Goal: Task Accomplishment & Management: Use online tool/utility

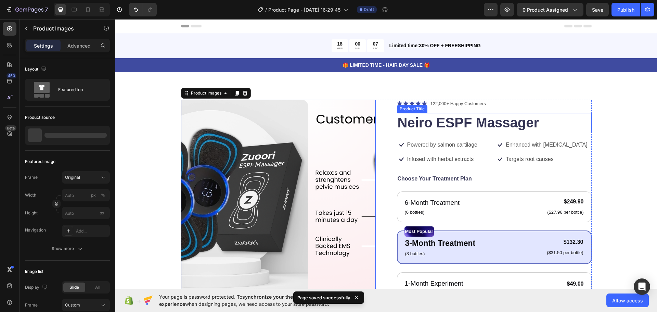
click at [448, 127] on h1 "Neiro ESPF Massager" at bounding box center [494, 122] width 195 height 19
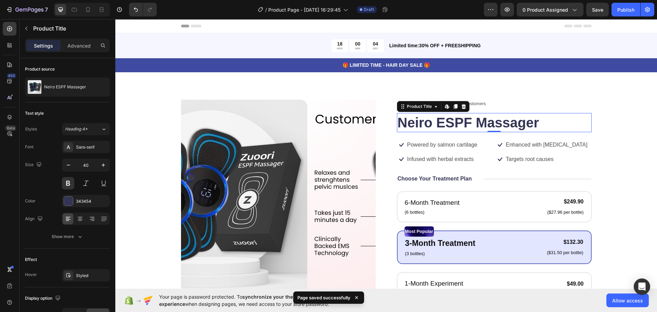
click at [457, 117] on h1 "Neiro ESPF Massager" at bounding box center [494, 122] width 195 height 19
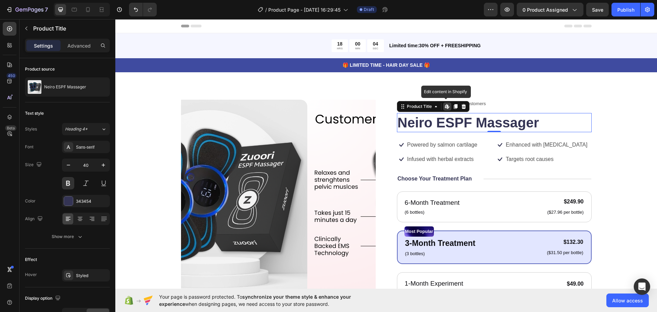
click at [552, 98] on div "Product Images Icon Icon Icon Icon Icon Icon List 122,000+ Happy Customers Text…" at bounding box center [385, 263] width 541 height 382
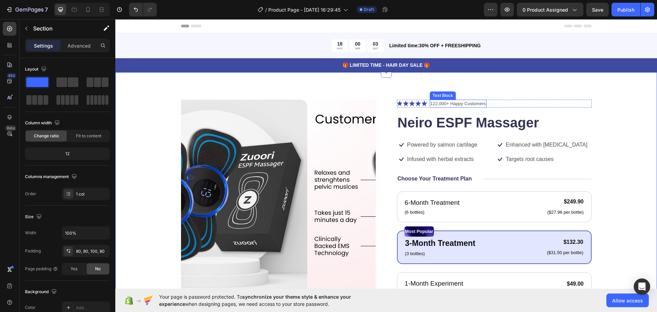
click at [462, 105] on p "122,000+ Happy Customers" at bounding box center [457, 103] width 55 height 7
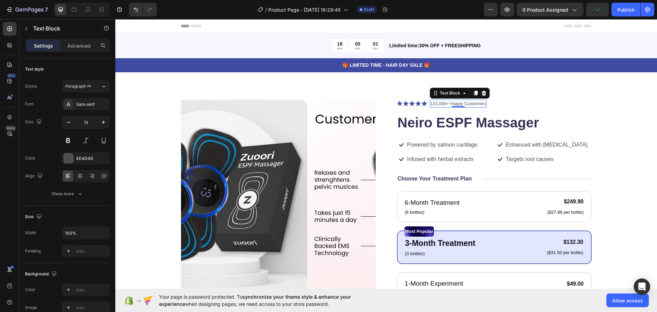
click at [461, 101] on p "122,000+ Happy Customers" at bounding box center [457, 103] width 55 height 7
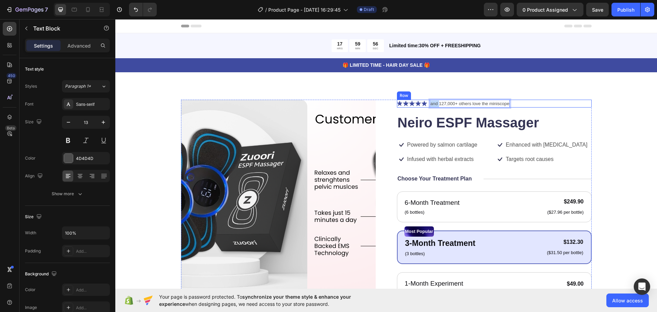
drag, startPoint x: 436, startPoint y: 103, endPoint x: 426, endPoint y: 104, distance: 10.3
click at [426, 104] on div "Icon Icon Icon Icon Icon Icon List and 127,000+ others love the miniscope Text …" at bounding box center [494, 104] width 195 height 8
click at [446, 103] on p "127,000+ others love the miniscope" at bounding box center [465, 103] width 70 height 7
click at [451, 103] on p "127,000+ others love the miniscope" at bounding box center [465, 103] width 70 height 7
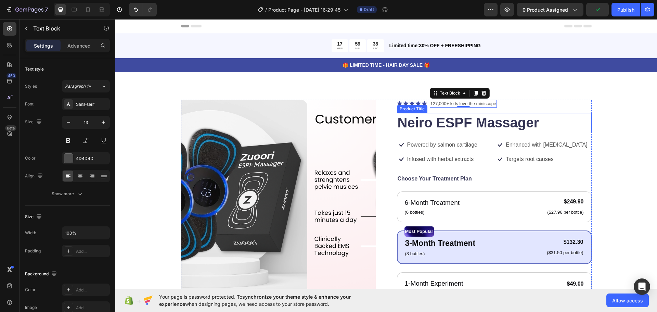
click at [559, 108] on div "Icon Icon Icon Icon Icon Icon List 127,000+ kids love the miniscope Text Block …" at bounding box center [494, 260] width 195 height 320
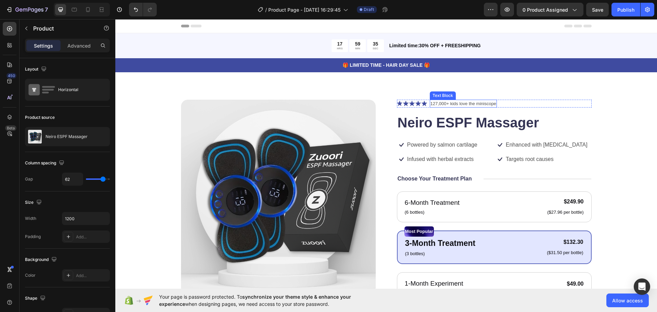
click at [455, 105] on p "127,000+ kids love the miniscope" at bounding box center [463, 103] width 66 height 7
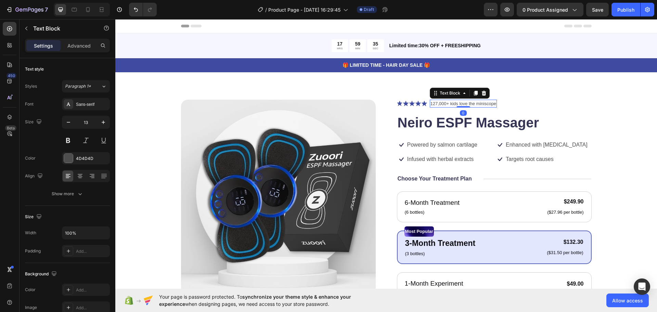
click at [465, 105] on p "127,000+ kids love the miniscope" at bounding box center [463, 103] width 66 height 7
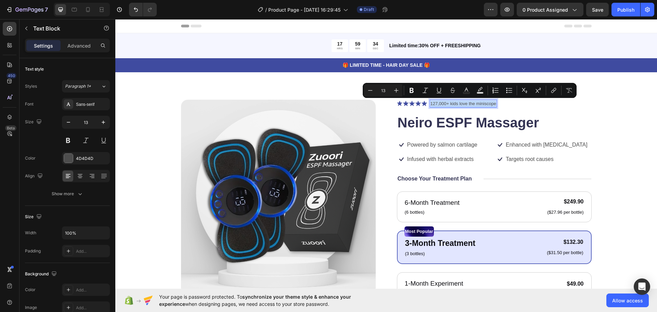
click at [465, 105] on p "127,000+ kids love the miniscope" at bounding box center [463, 103] width 66 height 7
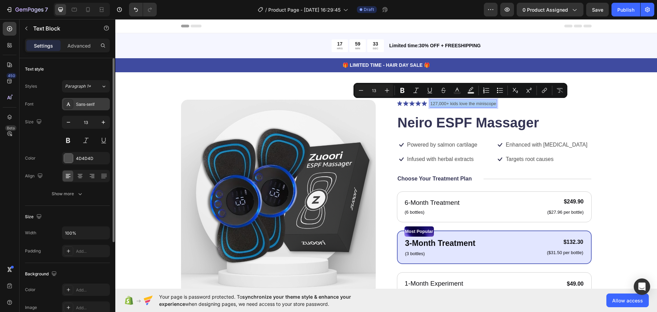
click at [103, 102] on div "Sans-serif" at bounding box center [92, 104] width 32 height 6
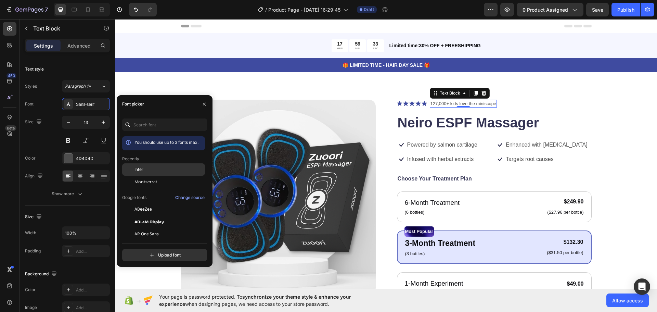
click at [153, 170] on div "Inter" at bounding box center [168, 169] width 69 height 6
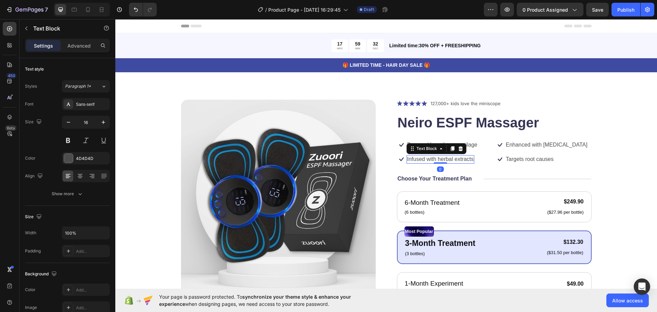
click at [454, 157] on p "Infused with herbal extracts" at bounding box center [440, 159] width 67 height 7
click at [83, 101] on div "Sans-serif" at bounding box center [86, 104] width 48 height 12
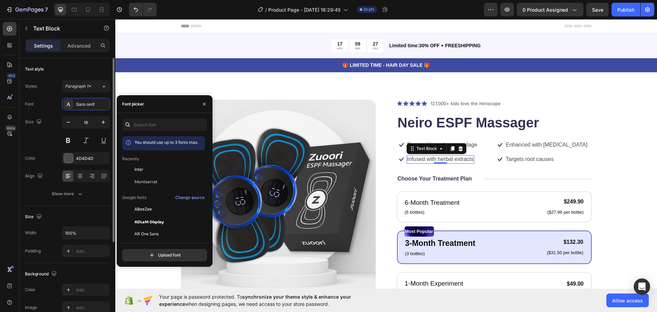
click at [85, 217] on div "Size" at bounding box center [67, 216] width 85 height 11
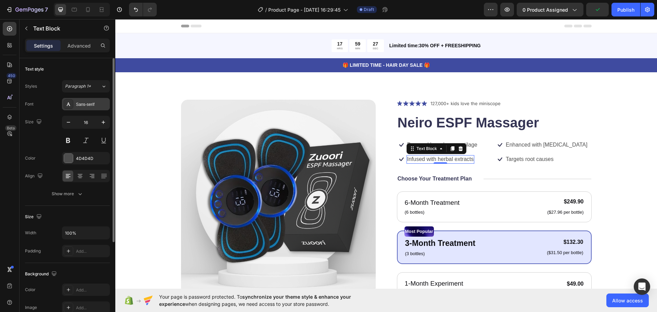
click at [86, 105] on div "Sans-serif" at bounding box center [92, 104] width 32 height 6
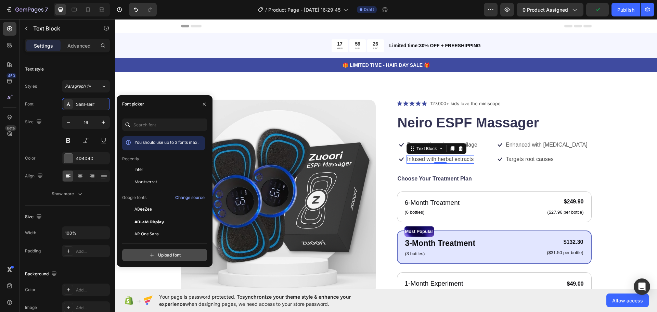
click at [169, 257] on input "file" at bounding box center [179, 255] width 171 height 12
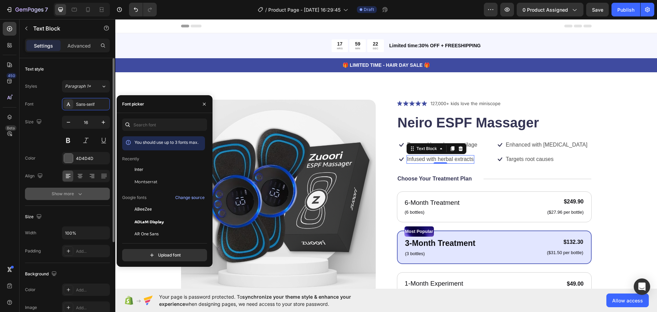
drag, startPoint x: 155, startPoint y: 165, endPoint x: 84, endPoint y: 198, distance: 77.6
click at [84, 198] on button "Show more" at bounding box center [67, 193] width 85 height 12
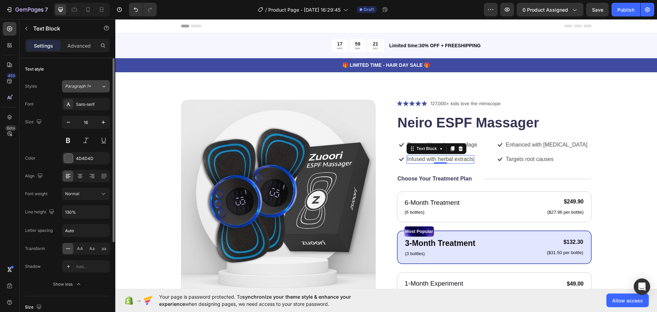
click at [89, 85] on span "Paragraph 1*" at bounding box center [78, 86] width 26 height 6
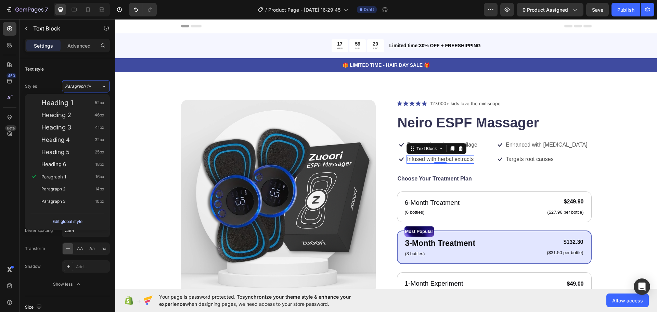
click at [69, 219] on div "Edit global style" at bounding box center [67, 221] width 30 height 8
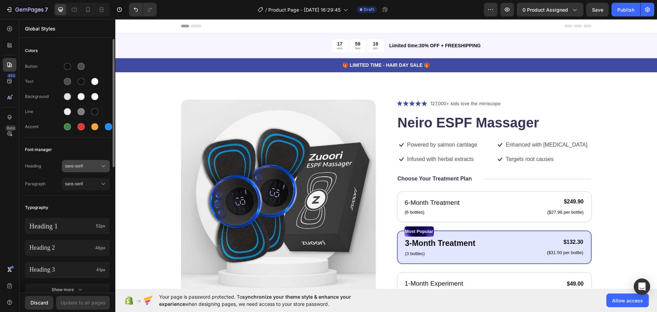
click at [84, 169] on button "sans-serif" at bounding box center [86, 166] width 48 height 12
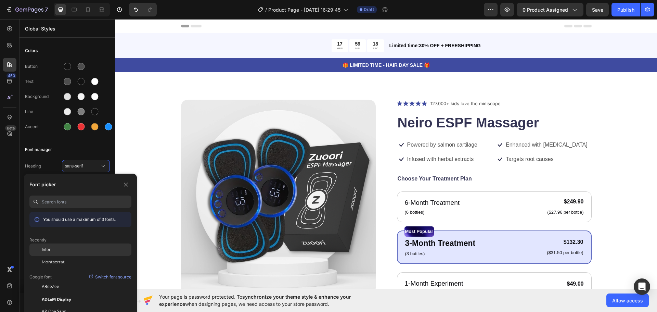
click at [57, 251] on div "Inter" at bounding box center [87, 249] width 90 height 6
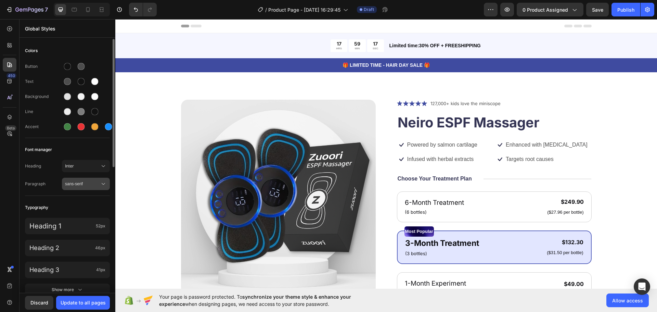
click at [81, 181] on span "sans-serif" at bounding box center [82, 184] width 35 height 6
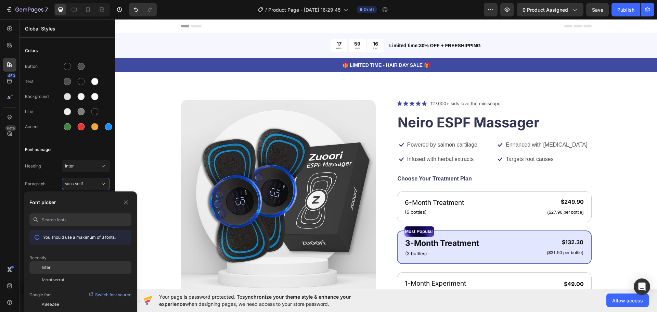
click at [53, 266] on div "Inter" at bounding box center [80, 267] width 102 height 12
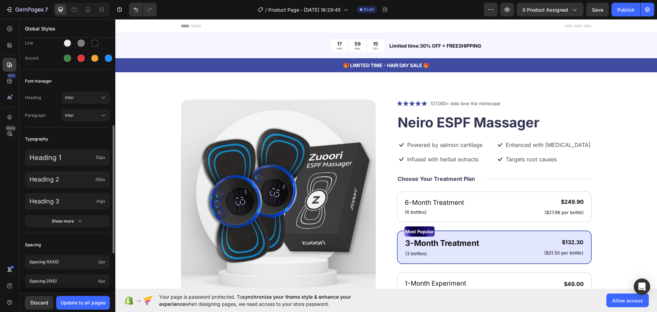
scroll to position [103, 0]
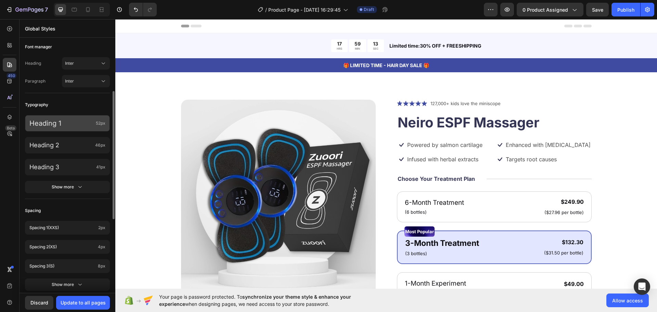
click at [82, 126] on p "Heading 1" at bounding box center [61, 123] width 64 height 9
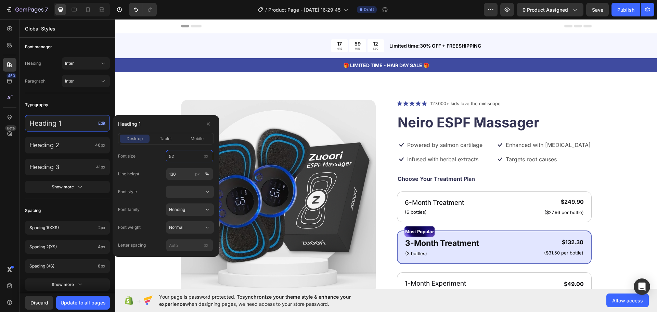
click at [181, 158] on input "52" at bounding box center [189, 156] width 47 height 12
type input "32"
click at [191, 224] on div "Normal" at bounding box center [186, 227] width 34 height 6
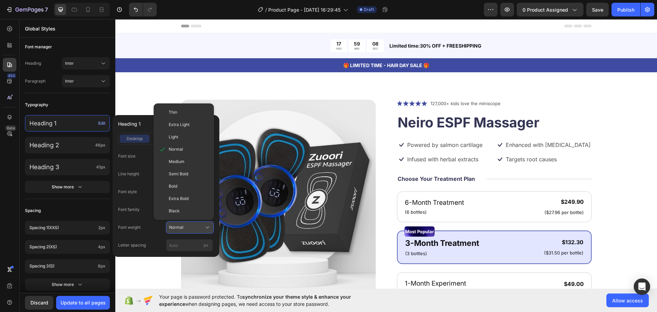
click at [191, 224] on div "Normal" at bounding box center [186, 227] width 34 height 6
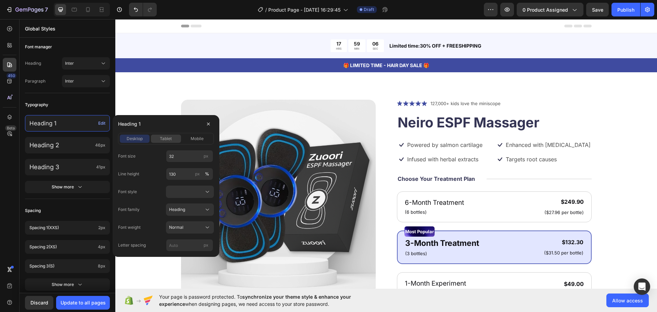
click at [166, 141] on span "tablet" at bounding box center [166, 138] width 12 height 6
click at [181, 154] on input "52" at bounding box center [189, 156] width 47 height 12
type input "28"
click at [198, 130] on div "Heading 1" at bounding box center [166, 124] width 96 height 18
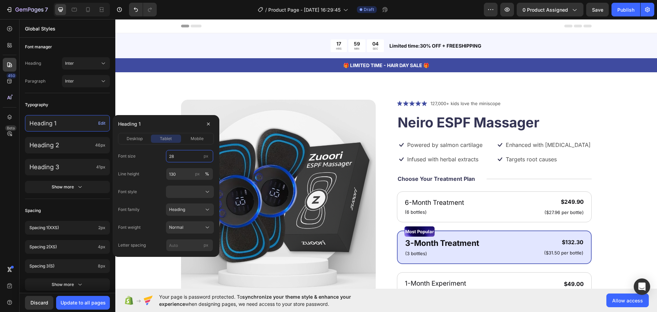
click at [188, 155] on input "28" at bounding box center [189, 156] width 47 height 12
click at [188, 140] on div "mobile" at bounding box center [197, 138] width 30 height 6
click at [184, 157] on input "46" at bounding box center [189, 156] width 47 height 12
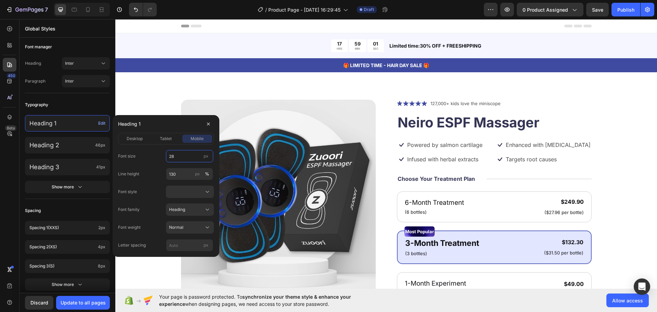
type input "28"
click at [156, 184] on div "Font size 28 px Line height 130 px % Font style Font family Heading Font weight…" at bounding box center [166, 200] width 96 height 101
click at [81, 200] on div "Colors Button Text Background Line Accent Font manager Heading Inter Paragraph …" at bounding box center [67, 186] width 96 height 501
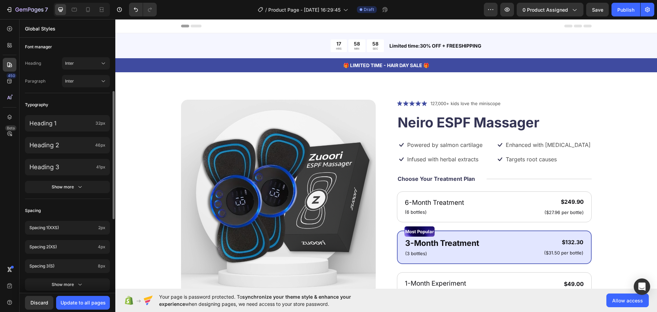
click at [77, 112] on div "Heading 1 32px Heading 2 46px Heading 3 41px Show more" at bounding box center [67, 155] width 85 height 88
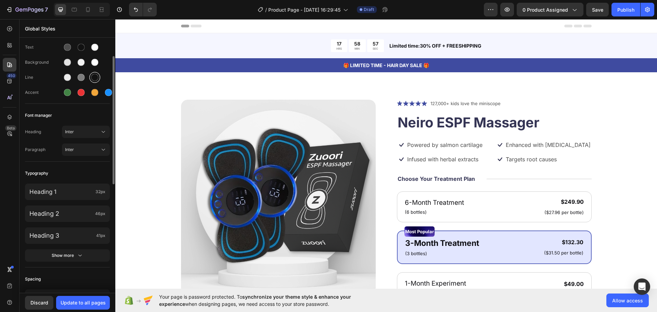
scroll to position [0, 0]
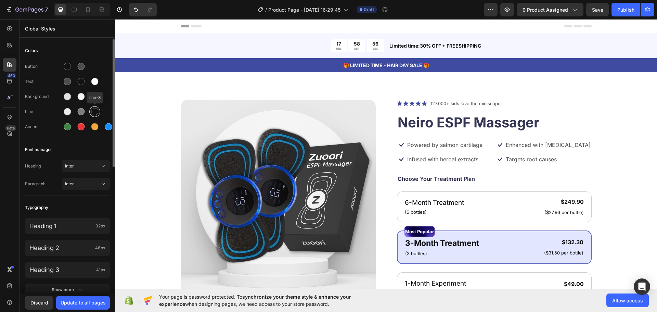
click at [93, 107] on div at bounding box center [94, 111] width 11 height 11
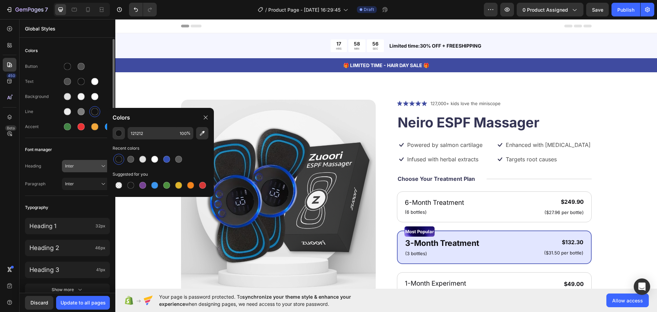
click at [83, 168] on span "Inter" at bounding box center [82, 166] width 35 height 6
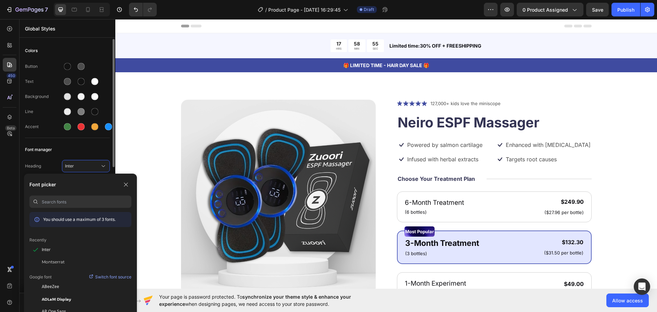
click at [66, 144] on div "Font manager" at bounding box center [67, 149] width 85 height 12
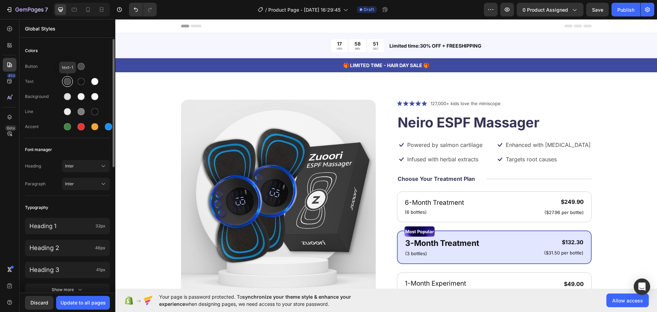
click at [70, 81] on div at bounding box center [67, 81] width 7 height 7
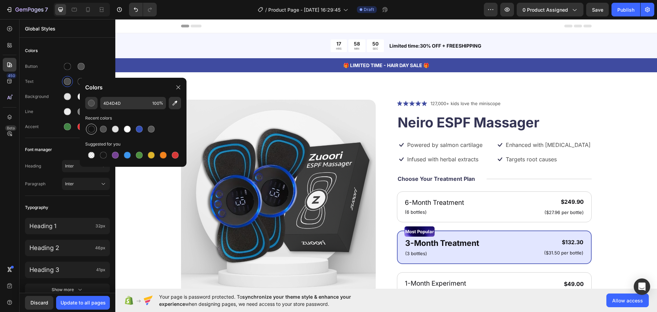
click at [95, 131] on div at bounding box center [91, 128] width 11 height 11
type input "121212"
click at [92, 104] on div "button" at bounding box center [91, 103] width 7 height 7
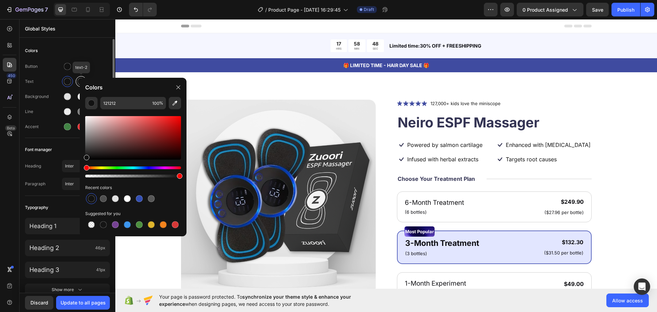
drag, startPoint x: 76, startPoint y: 80, endPoint x: 82, endPoint y: 80, distance: 5.8
click at [77, 80] on div at bounding box center [81, 81] width 11 height 11
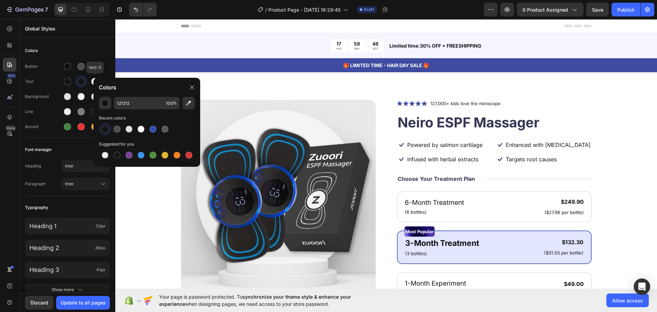
click at [96, 80] on div "Colors" at bounding box center [146, 87] width 107 height 19
click at [94, 80] on div "Colors" at bounding box center [146, 87] width 107 height 19
click at [93, 80] on div at bounding box center [94, 81] width 7 height 7
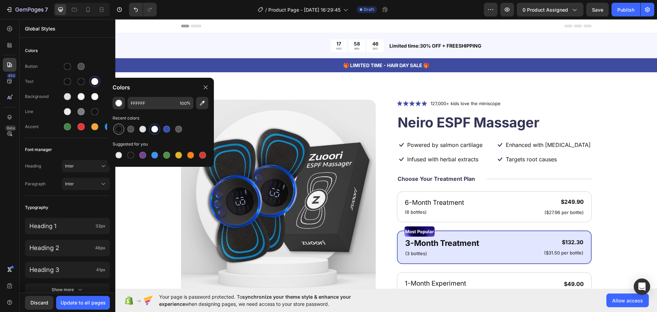
click at [117, 126] on div at bounding box center [118, 128] width 7 height 7
click at [147, 129] on div at bounding box center [142, 128] width 11 height 11
type input "E2E2E2"
click at [79, 203] on div "Typography" at bounding box center [67, 207] width 85 height 12
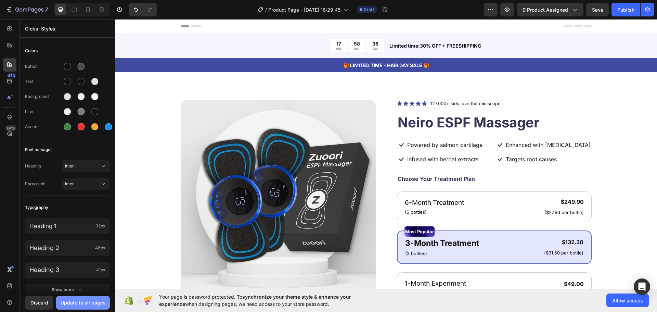
click at [84, 302] on div "Update to all pages" at bounding box center [83, 302] width 45 height 7
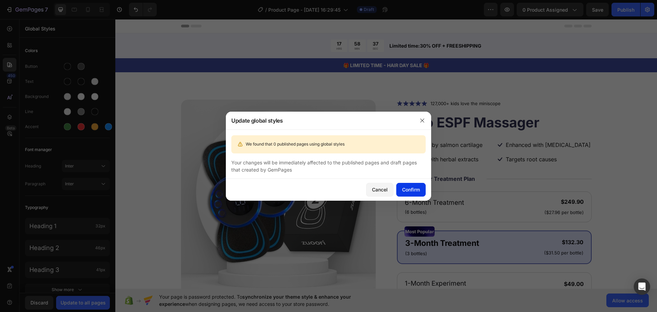
click at [413, 186] on div "Confirm" at bounding box center [411, 189] width 18 height 7
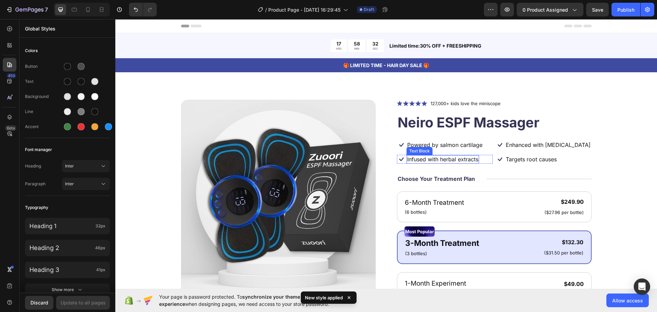
click at [457, 145] on p "Powered by salmon cartilage" at bounding box center [444, 144] width 75 height 7
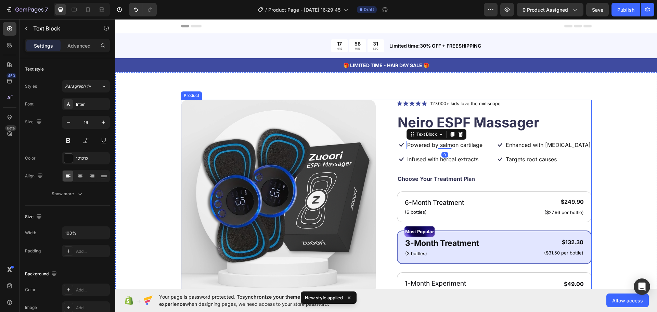
click at [328, 225] on div "Product Images" at bounding box center [278, 260] width 195 height 321
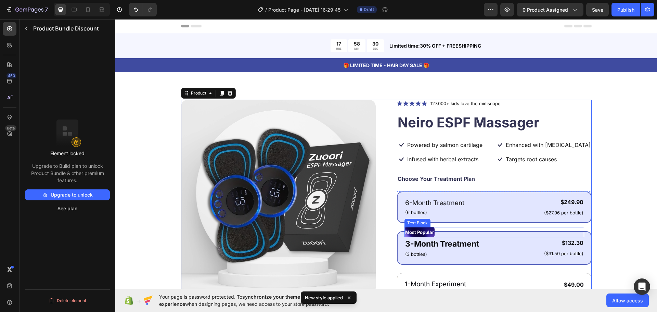
click at [469, 220] on div "6-Month Treatment Text Block (6 bottles) Text Block $249.90 Product Price Produ…" at bounding box center [494, 206] width 195 height 31
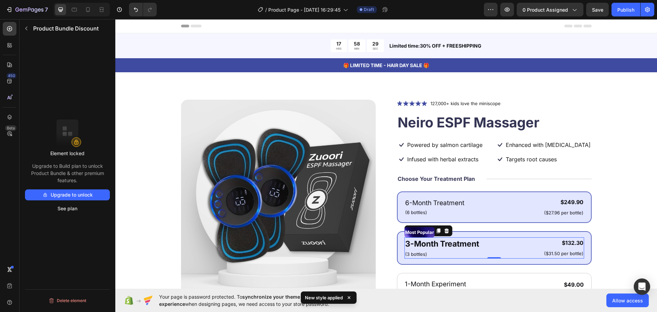
drag, startPoint x: 481, startPoint y: 248, endPoint x: 476, endPoint y: 247, distance: 5.4
click at [481, 248] on div "3-Month Treatment Text Block (3 bottles) Text Block $132.30 Product Price Produ…" at bounding box center [494, 247] width 180 height 21
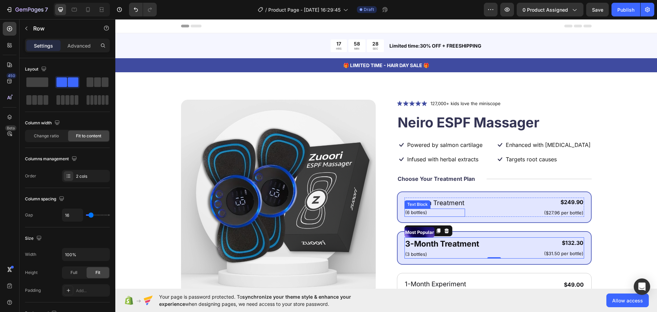
click at [461, 215] on p "(6 bottles)" at bounding box center [434, 212] width 59 height 7
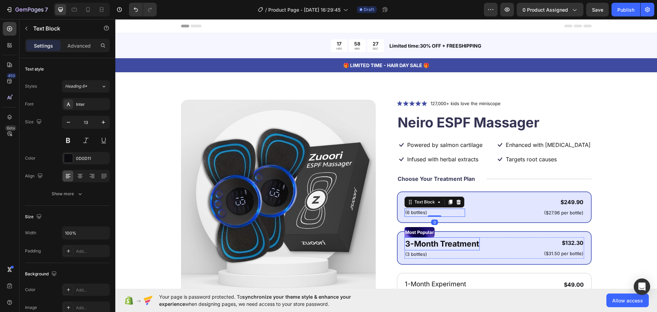
click at [435, 242] on p "3-Month Treatment" at bounding box center [442, 244] width 74 height 12
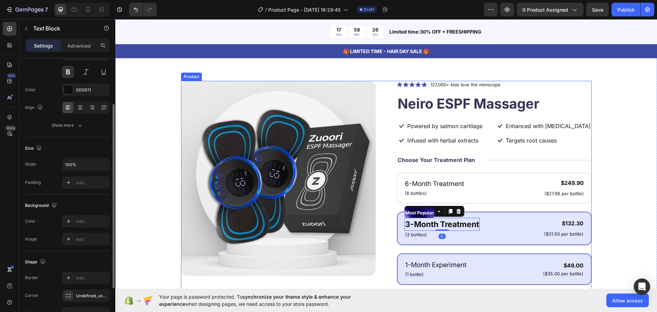
scroll to position [68, 0]
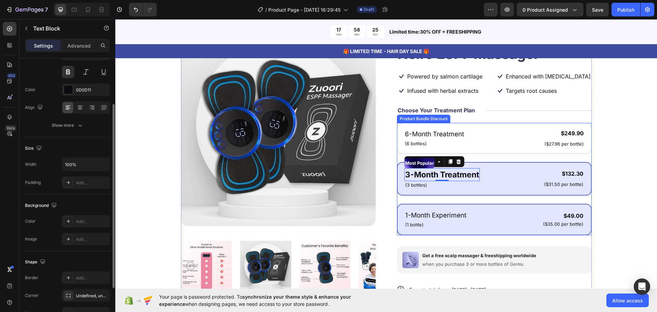
click at [495, 207] on div "1-Month Experiment Text Block (1 bottle) Text Block $49.00 Product Price Produc…" at bounding box center [494, 218] width 195 height 31
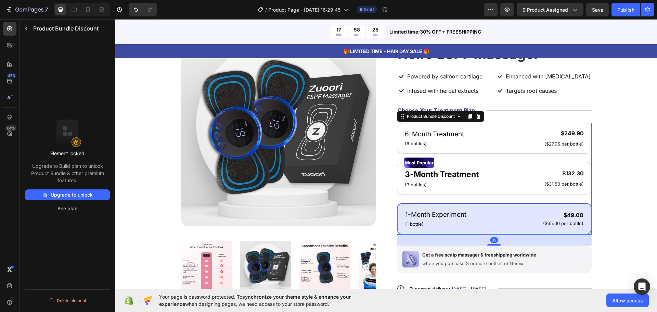
click at [494, 197] on div "6-Month Treatment Text Block (6 bottles) Text Block $249.90 Product Price Produ…" at bounding box center [494, 178] width 195 height 111
click at [68, 195] on button "Upgrade to unlock" at bounding box center [67, 194] width 85 height 11
click at [67, 209] on button "See plan" at bounding box center [67, 208] width 85 height 11
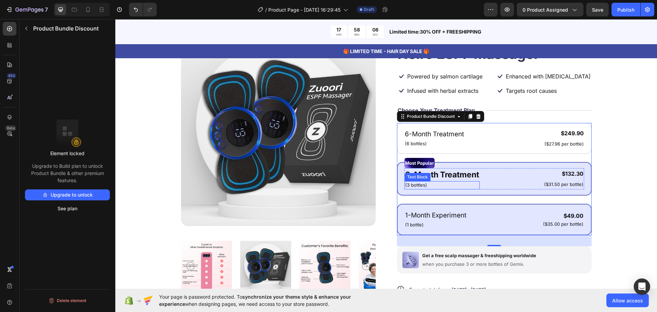
click at [447, 174] on p "3-Month Treatment" at bounding box center [442, 175] width 74 height 12
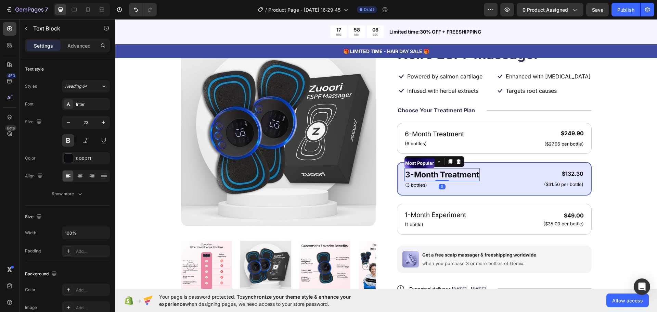
click at [415, 178] on p "3-Month Treatment" at bounding box center [442, 175] width 74 height 12
click at [416, 181] on div "(3 bottles)" at bounding box center [441, 185] width 75 height 8
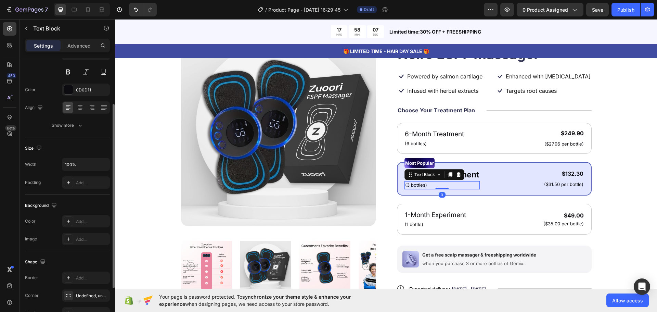
click at [416, 183] on p "(3 bottles)" at bounding box center [442, 185] width 74 height 7
click at [370, 192] on div "Product Images" at bounding box center [278, 191] width 195 height 321
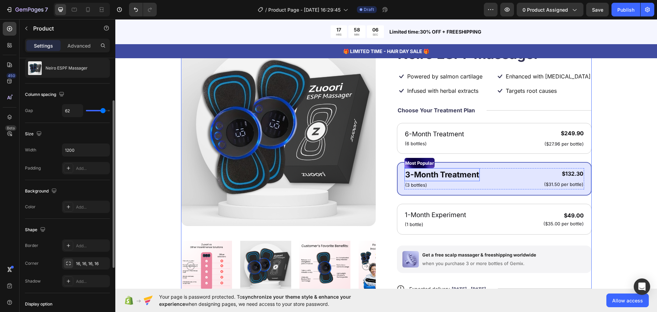
scroll to position [0, 0]
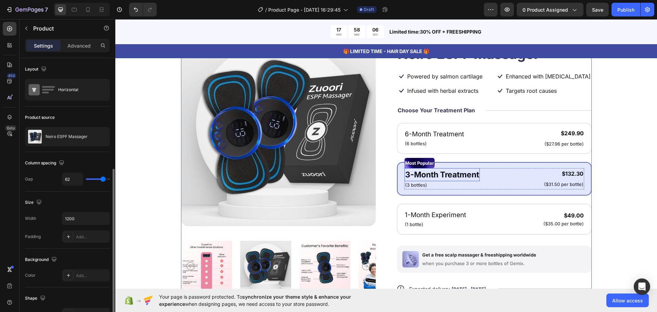
click at [429, 158] on div "Most Popular" at bounding box center [419, 163] width 30 height 10
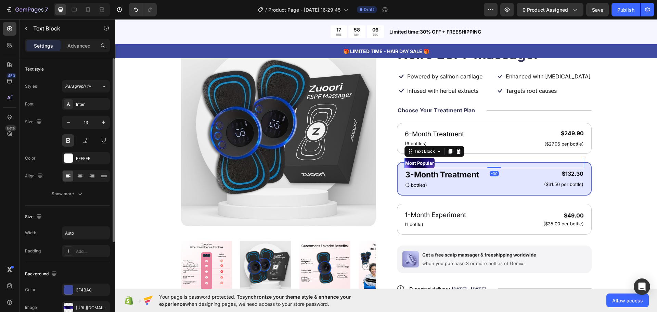
click at [423, 162] on p "Most Popular" at bounding box center [419, 162] width 29 height 9
click at [379, 180] on div "Product Images Icon Icon Icon Icon Icon Icon List 127,000+ kids love the minisc…" at bounding box center [386, 191] width 410 height 321
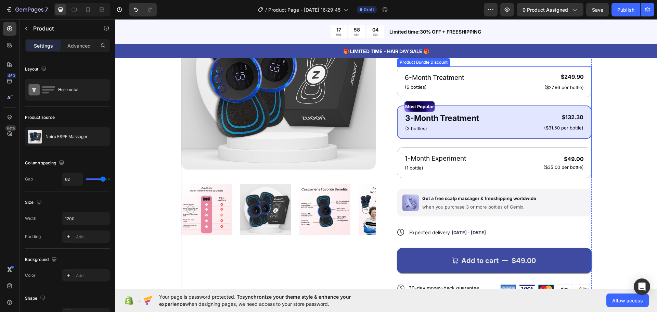
scroll to position [137, 0]
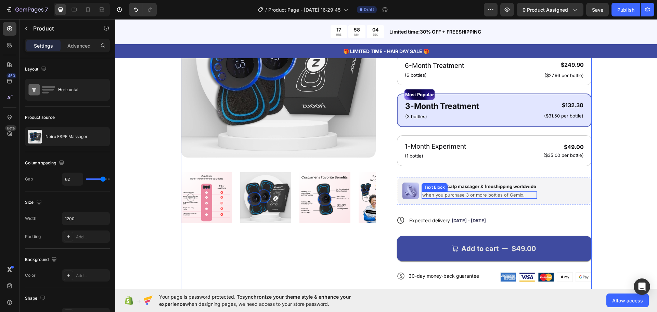
click at [445, 184] on p "Get a free scalp massager & freeshipping worldwide" at bounding box center [479, 186] width 114 height 6
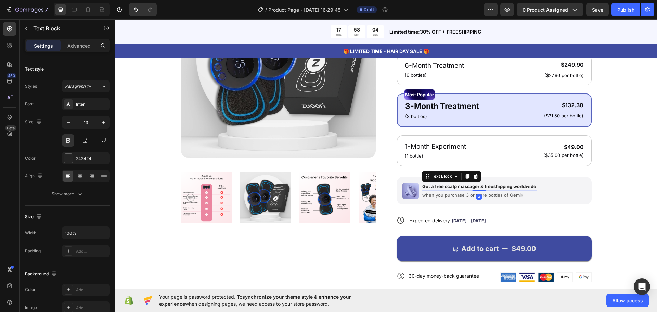
click at [348, 191] on div "Product Images" at bounding box center [278, 128] width 195 height 330
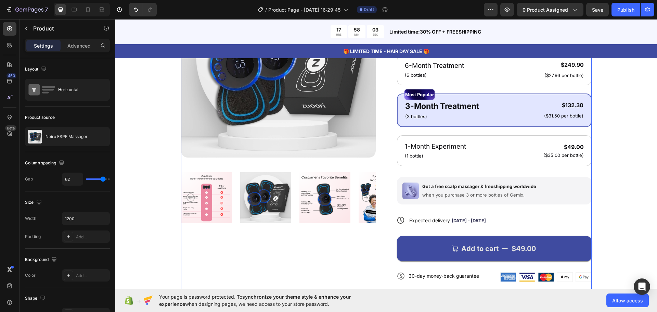
click at [487, 222] on div "Expected delivery Sep 30 - Oct 03 Delivery Date" at bounding box center [451, 220] width 94 height 10
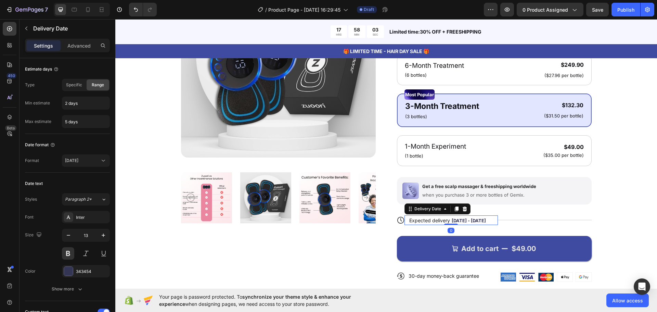
click at [372, 220] on div "Product Images" at bounding box center [278, 128] width 195 height 330
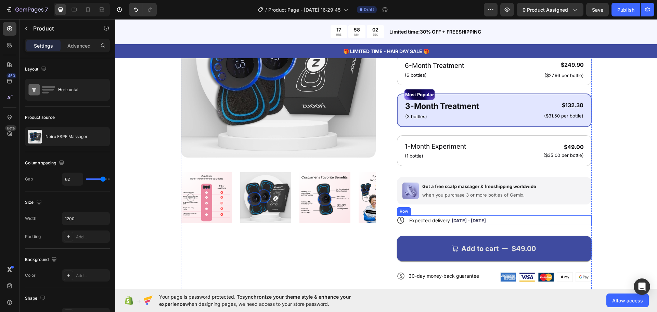
click at [543, 220] on div "Title Line" at bounding box center [545, 220] width 94 height 10
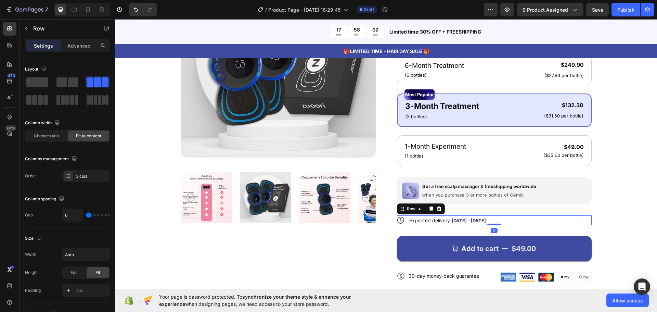
click at [363, 221] on div "Product Images" at bounding box center [278, 128] width 195 height 330
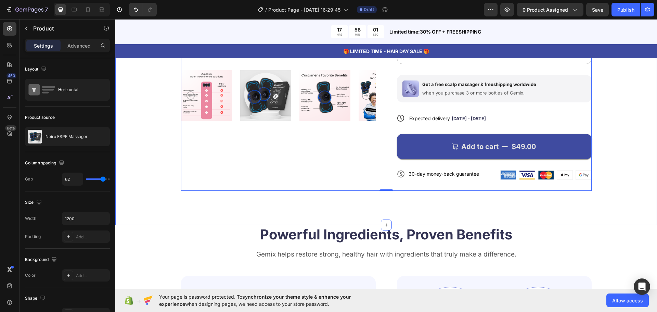
scroll to position [239, 0]
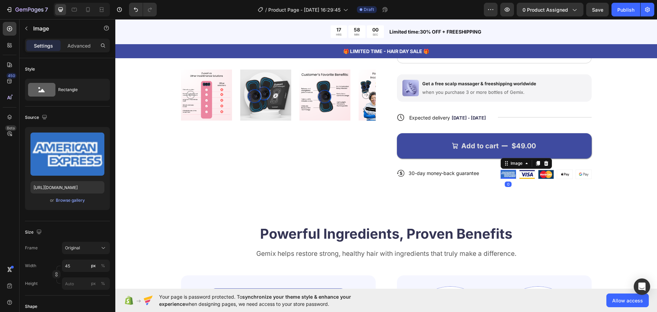
click at [500, 175] on img at bounding box center [507, 174] width 15 height 9
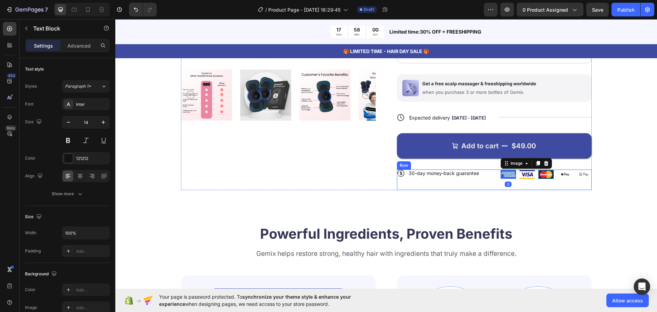
click at [471, 175] on p "30-day money-back guarantee" at bounding box center [443, 173] width 70 height 6
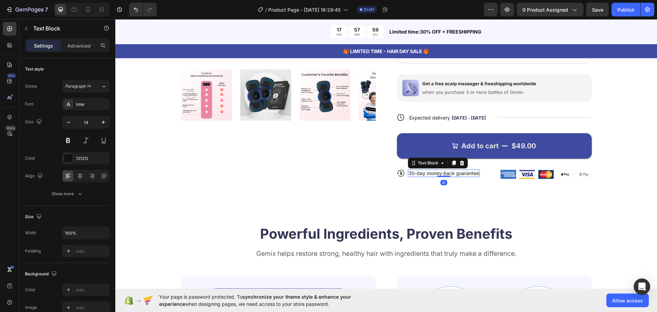
click at [414, 172] on p "30-day money-back guarantee" at bounding box center [443, 173] width 70 height 6
drag, startPoint x: 410, startPoint y: 172, endPoint x: 406, endPoint y: 172, distance: 4.1
click at [408, 172] on p "30-day money-back guarantee" at bounding box center [443, 173] width 70 height 6
click at [414, 195] on div "Product Images Icon Icon Icon Icon Icon Icon List 127,000+ kids love the minisc…" at bounding box center [385, 28] width 541 height 391
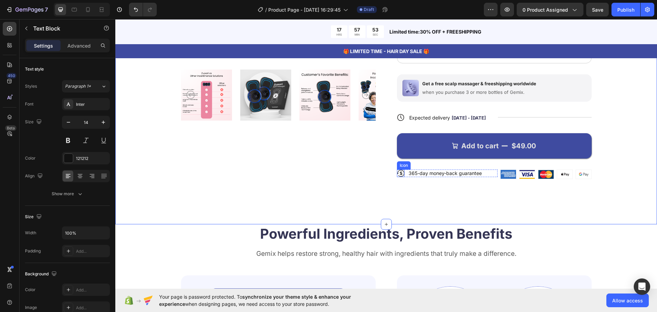
click at [419, 173] on p "365-day money-back guarantee" at bounding box center [444, 173] width 73 height 6
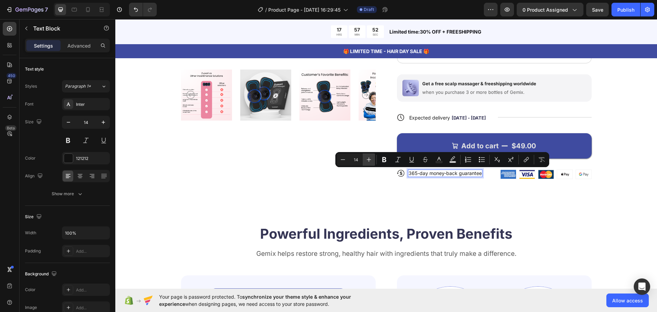
click at [374, 161] on button "Plus" at bounding box center [368, 159] width 12 height 12
type input "15"
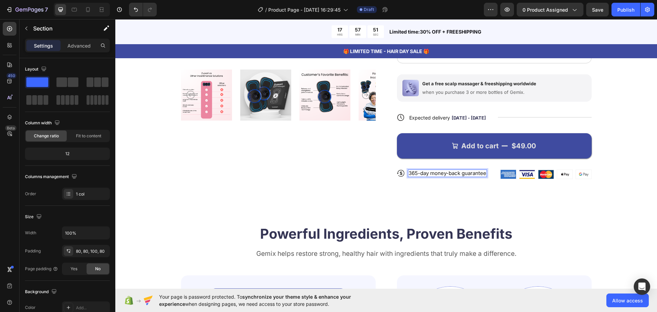
click at [362, 194] on div "Product Images Icon Icon Icon Icon Icon Icon List 127,000+ kids love the minisc…" at bounding box center [385, 28] width 541 height 391
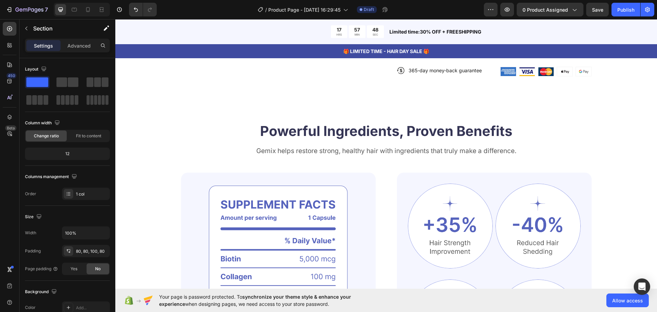
click at [451, 306] on div "Your page is password protected. To synchronize your theme style & enhance your…" at bounding box center [385, 299] width 541 height 23
click at [451, 301] on div "Your page is password protected. To synchronize your theme style & enhance your…" at bounding box center [385, 299] width 541 height 23
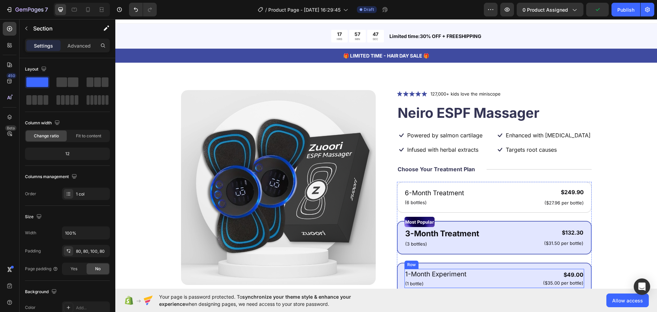
scroll to position [0, 0]
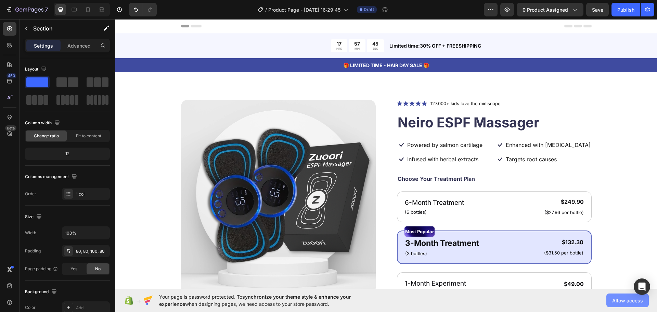
click at [622, 301] on span "Allow access" at bounding box center [627, 299] width 31 height 7
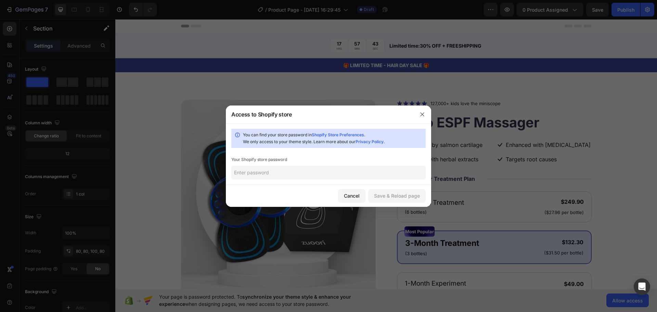
click at [337, 179] on input "text" at bounding box center [328, 173] width 194 height 14
click at [416, 117] on div at bounding box center [422, 114] width 18 height 18
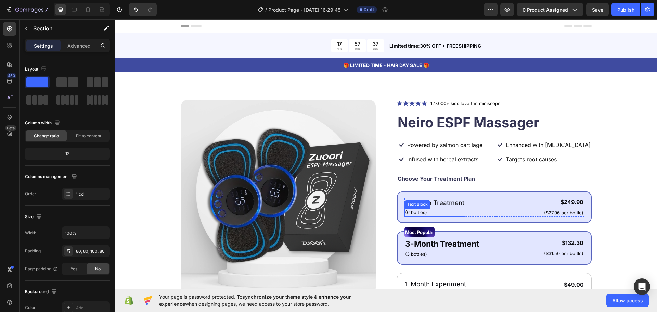
click at [434, 212] on p "(6 bottles)" at bounding box center [434, 212] width 59 height 7
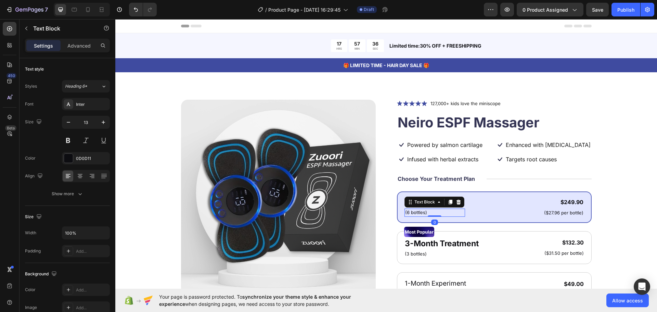
click at [516, 199] on div "6-Month Treatment Text Block (6 bottles) Text Block 0 $249.90 Product Price Pro…" at bounding box center [494, 206] width 180 height 19
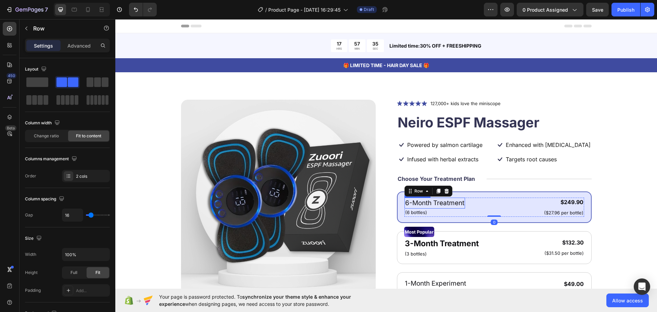
click at [440, 203] on p "6-Month Treatment" at bounding box center [434, 203] width 59 height 10
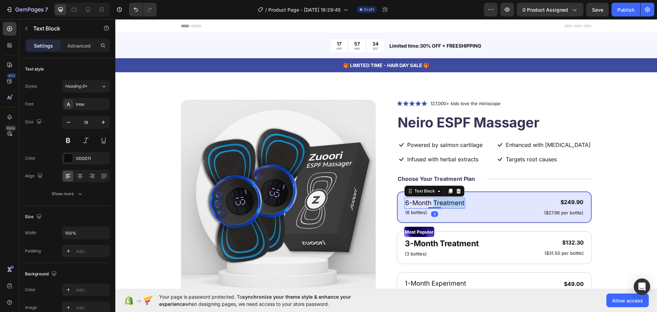
click at [440, 203] on p "6-Month Treatment" at bounding box center [434, 203] width 59 height 10
click at [347, 230] on div "Product Images" at bounding box center [278, 265] width 195 height 330
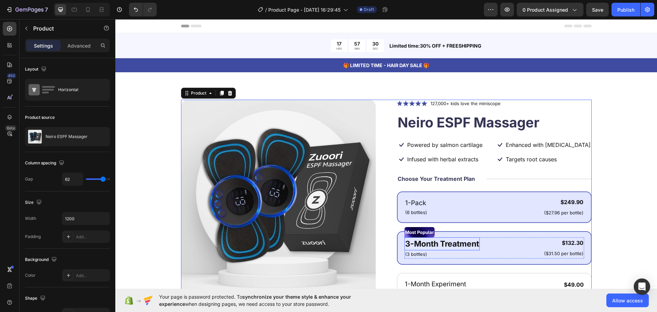
click at [436, 239] on p "3-Month Treatment" at bounding box center [442, 244] width 74 height 12
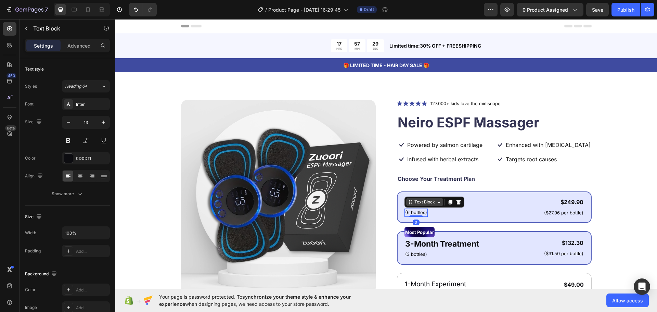
click at [413, 206] on div "Text Block" at bounding box center [424, 202] width 37 height 8
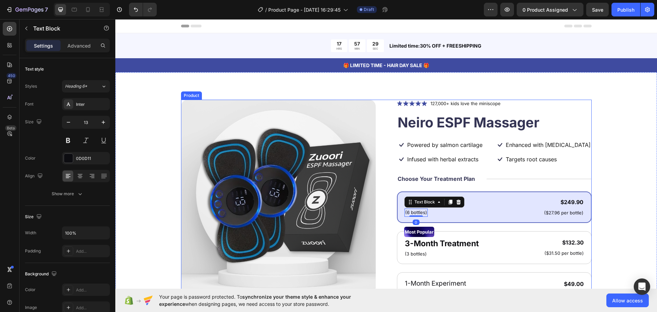
click at [326, 245] on div "Product Images" at bounding box center [278, 265] width 195 height 330
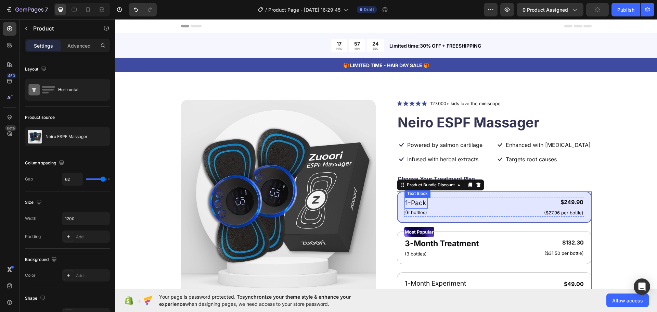
drag, startPoint x: 413, startPoint y: 198, endPoint x: 416, endPoint y: 204, distance: 7.2
click at [416, 203] on div "1-Pack Text Block (6 bottles) Text Block $249.90 Product Price Product Price ($…" at bounding box center [494, 206] width 195 height 31
click at [416, 204] on p "1-Pack" at bounding box center [416, 203] width 22 height 10
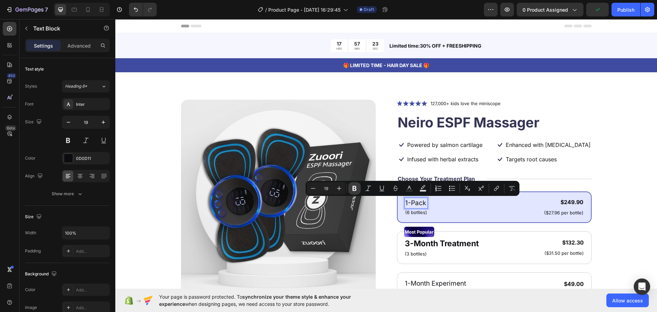
click at [351, 186] on icon "Editor contextual toolbar" at bounding box center [354, 188] width 7 height 7
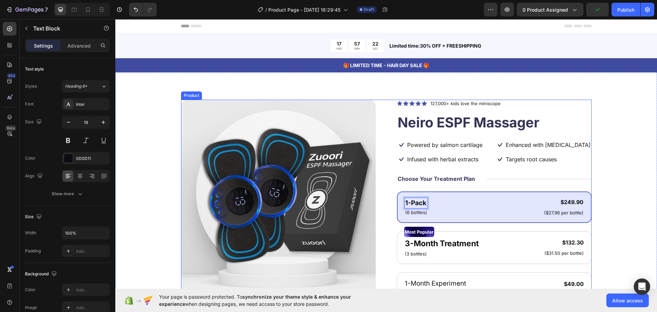
click at [355, 219] on div "Product Images" at bounding box center [278, 265] width 195 height 330
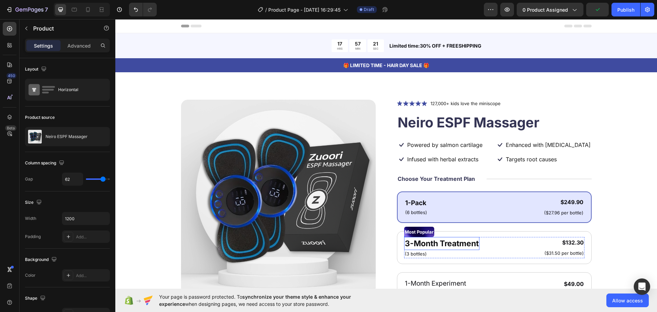
click at [339, 238] on div "Product Images" at bounding box center [278, 265] width 195 height 330
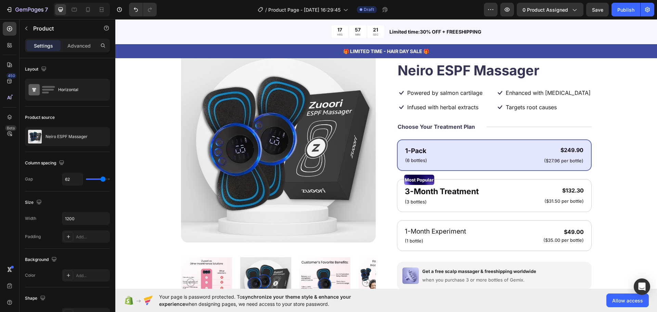
scroll to position [68, 0]
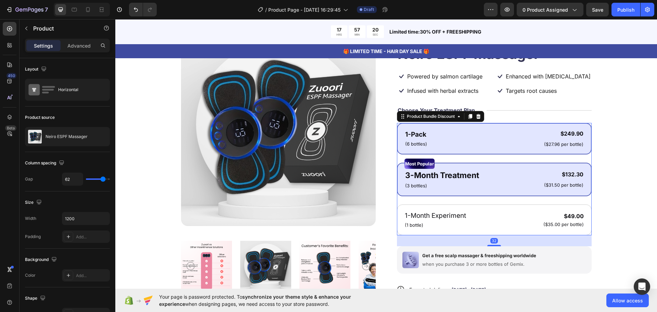
drag, startPoint x: 479, startPoint y: 199, endPoint x: 478, endPoint y: 195, distance: 5.0
click at [479, 197] on div "1-Pack Text Block (6 bottles) Text Block $249.90 Product Price Product Price ($…" at bounding box center [494, 179] width 195 height 112
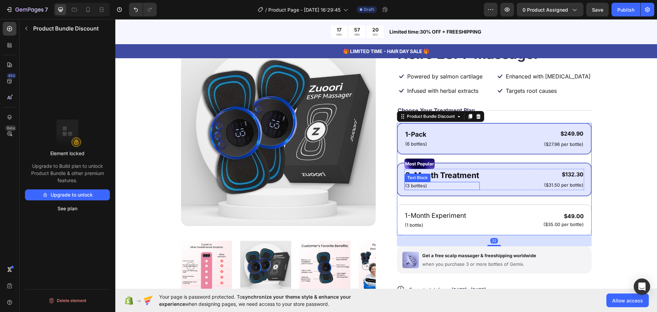
click at [475, 189] on div "(3 bottles)" at bounding box center [441, 186] width 75 height 8
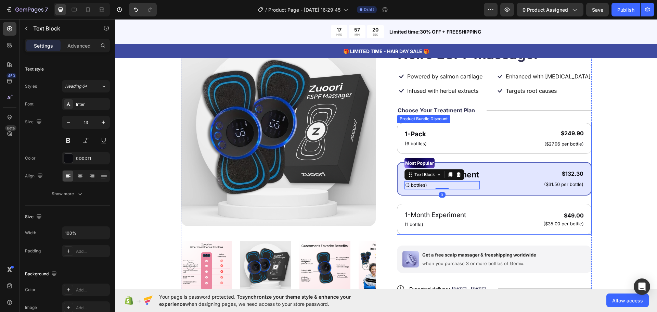
click at [521, 182] on div "3-Month Treatment Text Block (3 bottles) Text Block 0 $132.30 Product Price Pro…" at bounding box center [494, 178] width 180 height 21
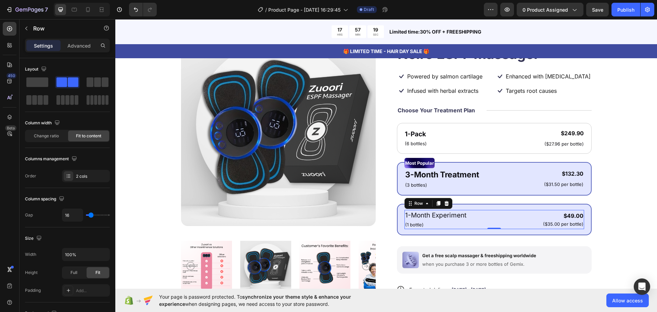
click at [494, 215] on div "1-Month Experiment Text Block (1 bottle) Text Block $49.00 Product Price Produc…" at bounding box center [494, 219] width 180 height 19
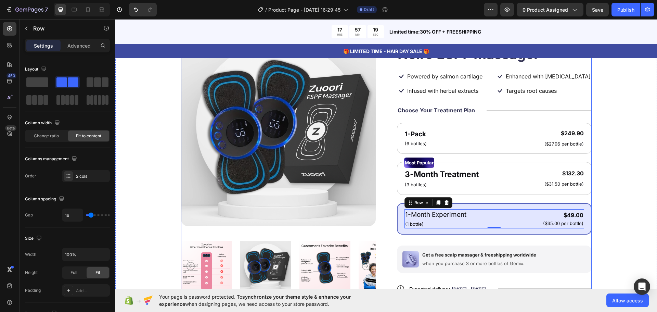
click at [336, 237] on div "Product Images" at bounding box center [278, 196] width 195 height 330
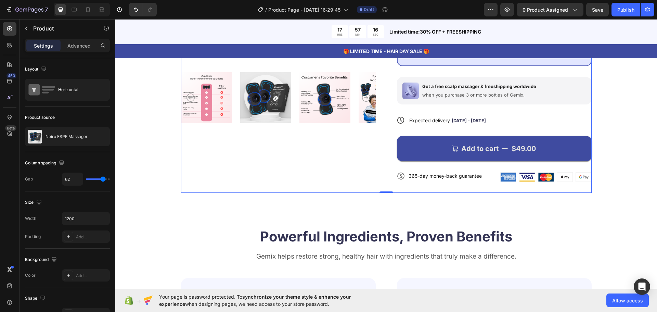
scroll to position [239, 0]
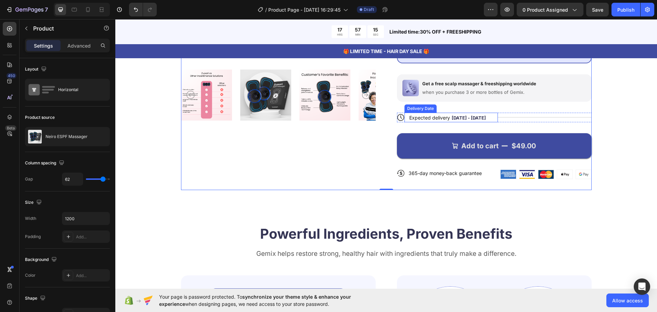
click at [451, 115] on span "Sep 30 - Oct 03" at bounding box center [468, 117] width 34 height 5
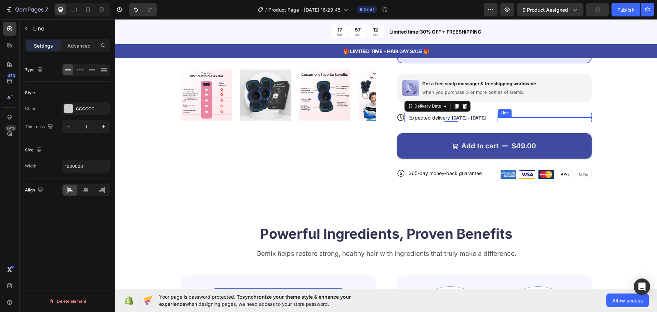
click at [500, 116] on div "Title Line" at bounding box center [545, 118] width 94 height 10
click at [493, 121] on div "Expected delivery Sep 30 - Oct 03 Delivery Date" at bounding box center [451, 118] width 94 height 10
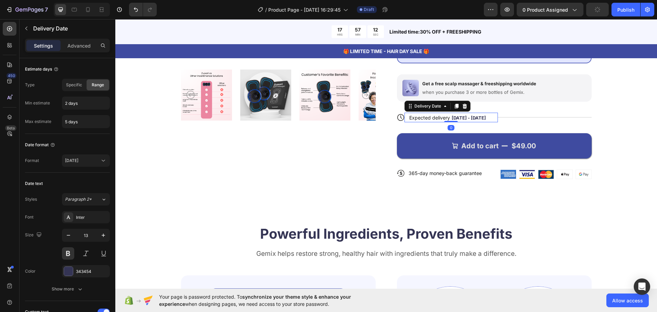
click at [493, 120] on div "Expected delivery Sep 30 - Oct 03 Delivery Date 0" at bounding box center [451, 118] width 94 height 10
click at [497, 121] on div "Icon Expected delivery Sep 30 - Oct 03 Delivery Date 0 Title Line Row" at bounding box center [494, 118] width 195 height 10
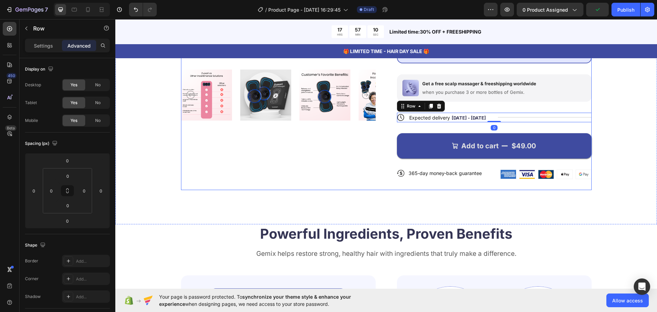
click at [436, 108] on icon at bounding box center [438, 106] width 4 height 5
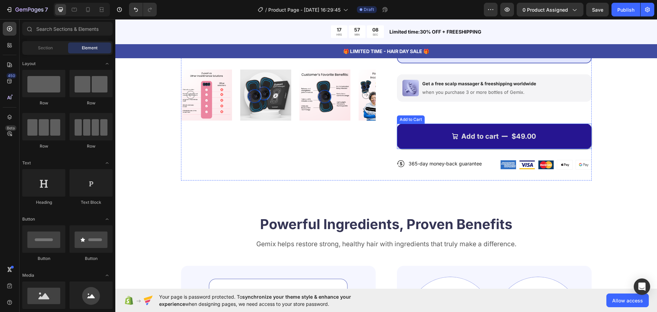
click at [414, 141] on button "Add to cart $49.00" at bounding box center [494, 135] width 195 height 25
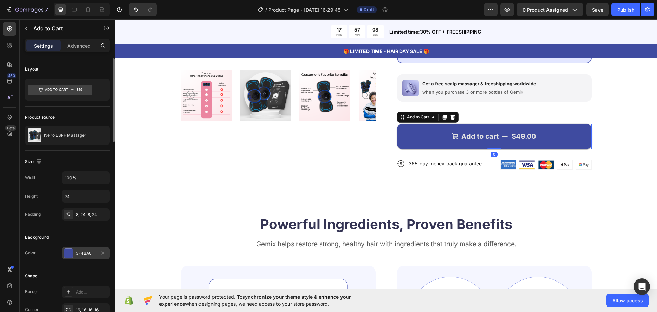
click at [80, 249] on div "3F4BA0" at bounding box center [86, 253] width 48 height 12
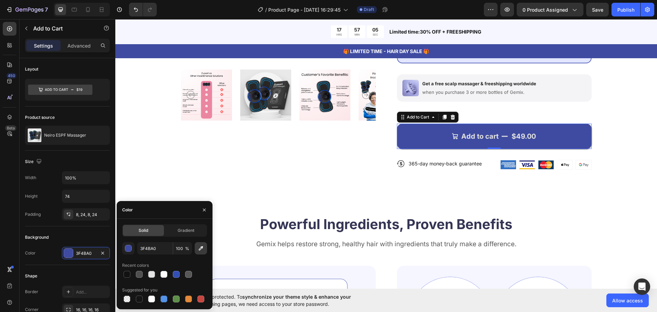
click at [201, 249] on icon "button" at bounding box center [201, 248] width 4 height 4
type input "608C6C"
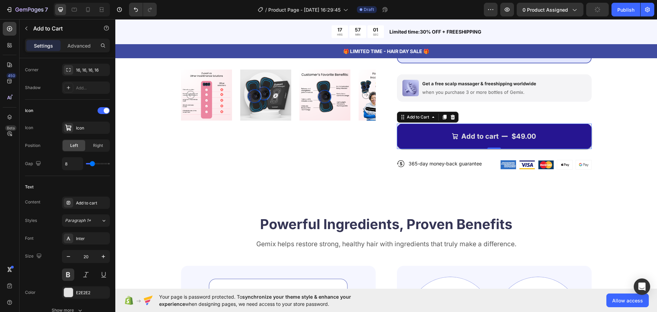
click at [505, 134] on icon "Add to cart" at bounding box center [504, 136] width 7 height 7
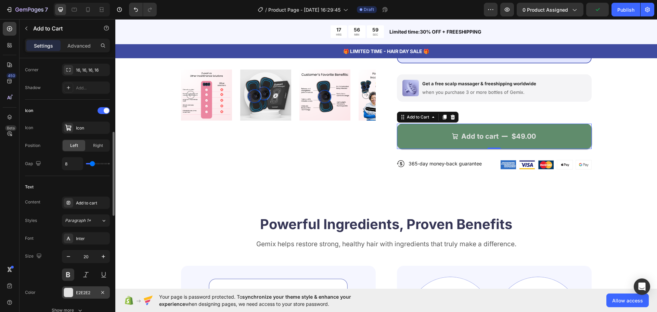
click at [84, 290] on div "E2E2E2" at bounding box center [86, 292] width 20 height 6
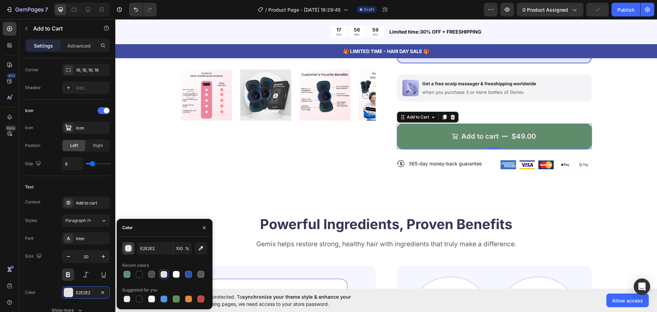
click at [129, 248] on div "button" at bounding box center [128, 248] width 7 height 7
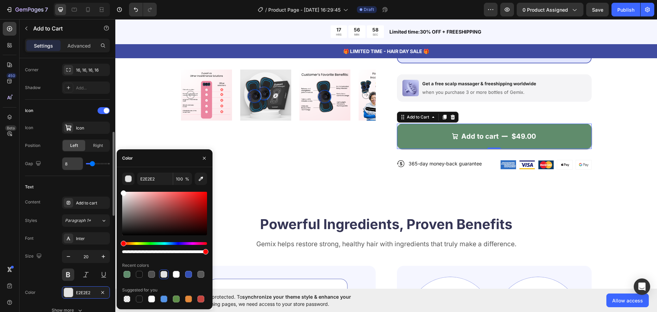
drag, startPoint x: 134, startPoint y: 196, endPoint x: 71, endPoint y: 158, distance: 74.1
click at [70, 158] on div "450 Beta Sections(18) Elements(84) Section Element Hero Section Product Detail …" at bounding box center [57, 165] width 115 height 292
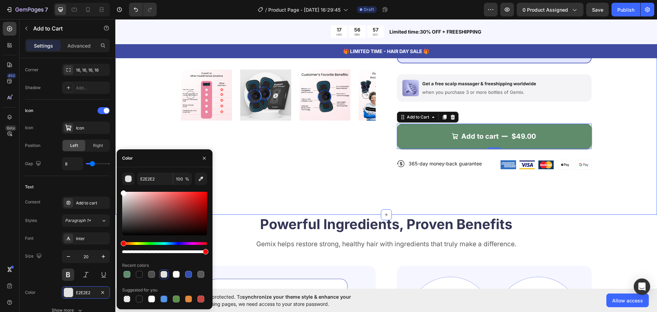
type input "FFFFFF"
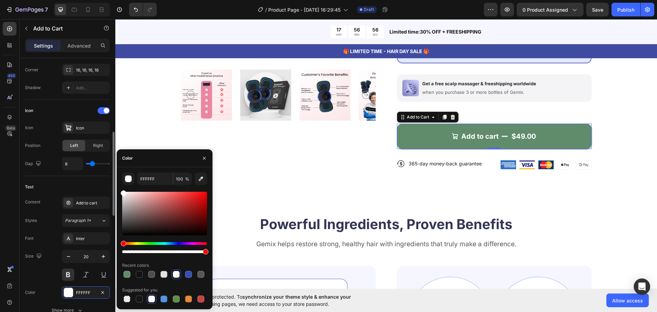
drag, startPoint x: 127, startPoint y: 195, endPoint x: 94, endPoint y: 135, distance: 68.1
click at [75, 145] on div "450 Beta Sections(18) Elements(84) Section Element Hero Section Product Detail …" at bounding box center [57, 165] width 115 height 292
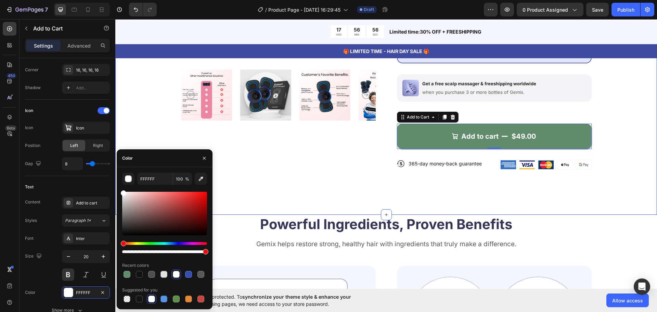
click at [194, 125] on div "Product Images" at bounding box center [278, 20] width 195 height 320
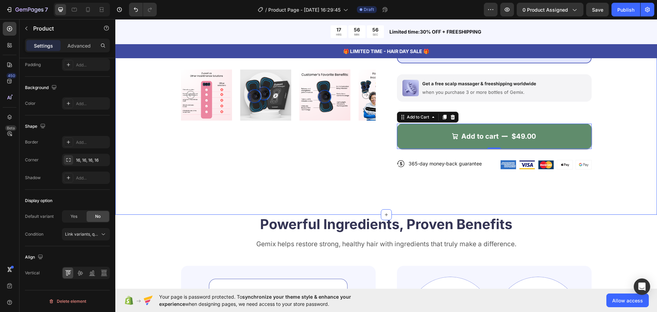
scroll to position [0, 0]
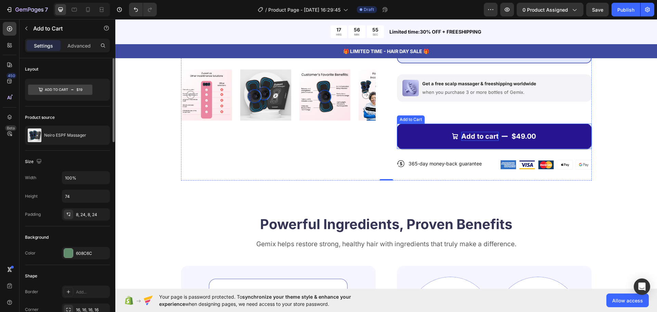
click at [489, 132] on div "Add to cart" at bounding box center [479, 136] width 37 height 9
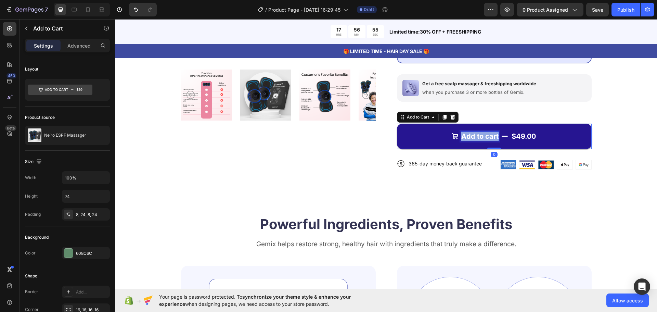
click at [489, 132] on p "Add to cart" at bounding box center [479, 136] width 37 height 9
click at [410, 141] on button "Add to cart $49.00" at bounding box center [494, 135] width 195 height 25
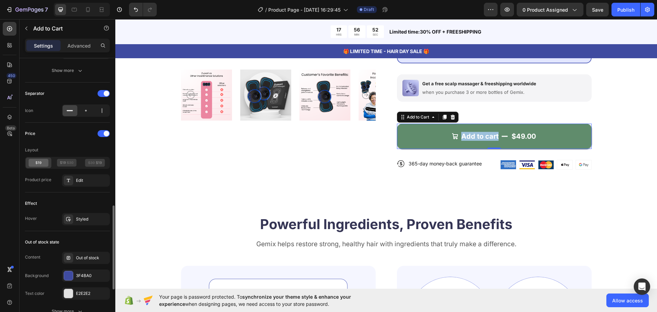
scroll to position [581, 0]
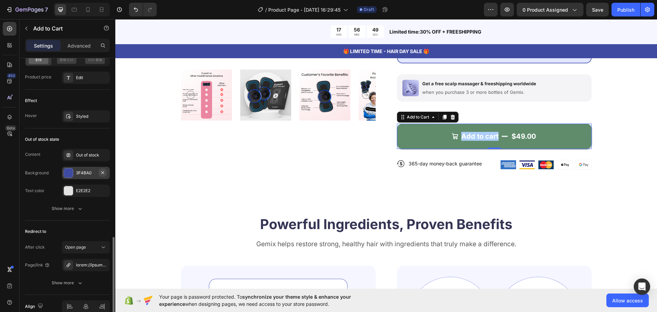
click at [105, 173] on icon "button" at bounding box center [102, 172] width 5 height 5
click at [92, 217] on div "Out of stock state Content Out of stock Background Add... Text color E2E2E2 Sho…" at bounding box center [67, 174] width 85 height 92
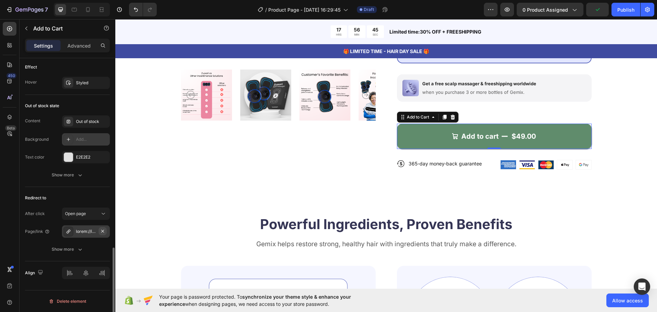
click at [102, 231] on icon "button" at bounding box center [102, 230] width 5 height 5
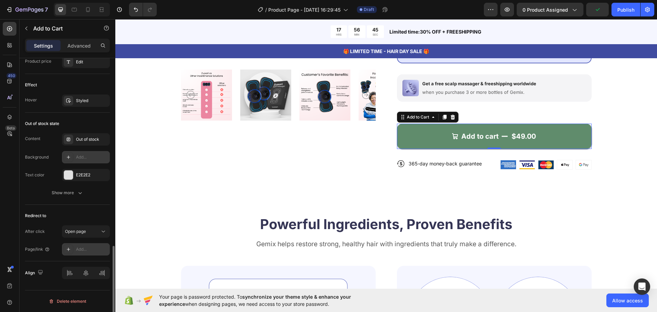
scroll to position [597, 0]
click at [92, 228] on div "Open page" at bounding box center [82, 231] width 35 height 6
click at [88, 272] on p "Open cart" at bounding box center [84, 274] width 39 height 6
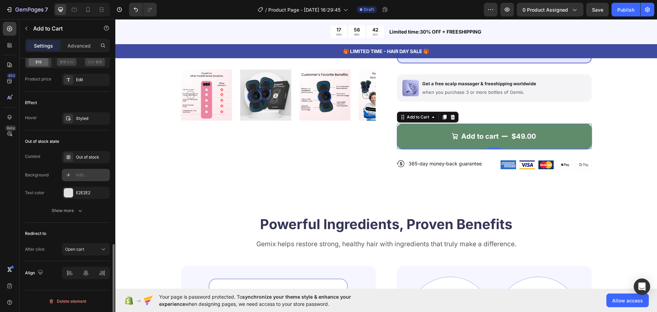
click at [90, 230] on div "Redirect to" at bounding box center [67, 233] width 85 height 11
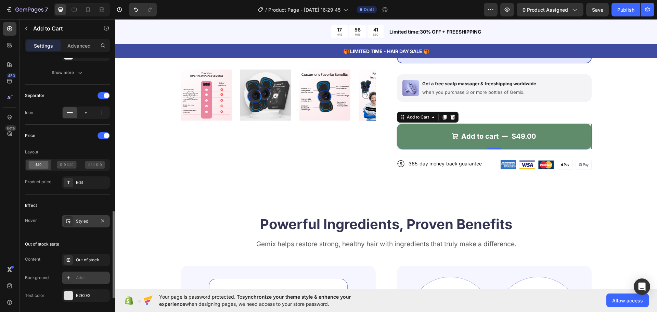
scroll to position [374, 0]
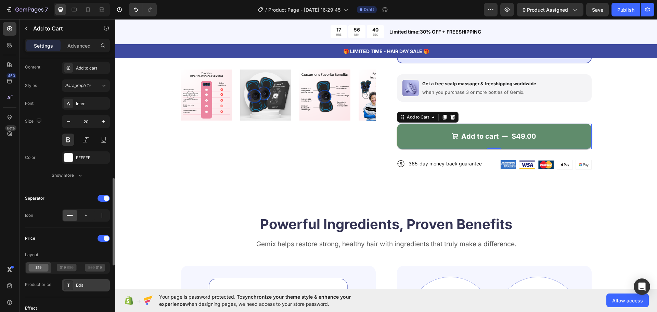
click at [81, 284] on div "Edit" at bounding box center [92, 285] width 32 height 6
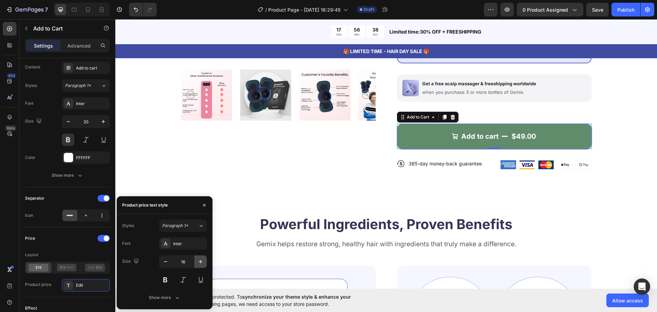
click at [199, 259] on icon "button" at bounding box center [200, 261] width 7 height 7
click at [166, 262] on icon "button" at bounding box center [165, 261] width 7 height 7
type input "18"
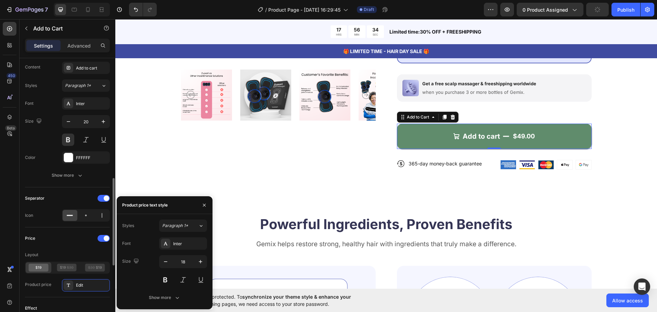
click at [81, 238] on div "Price" at bounding box center [67, 238] width 85 height 11
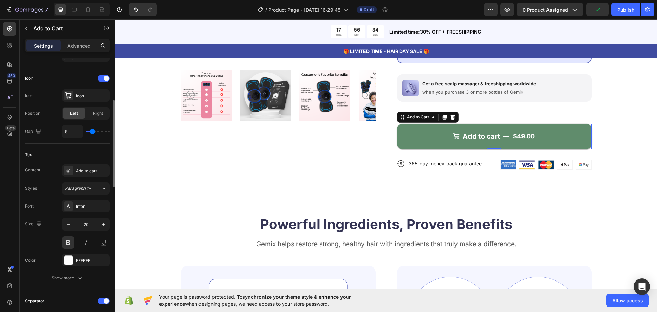
scroll to position [237, 0]
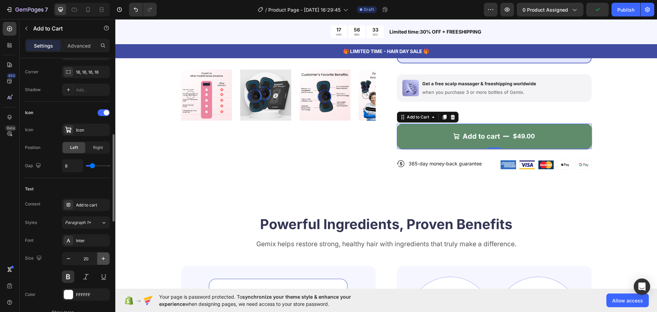
click at [105, 260] on icon "button" at bounding box center [103, 258] width 7 height 7
click at [107, 260] on button "button" at bounding box center [103, 258] width 12 height 12
type input "22"
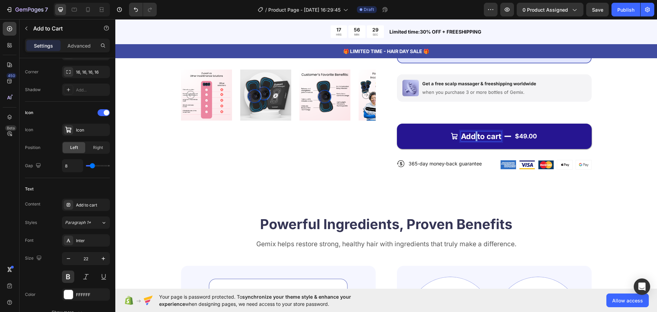
click at [471, 135] on p "Add to cart" at bounding box center [481, 136] width 40 height 10
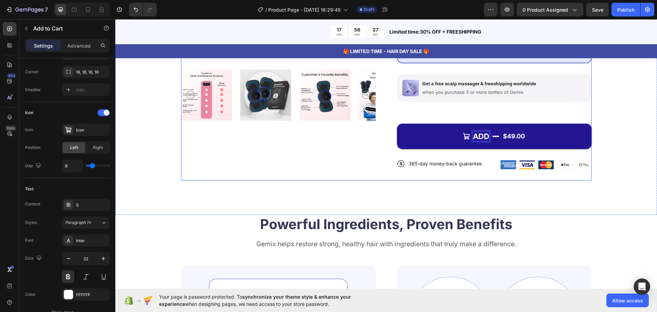
click at [397, 123] on button "ADD $49.00" at bounding box center [494, 135] width 195 height 25
click at [397, 123] on button "ADD TO $49.00" at bounding box center [494, 135] width 195 height 25
click at [336, 166] on div "Product Images" at bounding box center [278, 20] width 195 height 320
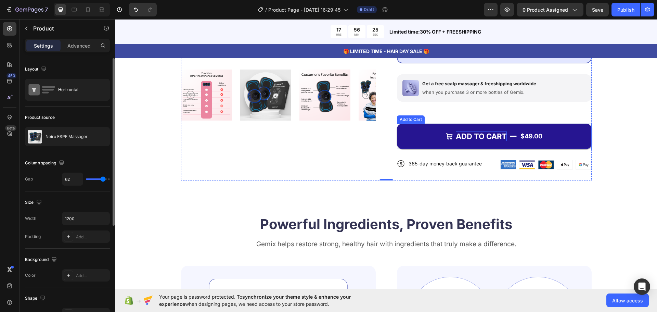
click at [519, 136] on div "$49.00" at bounding box center [530, 136] width 23 height 11
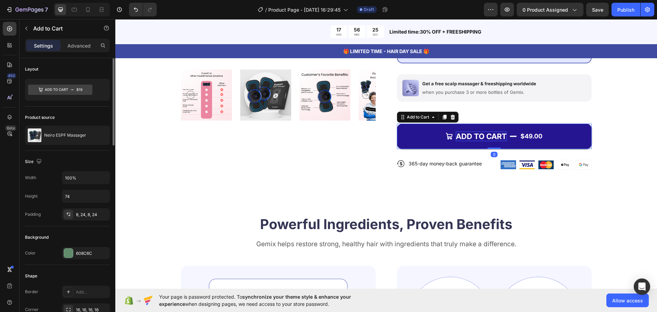
click at [519, 136] on div "$49.00" at bounding box center [530, 136] width 23 height 11
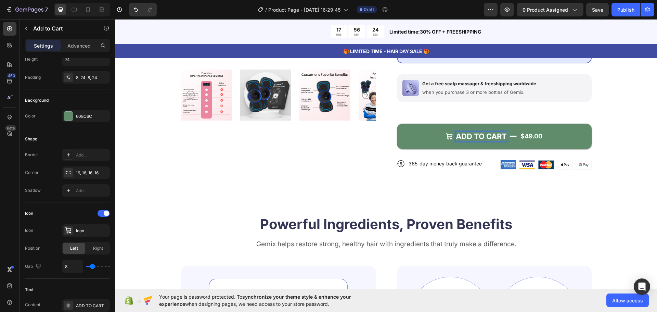
scroll to position [205, 0]
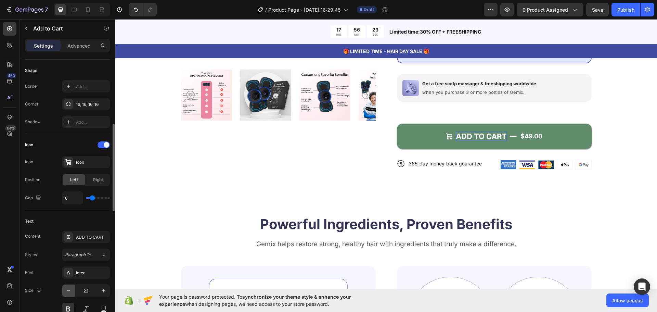
click at [69, 286] on button "button" at bounding box center [68, 290] width 12 height 12
click at [70, 286] on button "button" at bounding box center [68, 290] width 12 height 12
type input "20"
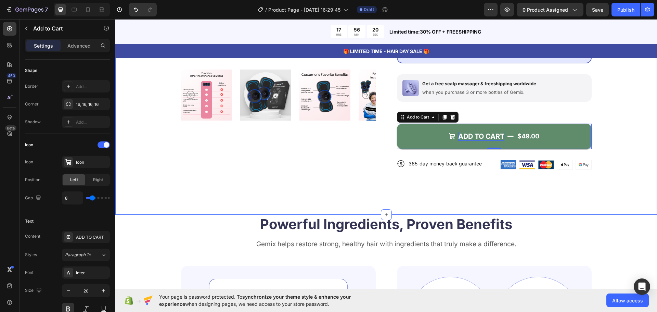
click at [171, 190] on div "Product Images Icon Icon Icon Icon Icon Icon List 127,000+ kids love the minisc…" at bounding box center [385, 24] width 541 height 382
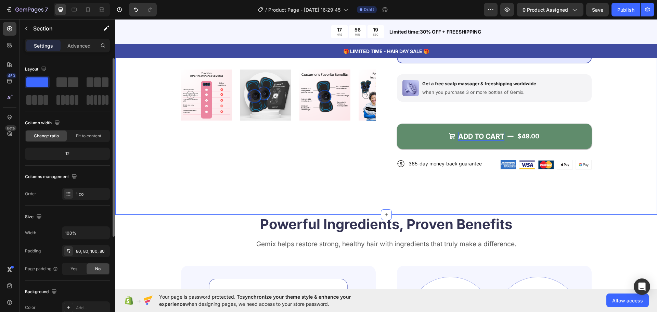
click at [30, 34] on div "Section" at bounding box center [54, 28] width 71 height 18
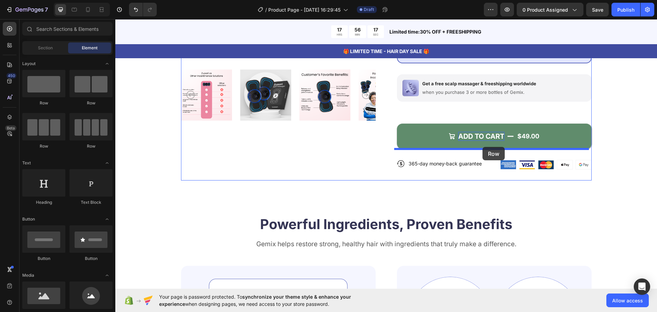
drag, startPoint x: 163, startPoint y: 114, endPoint x: 482, endPoint y: 147, distance: 320.7
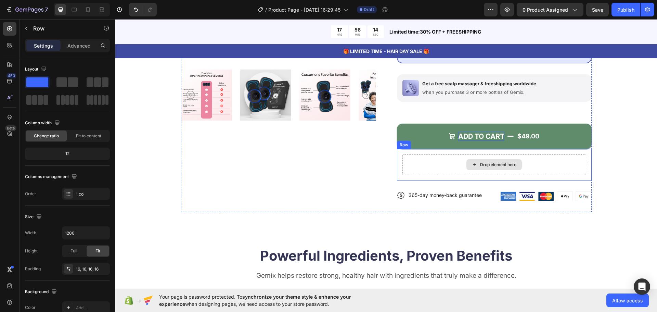
click at [491, 165] on div "Drop element here" at bounding box center [498, 164] width 36 height 5
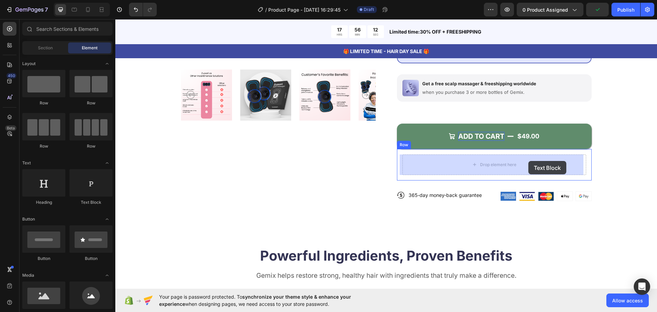
drag, startPoint x: 196, startPoint y: 213, endPoint x: 528, endPoint y: 161, distance: 336.1
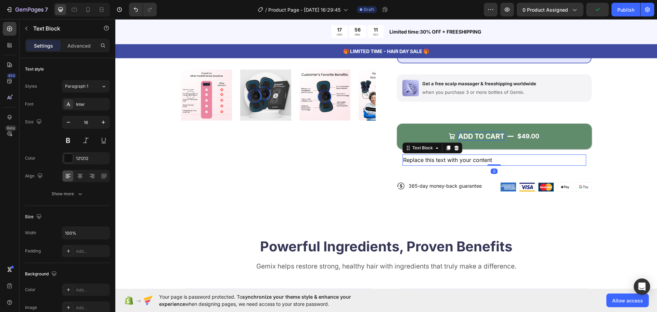
click at [488, 161] on div "Replace this text with your content" at bounding box center [494, 159] width 184 height 11
click at [488, 161] on p "Replace this text with your content" at bounding box center [494, 160] width 182 height 10
drag, startPoint x: 354, startPoint y: 177, endPoint x: 358, endPoint y: 177, distance: 4.5
click at [354, 177] on div "Product Images" at bounding box center [278, 31] width 195 height 342
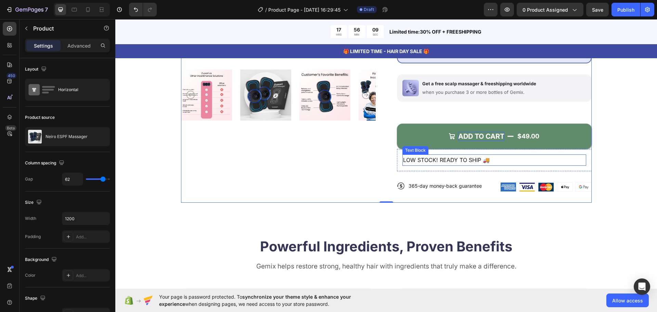
click at [515, 157] on p "LOW STOCK! READY TO SHIP 🚚" at bounding box center [494, 160] width 182 height 10
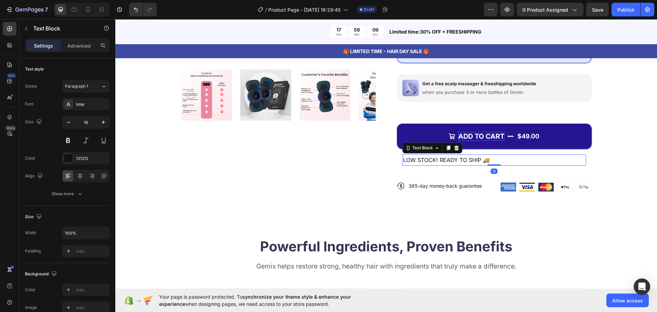
click at [538, 143] on button "ADD TO CART $49.00" at bounding box center [494, 135] width 195 height 25
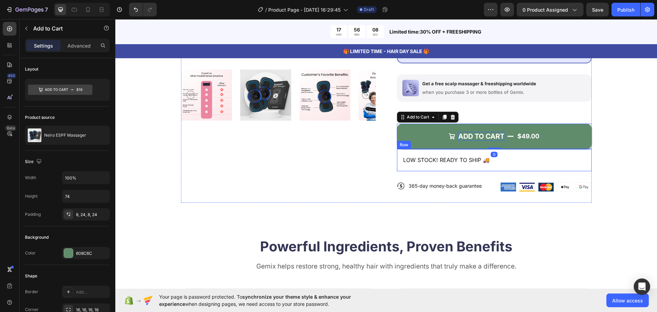
click at [495, 153] on div "LOW STOCK! READY TO SHIP 🚚 Text Block Row" at bounding box center [494, 160] width 195 height 22
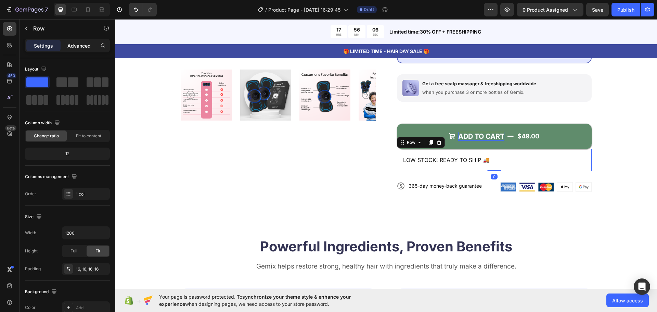
click at [81, 45] on p "Advanced" at bounding box center [78, 45] width 23 height 7
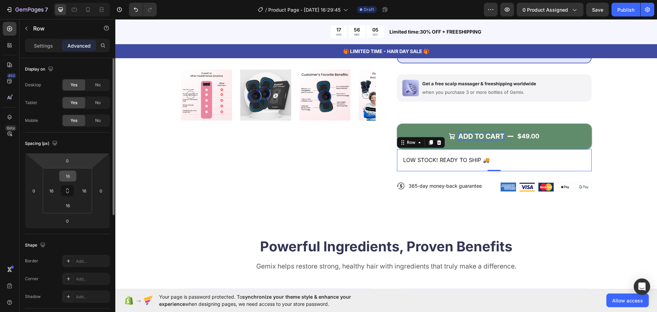
click at [71, 177] on input "16" at bounding box center [68, 176] width 14 height 10
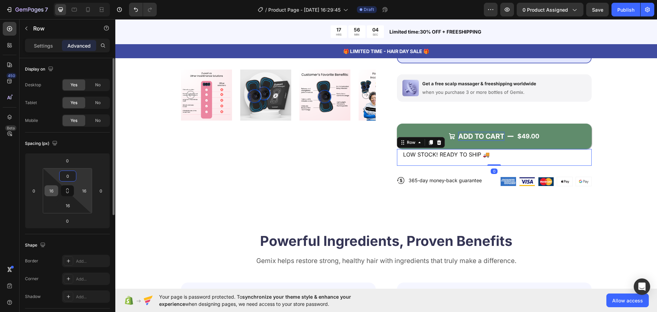
type input "0"
click at [50, 191] on input "16" at bounding box center [51, 190] width 10 height 10
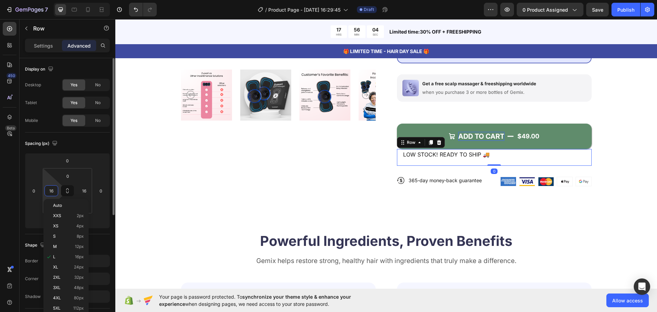
click at [50, 191] on input "16" at bounding box center [51, 190] width 10 height 10
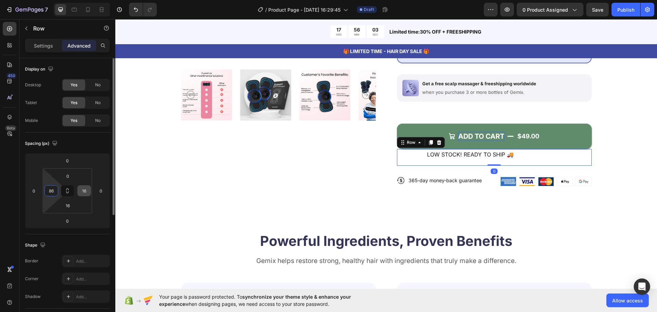
type input "86"
click at [81, 189] on input "16" at bounding box center [84, 190] width 10 height 10
type input "8"
click at [70, 202] on input "16" at bounding box center [68, 205] width 14 height 10
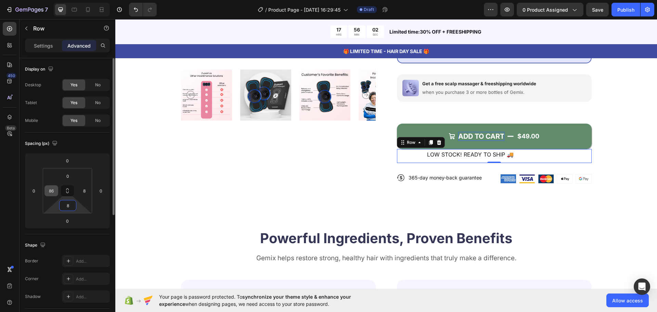
type input "8"
click at [52, 191] on input "86" at bounding box center [51, 190] width 10 height 10
type input "8"
click at [72, 175] on input "0" at bounding box center [68, 176] width 14 height 10
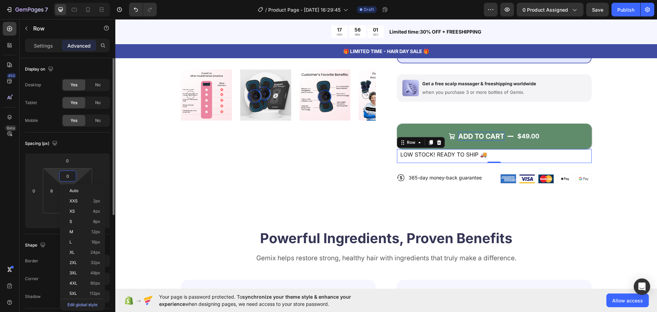
type input "8"
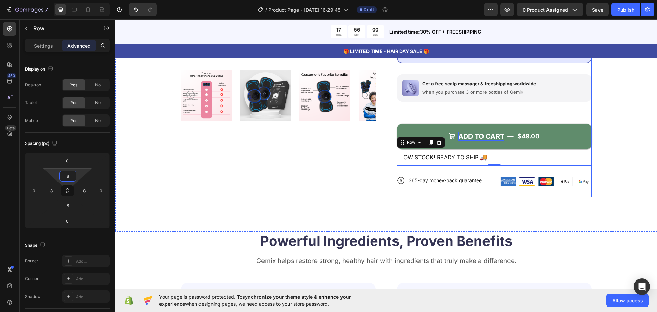
click at [185, 157] on div "Product Images" at bounding box center [278, 28] width 195 height 337
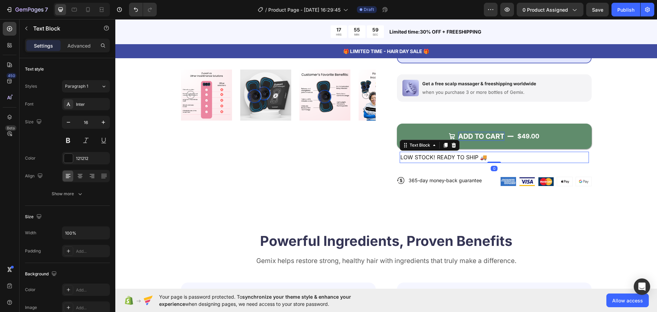
click at [486, 153] on p "LOW STOCK! READY TO SHIP 🚚" at bounding box center [494, 157] width 188 height 10
click at [485, 164] on div "LOW STOCK! READY TO SHIP 🚚 Text Block 0 Row" at bounding box center [494, 157] width 195 height 17
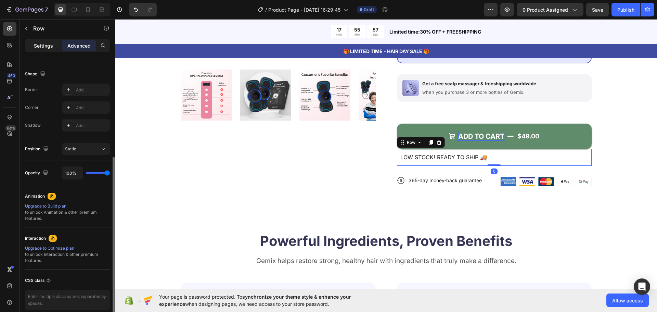
click at [48, 42] on p "Settings" at bounding box center [43, 45] width 19 height 7
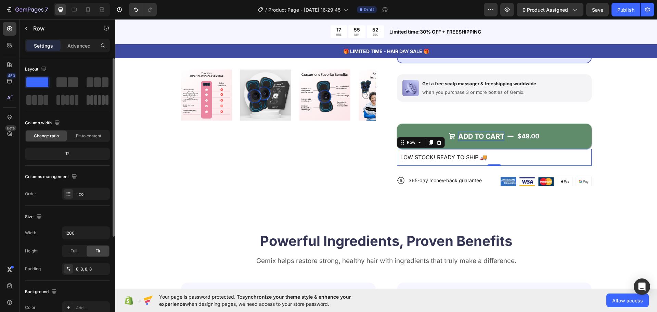
drag, startPoint x: 78, startPoint y: 46, endPoint x: 86, endPoint y: 105, distance: 59.8
click at [86, 105] on div "Settings Advanced Layout Column width Change ratio Fit to content 12 Columns ma…" at bounding box center [67, 185] width 96 height 292
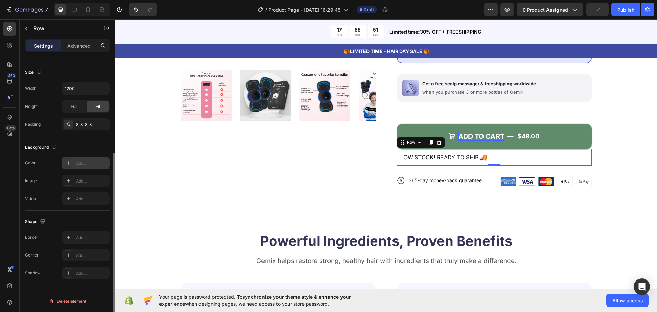
click at [82, 162] on div "Add..." at bounding box center [92, 163] width 32 height 6
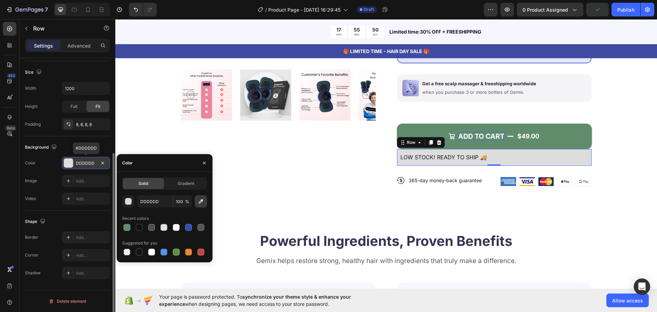
click at [202, 198] on icon "button" at bounding box center [200, 201] width 7 height 7
type input "FFF4EC"
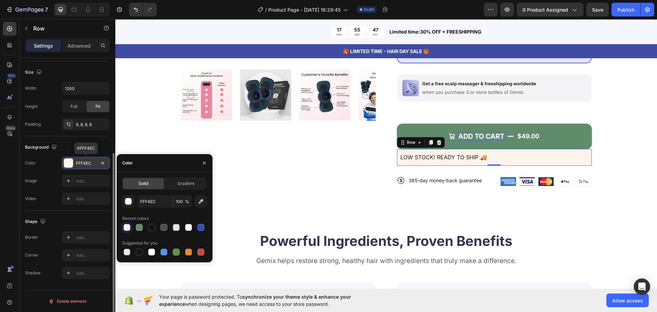
click at [79, 215] on div "Shape Border Add... Corner Add... Shadow Add..." at bounding box center [67, 247] width 85 height 74
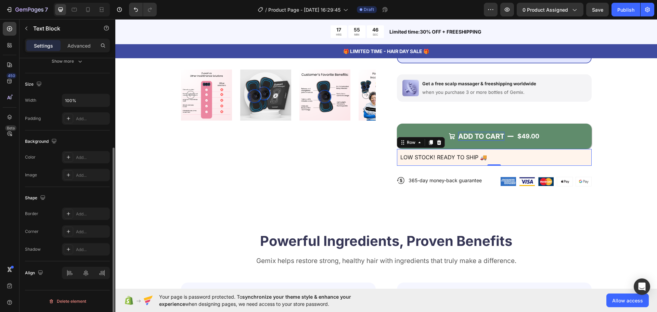
scroll to position [0, 0]
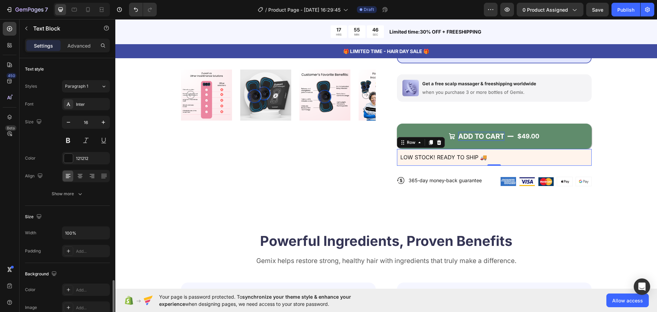
click at [463, 157] on p "LOW STOCK! READY TO SHIP 🚚" at bounding box center [494, 157] width 188 height 10
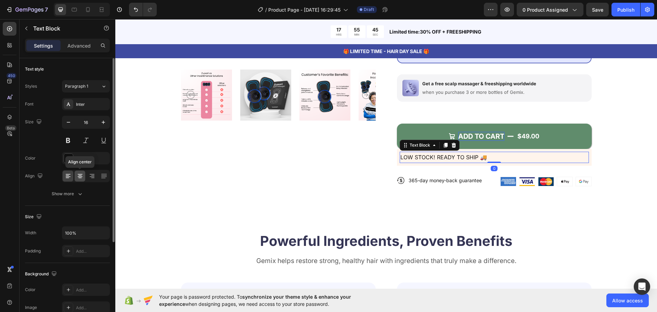
click at [81, 173] on icon at bounding box center [80, 175] width 7 height 7
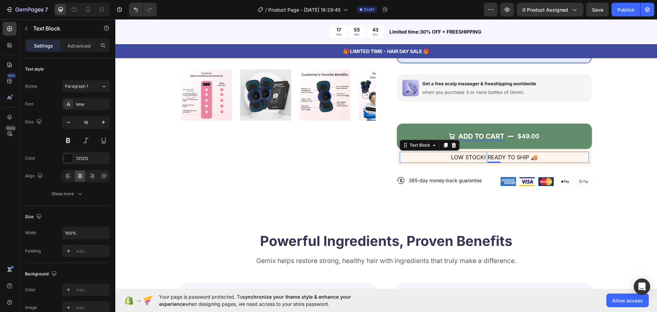
click at [482, 156] on p "LOW STOCK! READY TO SHIP 🚚" at bounding box center [494, 157] width 188 height 10
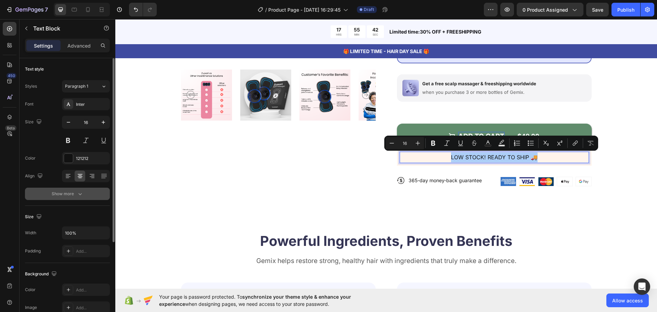
click at [82, 188] on button "Show more" at bounding box center [67, 193] width 85 height 12
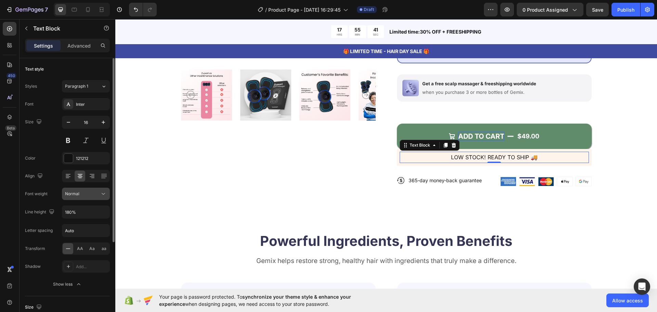
click at [82, 192] on div "Normal" at bounding box center [82, 193] width 35 height 6
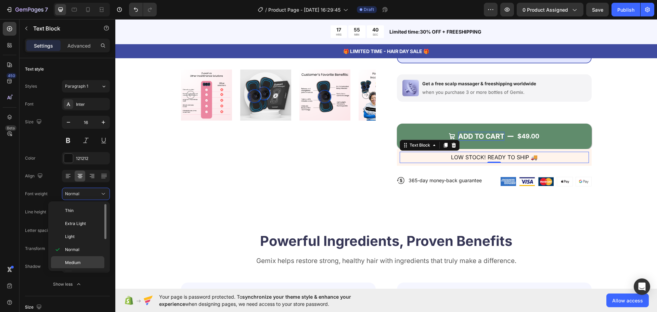
click at [85, 261] on p "Medium" at bounding box center [83, 262] width 36 height 6
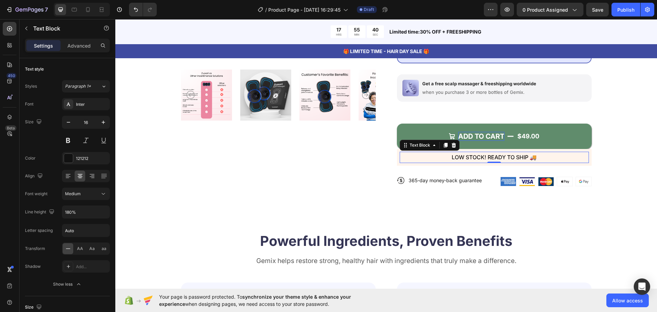
click at [246, 190] on div "Product Images" at bounding box center [278, 28] width 195 height 337
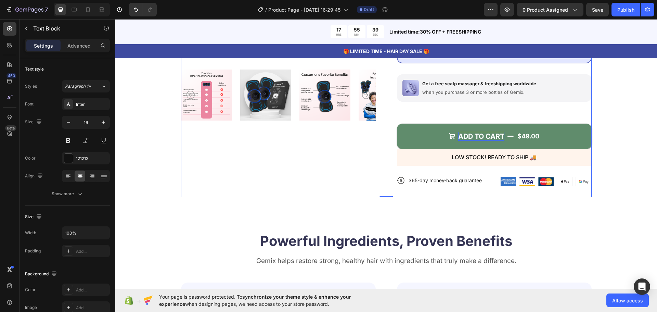
click at [485, 159] on p "LOW STOCK! READY TO SHIP 🚚" at bounding box center [494, 157] width 188 height 10
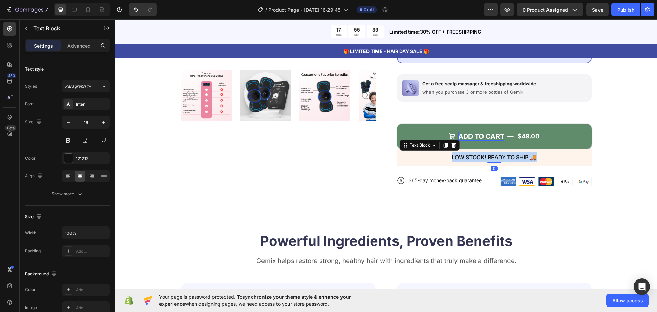
click at [485, 159] on p "LOW STOCK! READY TO SHIP 🚚" at bounding box center [494, 157] width 188 height 10
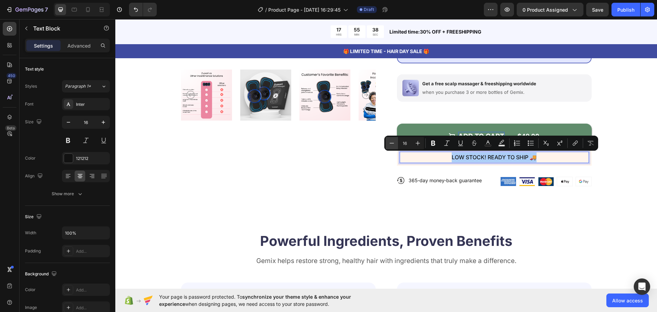
click at [394, 144] on icon "Editor contextual toolbar" at bounding box center [391, 143] width 7 height 7
type input "15"
click at [313, 160] on div "Product Images" at bounding box center [278, 28] width 195 height 337
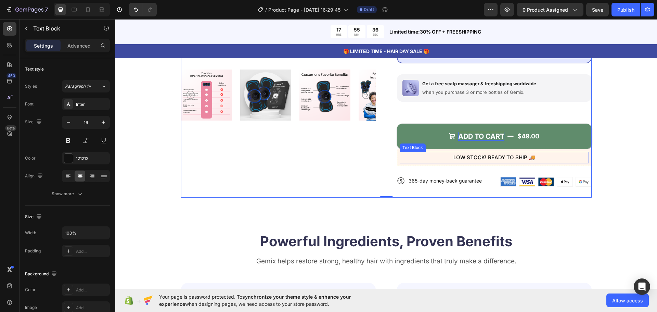
click at [415, 158] on p "LOW STOCK! READY TO SHIP 🚚" at bounding box center [494, 157] width 188 height 10
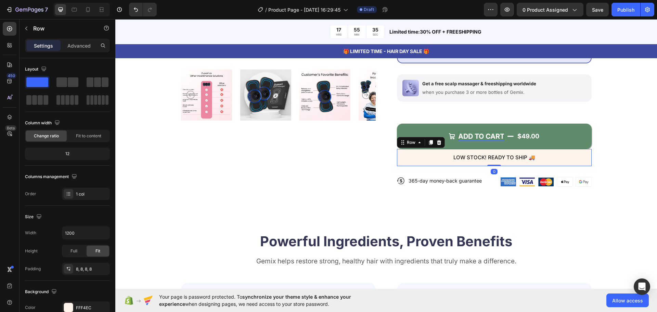
click at [435, 164] on div "LOW STOCK! READY TO SHIP 🚚 Text Block Row 0" at bounding box center [494, 157] width 195 height 17
click at [75, 48] on p "Advanced" at bounding box center [78, 45] width 23 height 7
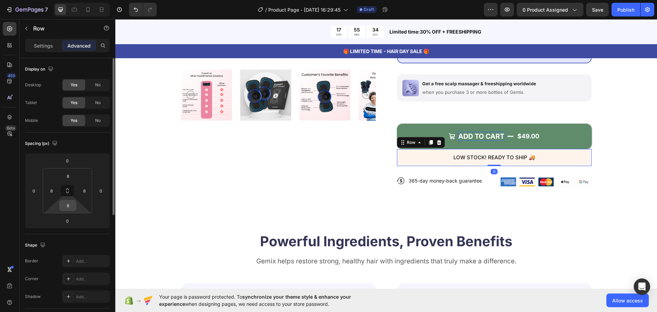
click at [73, 202] on input "8" at bounding box center [68, 205] width 14 height 10
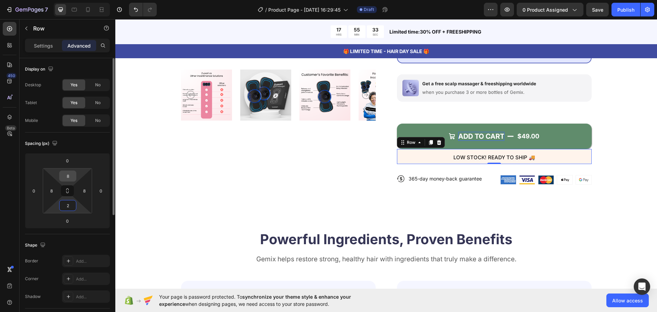
type input "2"
click at [66, 175] on input "8" at bounding box center [68, 176] width 14 height 10
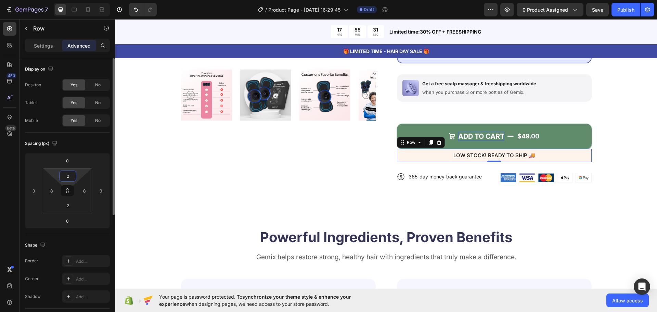
click at [69, 175] on input "2" at bounding box center [68, 176] width 14 height 10
type input "4"
click at [67, 0] on html "7 / Product Page - Sep 28, 16:29:45 Draft Preview 0 product assigned Save Publi…" at bounding box center [328, 0] width 657 height 0
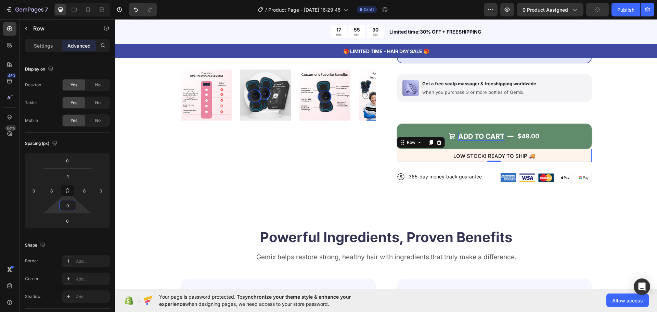
type input "4"
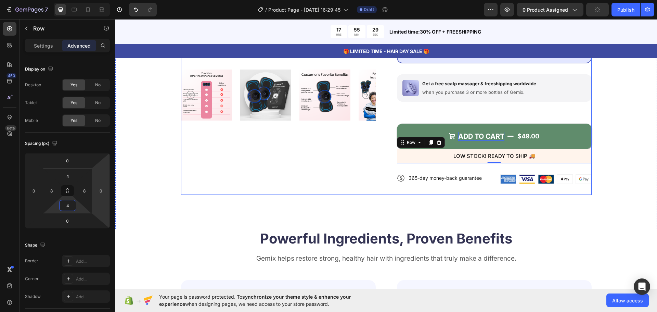
click at [211, 185] on div "Product Images" at bounding box center [278, 27] width 195 height 334
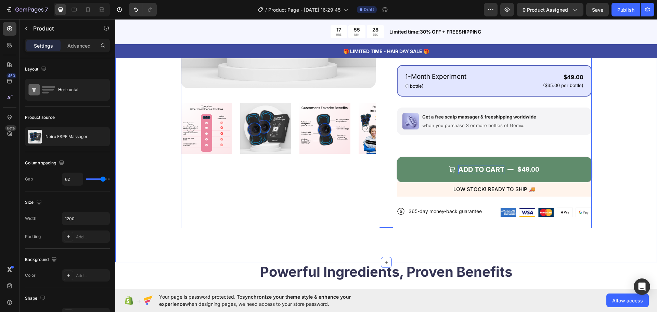
scroll to position [205, 0]
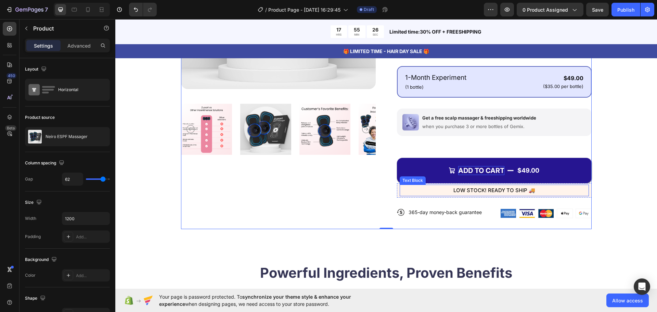
click at [473, 175] on button "ADD TO CART $49.00" at bounding box center [494, 170] width 195 height 25
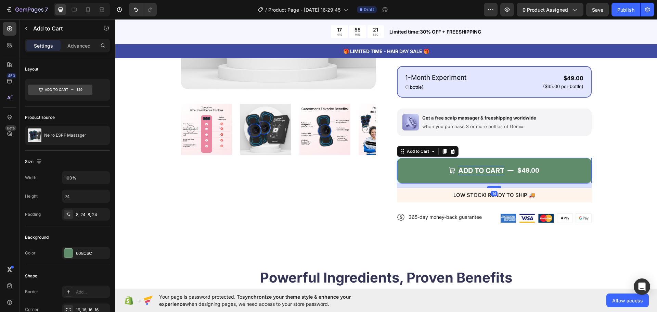
drag, startPoint x: 489, startPoint y: 181, endPoint x: 486, endPoint y: 186, distance: 6.2
click at [487, 186] on div at bounding box center [494, 187] width 14 height 2
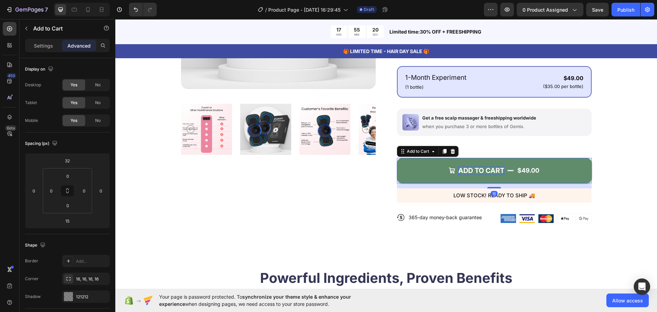
click at [259, 201] on div "Product Images" at bounding box center [278, 64] width 195 height 340
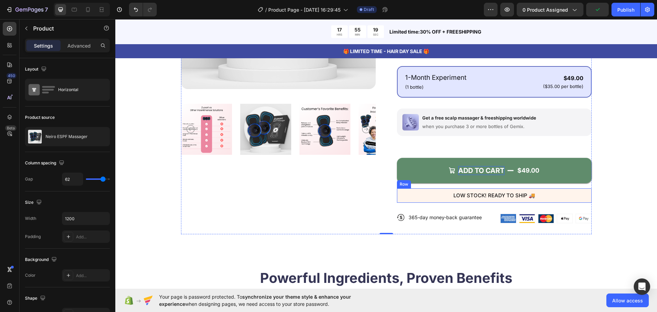
drag, startPoint x: 394, startPoint y: 197, endPoint x: 376, endPoint y: 202, distance: 18.2
click at [397, 197] on div "LOW STOCK! READY TO SHIP 🚚 Text Block Row" at bounding box center [494, 195] width 195 height 14
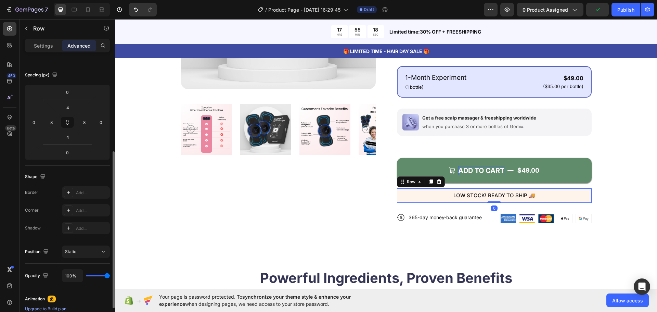
scroll to position [103, 0]
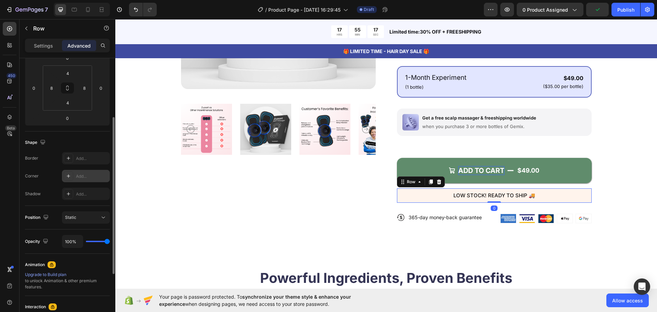
click at [84, 177] on div "Add..." at bounding box center [92, 176] width 32 height 6
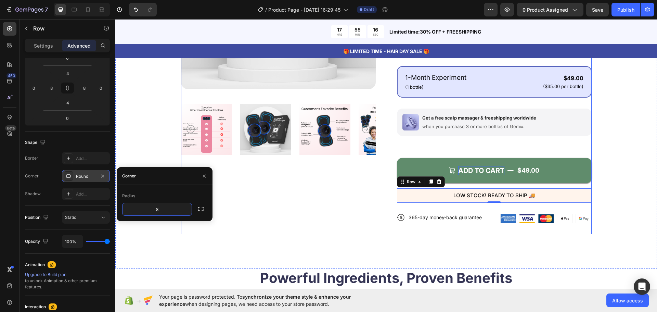
click at [257, 199] on div "Product Images" at bounding box center [278, 64] width 195 height 340
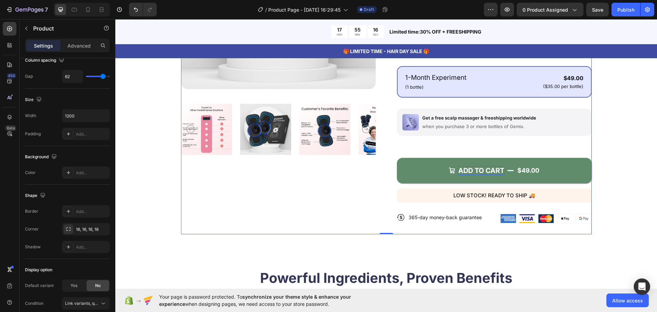
scroll to position [0, 0]
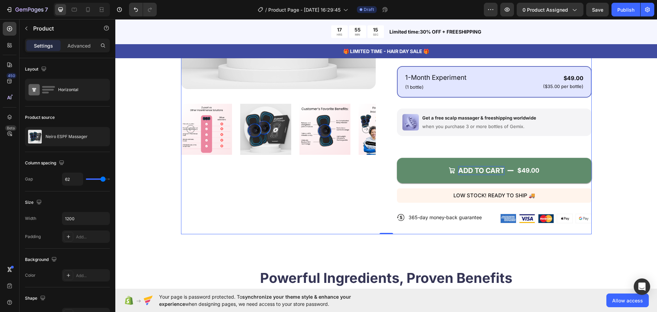
click at [228, 143] on div "Product Images" at bounding box center [278, 64] width 195 height 340
click at [534, 141] on div "Icon Icon Icon Icon Icon Icon List 127,000+ kids love the miniscope Text Block …" at bounding box center [494, 64] width 195 height 340
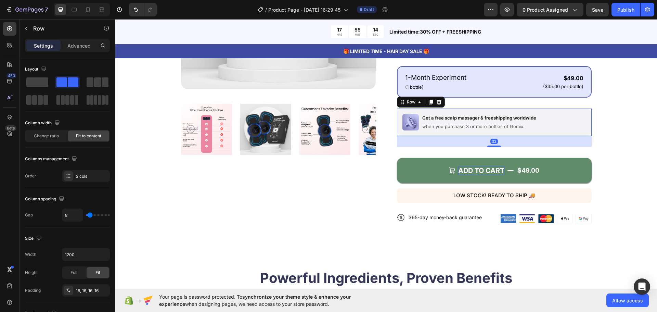
click at [581, 123] on div "Image Get a free scalp massager & freeshipping worldwide Text Block when you pu…" at bounding box center [494, 121] width 195 height 27
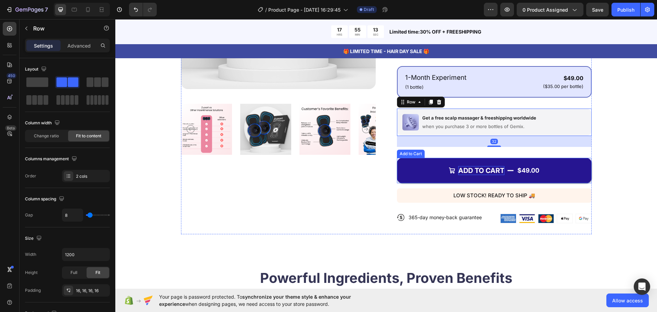
click at [412, 176] on button "ADD TO CART $49.00" at bounding box center [494, 170] width 195 height 25
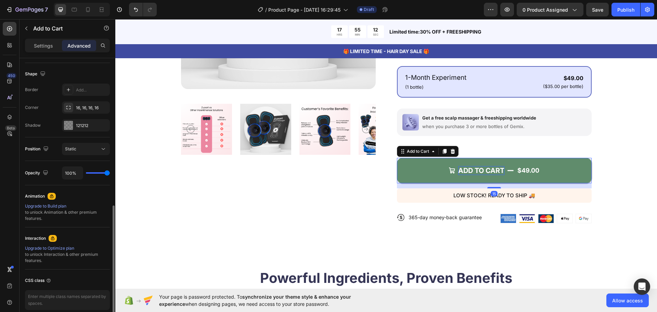
scroll to position [202, 0]
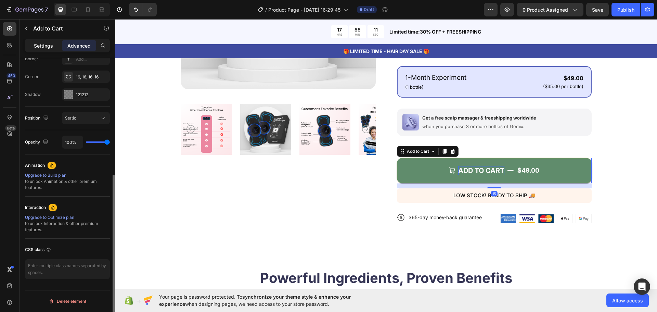
click at [50, 49] on p "Settings" at bounding box center [43, 45] width 19 height 7
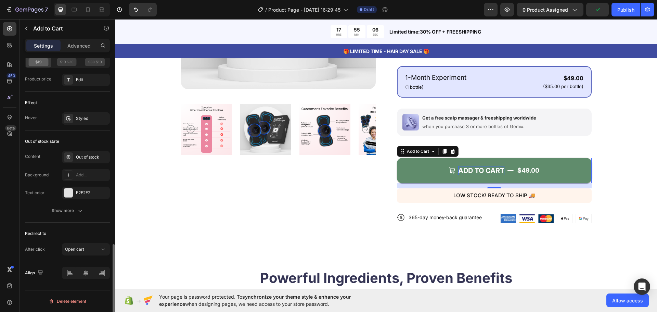
scroll to position [545, 0]
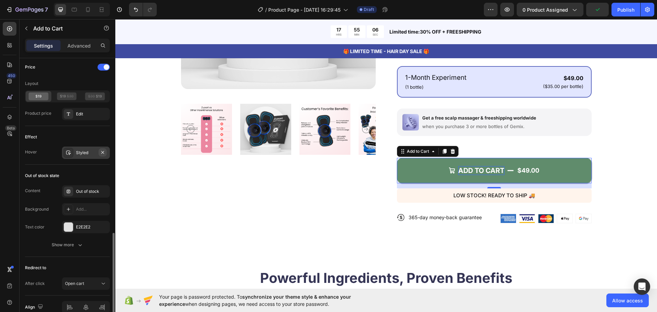
click at [102, 153] on button "button" at bounding box center [102, 152] width 8 height 8
click at [203, 172] on div "Product Images" at bounding box center [278, 64] width 195 height 340
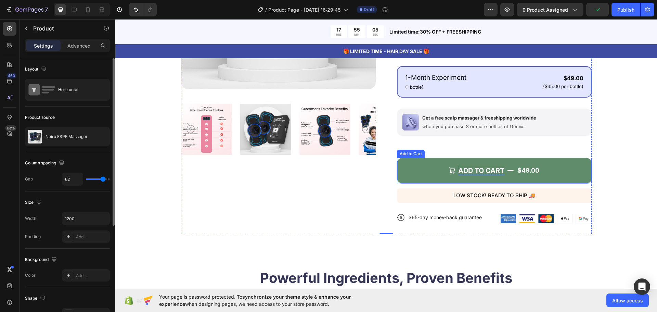
click at [417, 172] on button "ADD TO CART $49.00" at bounding box center [494, 170] width 195 height 25
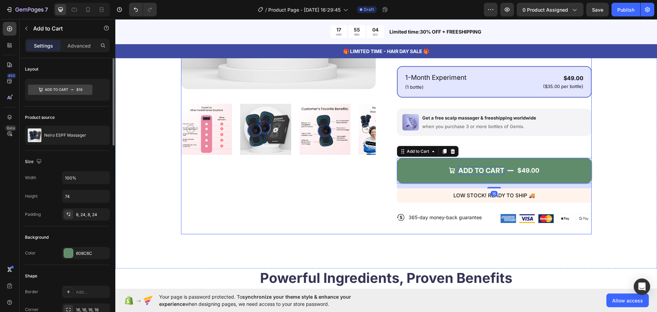
click at [203, 195] on div "Product Images" at bounding box center [278, 64] width 195 height 340
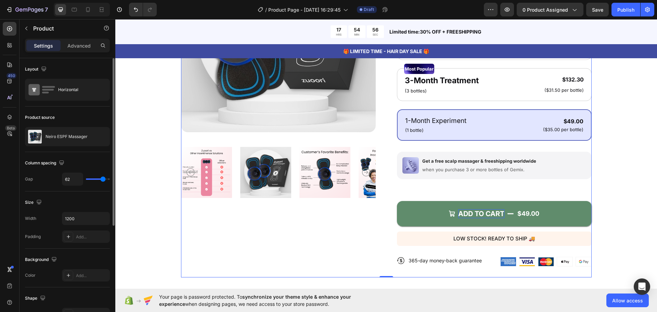
scroll to position [68, 0]
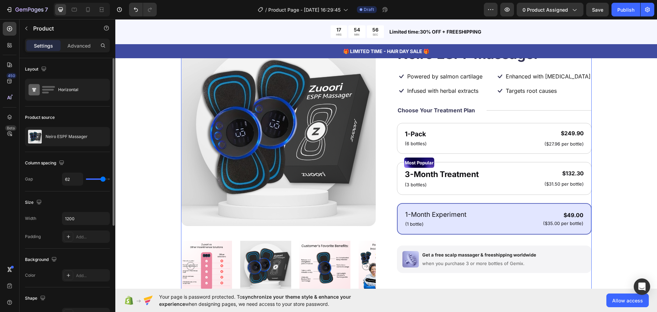
click at [155, 198] on div "Product Images Icon Icon Icon Icon Icon Icon List 127,000+ kids love the minisc…" at bounding box center [386, 201] width 487 height 340
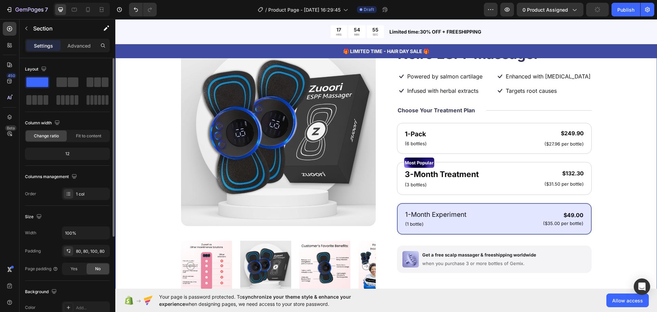
scroll to position [0, 0]
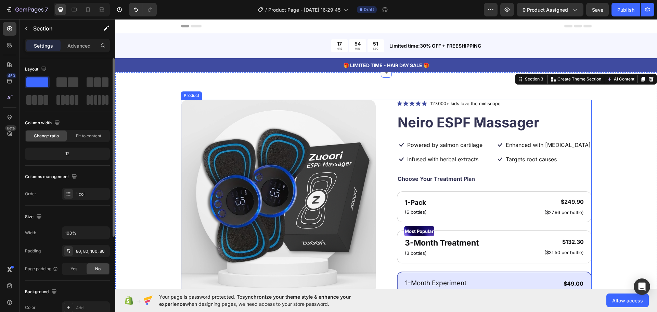
click at [487, 153] on div "Icon Icon Icon Icon Icon Icon List 127,000+ kids love the miniscope Text Block …" at bounding box center [494, 270] width 195 height 340
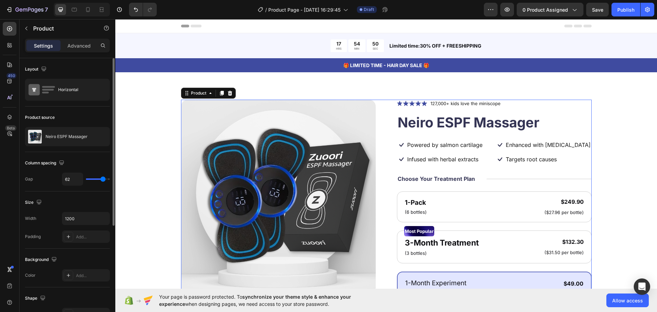
click at [478, 154] on div "Icon Icon Icon Icon Icon Icon List 127,000+ kids love the miniscope Text Block …" at bounding box center [494, 270] width 195 height 340
click at [473, 151] on div "Icon Icon Icon Icon Icon Icon List 127,000+ kids love the miniscope Text Block …" at bounding box center [494, 270] width 195 height 340
click at [462, 147] on p "Powered by salmon cartilage" at bounding box center [444, 144] width 75 height 7
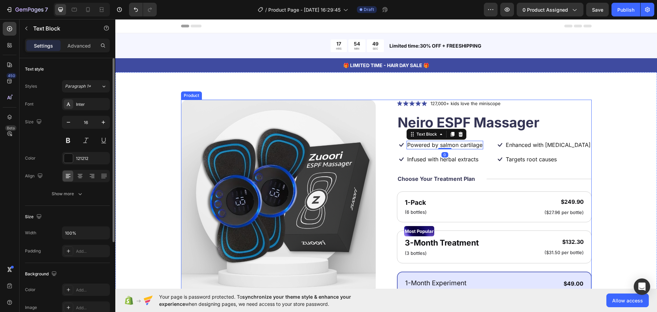
click at [450, 152] on div "Icon Icon Icon Icon Icon Icon List 127,000+ kids love the miniscope Text Block …" at bounding box center [494, 270] width 195 height 340
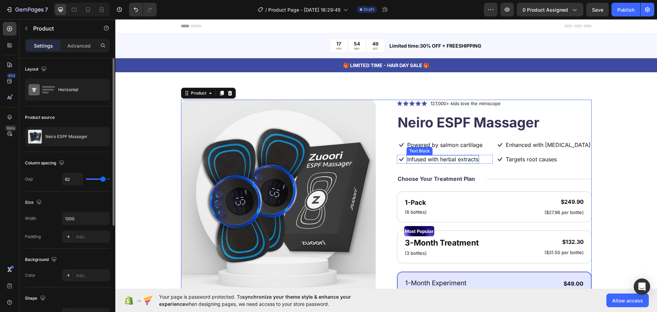
click at [454, 157] on p "Infused with herbal extracts" at bounding box center [442, 159] width 71 height 7
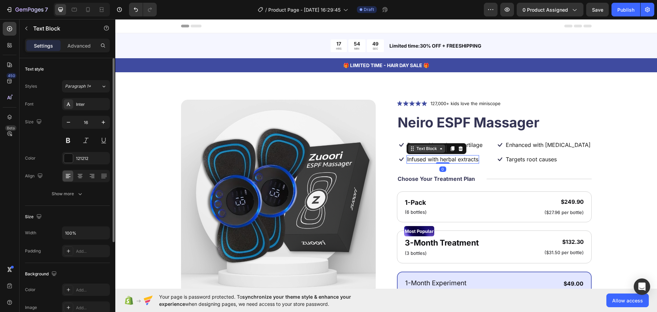
click at [419, 150] on div "Text Block" at bounding box center [426, 148] width 23 height 6
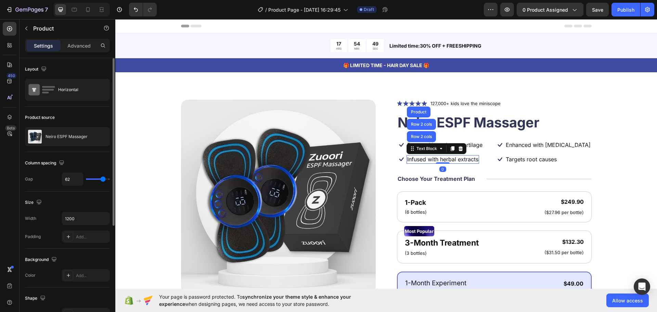
click at [402, 150] on div "Icon Icon Icon Icon Icon Icon List 127,000+ kids love the miniscope Text Block …" at bounding box center [494, 270] width 195 height 340
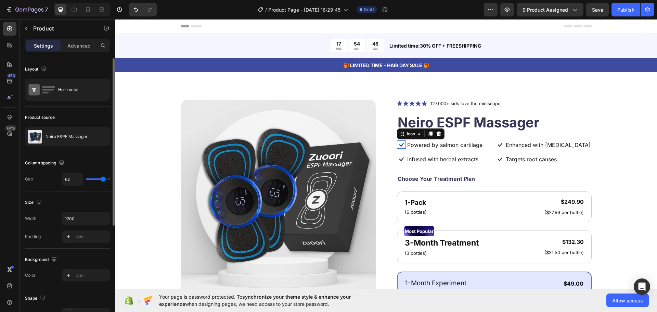
click at [397, 146] on icon at bounding box center [401, 144] width 9 height 9
click at [401, 151] on div "Icon Icon Icon Icon Icon Icon List 127,000+ kids love the miniscope Text Block …" at bounding box center [494, 270] width 195 height 340
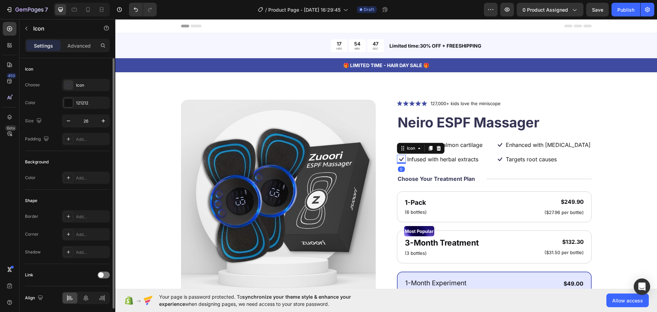
click at [401, 159] on icon at bounding box center [401, 159] width 9 height 9
click at [495, 155] on icon at bounding box center [499, 159] width 9 height 9
drag, startPoint x: 485, startPoint y: 145, endPoint x: 466, endPoint y: 169, distance: 30.7
click at [485, 145] on div "Icon Powered by salmon cartilage Text Block Row 0" at bounding box center [445, 144] width 96 height 9
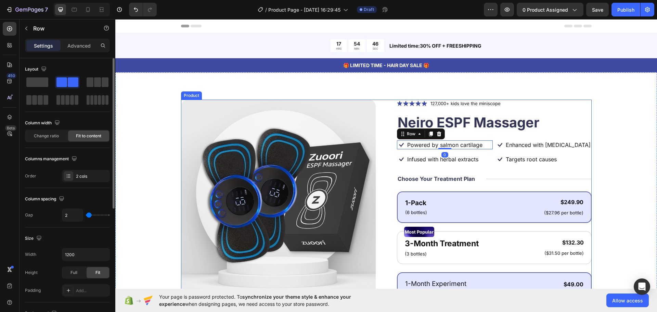
click at [456, 200] on div "1-Pack Text Block (6 bottles) Text Block $249.90 Product Price Product Price ($…" at bounding box center [494, 206] width 180 height 19
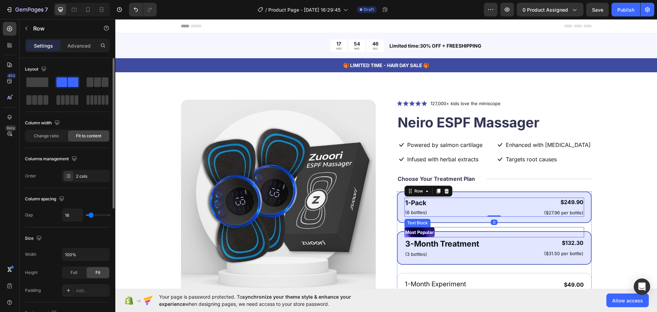
click at [467, 230] on div "Most Popular" at bounding box center [494, 232] width 180 height 10
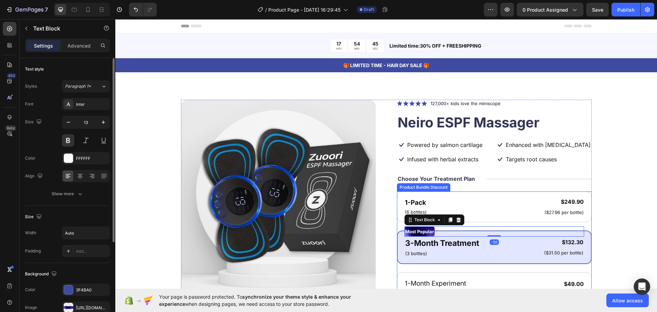
click at [486, 177] on div "Title Line" at bounding box center [538, 178] width 105 height 9
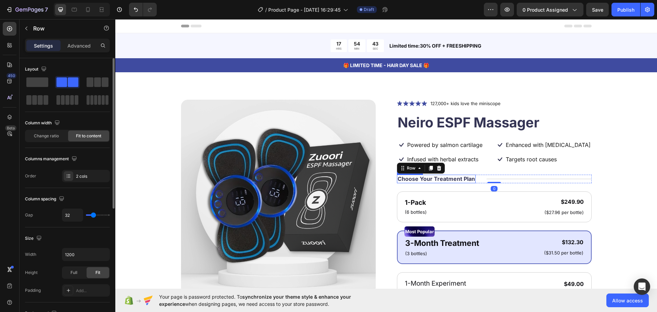
click at [434, 178] on p "Choose Your Treatment Plan" at bounding box center [435, 178] width 77 height 7
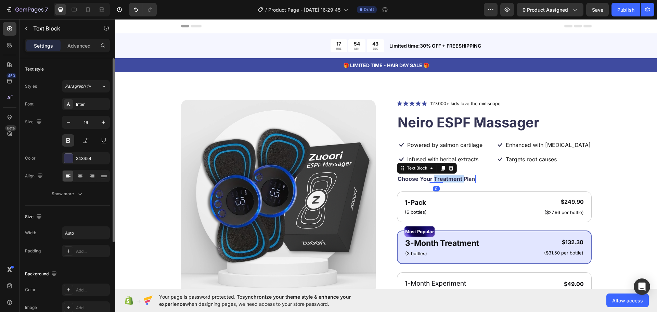
click at [434, 178] on p "Choose Your Treatment Plan" at bounding box center [435, 178] width 77 height 7
click at [331, 267] on div "Product Images" at bounding box center [278, 270] width 195 height 340
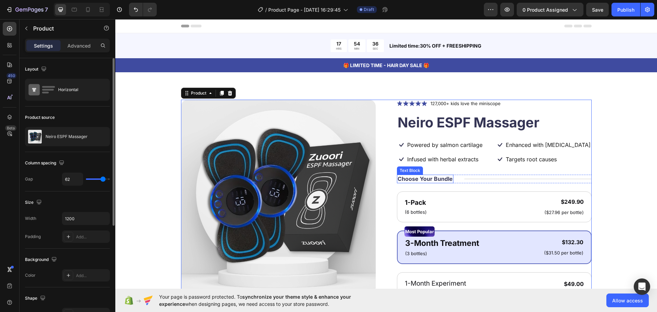
click at [420, 182] on div "Choose Your Bundle Text Block" at bounding box center [425, 178] width 56 height 9
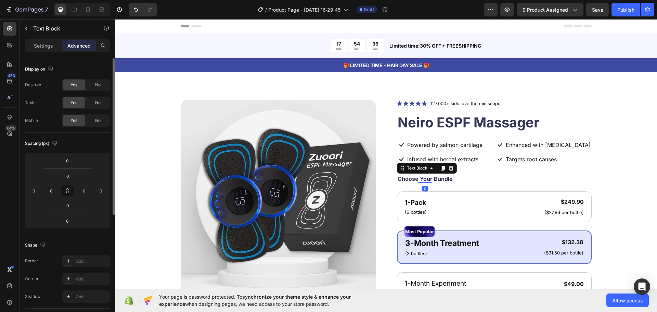
click at [420, 180] on div "Choose Your Bundle Text Block 0" at bounding box center [425, 178] width 56 height 9
drag, startPoint x: 420, startPoint y: 179, endPoint x: 429, endPoint y: 177, distance: 9.4
drag, startPoint x: 430, startPoint y: 177, endPoint x: 388, endPoint y: 179, distance: 41.4
click at [388, 179] on div "Product Images Icon Icon Icon Icon Icon Icon List 127,000+ kids love the minisc…" at bounding box center [386, 270] width 410 height 340
click at [414, 179] on div "Bundle Text Block 0 Title Line Row" at bounding box center [494, 178] width 195 height 9
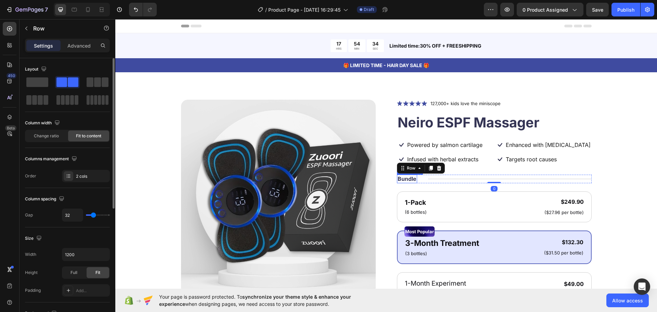
click at [412, 179] on p "Bundle" at bounding box center [406, 178] width 19 height 7
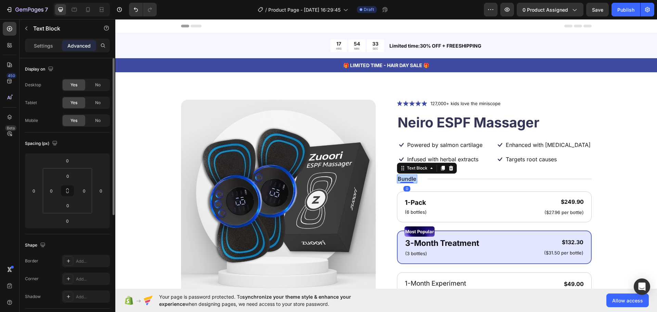
click at [411, 180] on p "Bundle" at bounding box center [406, 178] width 19 height 7
click at [335, 255] on div "Product Images" at bounding box center [278, 270] width 195 height 340
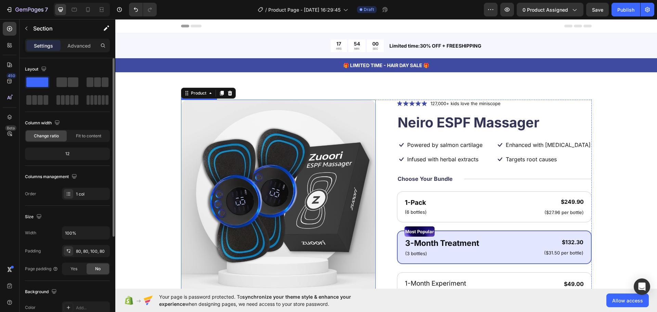
click at [172, 181] on div "Product Images Icon Icon Icon Icon Icon Icon List 127,000+ kids love the minisc…" at bounding box center [386, 270] width 487 height 340
click at [452, 180] on div "Choose Your Bundle Text Block Title Line Row 0" at bounding box center [494, 178] width 195 height 9
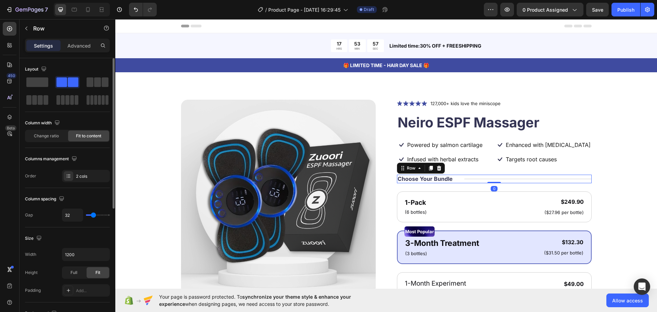
click at [571, 147] on div "Icon Enhanced with biotin Text Block Row" at bounding box center [543, 144] width 96 height 9
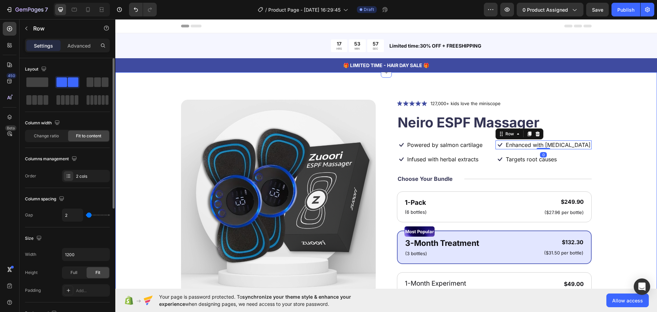
click at [611, 147] on div "Product Images Icon Icon Icon Icon Icon Icon List 127,000+ kids love the minisc…" at bounding box center [386, 270] width 487 height 340
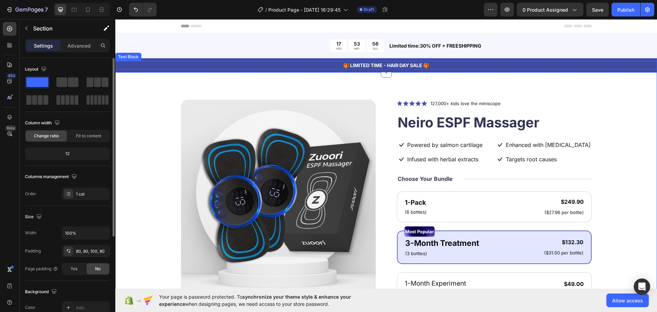
click at [310, 66] on p "🎁 LIMITED TIME - HAIR DAY SALE 🎁" at bounding box center [386, 65] width 540 height 7
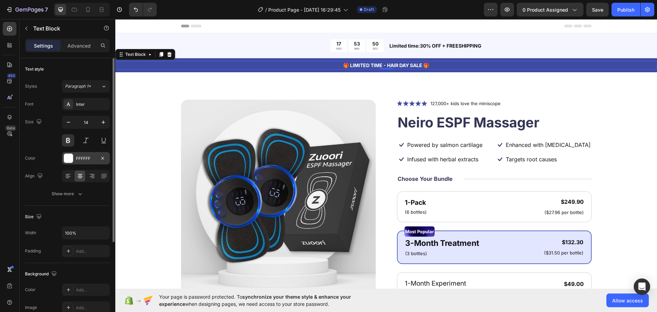
click at [78, 155] on div "FFFFFF" at bounding box center [86, 158] width 20 height 6
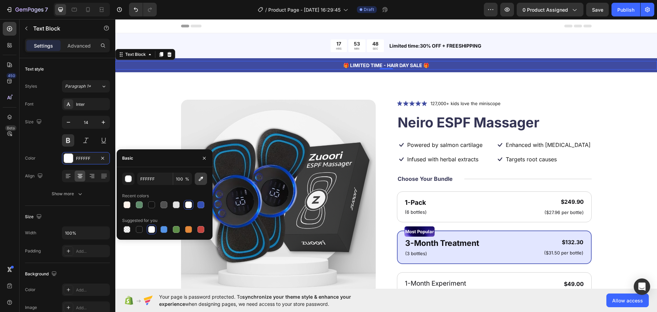
click at [199, 180] on icon "button" at bounding box center [201, 178] width 4 height 4
click at [201, 176] on icon "button" at bounding box center [200, 178] width 7 height 7
click at [204, 182] on button "button" at bounding box center [201, 178] width 12 height 12
click at [124, 182] on button "button" at bounding box center [128, 178] width 12 height 12
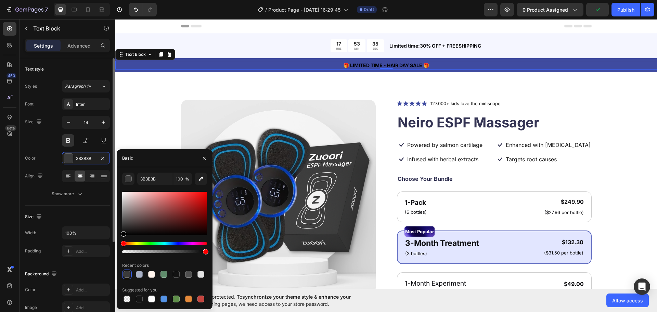
drag, startPoint x: 131, startPoint y: 227, endPoint x: 36, endPoint y: 269, distance: 103.5
click at [32, 279] on div "450 Beta Sections(18) Elements(84) Section Element Hero Section Product Detail …" at bounding box center [57, 165] width 115 height 292
type input "000000"
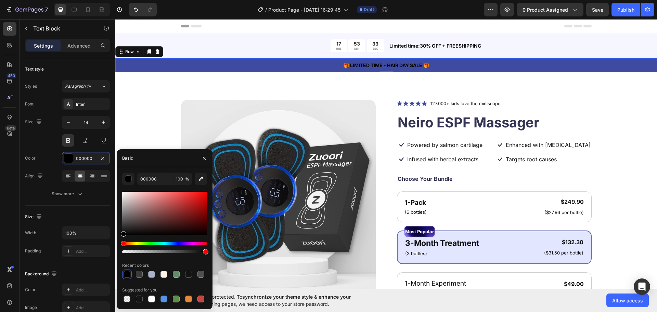
click at [150, 71] on div "🎁 LIMITED TIME - HAIR DAY SALE 🎁 Text Block Row 0" at bounding box center [385, 65] width 541 height 14
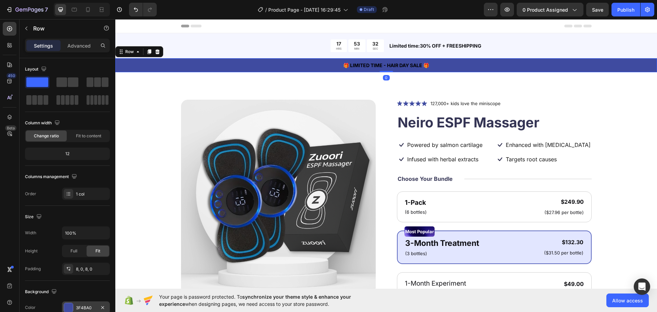
click at [82, 309] on div "3F4BA0" at bounding box center [86, 307] width 20 height 6
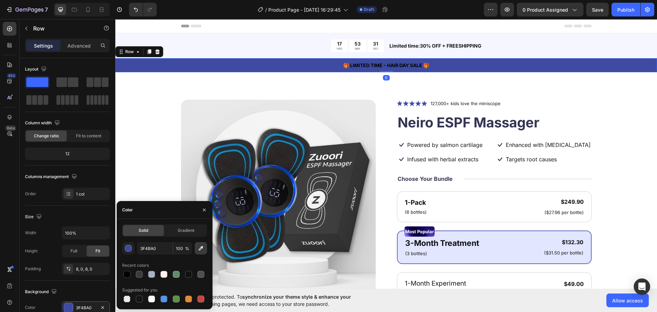
click at [204, 247] on icon "button" at bounding box center [200, 247] width 7 height 7
type input "FFF4EC"
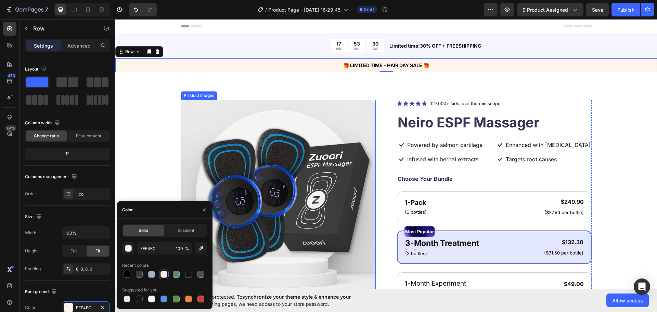
click at [309, 138] on div at bounding box center [278, 232] width 195 height 264
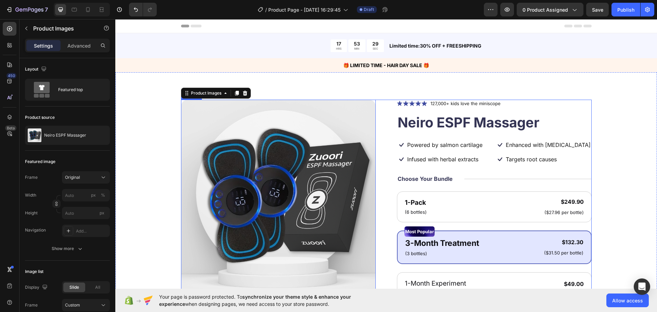
click at [307, 262] on div "Product Images 0" at bounding box center [278, 270] width 195 height 340
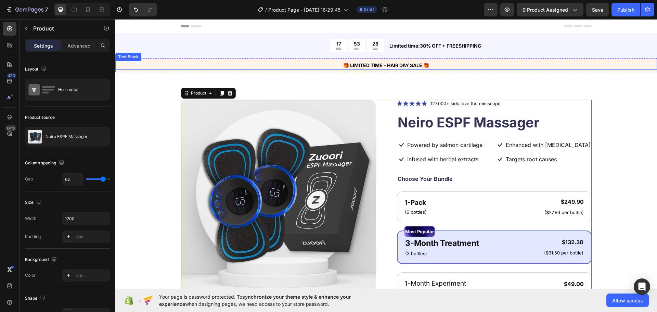
click at [397, 67] on p "🎁 LIMITED TIME - HAIR DAY SALE 🎁" at bounding box center [386, 65] width 540 height 7
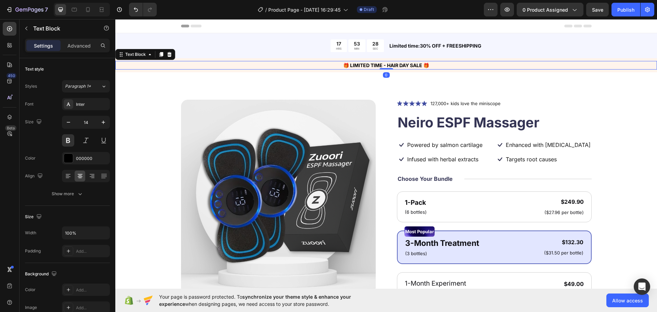
click at [397, 63] on p "🎁 LIMITED TIME - HAIR DAY SALE 🎁" at bounding box center [386, 65] width 540 height 7
click at [385, 65] on p "🎁 LIMITED TIME - HAIR DAY SALE 🎁" at bounding box center [386, 65] width 540 height 7
click at [380, 65] on p "🎁 LIMITED TIME - HAIR DAY SALE 🎁" at bounding box center [386, 65] width 540 height 7
drag, startPoint x: 424, startPoint y: 64, endPoint x: 383, endPoint y: 69, distance: 41.7
click at [383, 69] on div "🎁 LIMITED TIME SALe - HAIR DAY SALE 🎁" at bounding box center [385, 65] width 541 height 9
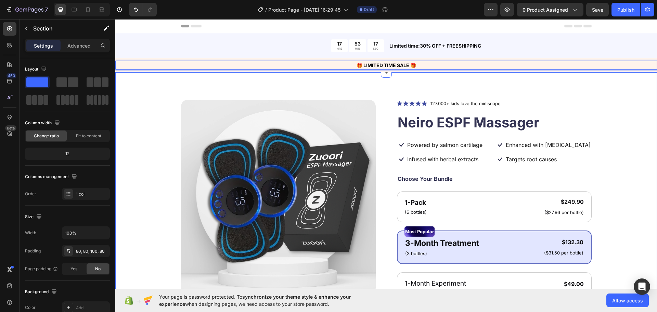
click at [344, 97] on div "Product Images Icon Icon Icon Icon Icon Icon List 127,000+ kids love the minisc…" at bounding box center [385, 272] width 541 height 401
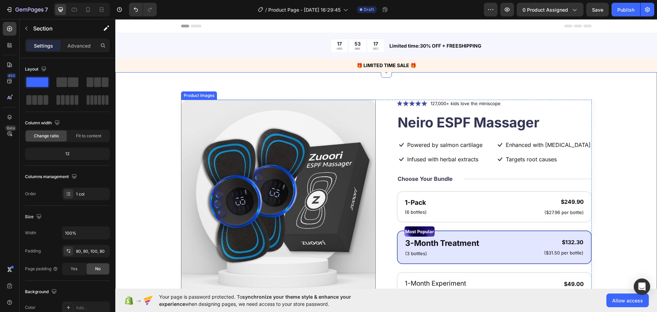
drag, startPoint x: 362, startPoint y: 128, endPoint x: 391, endPoint y: 124, distance: 29.4
click at [362, 128] on div at bounding box center [278, 197] width 195 height 195
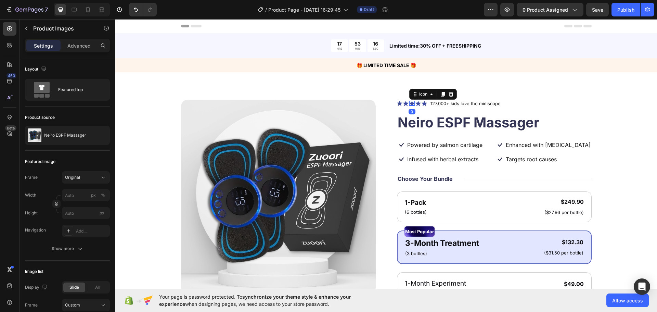
click at [409, 104] on icon at bounding box center [411, 103] width 5 height 5
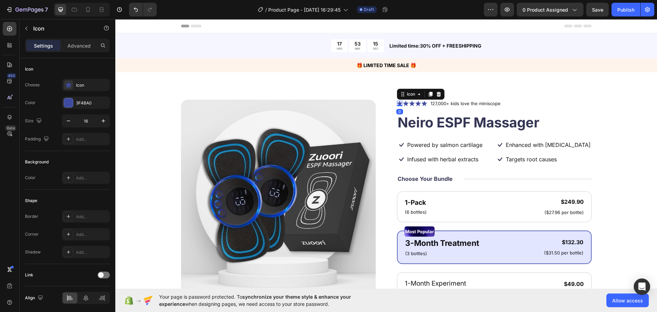
click at [397, 104] on icon at bounding box center [399, 103] width 5 height 5
click at [341, 128] on div at bounding box center [278, 197] width 195 height 195
click at [397, 104] on icon at bounding box center [399, 103] width 5 height 5
click at [82, 103] on div "3F4BA0" at bounding box center [86, 103] width 20 height 6
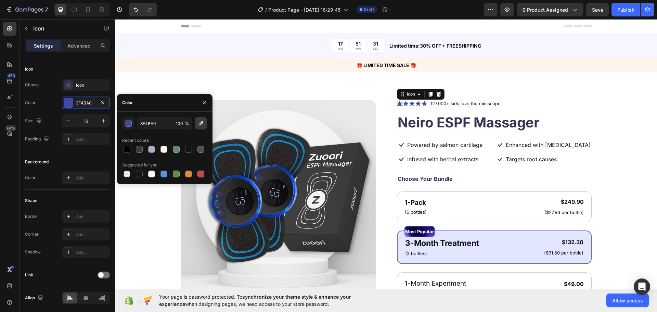
click at [196, 128] on button "button" at bounding box center [201, 123] width 12 height 12
type input "FCAD33"
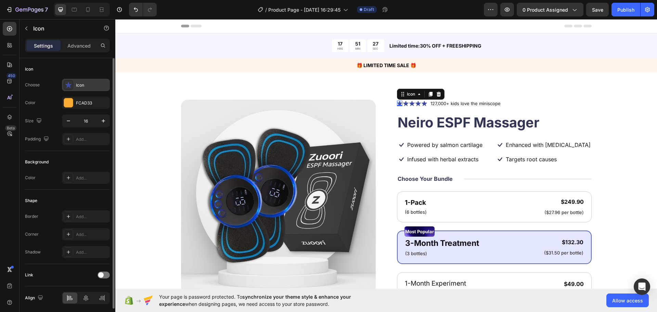
click at [76, 90] on div "Icon" at bounding box center [86, 85] width 48 height 12
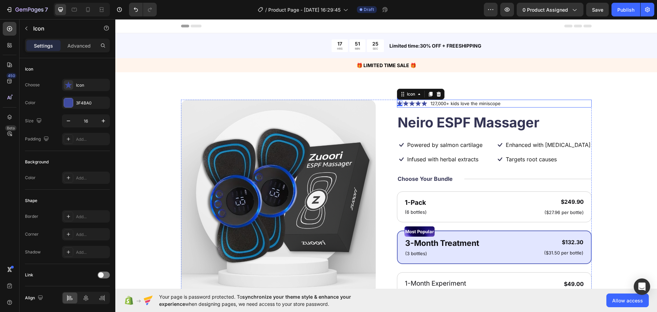
click at [404, 103] on icon at bounding box center [405, 103] width 5 height 5
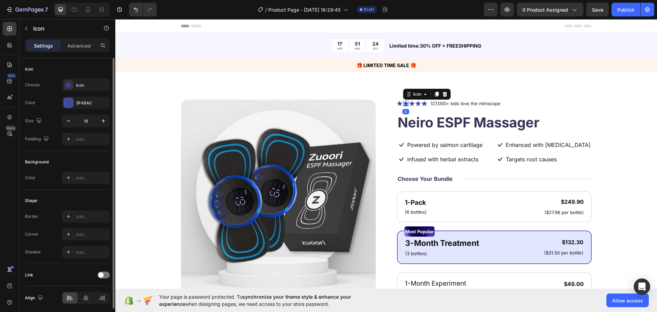
click at [71, 109] on div "Choose Icon Color 3F4BA0 Size 16 Padding Add..." at bounding box center [67, 112] width 85 height 66
click at [71, 104] on div at bounding box center [68, 102] width 9 height 9
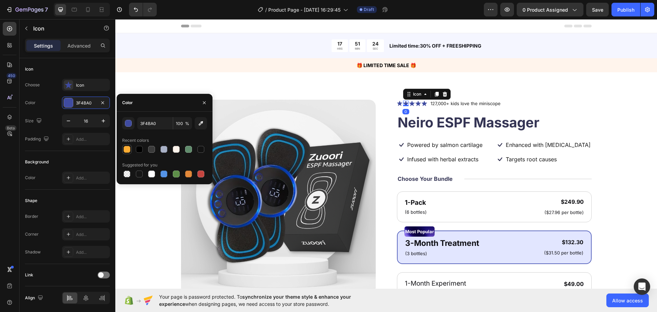
click at [126, 150] on div at bounding box center [126, 149] width 7 height 7
type input "FCAD33"
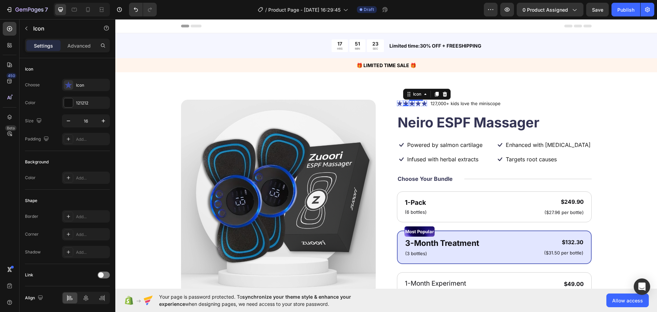
click at [409, 101] on icon at bounding box center [411, 103] width 5 height 5
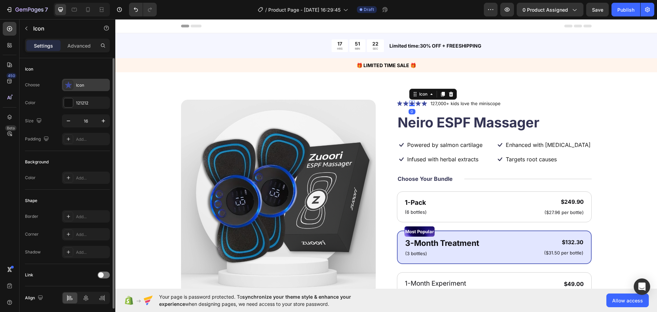
click at [75, 87] on div "Icon" at bounding box center [86, 85] width 48 height 12
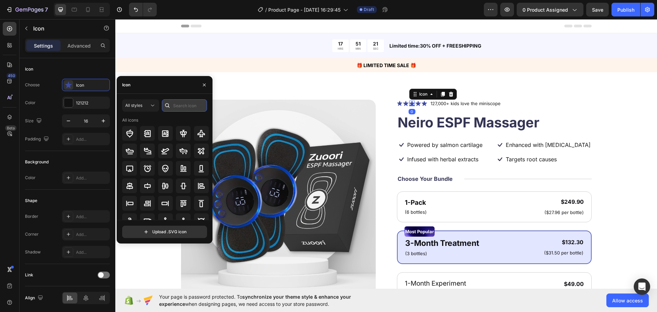
click at [189, 106] on input "text" at bounding box center [184, 105] width 45 height 12
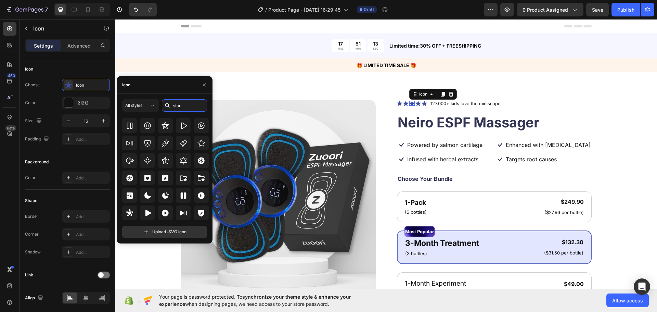
scroll to position [208, 0]
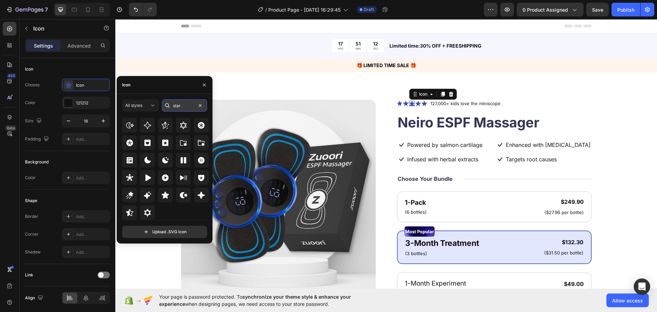
click at [182, 105] on input "star" at bounding box center [184, 105] width 45 height 12
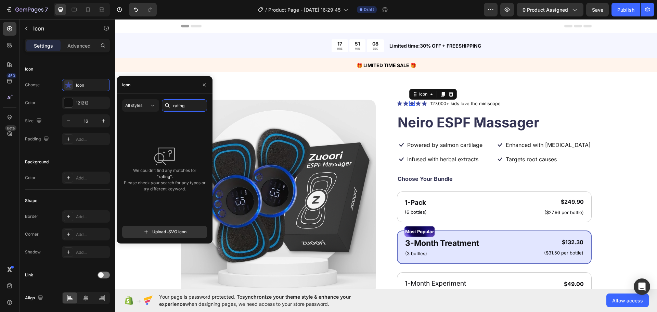
type input "rating"
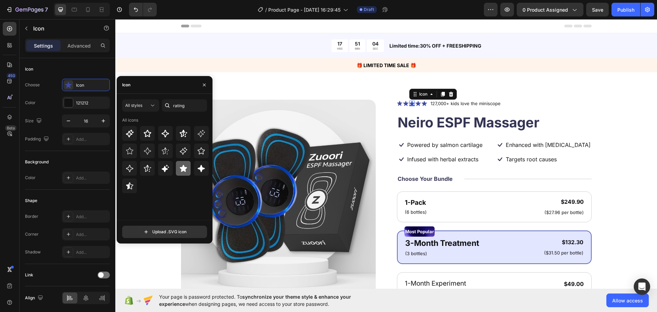
click at [186, 169] on icon at bounding box center [183, 168] width 8 height 8
click at [73, 106] on div "121212" at bounding box center [86, 102] width 48 height 12
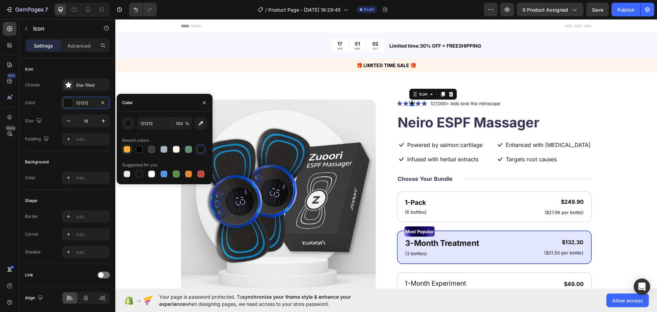
click at [128, 149] on div at bounding box center [126, 149] width 7 height 7
type input "FCAD33"
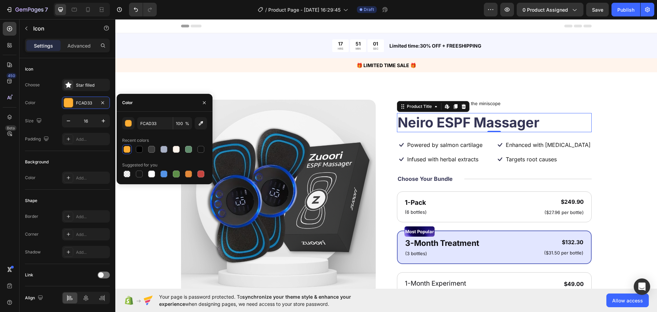
click at [452, 126] on h1 "Neiro ESPF Massager" at bounding box center [494, 122] width 195 height 19
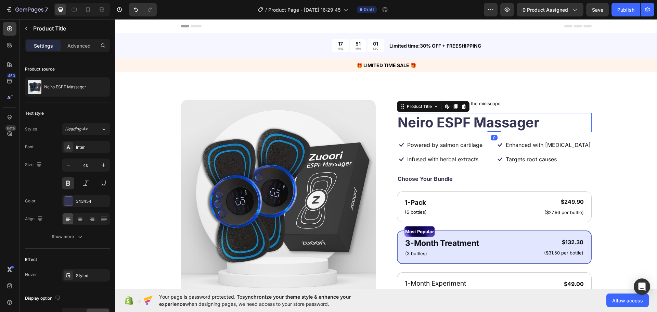
click at [408, 90] on div "Product Images Icon Icon Icon Icon Icon Icon List 127,000+ kids love the minisc…" at bounding box center [385, 272] width 541 height 401
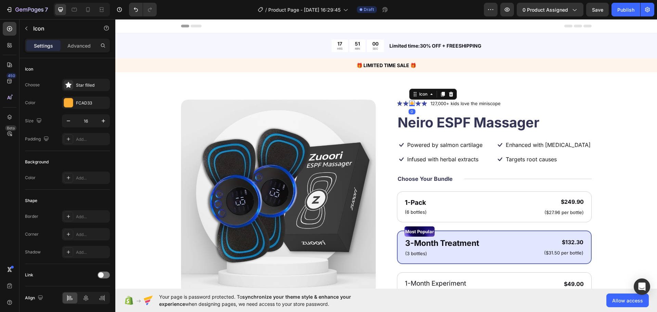
click at [409, 104] on icon at bounding box center [411, 103] width 5 height 5
click at [424, 124] on h1 "Neiro ESPF Massager" at bounding box center [494, 122] width 195 height 19
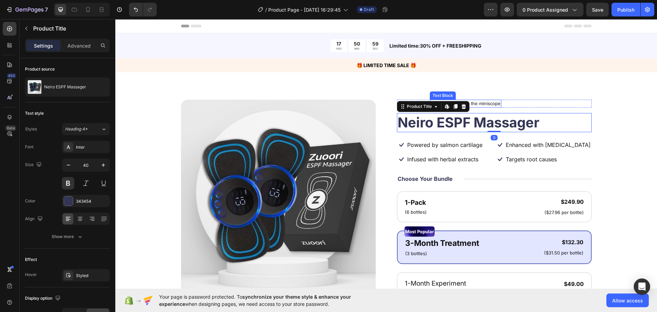
click at [481, 85] on div "Product Images Icon Icon Icon Icon Icon Icon List 127,000+ kids love the minisc…" at bounding box center [385, 272] width 541 height 401
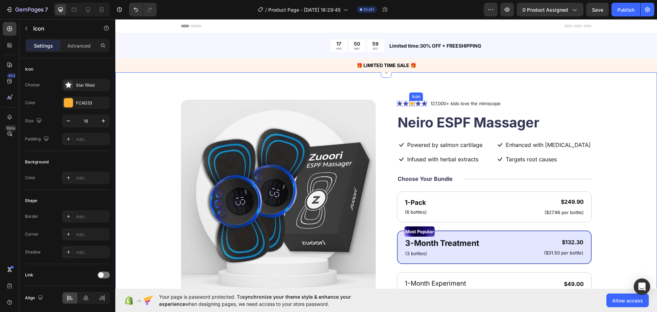
click at [409, 103] on icon at bounding box center [411, 103] width 5 height 5
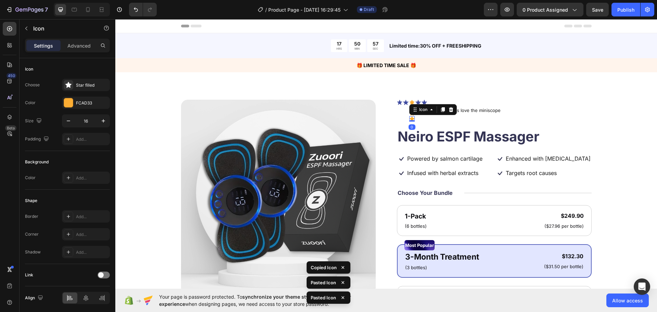
click at [450, 92] on div "Product Images Icon Icon Icon Icon Icon Icon 0 Icon Icon Icon List 127,000+ kid…" at bounding box center [385, 279] width 541 height 415
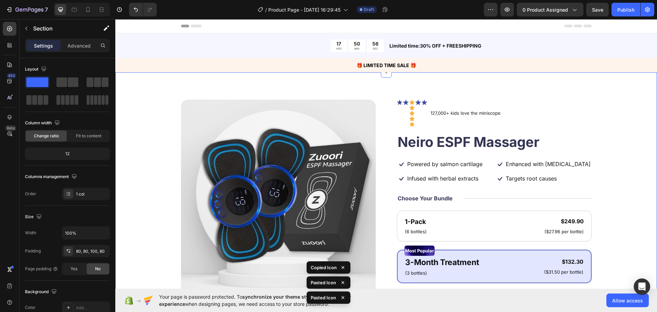
click at [403, 101] on icon at bounding box center [405, 102] width 5 height 5
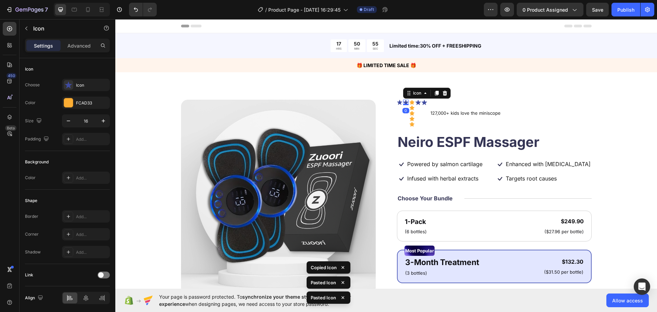
drag, startPoint x: 440, startPoint y: 93, endPoint x: 414, endPoint y: 99, distance: 26.4
click at [442, 93] on icon at bounding box center [444, 92] width 5 height 5
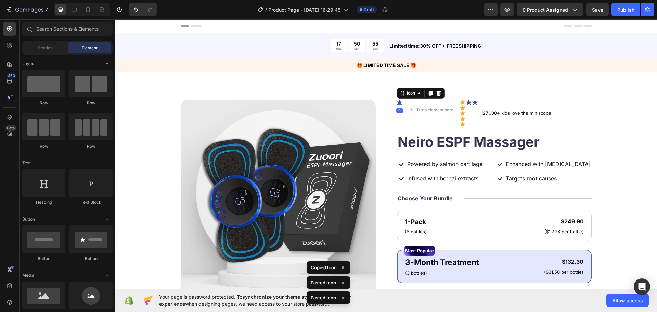
click at [397, 103] on icon at bounding box center [399, 102] width 5 height 5
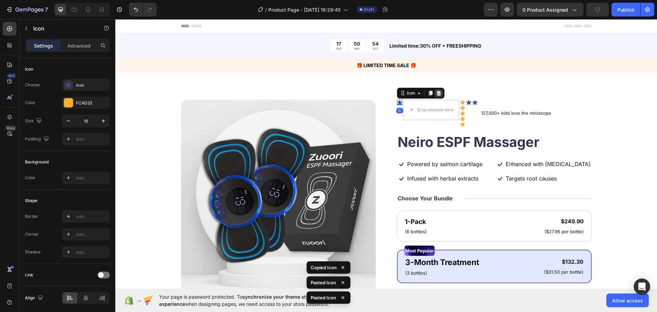
click at [436, 92] on icon at bounding box center [438, 92] width 4 height 5
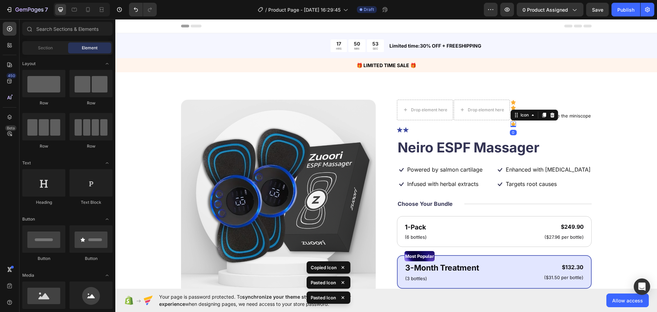
click at [510, 123] on icon at bounding box center [512, 123] width 5 height 5
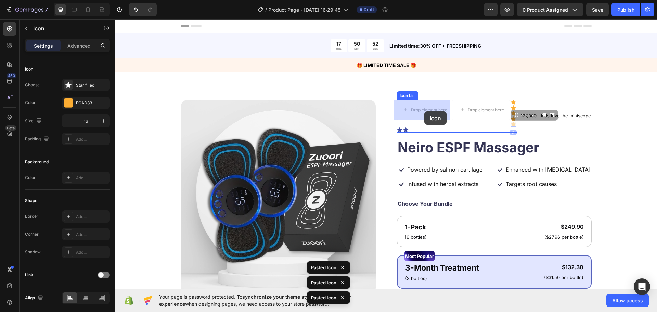
drag, startPoint x: 509, startPoint y: 116, endPoint x: 425, endPoint y: 111, distance: 84.2
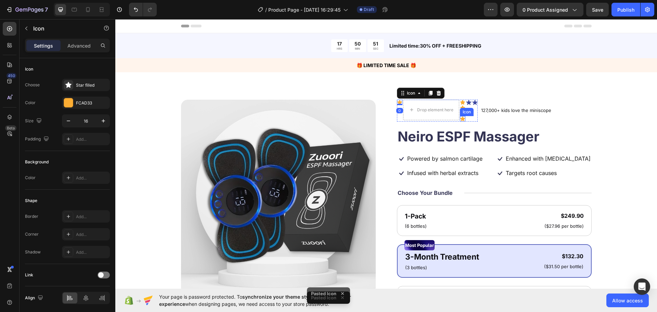
click at [460, 117] on icon at bounding box center [462, 118] width 5 height 5
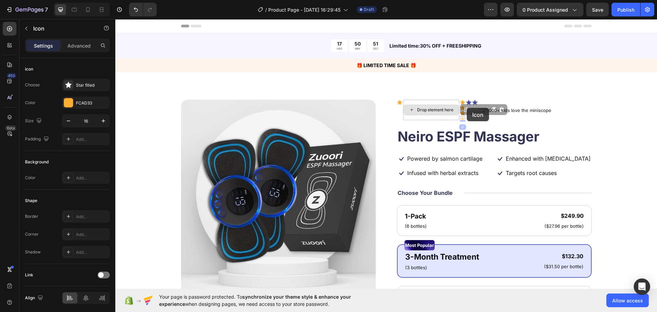
drag, startPoint x: 449, startPoint y: 109, endPoint x: 429, endPoint y: 109, distance: 20.2
click at [429, 109] on div "Icon Drop element here Icon Icon Icon Icon 0 Icon 0 Icon Icon" at bounding box center [437, 111] width 81 height 22
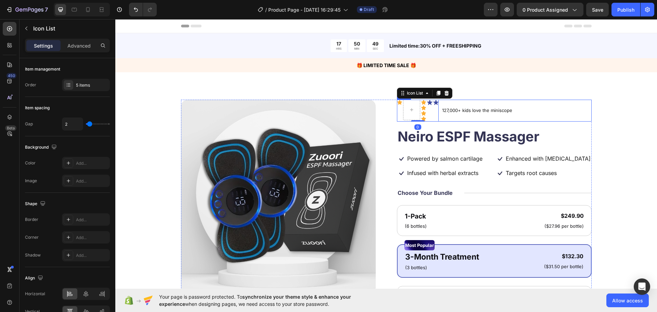
click at [459, 117] on div "127,000+ kids love the miniscope Text Block" at bounding box center [476, 111] width 71 height 22
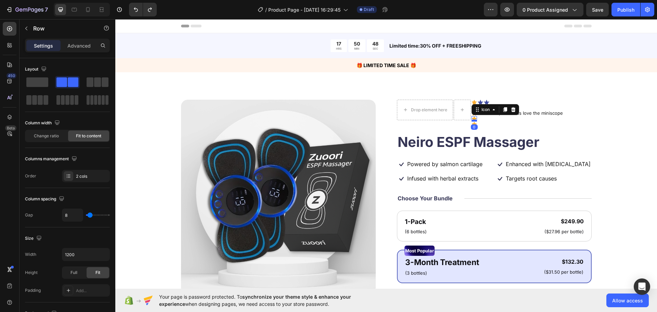
click at [471, 120] on div "Icon 0" at bounding box center [473, 118] width 5 height 5
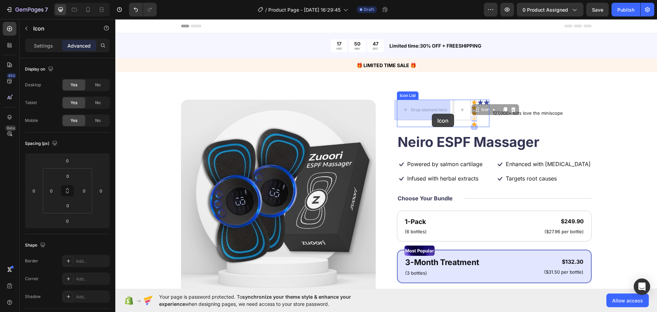
drag, startPoint x: 453, startPoint y: 113, endPoint x: 432, endPoint y: 114, distance: 21.9
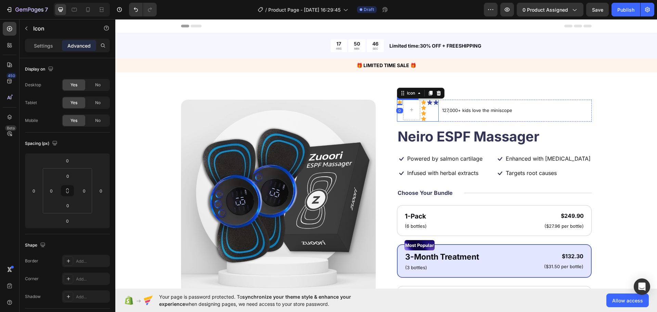
click at [422, 118] on icon at bounding box center [423, 118] width 5 height 4
drag, startPoint x: 423, startPoint y: 110, endPoint x: 412, endPoint y: 111, distance: 11.0
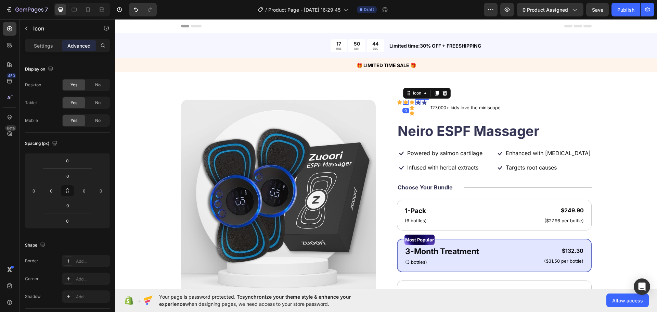
click at [416, 104] on div "Icon" at bounding box center [417, 102] width 5 height 5
click at [447, 94] on icon at bounding box center [449, 93] width 4 height 5
click at [450, 95] on div "Icon" at bounding box center [439, 98] width 48 height 11
click at [457, 99] on icon at bounding box center [456, 98] width 5 height 5
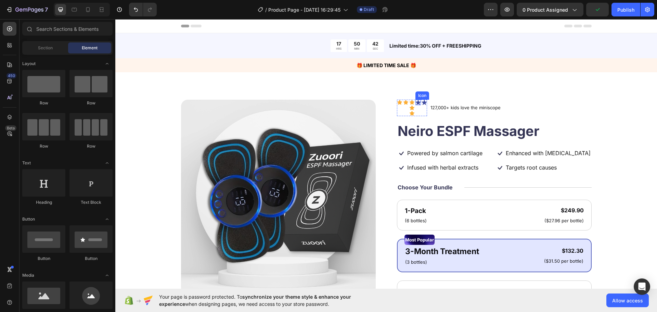
click at [416, 102] on icon at bounding box center [417, 102] width 5 height 5
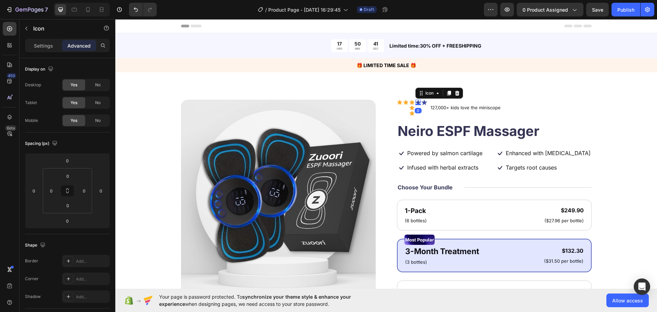
click at [448, 94] on div at bounding box center [449, 93] width 8 height 8
click at [458, 95] on div at bounding box center [457, 98] width 8 height 8
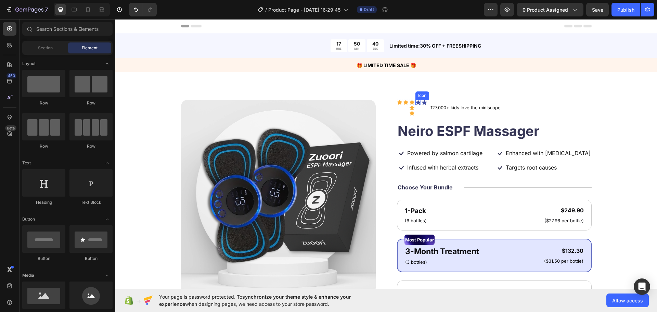
click at [415, 101] on icon at bounding box center [417, 102] width 5 height 5
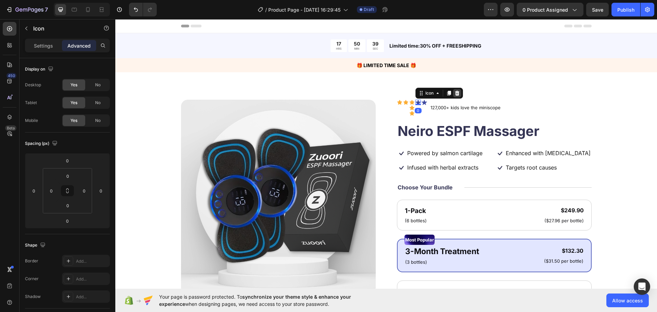
click at [454, 92] on icon at bounding box center [456, 92] width 5 height 5
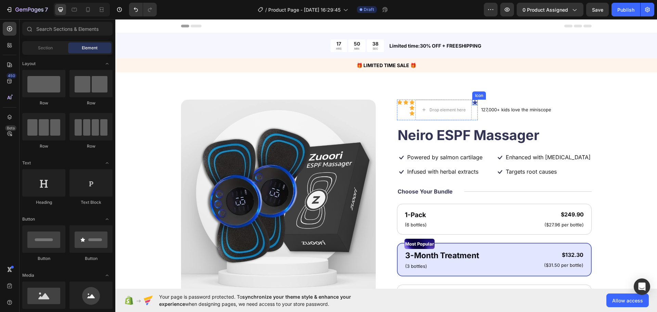
click at [473, 101] on icon at bounding box center [474, 102] width 5 height 5
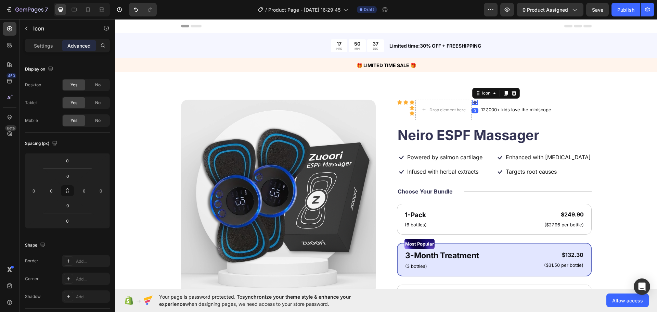
click at [513, 91] on icon at bounding box center [513, 92] width 4 height 5
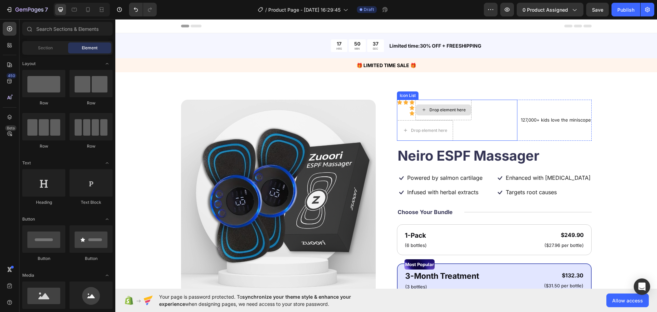
click at [412, 113] on div "Icon Icon Icon Icon Icon Drop element here Drop element here" at bounding box center [457, 120] width 120 height 41
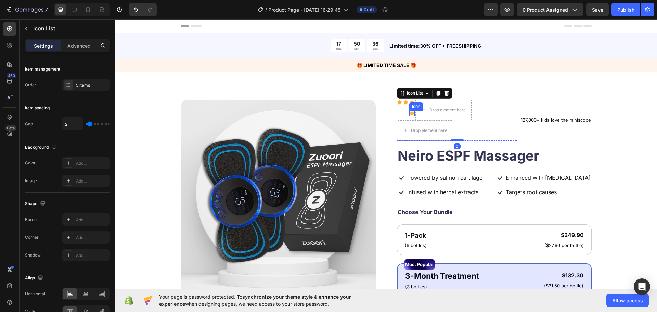
click at [410, 112] on icon at bounding box center [411, 112] width 5 height 5
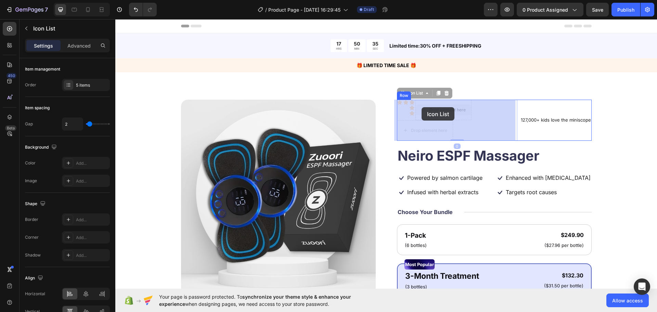
drag, startPoint x: 410, startPoint y: 106, endPoint x: 418, endPoint y: 106, distance: 7.9
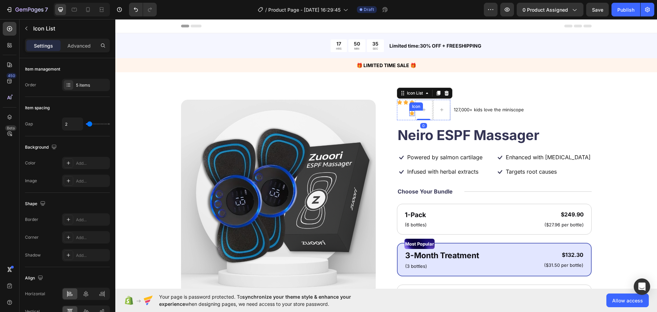
click at [409, 112] on icon at bounding box center [411, 113] width 5 height 4
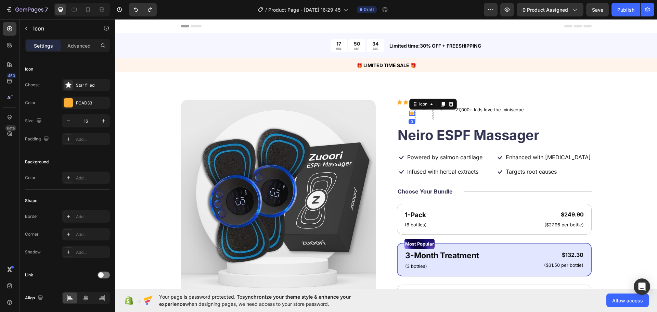
click at [370, 119] on div at bounding box center [278, 197] width 195 height 195
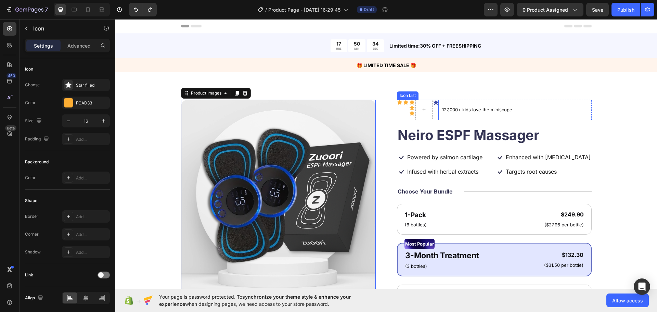
click at [409, 113] on icon at bounding box center [411, 113] width 5 height 4
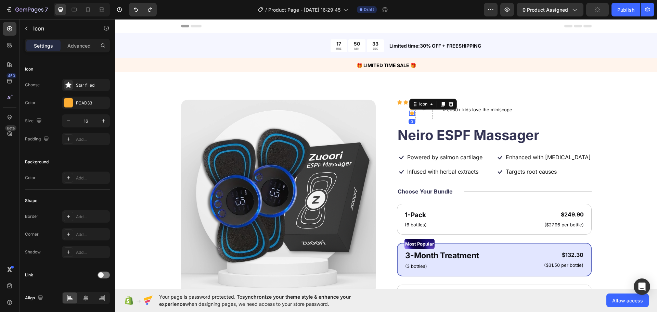
click at [445, 117] on div "127,000+ kids love the miniscope Text Block" at bounding box center [476, 110] width 71 height 21
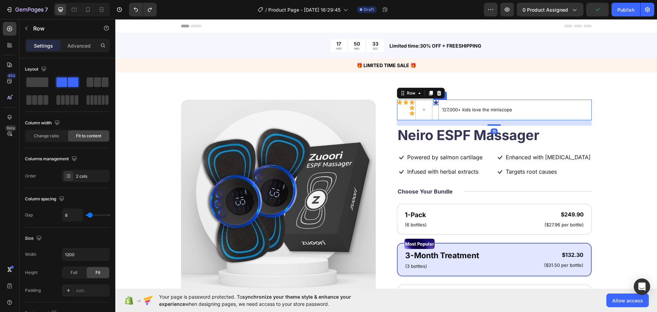
click at [434, 103] on icon at bounding box center [435, 102] width 5 height 5
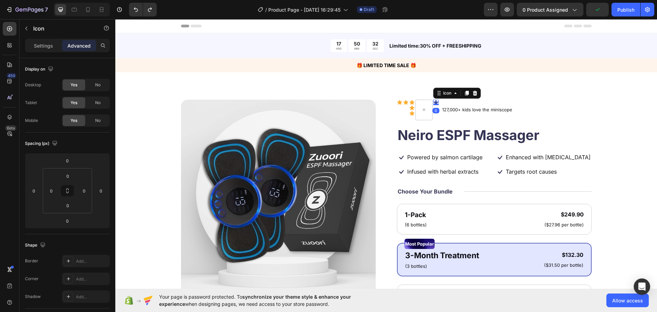
click at [472, 91] on icon at bounding box center [474, 92] width 5 height 5
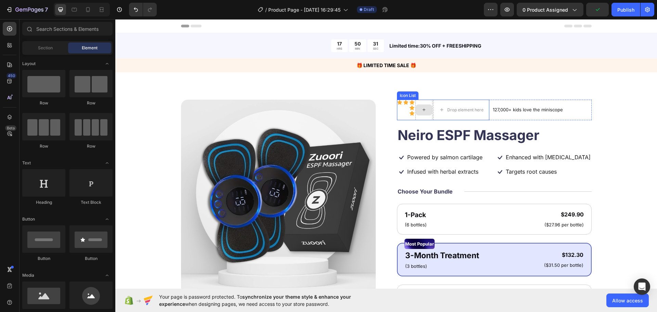
click at [410, 113] on icon at bounding box center [411, 113] width 5 height 4
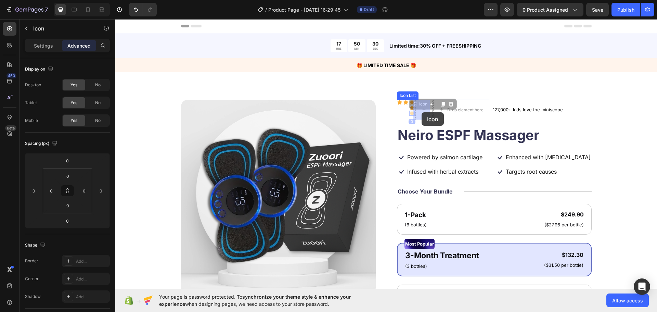
drag, startPoint x: 411, startPoint y: 107, endPoint x: 421, endPoint y: 112, distance: 11.5
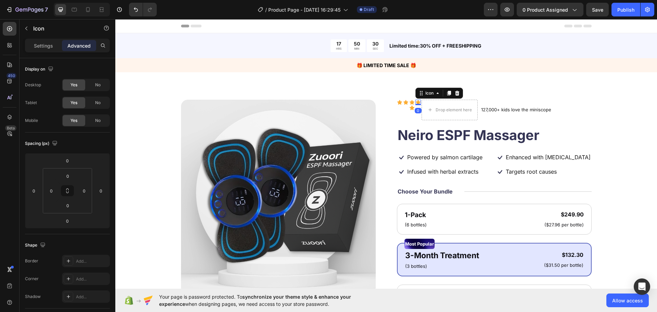
click at [409, 106] on icon at bounding box center [411, 107] width 5 height 4
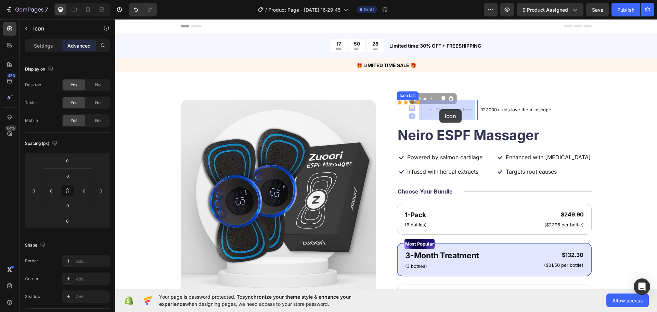
drag, startPoint x: 414, startPoint y: 103, endPoint x: 440, endPoint y: 109, distance: 26.6
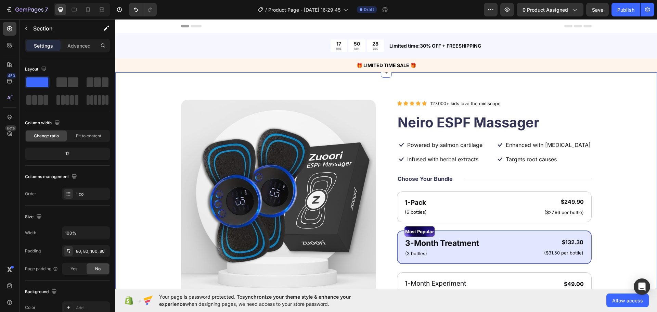
click at [528, 84] on div "Product Images Icon Icon Icon Icon Icon Icon List 127,000+ kids love the minisc…" at bounding box center [385, 268] width 541 height 392
click at [470, 99] on div "Product Images Icon Icon Icon Icon Icon Icon List 127,000+ kids love the minisc…" at bounding box center [385, 268] width 541 height 392
click at [473, 101] on p "127,000+ kids love the miniscope" at bounding box center [465, 103] width 70 height 7
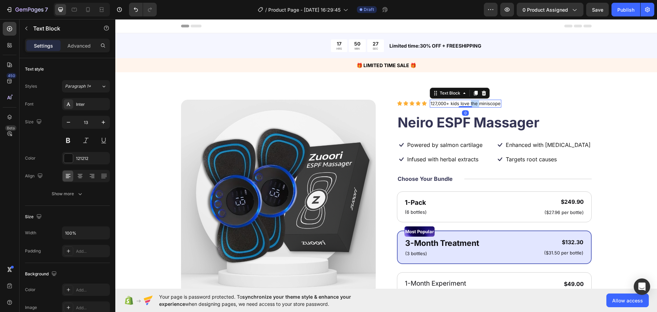
click at [473, 101] on p "127,000+ kids love the miniscope" at bounding box center [465, 103] width 70 height 7
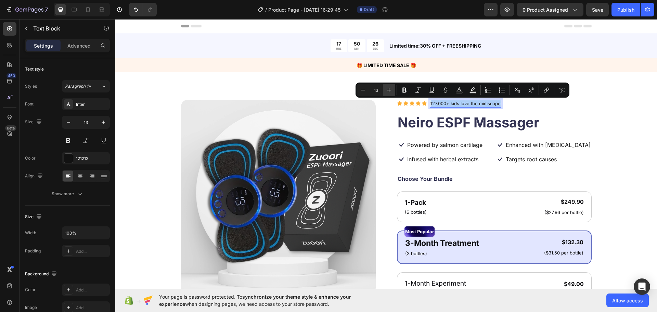
click at [392, 89] on button "Plus" at bounding box center [389, 90] width 12 height 12
type input "15"
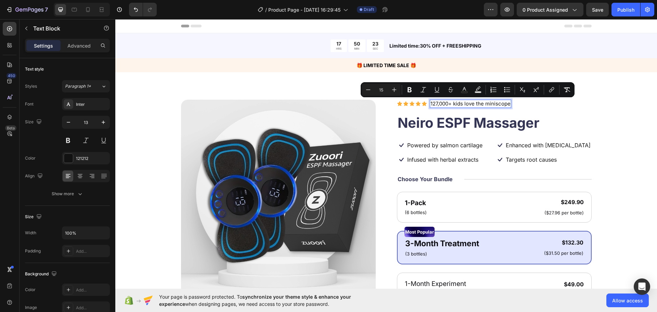
click at [456, 103] on span "127,000+ kids love the miniscope" at bounding box center [470, 103] width 80 height 6
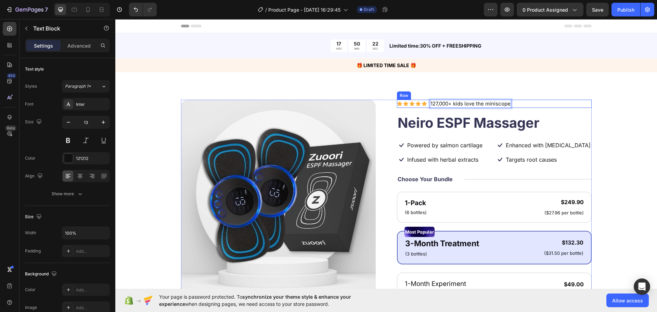
drag, startPoint x: 425, startPoint y: 103, endPoint x: 429, endPoint y: 104, distance: 4.5
click at [427, 104] on div "Icon Icon Icon Icon Icon Icon List 127,000+ kids love the miniscope Text Block …" at bounding box center [494, 104] width 195 height 9
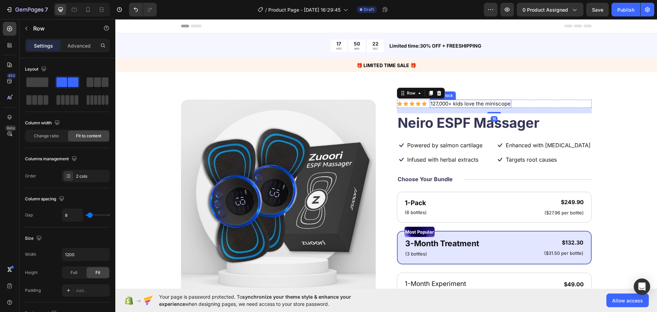
click at [430, 104] on span "127,000+ kids love the miniscope" at bounding box center [470, 103] width 80 height 6
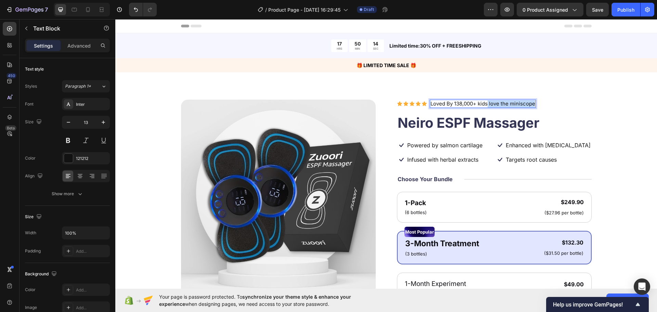
drag, startPoint x: 486, startPoint y: 104, endPoint x: 556, endPoint y: 110, distance: 69.8
click at [556, 110] on div "Icon Icon Icon Icon Icon Icon List Loved By 138,000+ kids love the miniscope Te…" at bounding box center [494, 265] width 195 height 330
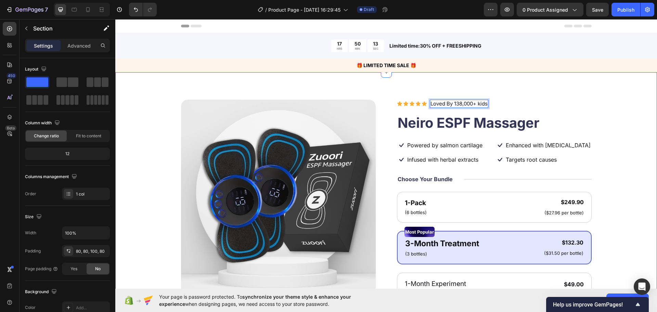
click at [594, 115] on div "Product Images Icon Icon Icon Icon Icon Icon List Loved By 138,000+ kids Text B…" at bounding box center [386, 265] width 487 height 330
click at [463, 108] on div "Icon Icon Icon Icon Icon Icon List Loved By 138,000+ kids Text Block Row Neiro …" at bounding box center [494, 265] width 195 height 330
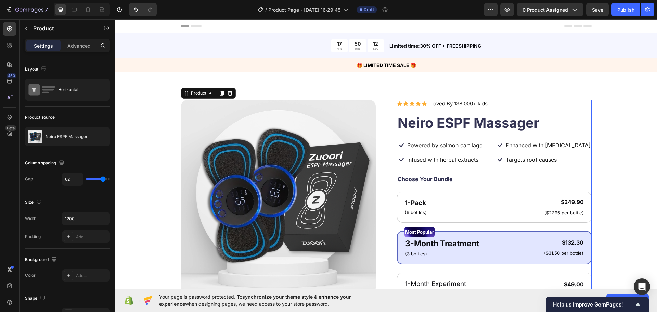
click at [463, 108] on div "Icon Icon Icon Icon Icon Icon List Loved By 138,000+ kids Text Block Row Neiro …" at bounding box center [494, 265] width 195 height 330
click at [462, 104] on span "Loved By 138,000+ kids" at bounding box center [458, 103] width 57 height 6
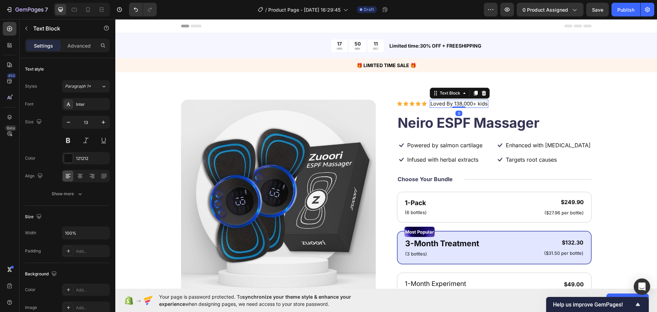
click at [462, 104] on span "Loved By 138,000+ kids" at bounding box center [458, 103] width 57 height 6
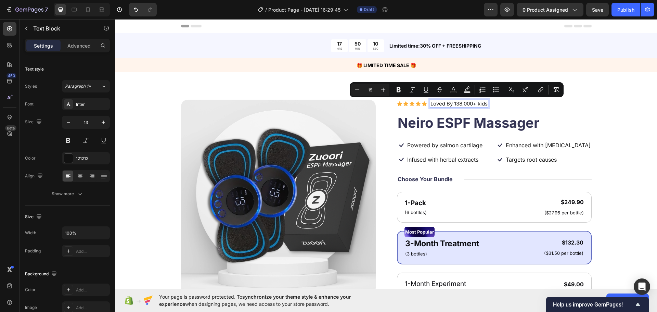
click at [453, 104] on span "Loved By 138,000+ kids" at bounding box center [458, 103] width 57 height 6
click at [454, 104] on span "Loved By 138,000+ kids" at bounding box center [458, 103] width 57 height 6
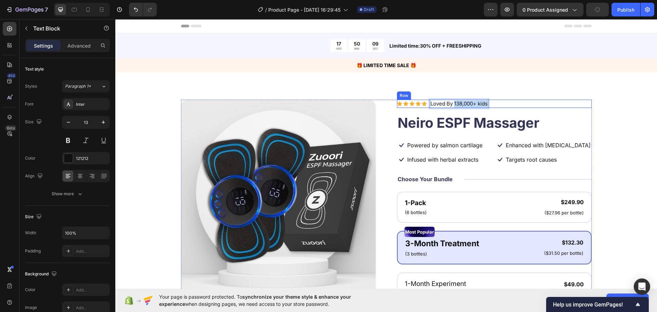
drag, startPoint x: 452, startPoint y: 103, endPoint x: 508, endPoint y: 103, distance: 55.7
click at [508, 103] on div "Icon Icon Icon Icon Icon Icon List Loved By 138,000+ kids Text Block 0 Row" at bounding box center [494, 104] width 195 height 9
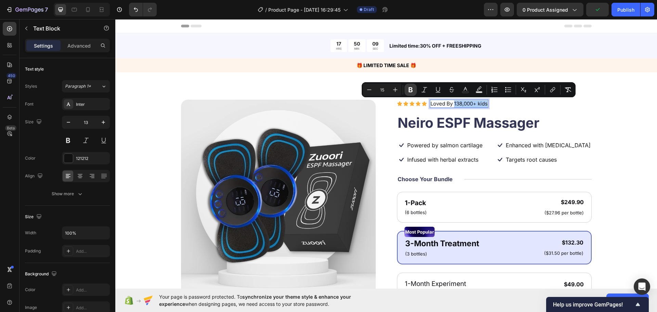
click at [414, 92] on button "Bold" at bounding box center [410, 89] width 12 height 12
click at [584, 121] on h1 "Neiro ESPF Massager" at bounding box center [494, 122] width 195 height 19
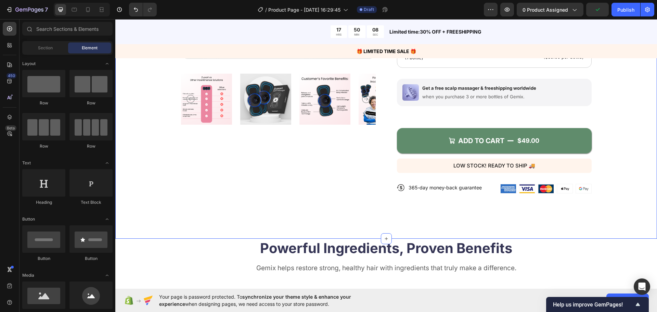
drag, startPoint x: 588, startPoint y: 74, endPoint x: 584, endPoint y: 94, distance: 20.5
click at [588, 74] on div "Icon Icon Icon Icon Icon Icon List Loved By 138,000+ kids Text Block Row Neiro …" at bounding box center [494, 34] width 195 height 340
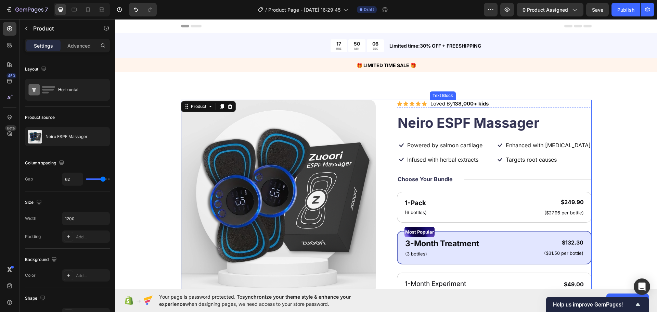
click at [446, 103] on span "Loved By 138,000+ kids" at bounding box center [459, 103] width 58 height 6
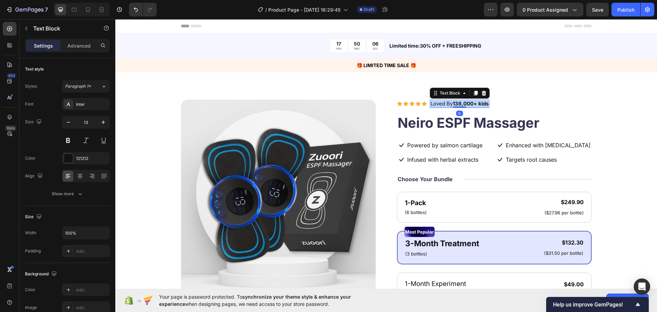
click at [446, 103] on span "Loved By 138,000+ kids" at bounding box center [459, 103] width 58 height 6
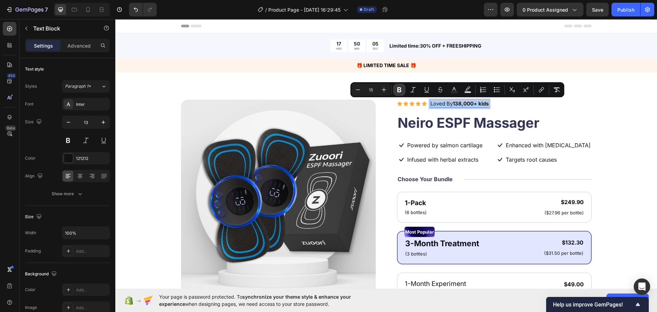
click at [397, 89] on icon "Editor contextual toolbar" at bounding box center [399, 89] width 7 height 7
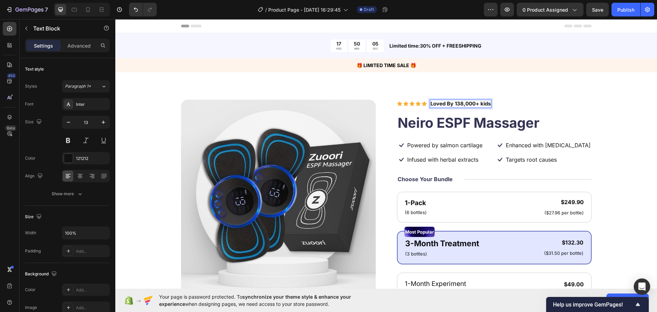
click at [561, 108] on div "Icon Icon Icon Icon Icon Icon List Loved By 138,000+ kids Text Block 0 Row Neir…" at bounding box center [494, 270] width 195 height 340
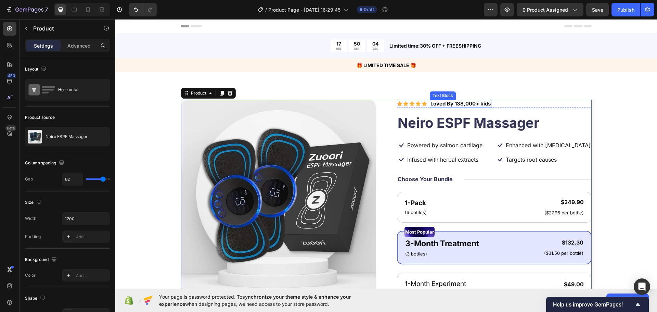
click at [458, 104] on strong "Loved By 138,000+ kids" at bounding box center [460, 103] width 60 height 6
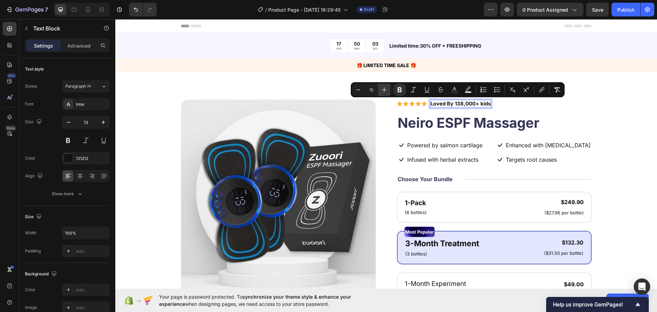
click at [384, 91] on icon "Editor contextual toolbar" at bounding box center [384, 89] width 7 height 7
type input "16"
click at [374, 113] on div "Product Images Icon Icon Icon Icon Icon Icon List Loved By 138,000+ kids Text B…" at bounding box center [386, 270] width 410 height 340
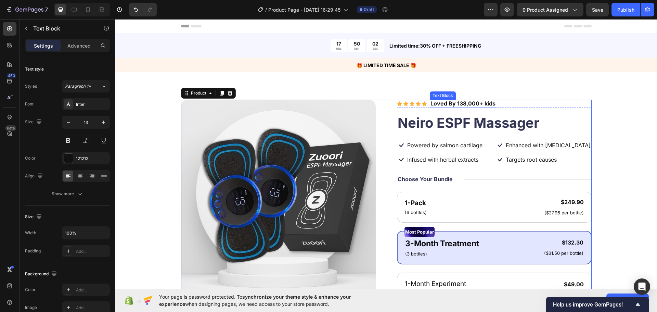
click at [448, 103] on strong "Loved By 138,000+ kids" at bounding box center [462, 103] width 65 height 7
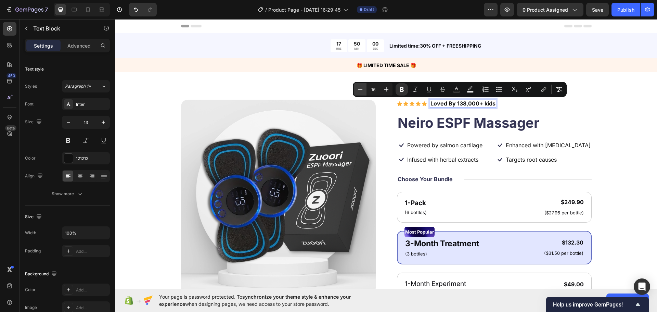
click at [363, 89] on icon "Editor contextual toolbar" at bounding box center [360, 89] width 7 height 7
type input "15"
click at [454, 103] on strong "Loved By 138,000+ kids" at bounding box center [460, 103] width 60 height 6
click at [457, 104] on strong "Loved By 138,000+ kids" at bounding box center [460, 103] width 60 height 6
click at [453, 104] on strong "Loved By 138,000+ kids" at bounding box center [460, 103] width 60 height 6
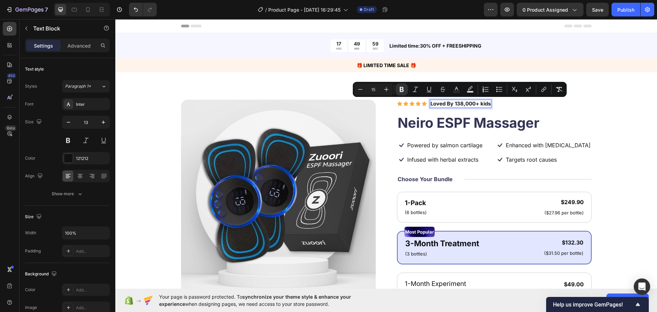
click at [451, 104] on strong "Loved By 138,000+ kids" at bounding box center [460, 103] width 60 height 6
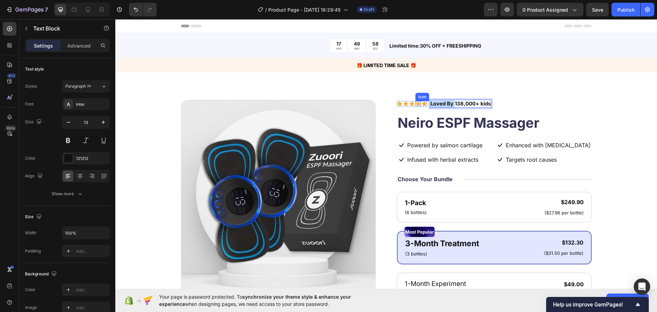
drag, startPoint x: 415, startPoint y: 104, endPoint x: 410, endPoint y: 104, distance: 5.1
click at [408, 104] on div "Icon Icon Icon Icon Icon Icon List Loved By 138,000+ kids Text Block 0 Row" at bounding box center [494, 104] width 195 height 9
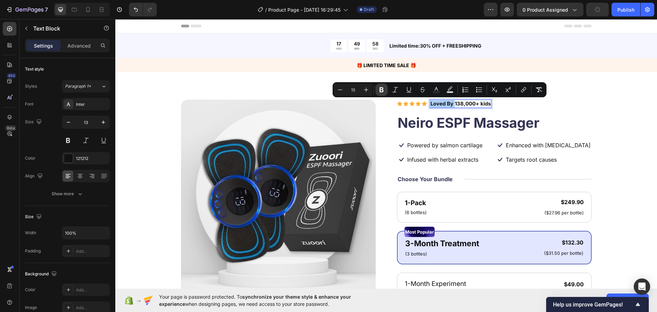
click at [385, 91] on div "Minus 15 Plus Bold Italic Underline Strikethrough Text Color Text Background Co…" at bounding box center [439, 89] width 211 height 12
click at [381, 90] on icon "Editor contextual toolbar" at bounding box center [381, 89] width 7 height 7
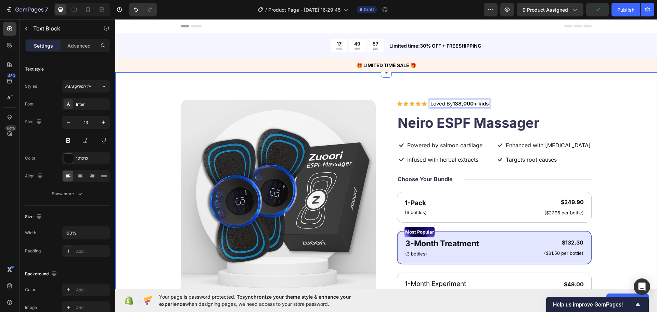
click at [568, 95] on div "Product Images Icon Icon Icon Icon Icon Icon List Loved By 138,000+ kids Text B…" at bounding box center [385, 272] width 541 height 401
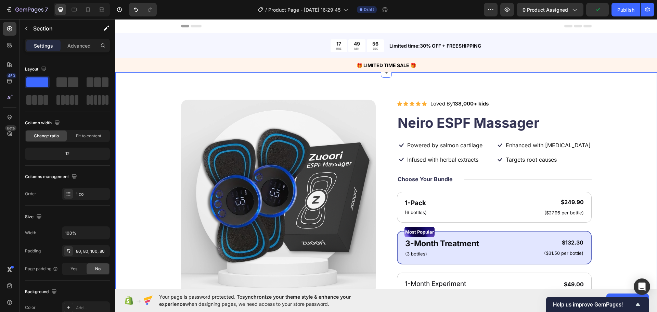
click at [576, 82] on div "Product Images Icon Icon Icon Icon Icon Icon List Loved By 138,000+ kids Text B…" at bounding box center [385, 272] width 541 height 401
click at [471, 99] on div "Product Images Icon Icon Icon Icon Icon Icon List Loved By 138,000+ kids Text B…" at bounding box center [385, 272] width 541 height 401
click at [475, 103] on strong "138,000+ kids" at bounding box center [470, 103] width 36 height 6
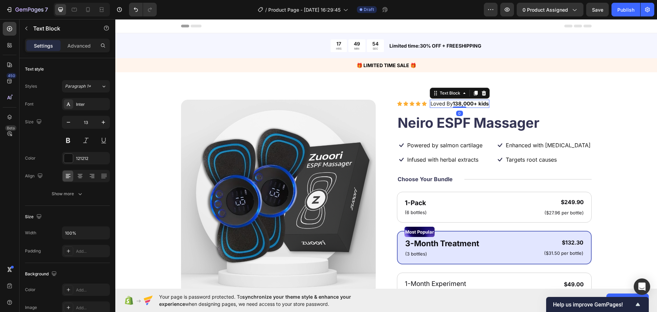
click at [478, 104] on strong "138,000+ kids" at bounding box center [470, 103] width 36 height 6
click at [553, 83] on div "Product Images Icon Icon Icon Icon Icon Icon List Loved By 138,000+ Kids Text B…" at bounding box center [385, 272] width 541 height 401
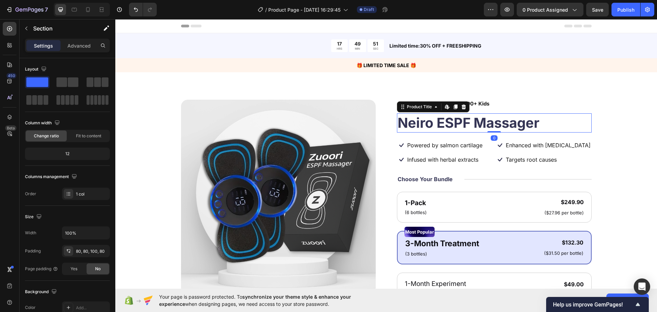
click at [498, 118] on h1 "Neiro ESPF Massager" at bounding box center [494, 122] width 195 height 19
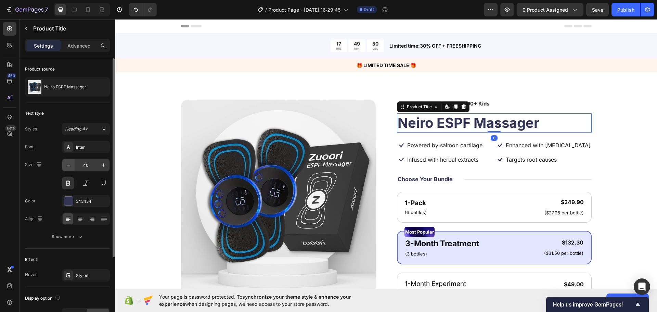
click at [68, 169] on button "button" at bounding box center [68, 165] width 12 height 12
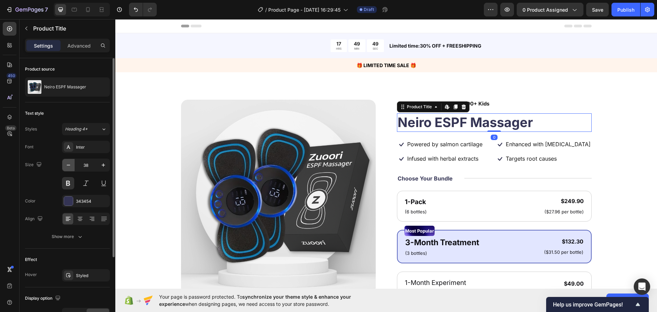
click at [68, 169] on button "button" at bounding box center [68, 165] width 12 height 12
type input "36"
click at [80, 205] on div "343454" at bounding box center [86, 201] width 48 height 12
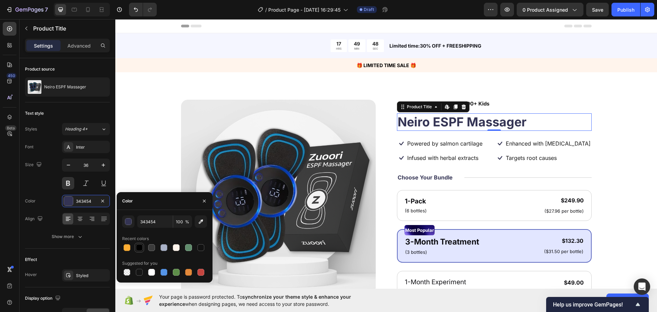
click at [143, 246] on div at bounding box center [139, 247] width 8 height 8
type input "000000"
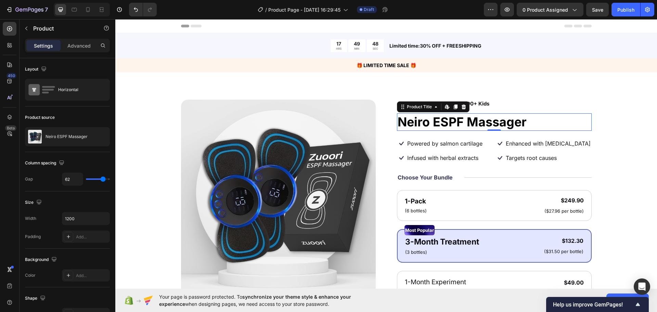
click at [286, 231] on div "Product Images" at bounding box center [278, 269] width 195 height 338
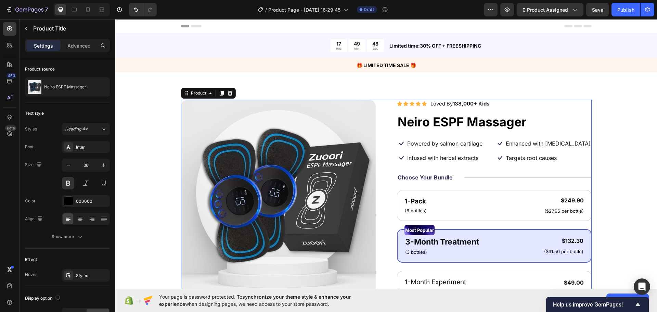
click at [461, 114] on h1 "Neiro ESPF Massager" at bounding box center [494, 121] width 195 height 17
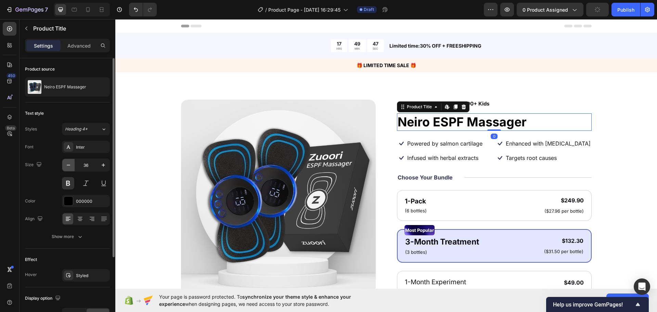
click at [64, 168] on button "button" at bounding box center [68, 165] width 12 height 12
click at [65, 168] on button "button" at bounding box center [68, 165] width 12 height 12
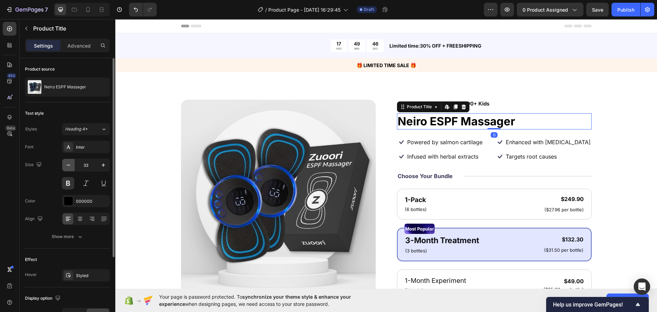
click at [65, 168] on button "button" at bounding box center [68, 165] width 12 height 12
type input "32"
click at [247, 241] on div "Product Images" at bounding box center [278, 268] width 195 height 336
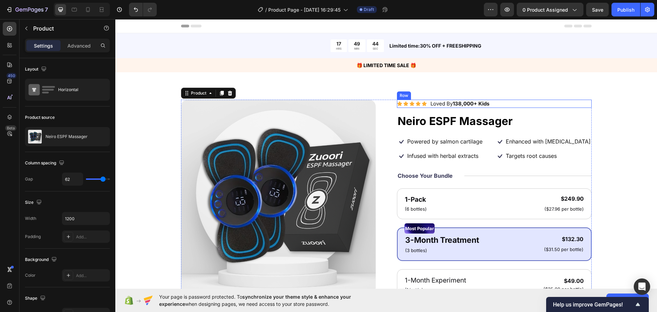
click at [514, 103] on div "Icon Icon Icon Icon Icon Icon List Loved By 138,000+ Kids Text Block Row" at bounding box center [494, 104] width 195 height 9
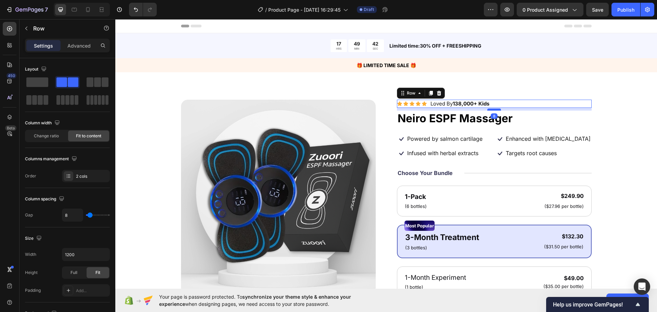
drag, startPoint x: 493, startPoint y: 113, endPoint x: 121, endPoint y: 72, distance: 374.2
click at [495, 110] on div at bounding box center [494, 109] width 14 height 2
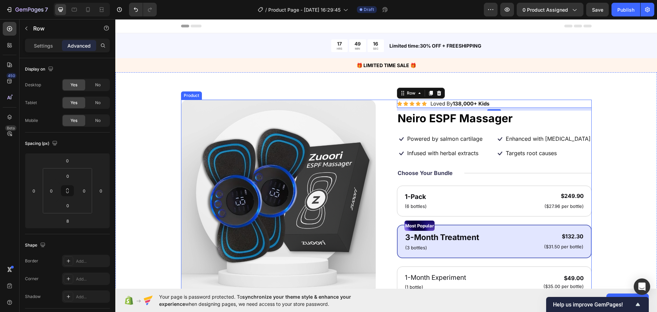
click at [305, 250] on div "Product Images" at bounding box center [278, 267] width 195 height 334
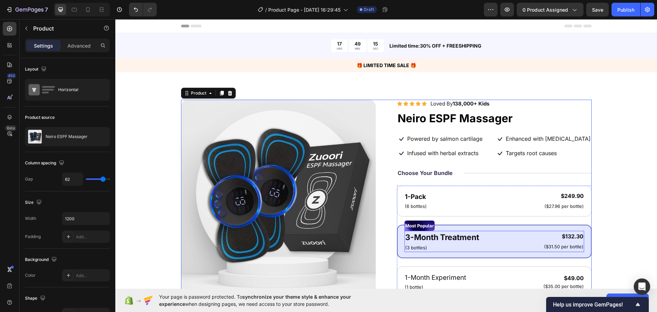
click at [515, 243] on div "3-Month Treatment Text Block (3 bottles) Text Block $132.30 Product Price Produ…" at bounding box center [494, 240] width 180 height 21
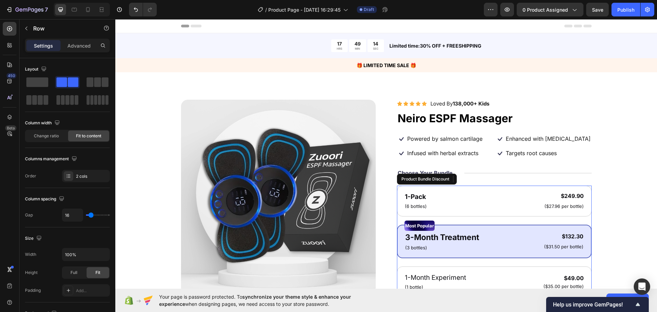
click at [520, 255] on div "Most Popular Text Block 3-Month Treatment Text Block (3 bottles) Text Block $13…" at bounding box center [494, 241] width 195 height 34
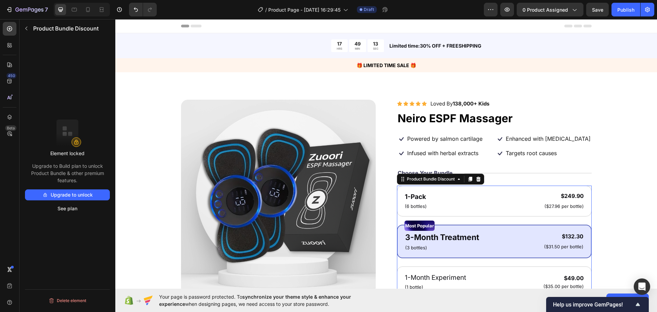
click at [407, 254] on div "Most Popular Text Block 3-Month Treatment Text Block (3 bottles) Text Block $13…" at bounding box center [494, 241] width 195 height 34
click at [20, 24] on div "Product Bundle Discount" at bounding box center [63, 28] width 89 height 18
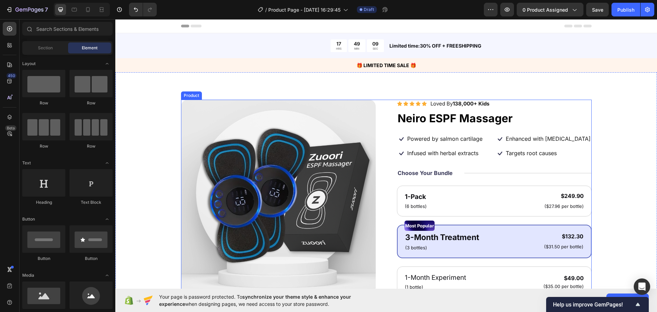
click at [478, 153] on div "Icon Infused with herbal extracts Text Block Row" at bounding box center [445, 153] width 96 height 9
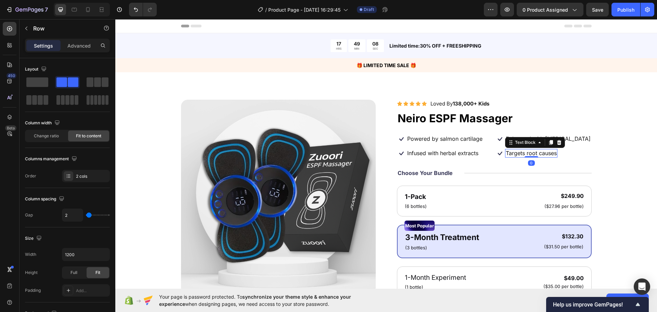
click at [510, 153] on p "Targets root causes" at bounding box center [530, 152] width 51 height 7
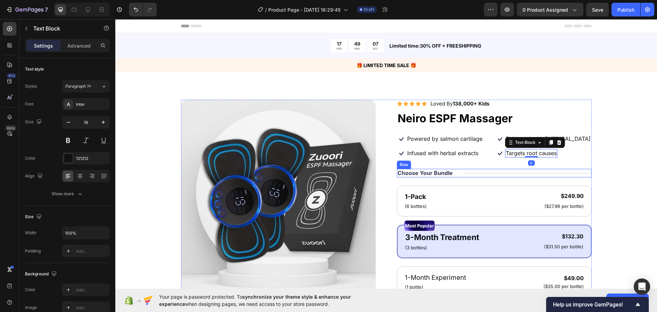
click at [458, 169] on div "Choose Your Bundle Text Block Title Line Row" at bounding box center [494, 173] width 195 height 9
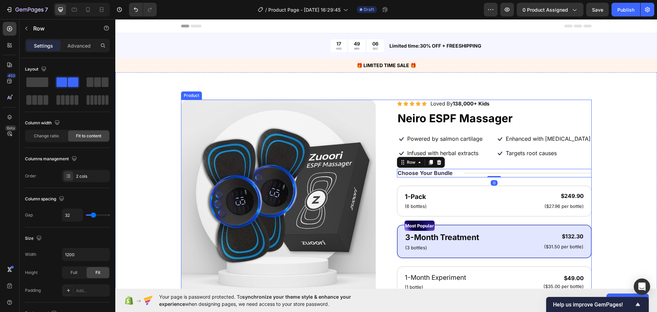
click at [332, 255] on div "Product Images" at bounding box center [278, 267] width 195 height 334
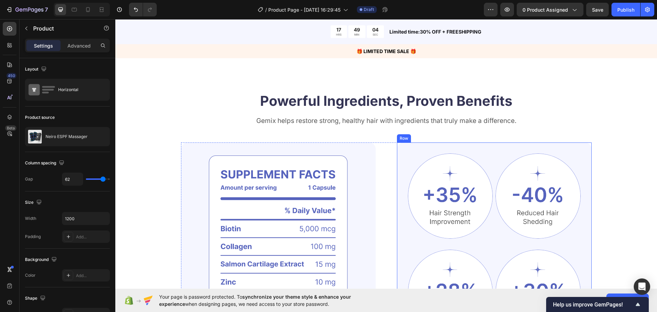
scroll to position [376, 0]
click at [595, 289] on div "Your page is password protected. To synchronize your theme style & enhance your…" at bounding box center [385, 299] width 541 height 23
click at [595, 290] on div "Your page is password protected. To synchronize your theme style & enhance your…" at bounding box center [385, 299] width 541 height 23
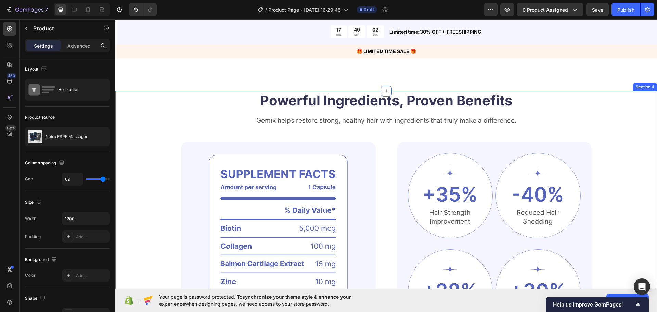
click at [632, 212] on div "Powerful Ingredients, Proven Benefits Heading Gemix helps restore strong, healt…" at bounding box center [385, 244] width 541 height 307
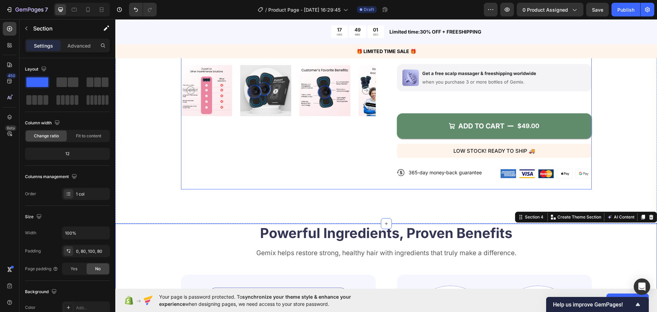
scroll to position [308, 0]
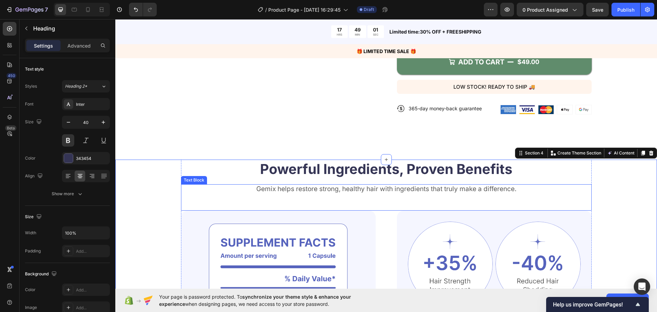
click at [359, 175] on h2 "Powerful Ingredients, Proven Benefits" at bounding box center [386, 168] width 410 height 19
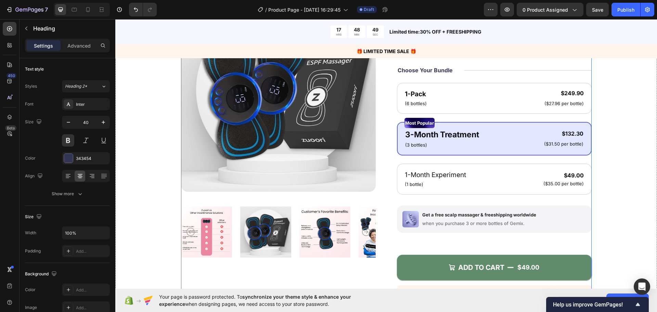
scroll to position [0, 0]
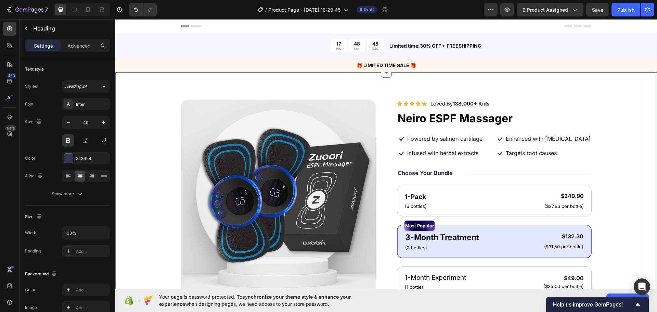
click at [605, 192] on div "Product Images Icon Icon Icon Icon Icon Icon List Loved By 138,000+ Kids Text B…" at bounding box center [386, 267] width 487 height 334
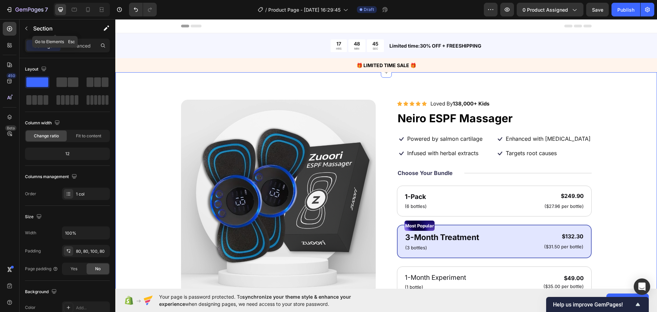
click at [28, 36] on div "Section" at bounding box center [54, 28] width 71 height 18
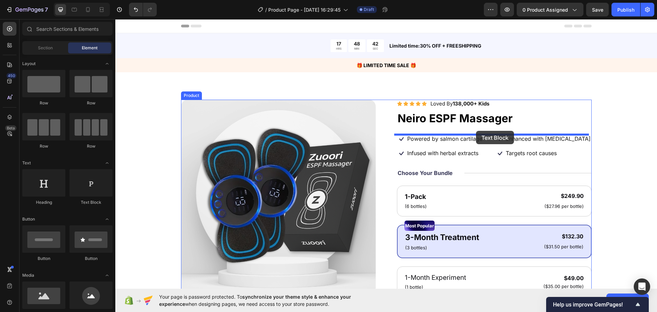
drag, startPoint x: 198, startPoint y: 210, endPoint x: 476, endPoint y: 131, distance: 288.9
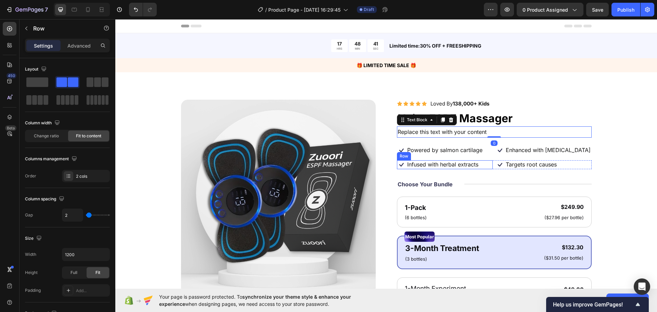
click at [482, 166] on div "Icon Infused with herbal extracts Text Block Row" at bounding box center [445, 164] width 96 height 9
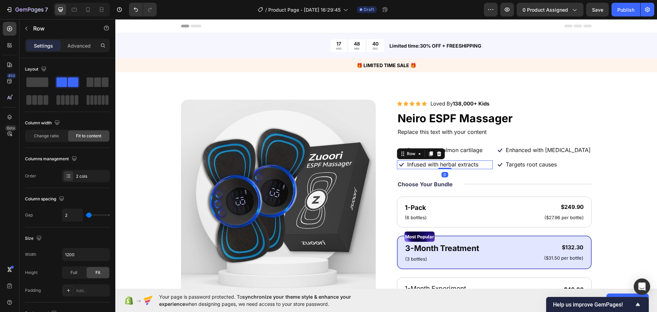
click at [436, 153] on icon at bounding box center [438, 153] width 5 height 5
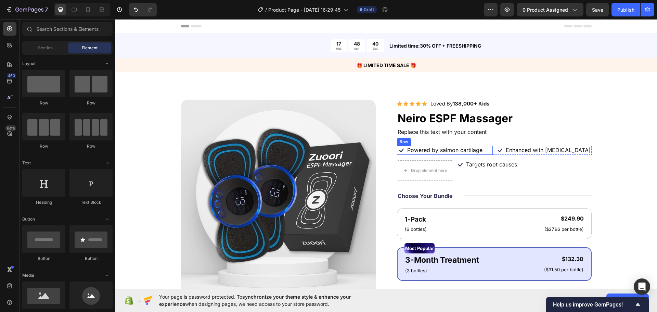
click at [486, 151] on div "Icon Powered by salmon cartilage Text Block Row" at bounding box center [445, 150] width 96 height 9
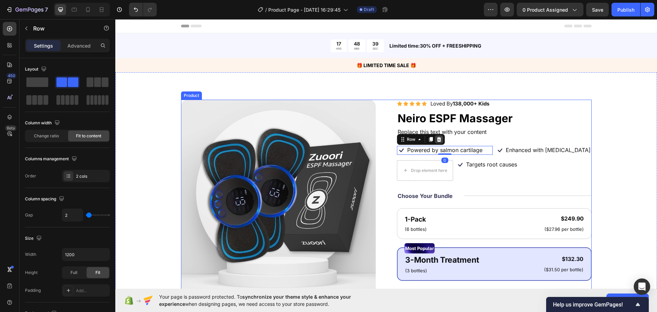
click at [436, 138] on icon at bounding box center [438, 138] width 4 height 5
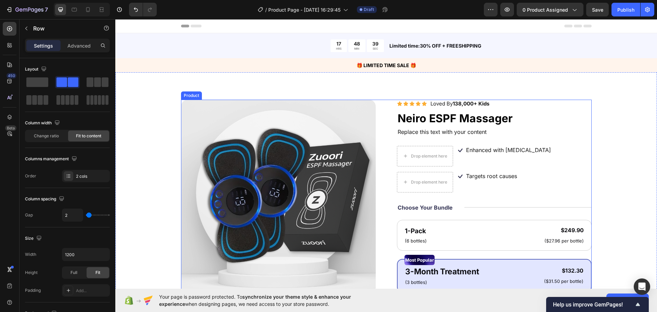
click at [514, 160] on div "Icon Enhanced with biotin Text Block Row" at bounding box center [523, 156] width 136 height 21
click at [436, 139] on icon at bounding box center [438, 138] width 4 height 5
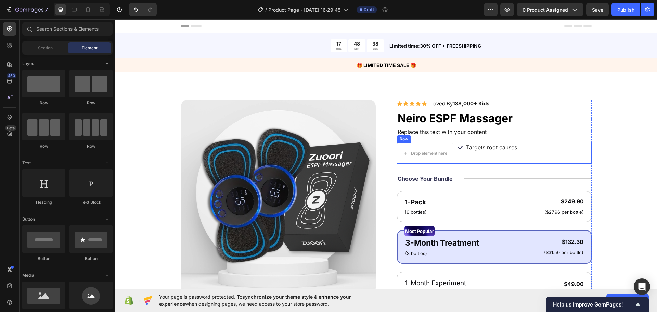
click at [462, 159] on div "Icon Targets root causes Text Block Row" at bounding box center [523, 153] width 136 height 21
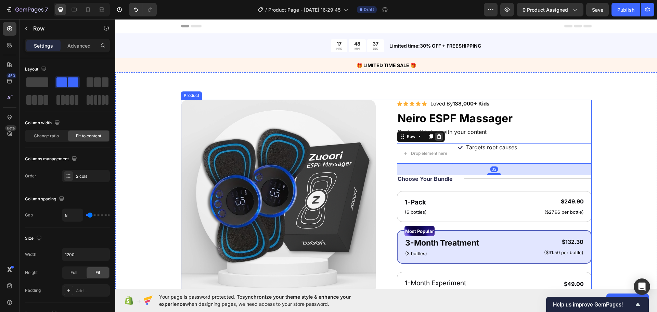
click at [438, 138] on div at bounding box center [439, 136] width 8 height 8
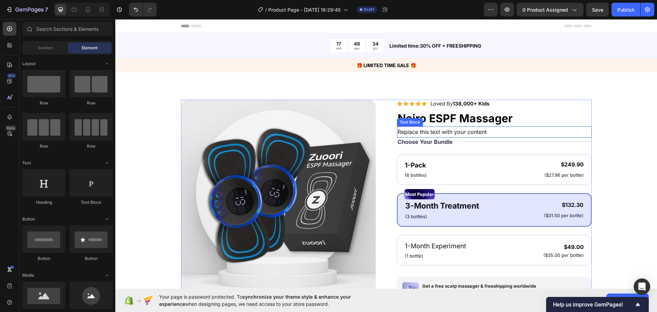
click at [463, 133] on div "Replace this text with your content" at bounding box center [494, 131] width 195 height 11
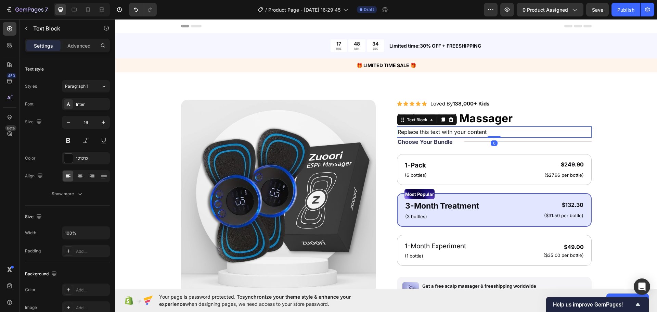
click at [463, 133] on p "Replace this text with your content" at bounding box center [493, 132] width 193 height 10
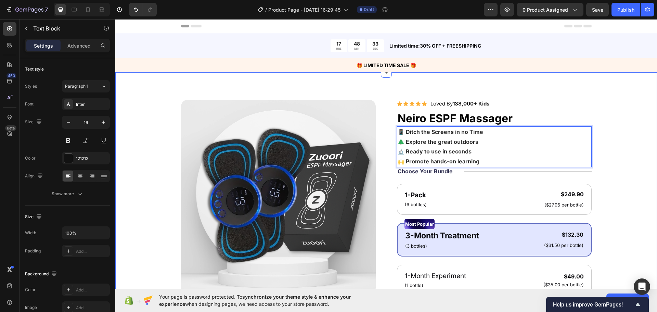
click at [611, 165] on div "Product Images Icon Icon Icon Icon Icon Icon List Loved By 138,000+ Kids Text B…" at bounding box center [386, 266] width 487 height 332
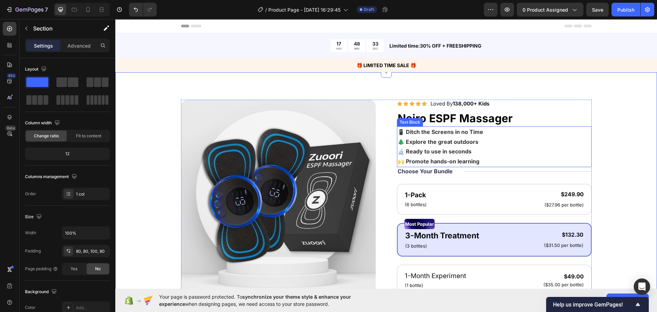
click at [491, 159] on p "📱 Ditch the Screens in no Time 🌲 Explore the great outdoors 🔬 Ready to use in s…" at bounding box center [493, 146] width 193 height 39
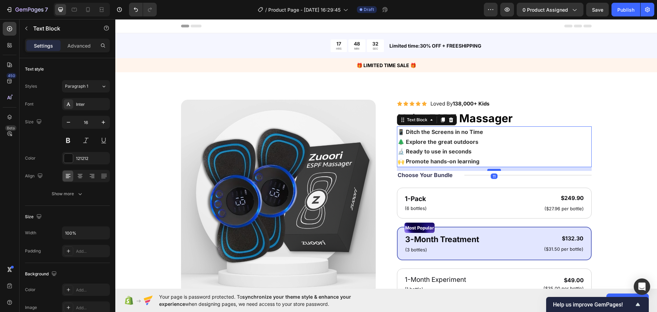
drag, startPoint x: 492, startPoint y: 166, endPoint x: 494, endPoint y: 170, distance: 4.1
click at [494, 170] on div at bounding box center [494, 170] width 14 height 2
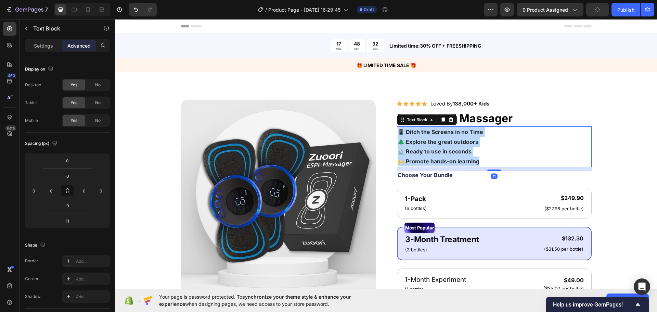
drag, startPoint x: 491, startPoint y: 164, endPoint x: 368, endPoint y: 116, distance: 132.3
click at [356, 114] on div "Product Images Icon Icon Icon Icon Icon Icon List Loved By 138,000+ Kids Text B…" at bounding box center [386, 268] width 410 height 336
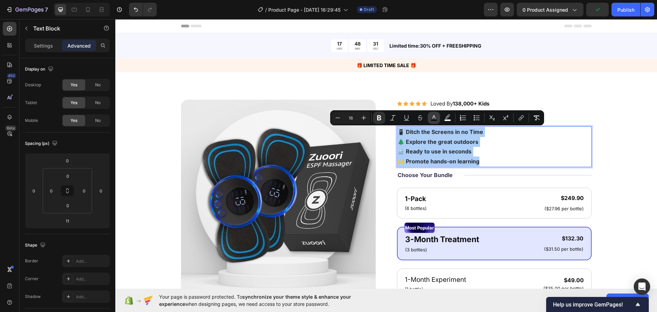
click at [428, 119] on button "color" at bounding box center [433, 117] width 12 height 12
type input "000000"
type input "82"
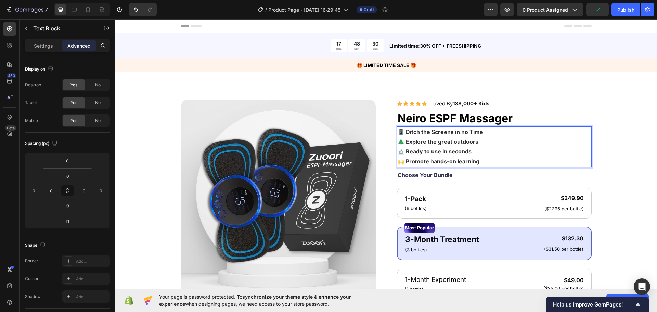
click at [489, 154] on p "📱 Ditch the Screens in no Time 🌲 Explore the great outdoors 🔬 Ready to use in s…" at bounding box center [493, 146] width 193 height 39
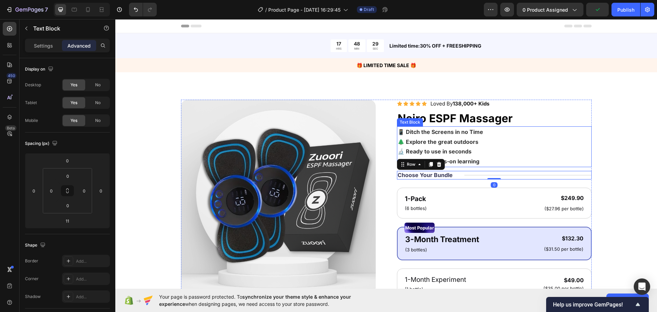
drag, startPoint x: 405, startPoint y: 132, endPoint x: 400, endPoint y: 131, distance: 5.1
click at [391, 128] on div "Product Images Icon Icon Icon Icon Icon Icon List Loved By 138,000+ Kids Text B…" at bounding box center [386, 268] width 410 height 336
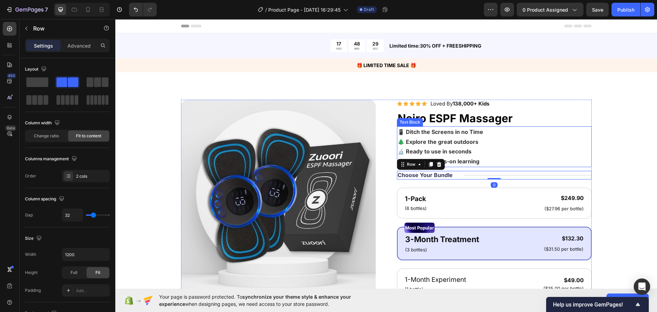
click at [499, 161] on p "📱 Ditch the Screens in no Time 🌲 Explore the great outdoors 🔬 Ready to use in s…" at bounding box center [493, 146] width 193 height 39
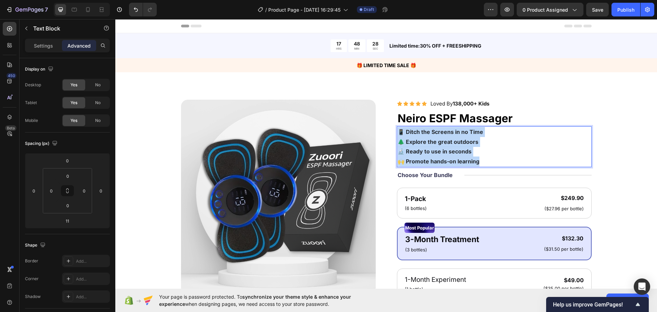
drag, startPoint x: 476, startPoint y: 156, endPoint x: 392, endPoint y: 126, distance: 89.0
click at [376, 124] on div "Product Images Icon Icon Icon Icon Icon Icon List Loved By 138,000+ Kids Text B…" at bounding box center [386, 268] width 410 height 336
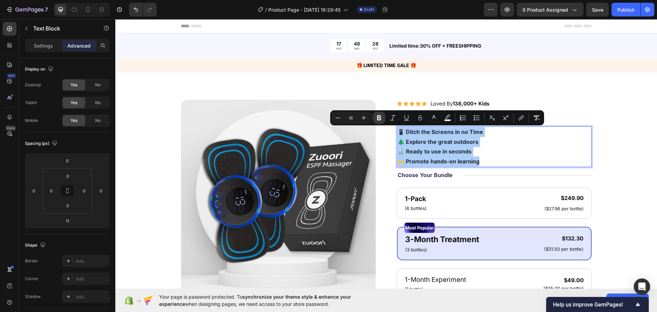
click at [366, 118] on icon "Editor contextual toolbar" at bounding box center [363, 117] width 7 height 7
type input "17"
click at [629, 164] on div "Product Images Icon Icon Icon Icon Icon Icon List Loved By 138,000+ Kids Text B…" at bounding box center [385, 270] width 541 height 397
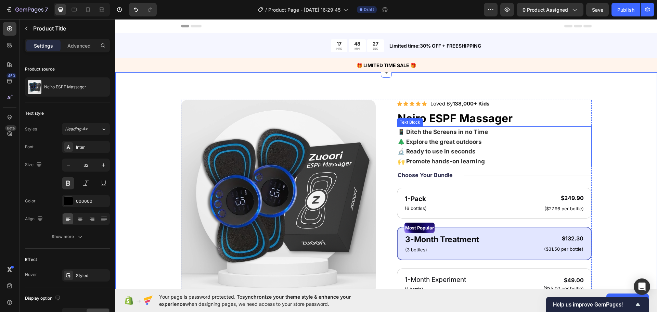
click at [505, 121] on h1 "Neiro ESPF Massager" at bounding box center [494, 118] width 195 height 16
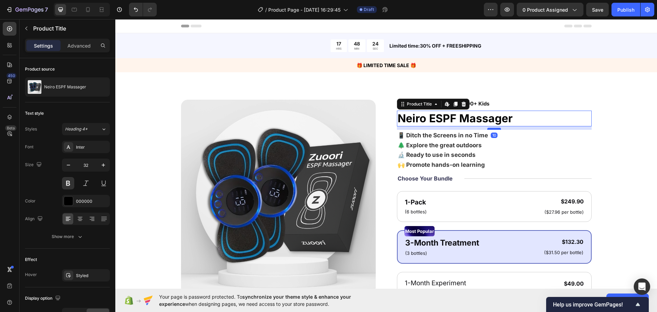
click at [493, 128] on div at bounding box center [494, 129] width 14 height 2
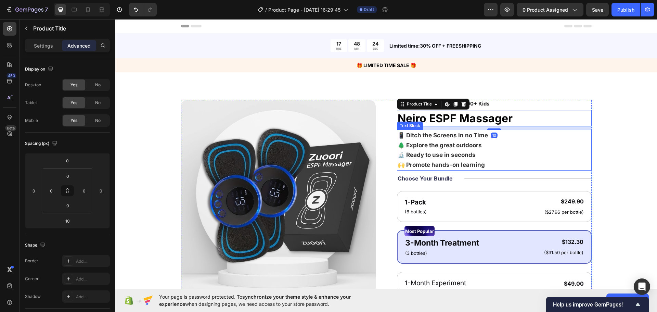
click at [508, 158] on p "📱 Ditch the Screens in no Time 🌲 Explore the great outdoors 🔬 Ready to use in s…" at bounding box center [493, 149] width 193 height 39
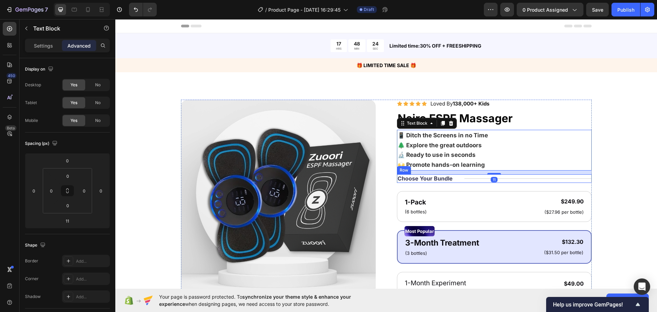
click at [494, 174] on div "Title Line" at bounding box center [527, 178] width 127 height 9
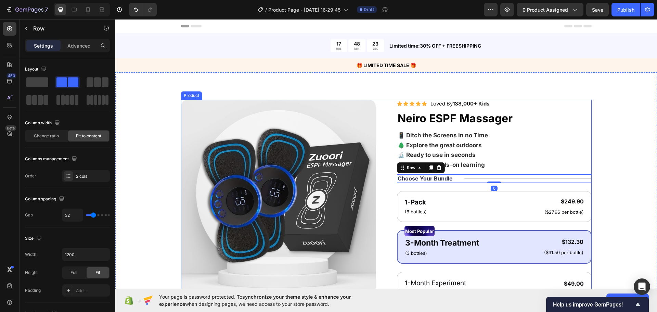
click at [494, 167] on p "📱 Ditch the Screens in no Time 🌲 Explore the great outdoors 🔬 Ready to use in s…" at bounding box center [493, 149] width 193 height 39
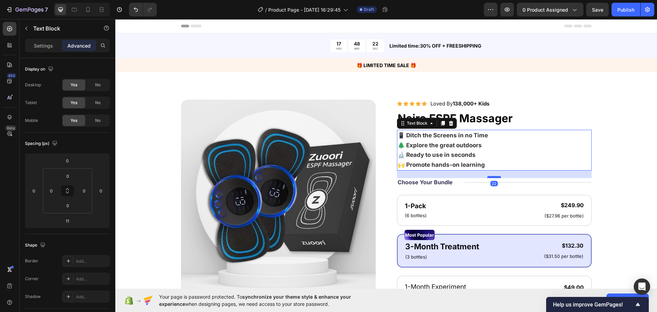
drag, startPoint x: 493, startPoint y: 173, endPoint x: 493, endPoint y: 176, distance: 3.8
click at [493, 176] on div at bounding box center [494, 177] width 14 height 2
type input "22"
click at [648, 193] on div "Product Images Icon Icon Icon Icon Icon Icon List Loved By 138,000+ Kids Text B…" at bounding box center [385, 274] width 541 height 405
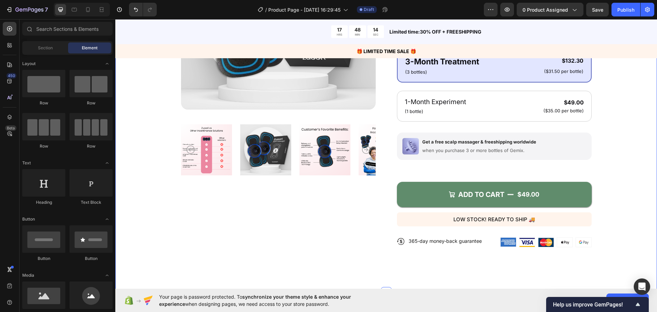
scroll to position [201, 0]
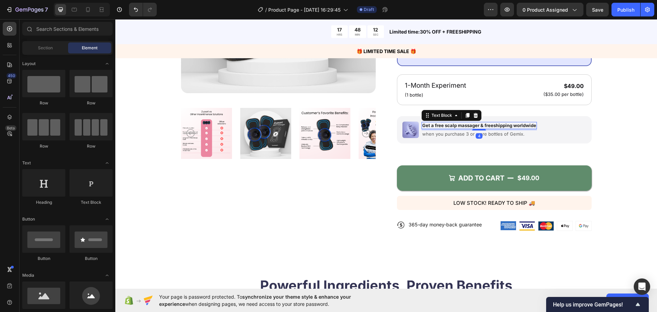
click at [490, 128] on div "Get a free scalp massager & freeshipping worldwide" at bounding box center [478, 125] width 115 height 7
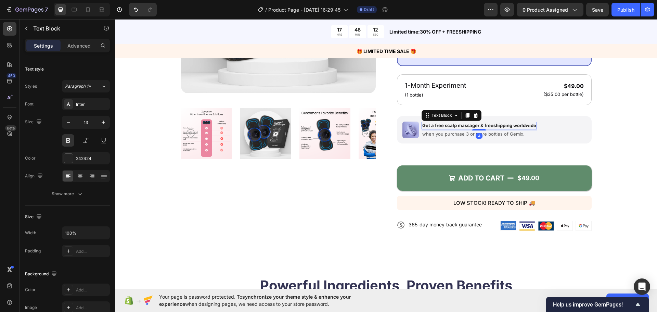
click at [402, 123] on img at bounding box center [410, 129] width 16 height 16
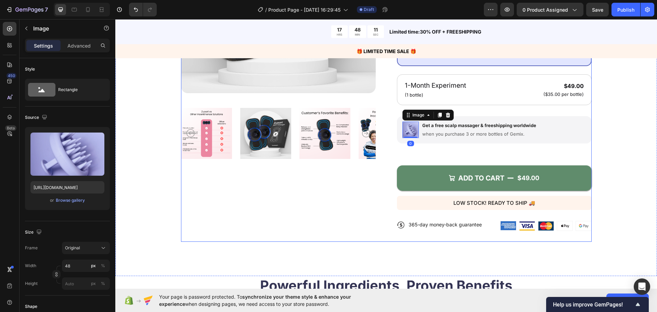
click at [344, 137] on div "Product Images" at bounding box center [278, 69] width 195 height 343
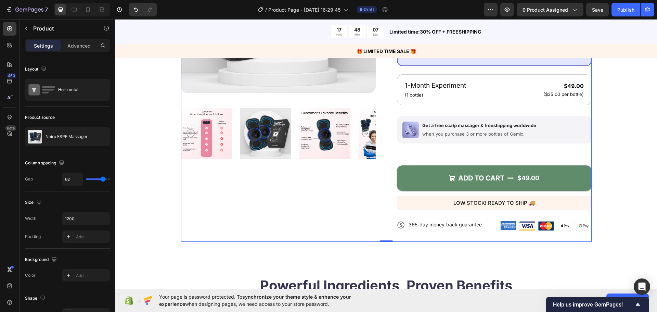
click at [153, 174] on div "Product Images Icon Icon Icon Icon Icon Icon List Loved By 138,000+ Kids Text B…" at bounding box center [386, 69] width 487 height 343
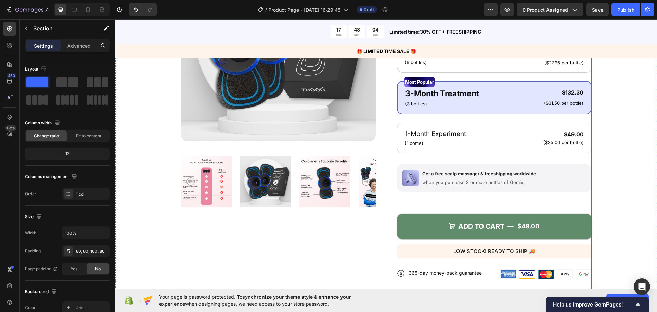
scroll to position [98, 0]
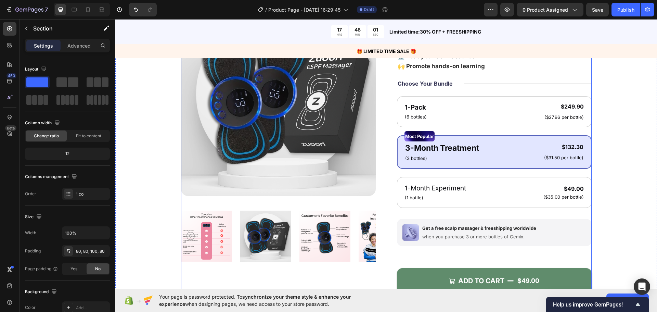
click at [259, 174] on div "Product Images" at bounding box center [278, 172] width 195 height 343
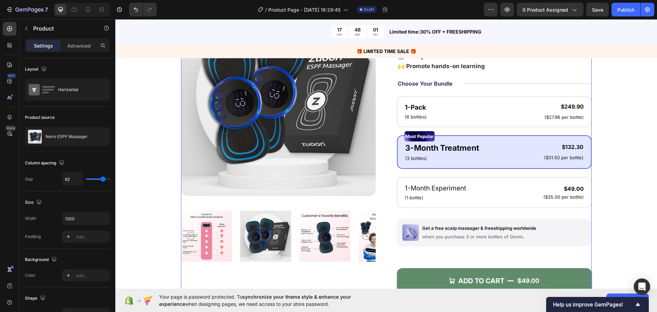
click at [194, 187] on div "Product Images" at bounding box center [278, 172] width 195 height 343
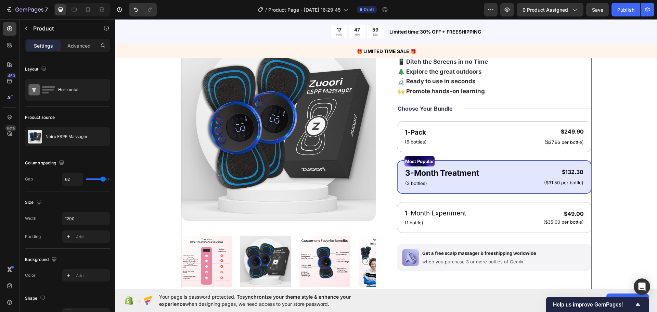
scroll to position [0, 0]
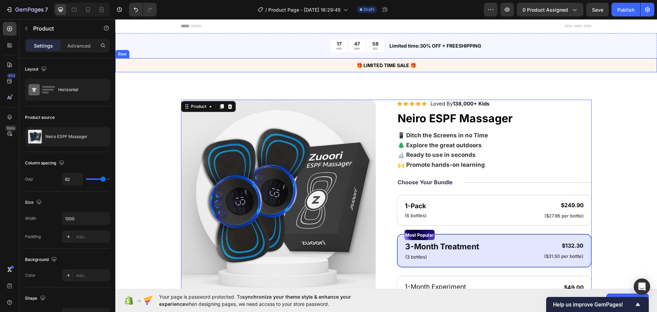
click at [614, 72] on div "Product Images Icon Icon Icon Icon Icon Icon List Loved By 138,000+ Kids Text B…" at bounding box center [385, 274] width 541 height 405
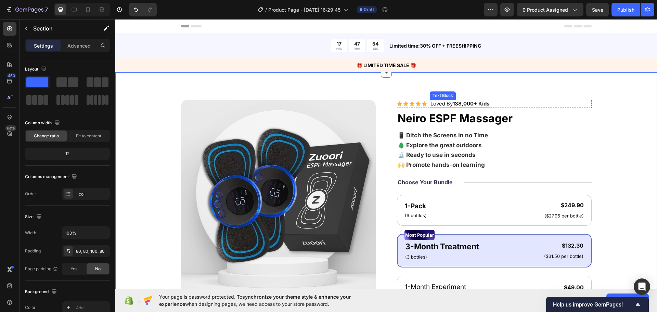
click at [445, 102] on span "Loved By 138,000+ Kids" at bounding box center [459, 103] width 59 height 6
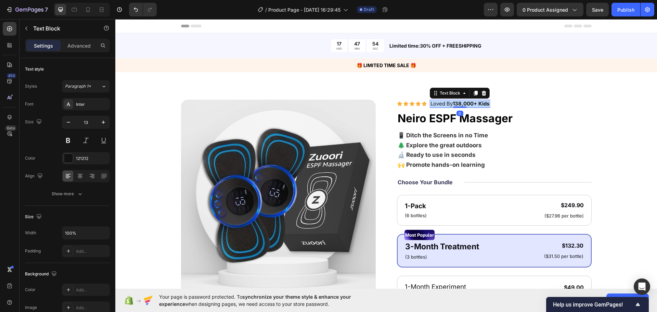
click at [445, 102] on span "Loved By 138,000+ Kids" at bounding box center [459, 103] width 59 height 6
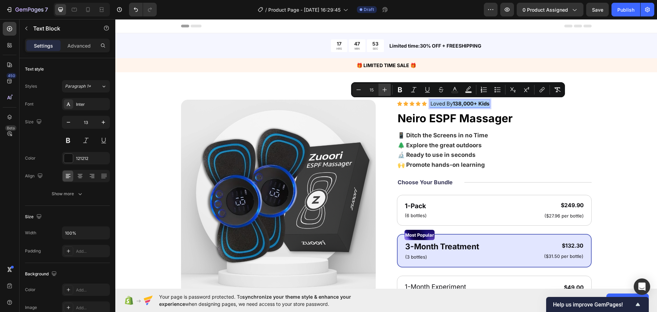
click at [387, 86] on button "Plus" at bounding box center [384, 89] width 12 height 12
type input "16"
click at [595, 125] on div "Product Images Icon Icon Icon Icon Icon Icon List Loved By 138,000+ Kids Text B…" at bounding box center [386, 271] width 487 height 343
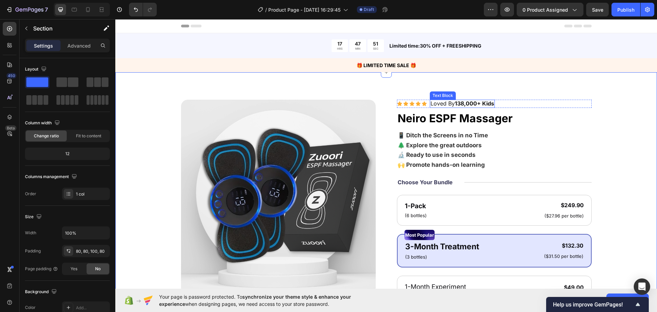
click at [421, 103] on icon at bounding box center [423, 103] width 5 height 5
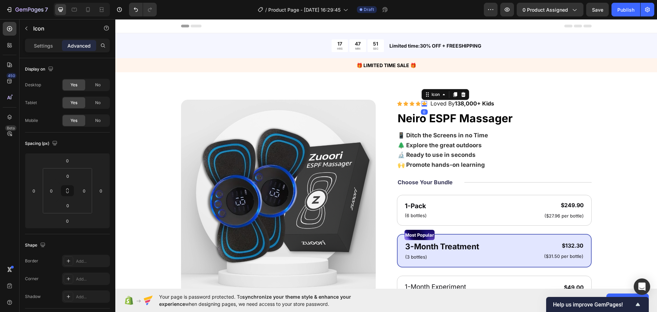
click at [425, 104] on div "Icon Icon Icon Icon Icon 0 Icon List Loved By 138,000+ Kids Text Block Row" at bounding box center [494, 104] width 195 height 9
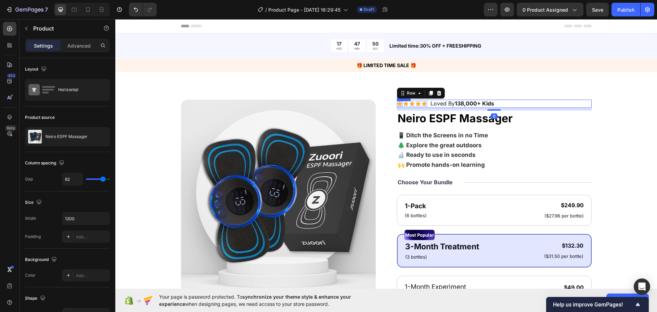
click at [393, 101] on div "Product Images Icon Icon Icon Icon Icon Icon List Loved By 138,000+ Kids Text B…" at bounding box center [386, 271] width 410 height 343
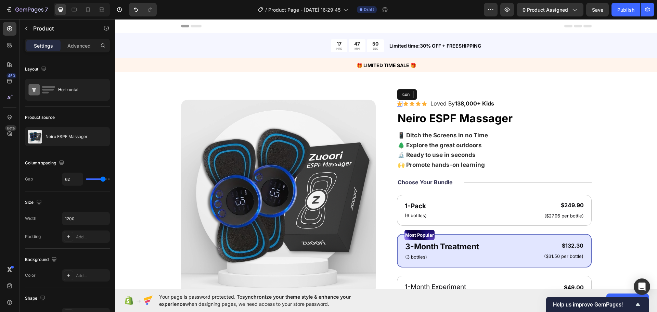
click at [397, 102] on icon at bounding box center [399, 103] width 5 height 4
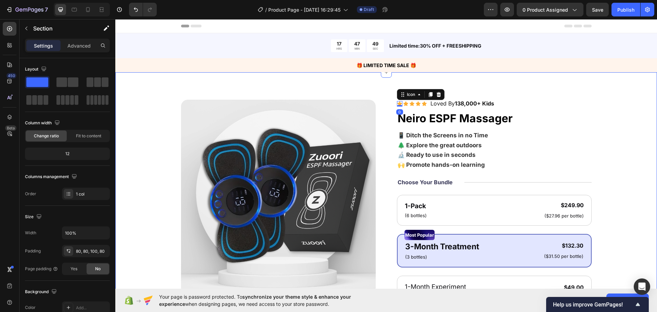
click at [263, 84] on div "Product Images Icon 0 Icon Icon Icon Icon Icon List Loved By 138,000+ Kids Text…" at bounding box center [385, 274] width 541 height 405
click at [429, 107] on div "Loved By 138,000+ Kids" at bounding box center [461, 104] width 65 height 9
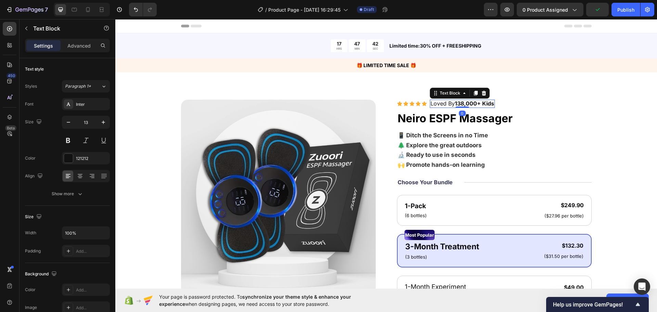
click at [427, 103] on div "Icon Icon Icon Icon Icon Icon List Loved By 138,000+ Kids Text Block 0 Row" at bounding box center [494, 104] width 195 height 9
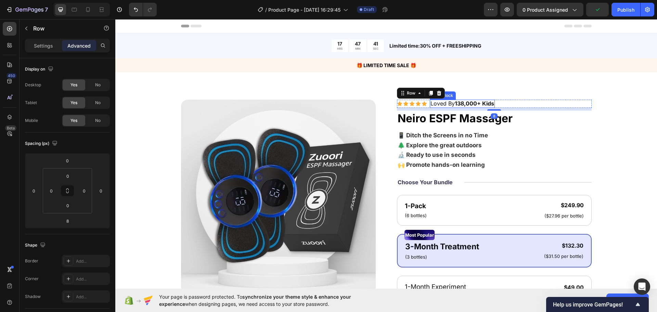
click at [429, 103] on div "Loved By 138,000+ Kids" at bounding box center [461, 104] width 65 height 9
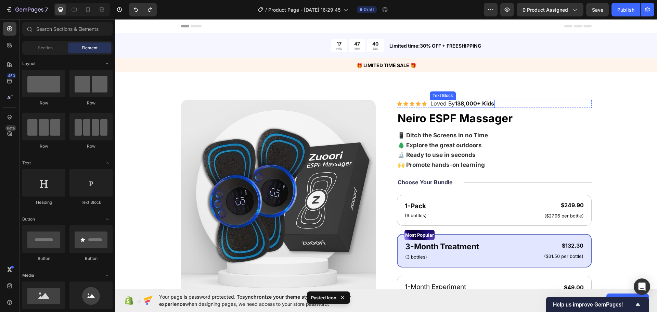
click at [430, 103] on span "Loved By 138,000+ Kids" at bounding box center [462, 103] width 64 height 7
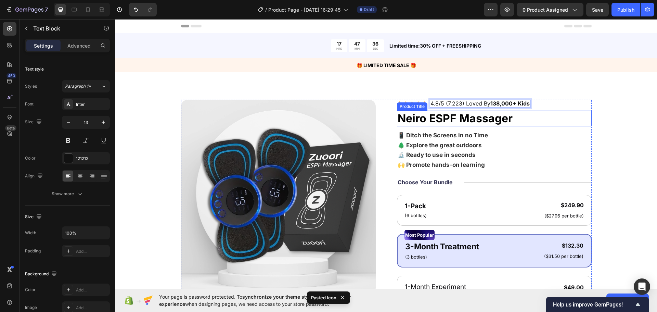
click at [580, 127] on div "Icon Icon Icon Icon Icon Icon List 4.8/5 (7,223) Loved By 138,000+ Kids Text Bl…" at bounding box center [494, 271] width 195 height 343
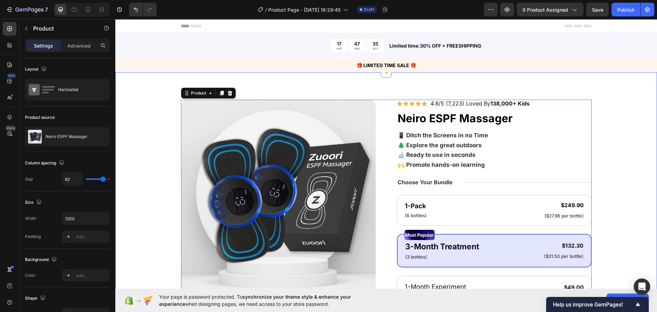
click at [568, 79] on div "Product Images Icon Icon Icon Icon Icon Icon List 4.8/5 (7,223) Loved By 138,00…" at bounding box center [385, 274] width 541 height 405
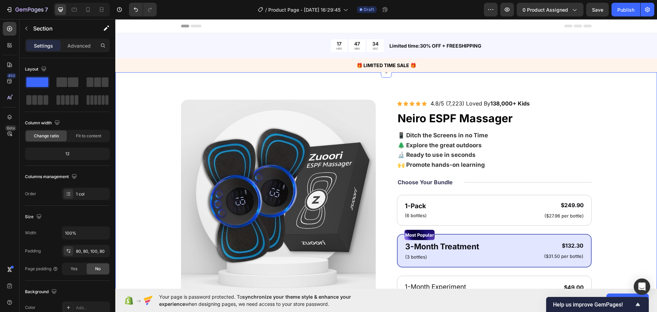
click at [459, 104] on span "4.8/5 (7,223) Loved By 138,000+ Kids" at bounding box center [479, 103] width 99 height 7
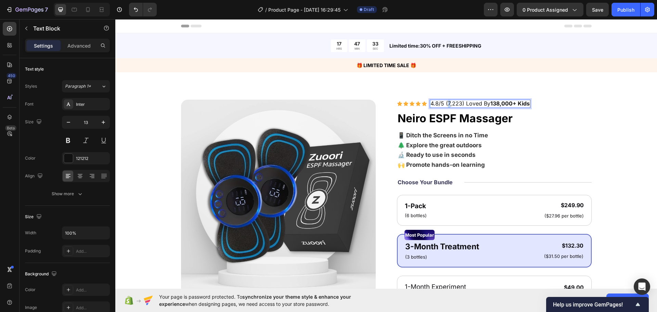
click at [447, 104] on span "4.8/5 (7,223) Loved By 138,000+ Kids" at bounding box center [479, 103] width 99 height 7
click at [447, 103] on span "4.8/5 (42,223) Loved By 138,000+ Kids" at bounding box center [482, 103] width 104 height 7
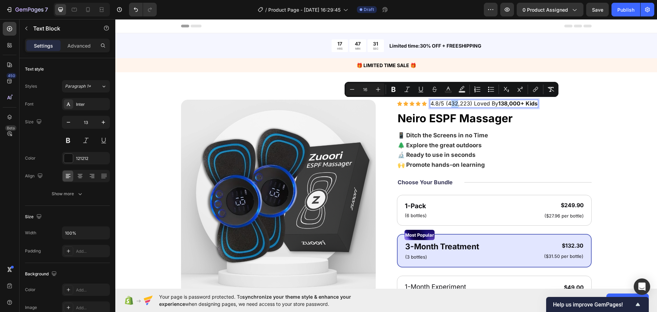
drag, startPoint x: 453, startPoint y: 105, endPoint x: 447, endPoint y: 105, distance: 6.8
click at [447, 105] on span "4.8/5 (432,223) Loved By 138,000+ Kids" at bounding box center [483, 103] width 107 height 7
click at [447, 103] on span "4.8/5 (432,223) Loved By 138,000+ Kids" at bounding box center [483, 103] width 107 height 7
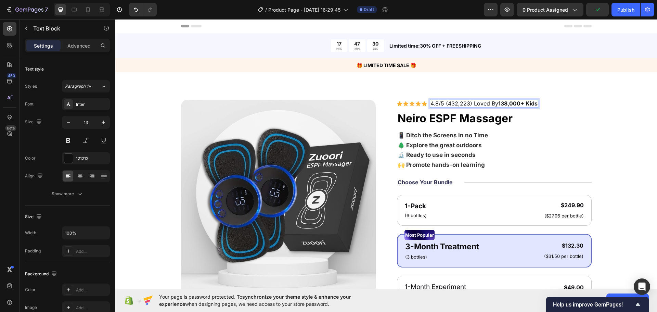
click at [446, 104] on span "4.8/5 (432,223) Loved By 138,000+ Kids" at bounding box center [483, 103] width 107 height 7
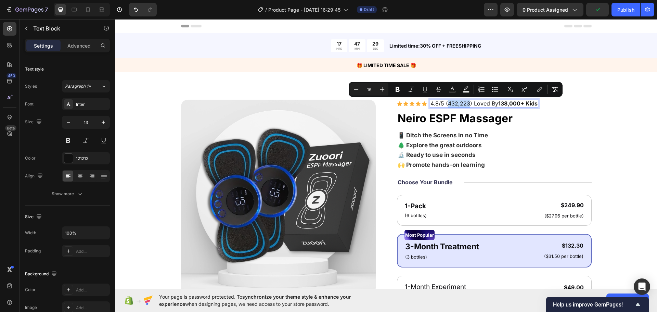
click at [449, 104] on span "4.8/5 (432,223) Loved By 138,000+ Kids" at bounding box center [483, 103] width 107 height 7
click at [451, 103] on span "4.8/5 (432,223) Loved By 138,000+ Kids" at bounding box center [483, 103] width 107 height 7
drag, startPoint x: 451, startPoint y: 103, endPoint x: 447, endPoint y: 103, distance: 4.5
click at [447, 103] on span "4.8/5 (432,223) Loved By 138,000+ Kids" at bounding box center [483, 103] width 107 height 7
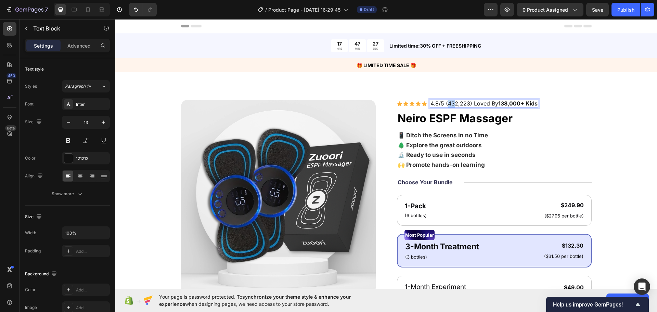
drag, startPoint x: 446, startPoint y: 104, endPoint x: 451, endPoint y: 104, distance: 5.1
click at [450, 104] on span "4.8/5 (432,223) Loved By 138,000+ Kids" at bounding box center [483, 103] width 107 height 7
click at [448, 103] on span "4.8/5 (22,223) Loved By 138,000+ Kids" at bounding box center [482, 103] width 104 height 7
click at [543, 114] on h1 "Neiro ESPF Massager" at bounding box center [494, 118] width 195 height 16
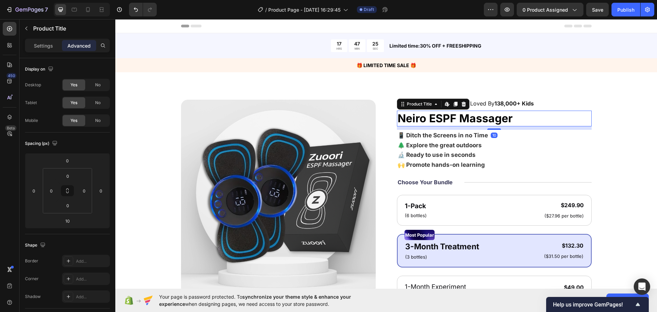
click at [491, 105] on span "4.8/5 (26,223) Loved By 138,000+ Kids" at bounding box center [481, 103] width 103 height 7
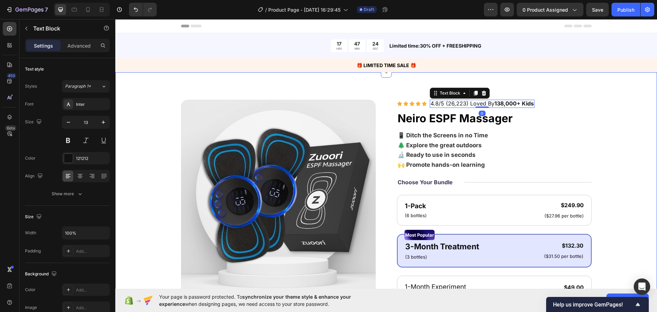
click at [535, 67] on p "🎁 LIMITED TIME SALE 🎁" at bounding box center [386, 65] width 540 height 7
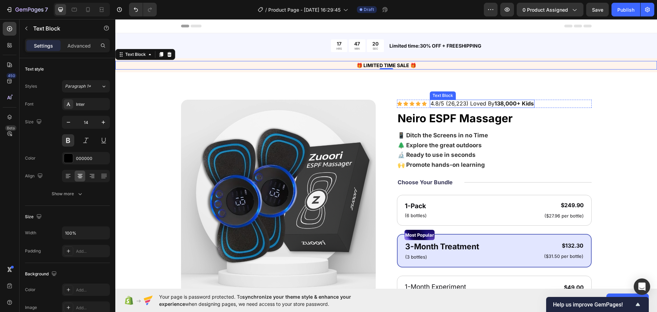
click at [496, 103] on strong "138,000+ Kids" at bounding box center [513, 103] width 39 height 7
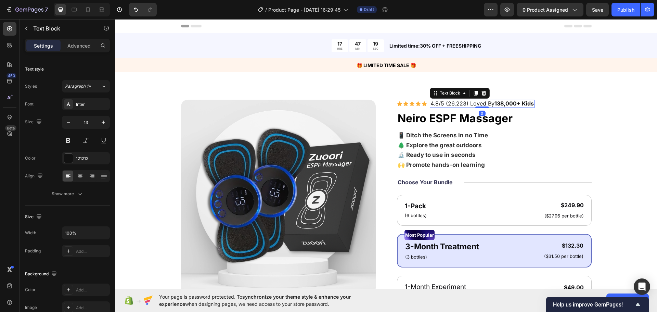
click at [588, 110] on div "Icon Icon Icon Icon Icon Icon List 4.8/5 (26,223) Loved By 138,000+ Kids Text B…" at bounding box center [494, 271] width 195 height 343
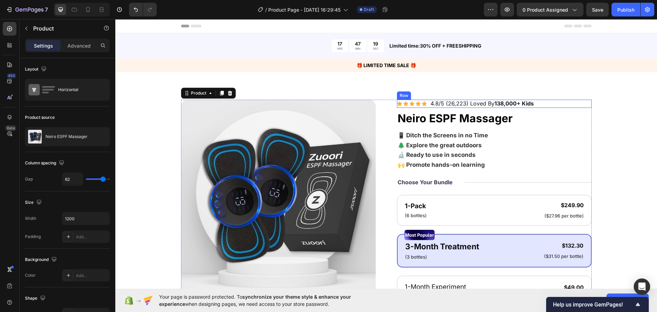
click at [624, 114] on div "Product Images Icon Icon Icon Icon Icon Icon List 4.8/5 (26,223) Loved By 138,0…" at bounding box center [385, 274] width 541 height 405
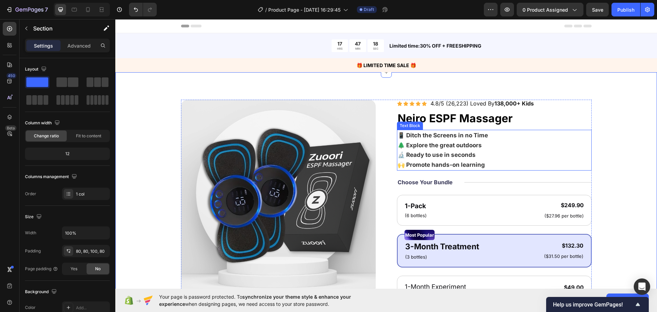
click at [505, 143] on p "📱 Ditch the Screens in no Time 🌲 Explore the great outdoors 🔬 Ready to use in s…" at bounding box center [493, 149] width 193 height 39
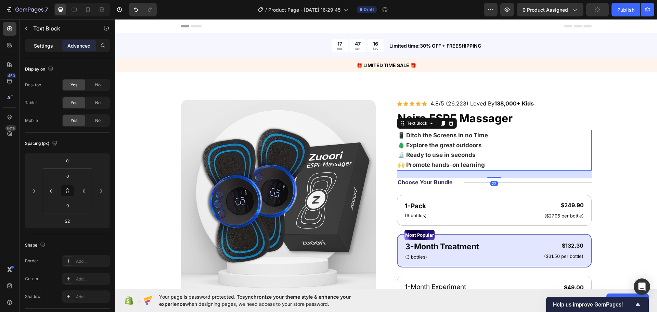
click at [40, 48] on p "Settings" at bounding box center [43, 45] width 19 height 7
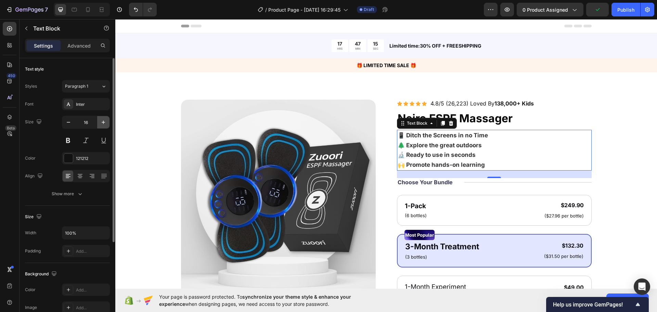
click at [104, 122] on icon "button" at bounding box center [103, 121] width 3 height 3
type input "17"
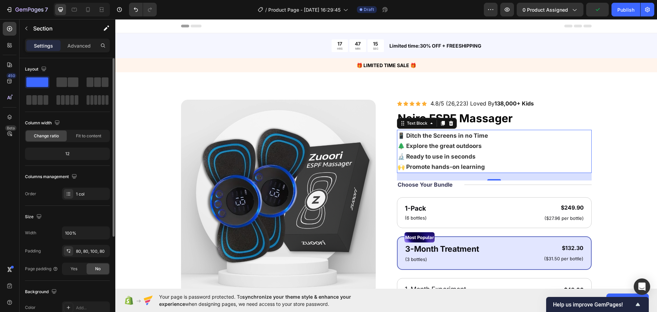
click at [620, 134] on div "Product Images Icon Icon Icon Icon Icon Icon List 4.8/5 (26,223) Loved By 138,0…" at bounding box center [386, 272] width 487 height 345
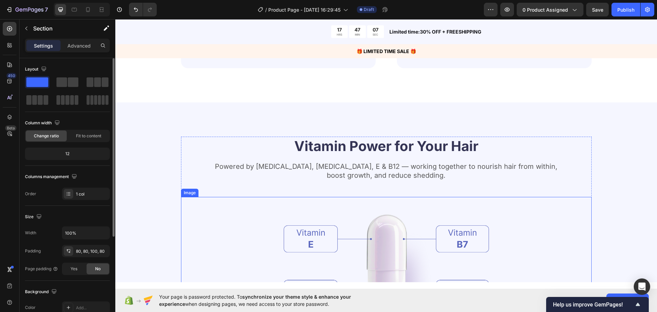
click at [308, 245] on img at bounding box center [385, 272] width 205 height 150
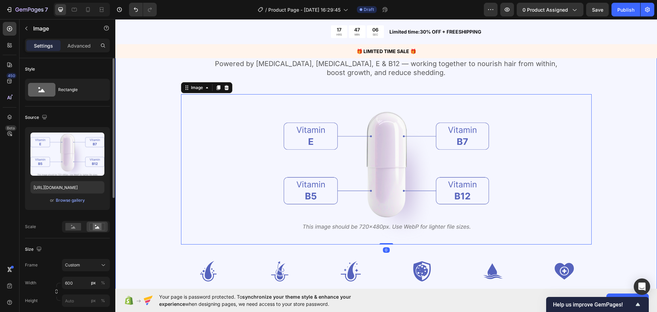
click at [159, 140] on div "Vitamin Power for Your Hair Heading Powered by Biotin, Vitamin B5, E & B12 — wo…" at bounding box center [386, 164] width 487 height 261
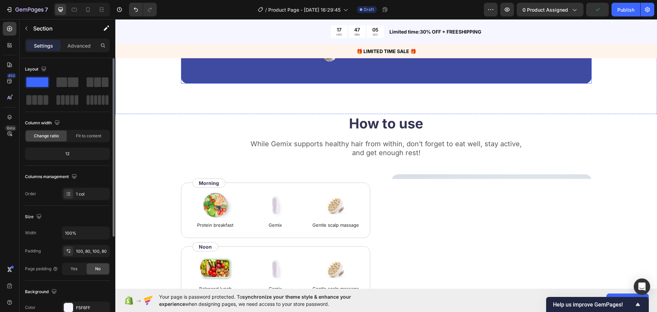
click at [182, 150] on p "While Gemix supports healthy hair from within, don’t forget to eat well, stay a…" at bounding box center [386, 148] width 409 height 18
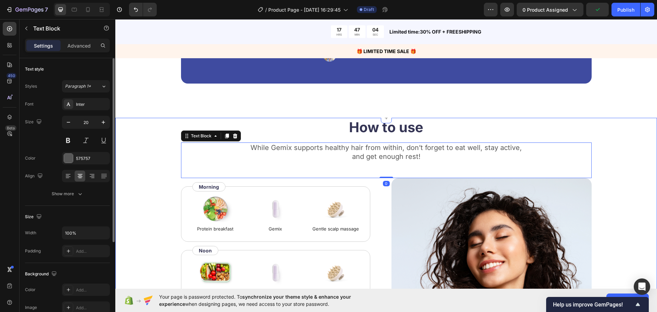
scroll to position [1026, 0]
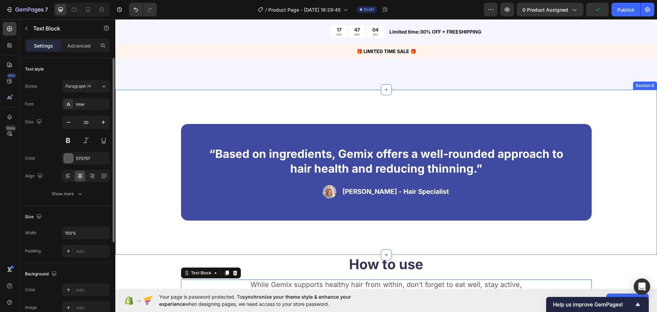
click at [154, 202] on div "“Based on ingredients, Gemix offers a well-rounded approach to hair health and …" at bounding box center [386, 172] width 487 height 96
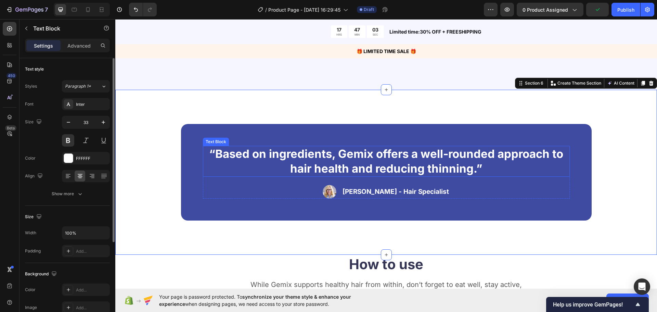
click at [301, 156] on p "“Based on ingredients, Gemix offers a well-rounded approach to hair health and …" at bounding box center [385, 160] width 365 height 29
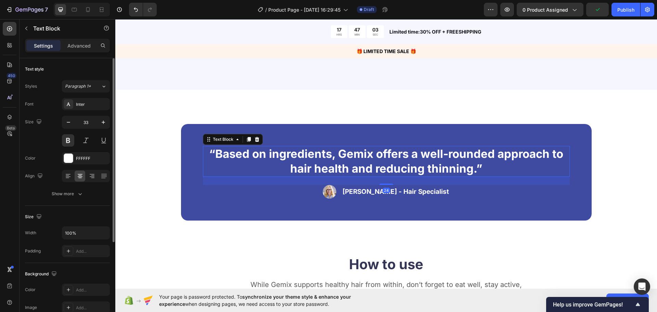
click at [301, 156] on p "“Based on ingredients, Gemix offers a well-rounded approach to hair health and …" at bounding box center [385, 160] width 365 height 29
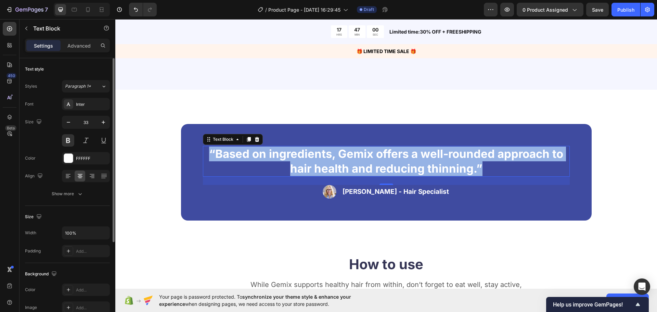
click at [181, 189] on div "“Based on ingredients, Gemix offers a well-rounded approach to hair health and …" at bounding box center [386, 172] width 410 height 96
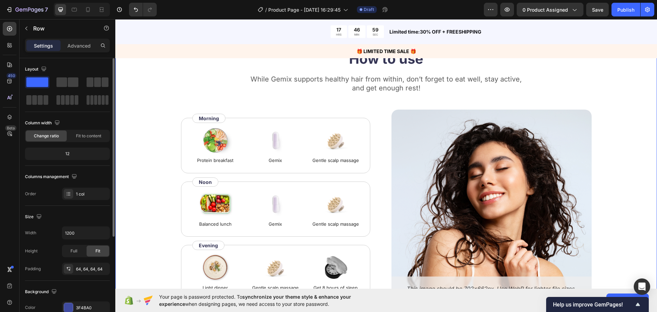
click at [142, 157] on div "How to use Heading While Gemix supports healthy hair from within, don’t forget …" at bounding box center [385, 191] width 541 height 285
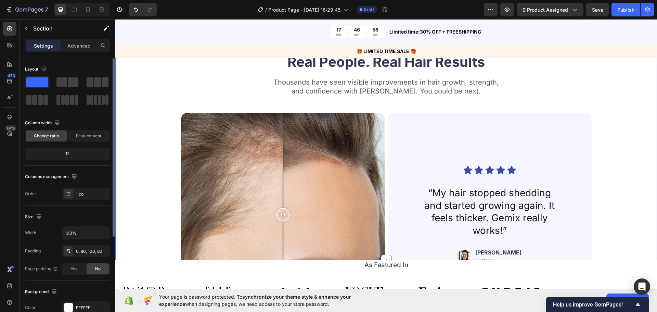
scroll to position [1573, 0]
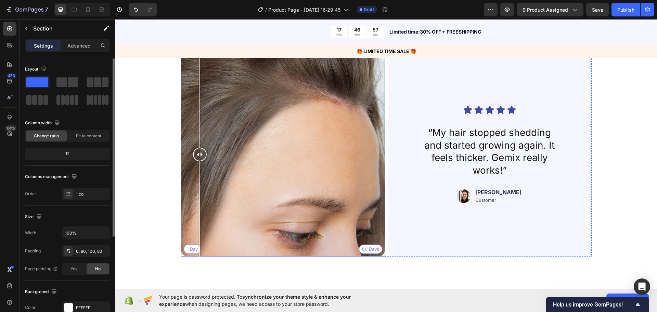
drag, startPoint x: 279, startPoint y: 153, endPoint x: 220, endPoint y: 184, distance: 67.1
click at [196, 156] on div at bounding box center [200, 154] width 14 height 14
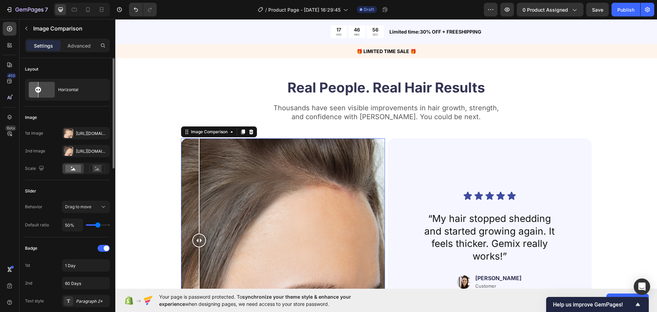
scroll to position [1505, 0]
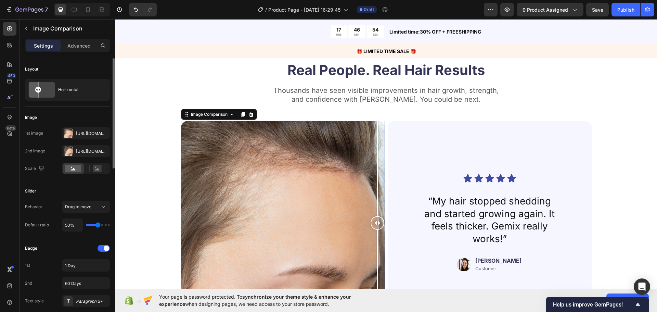
drag, startPoint x: 275, startPoint y: 223, endPoint x: 248, endPoint y: 218, distance: 26.8
click at [370, 219] on div at bounding box center [377, 223] width 14 height 14
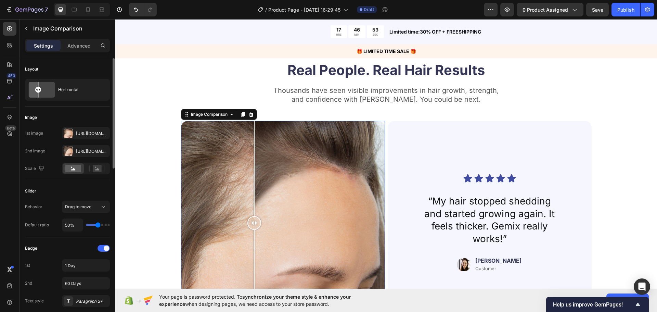
drag, startPoint x: 143, startPoint y: 207, endPoint x: 148, endPoint y: 207, distance: 5.1
click at [145, 207] on div "Real People. Real Hair Results Heading Thousands have seen visible improvements…" at bounding box center [386, 195] width 487 height 269
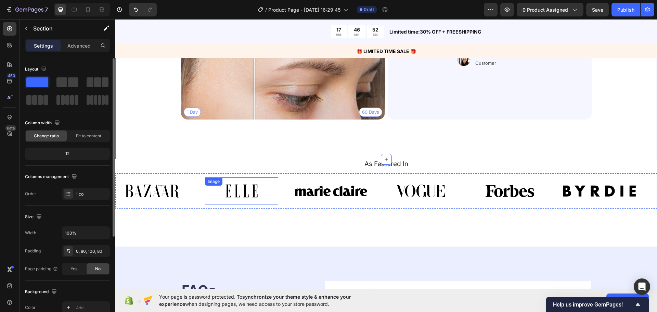
click at [289, 185] on div "Image" at bounding box center [249, 190] width 89 height 27
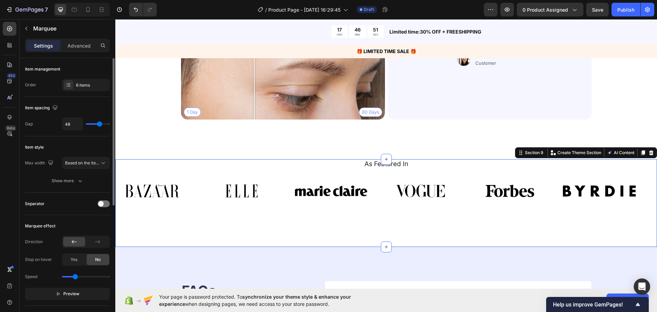
click at [293, 224] on div "As Featured In Heading Image Image Image Image Image Image Image Image Image Im…" at bounding box center [385, 203] width 541 height 88
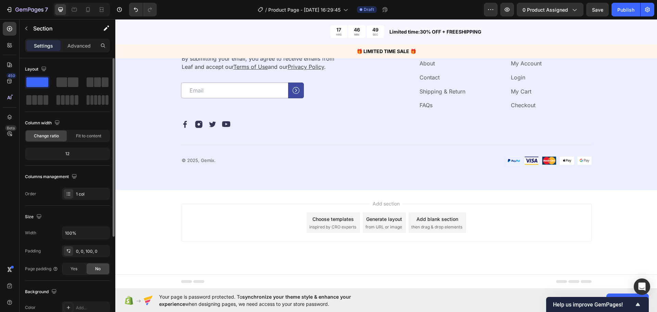
click at [169, 193] on div "Add section Choose templates inspired by CRO experts Generate layout from URL o…" at bounding box center [385, 232] width 541 height 84
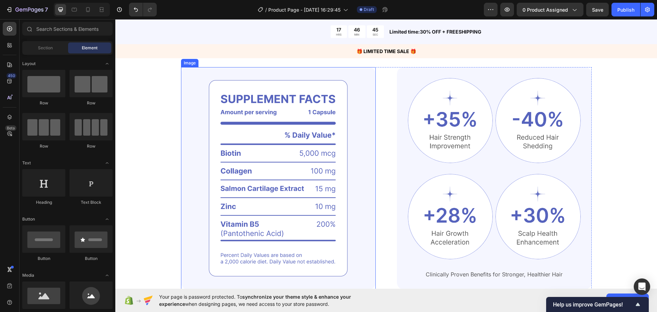
scroll to position [0, 0]
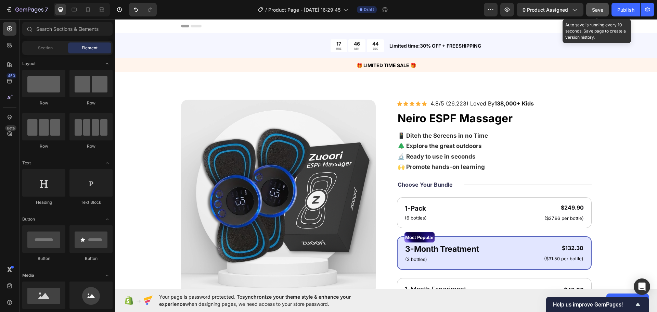
click at [595, 11] on span "Save" at bounding box center [597, 10] width 11 height 6
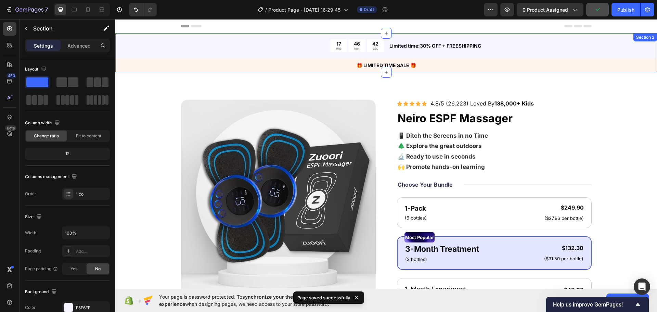
click at [143, 45] on div "17 HRS 46 MIN 42 SEC Countdown Timer Limited time:30% OFF + FREESHIPPING Text B…" at bounding box center [385, 52] width 541 height 39
click at [146, 44] on div "17 HRS 46 MIN 41 SEC Countdown Timer Limited time:30% OFF + FREESHIPPING Text B…" at bounding box center [385, 52] width 541 height 39
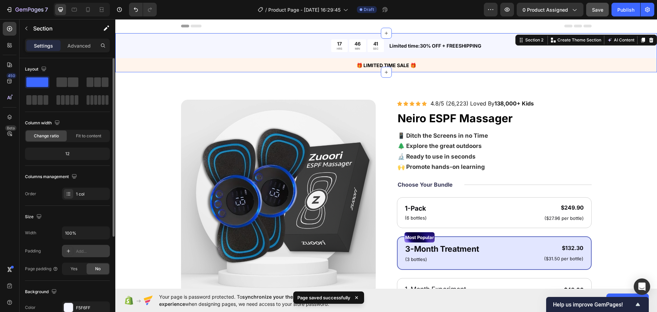
scroll to position [103, 0]
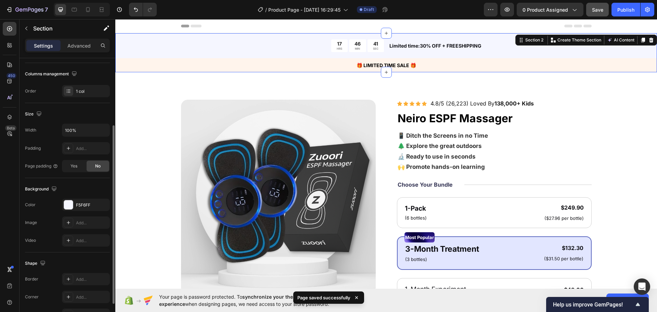
click at [92, 213] on div "The changes might be hidden by the video. Color F5F6FF Image Add... Video Add..." at bounding box center [67, 222] width 85 height 48
click at [89, 211] on div "The changes might be hidden by the video. Color F5F6FF Image Add... Video Add..." at bounding box center [67, 222] width 85 height 48
click at [89, 204] on div "F5F6FF" at bounding box center [86, 205] width 20 height 6
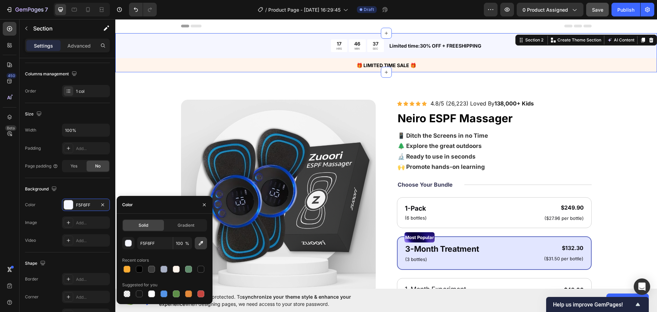
click at [197, 238] on button "button" at bounding box center [201, 243] width 12 height 12
type input "FFF4EC"
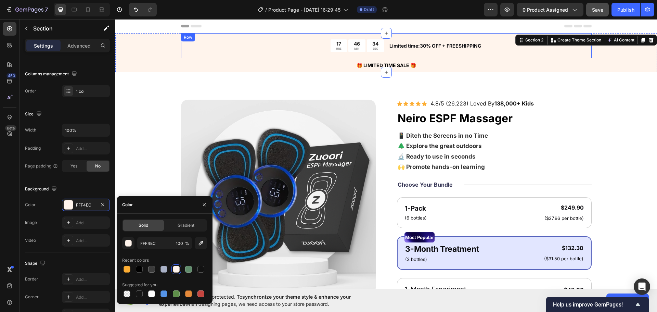
click at [336, 49] on p "HRS" at bounding box center [338, 48] width 5 height 3
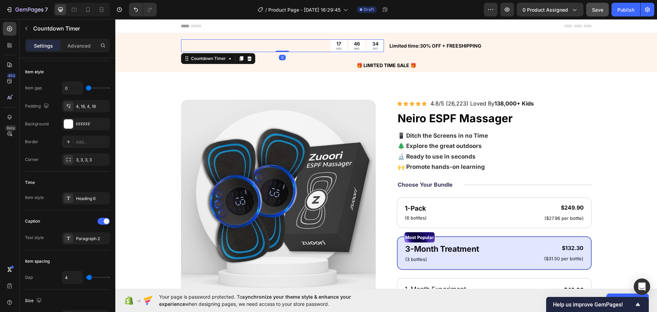
scroll to position [0, 0]
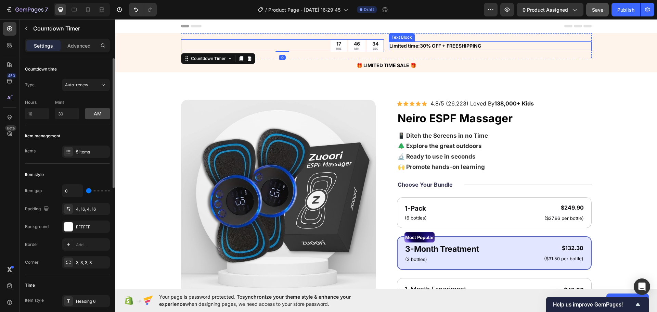
click at [419, 42] on p "Limited time:30% OFF + FREESHIPPING" at bounding box center [489, 45] width 201 height 7
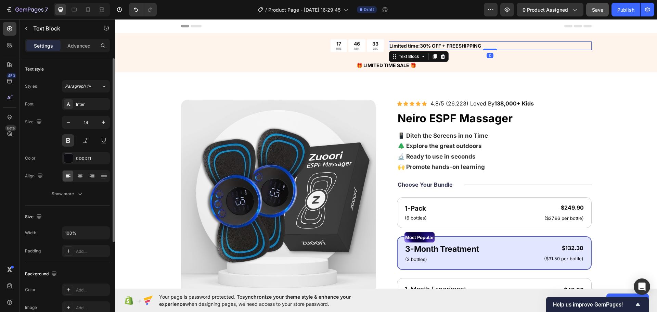
click at [420, 46] on p "Limited time:30% OFF + FREESHIPPING" at bounding box center [489, 45] width 201 height 7
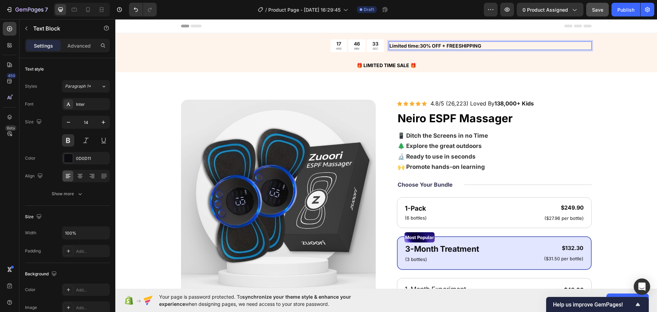
click at [417, 44] on p "Limited time:30% OFF + FREESHIPPING" at bounding box center [489, 45] width 201 height 7
click at [420, 45] on p "Limited time: 30% OFF + FREESHIPPING" at bounding box center [489, 45] width 201 height 7
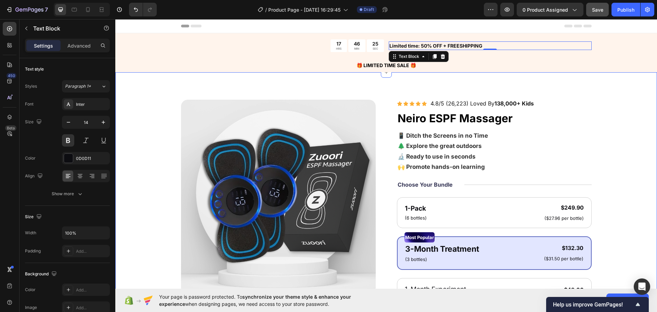
click at [538, 83] on div "Product Images Icon Icon Icon Icon Icon Icon List 4.8/5 (26,223) Loved By 138,0…" at bounding box center [385, 275] width 541 height 407
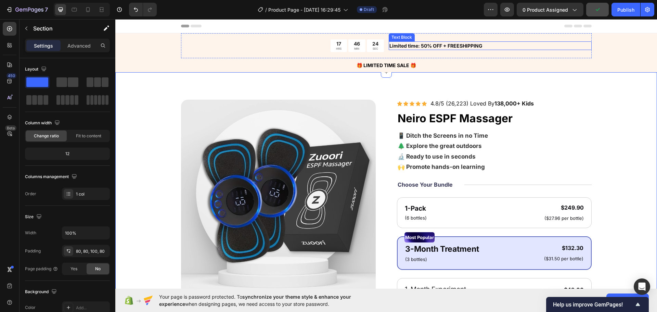
click at [468, 49] on p "Limited time: 50% OFF + FREESHIPPING" at bounding box center [489, 45] width 201 height 7
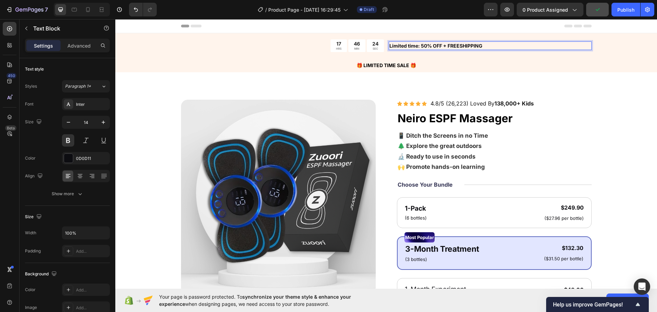
click at [457, 45] on p "Limited time: 50% OFF + FREESHIPPING" at bounding box center [489, 45] width 201 height 7
click at [490, 47] on p "Limited time: 50% OFF + FREE SHIPPING" at bounding box center [489, 45] width 201 height 7
drag, startPoint x: 485, startPoint y: 43, endPoint x: 439, endPoint y: 49, distance: 46.1
click at [439, 49] on p "Limited time: 50% OFF + FREE SHIPPING" at bounding box center [489, 45] width 201 height 7
click at [544, 83] on div "Product Images Icon Icon Icon Icon Icon Icon List 4.8/5 (26,223) Loved By 138,0…" at bounding box center [385, 275] width 541 height 407
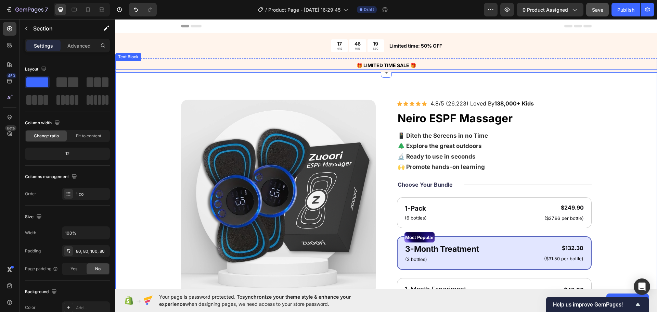
click at [431, 63] on p "🎁 LIMITED TIME SALE 🎁" at bounding box center [386, 65] width 540 height 7
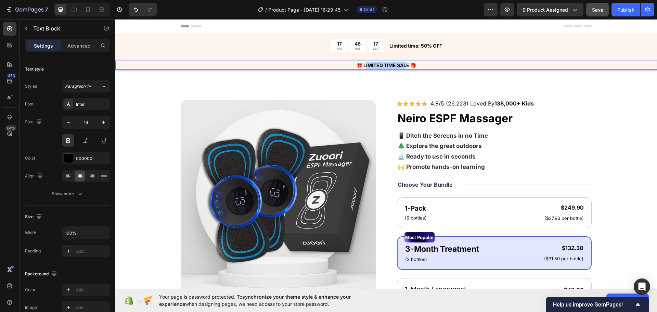
drag, startPoint x: 404, startPoint y: 64, endPoint x: 362, endPoint y: 65, distance: 41.4
click at [362, 65] on p "🎁 LIMITED TIME SALE 🎁" at bounding box center [386, 65] width 540 height 7
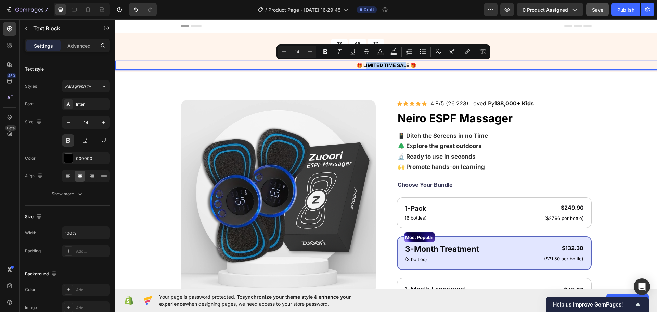
click at [418, 40] on div "Limited time: 50% OFF Text Block" at bounding box center [489, 45] width 203 height 13
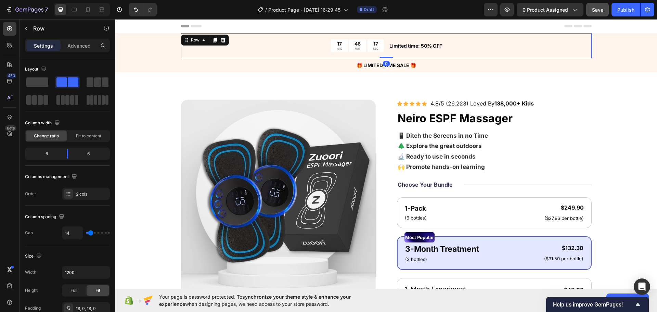
click at [414, 47] on p "Limited time: 50% OFF" at bounding box center [489, 45] width 201 height 7
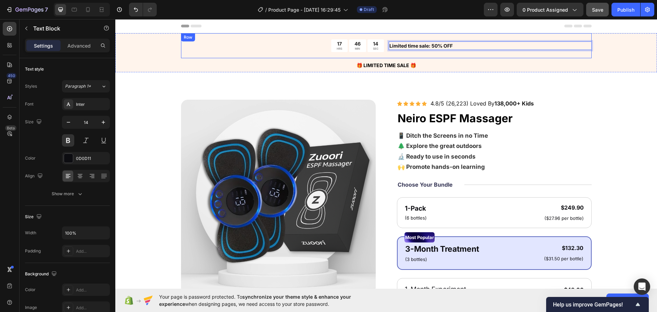
click at [394, 52] on div "17 HRS 46 MIN 14 SEC Countdown Timer Limited time sale: 50% OFF Text Block 0 Row" at bounding box center [386, 45] width 410 height 25
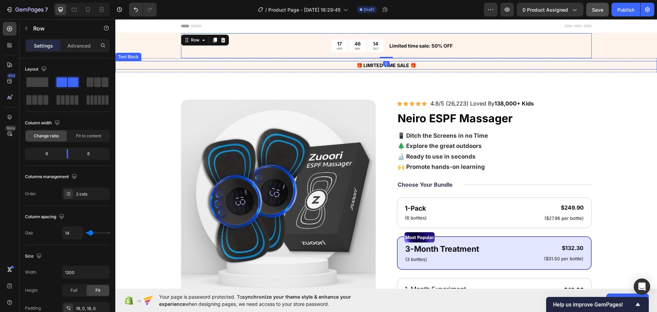
click at [407, 62] on p "🎁 LIMITED TIME SALE 🎁" at bounding box center [386, 65] width 540 height 7
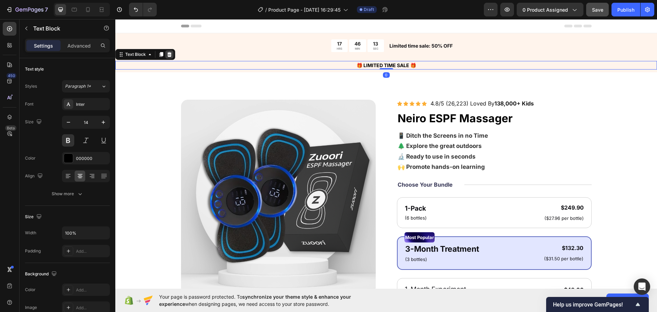
click at [168, 53] on icon at bounding box center [169, 54] width 5 height 5
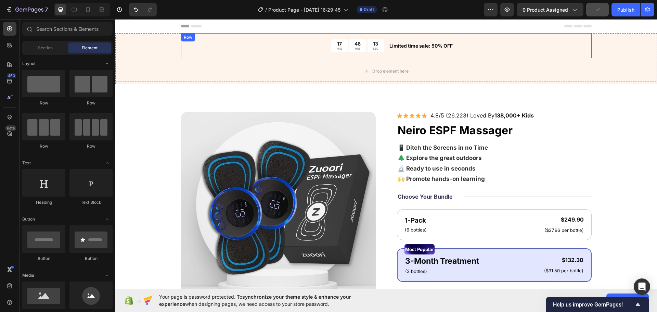
click at [254, 66] on div "Drop element here" at bounding box center [385, 71] width 541 height 21
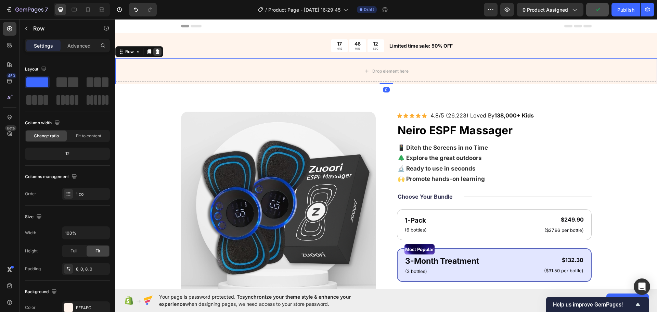
click at [157, 51] on icon at bounding box center [157, 51] width 4 height 5
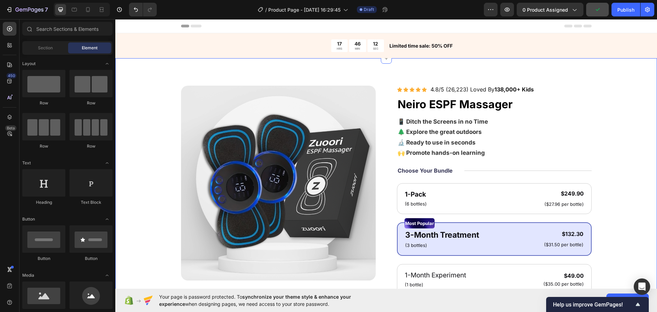
click at [161, 180] on div "Product Images Icon Icon Icon Icon Icon Icon List 4.8/5 (26,223) Loved By 138,0…" at bounding box center [386, 257] width 487 height 345
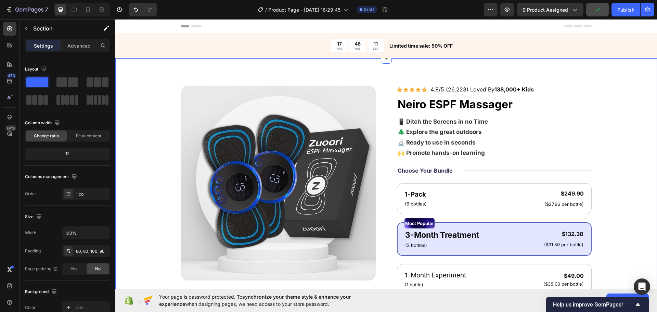
click at [181, 200] on div "Product Images" at bounding box center [278, 257] width 195 height 345
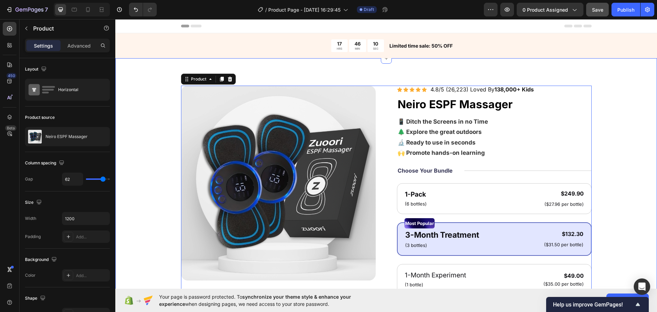
click at [504, 75] on div "Product Images Icon Icon Icon Icon Icon Icon List 4.8/5 (26,223) Loved By 138,0…" at bounding box center [385, 261] width 541 height 407
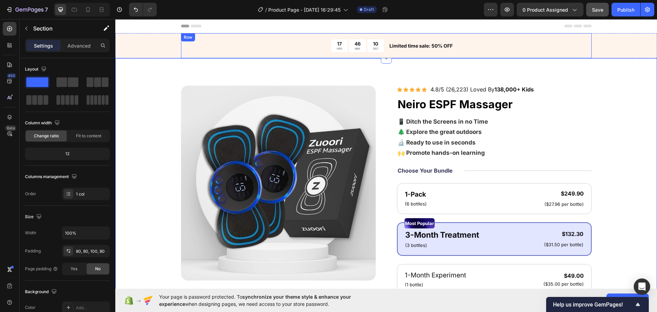
click at [506, 57] on div "17 HRS 46 MIN 10 SEC Countdown Timer Limited time sale: 50% OFF Text Block Row" at bounding box center [386, 45] width 410 height 25
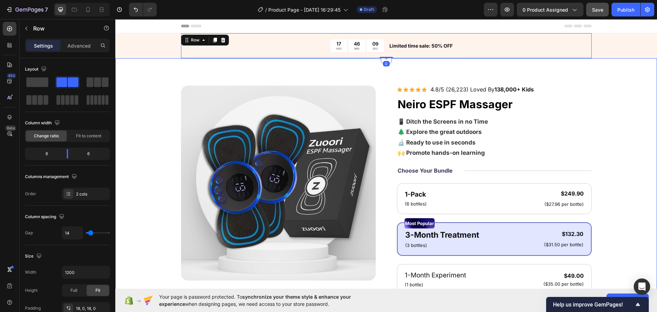
click at [514, 65] on div "Product Images Icon Icon Icon Icon Icon Icon List 4.8/5 (26,223) Loved By 138,0…" at bounding box center [385, 261] width 541 height 407
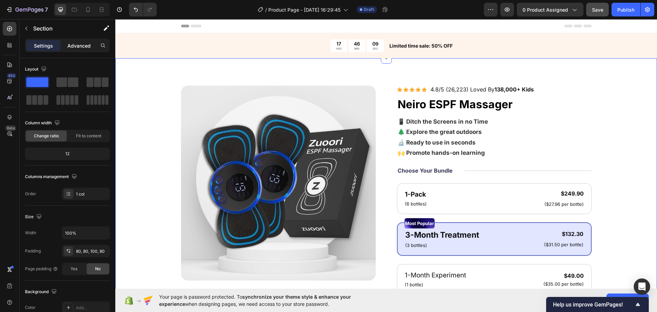
click at [68, 49] on div "Advanced" at bounding box center [79, 45] width 34 height 11
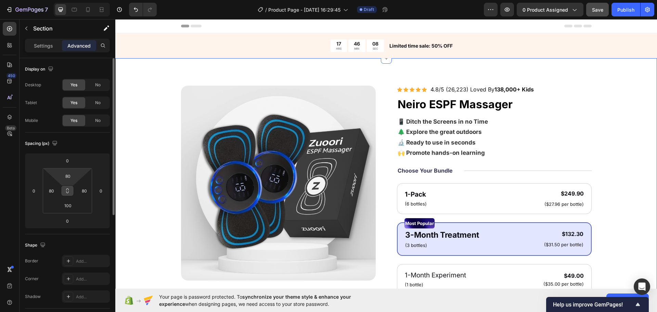
click at [72, 186] on button at bounding box center [67, 190] width 13 height 11
click at [70, 180] on input "80" at bounding box center [68, 176] width 14 height 10
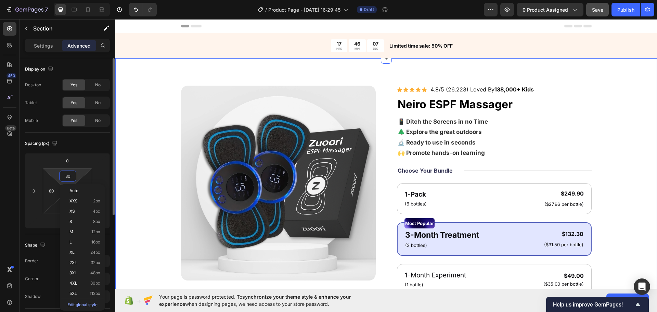
click at [70, 180] on input "80" at bounding box center [68, 176] width 14 height 10
type input "6"
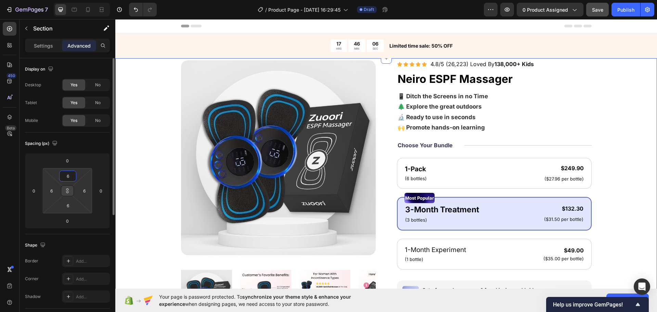
type input "80"
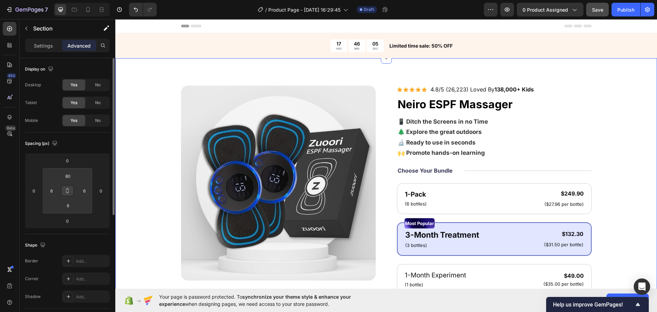
click at [68, 191] on icon at bounding box center [67, 192] width 2 height 2
click at [69, 190] on icon at bounding box center [67, 190] width 5 height 5
click at [70, 179] on input "80" at bounding box center [68, 176] width 14 height 10
click at [171, 159] on div "Product Images Icon Icon Icon Icon Icon Icon List 4.8/5 (26,223) Loved By 138,0…" at bounding box center [386, 257] width 487 height 345
click at [147, 166] on div "Product Images Icon Icon Icon Icon Icon Icon List 4.8/5 (26,223) Loved By 138,0…" at bounding box center [386, 257] width 487 height 345
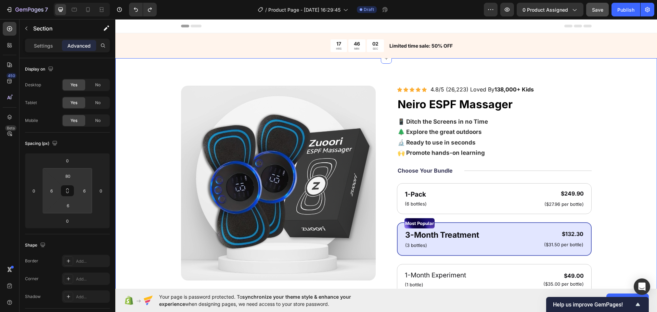
click at [168, 44] on div "17 HRS 46 MIN 02 SEC Countdown Timer Limited time sale: 50% OFF Text Block Row" at bounding box center [385, 45] width 541 height 25
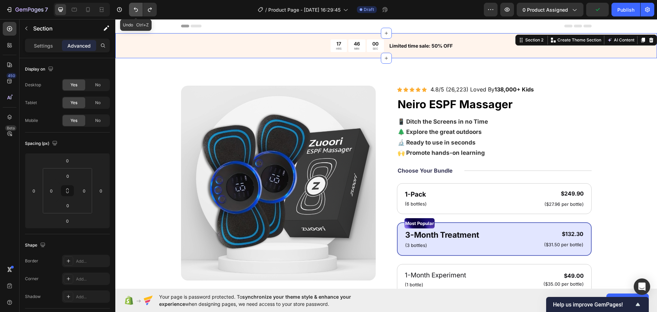
click at [131, 9] on button "Undo/Redo" at bounding box center [136, 10] width 14 height 14
click at [134, 9] on icon "Undo/Redo" at bounding box center [136, 10] width 4 height 4
click at [136, 9] on icon "Undo/Redo" at bounding box center [136, 10] width 4 height 4
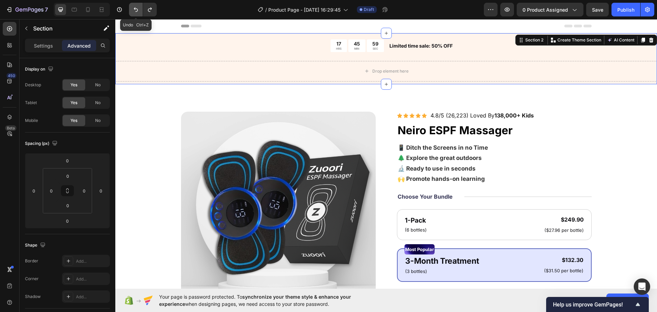
click at [136, 9] on icon "Undo/Redo" at bounding box center [136, 10] width 4 height 4
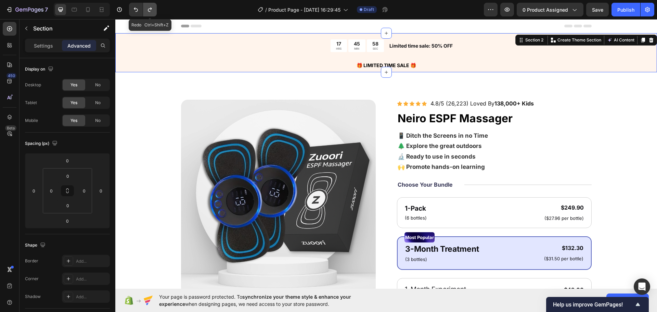
click at [146, 12] on button "Undo/Redo" at bounding box center [150, 10] width 14 height 14
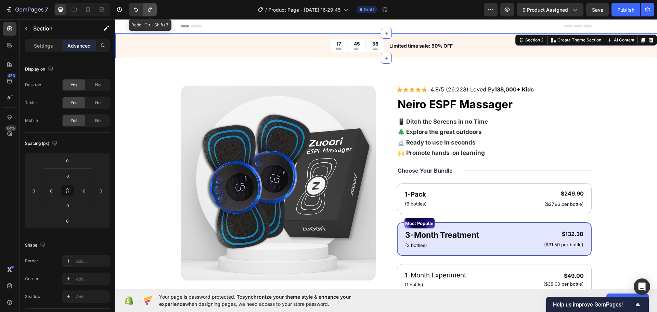
click at [146, 12] on button "Undo/Redo" at bounding box center [150, 10] width 14 height 14
click at [127, 12] on div at bounding box center [141, 10] width 30 height 14
click at [172, 109] on div "Product Images Icon Icon Icon Icon Icon Icon List 4.8/5 (26,223) Loved By 138,0…" at bounding box center [386, 253] width 487 height 336
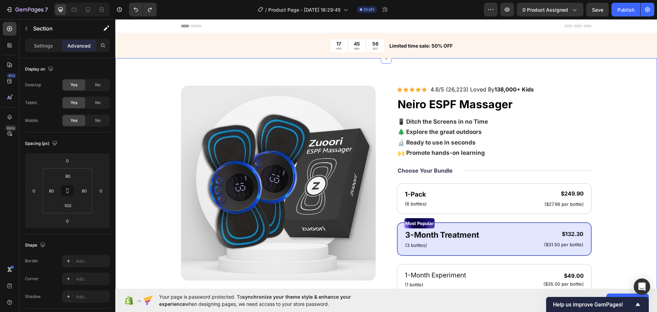
click at [145, 116] on div "Product Images Icon Icon Icon Icon Icon Icon List 4.8/5 (26,223) Loved By 138,0…" at bounding box center [386, 253] width 487 height 336
click at [72, 174] on input "80" at bounding box center [68, 176] width 14 height 10
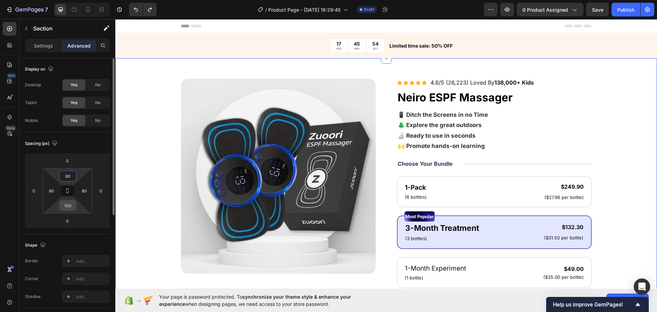
type input "60"
click at [72, 207] on input "100" at bounding box center [68, 205] width 14 height 10
type input "50"
click at [132, 133] on div "Product Images Icon Icon Icon Icon Icon Icon List 4.8/5 (26,223) Loved By 138,0…" at bounding box center [385, 244] width 541 height 373
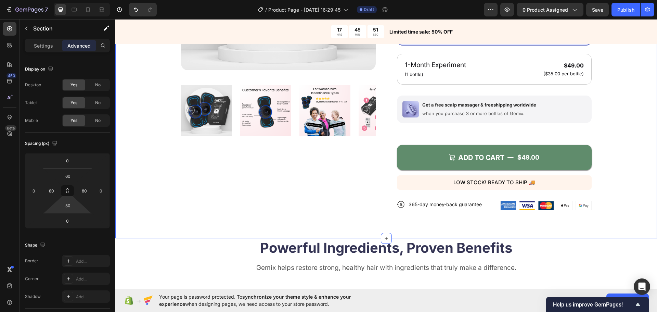
scroll to position [205, 0]
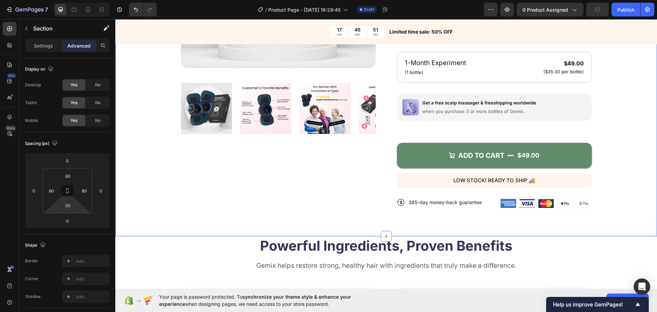
click at [205, 135] on div "Product Images" at bounding box center [278, 45] width 195 height 345
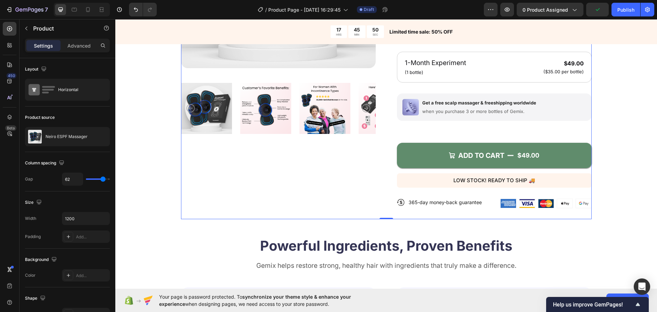
click at [370, 199] on div "Product Images" at bounding box center [278, 45] width 195 height 345
click at [383, 229] on div "Product Images Icon Icon Icon Icon Icon Icon List 4.8/5 (26,223) Loved By 138,0…" at bounding box center [385, 44] width 541 height 383
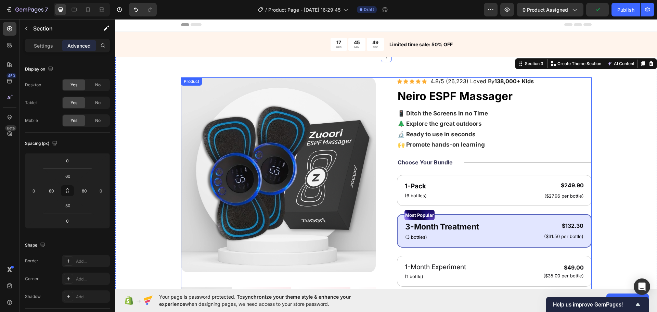
scroll to position [0, 0]
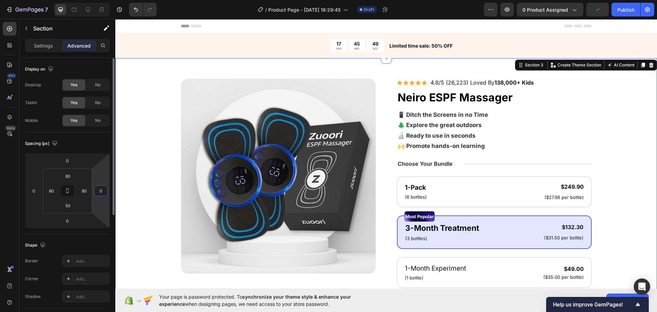
click at [98, 0] on html "7 / Product Page - Sep 28, 16:29:45 Draft Preview 0 product assigned Publish 45…" at bounding box center [328, 0] width 657 height 0
click at [151, 153] on div "Product Images Icon Icon Icon Icon Icon Icon List 4.8/5 (26,223) Loved By 138,0…" at bounding box center [386, 251] width 487 height 345
click at [200, 113] on img at bounding box center [278, 176] width 195 height 195
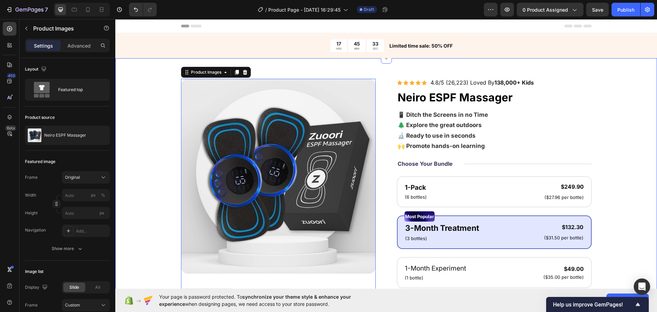
click at [133, 140] on div "Product Images 0 Icon Icon Icon Icon Icon Icon List 4.8/5 (26,223) Loved By 138…" at bounding box center [385, 249] width 541 height 383
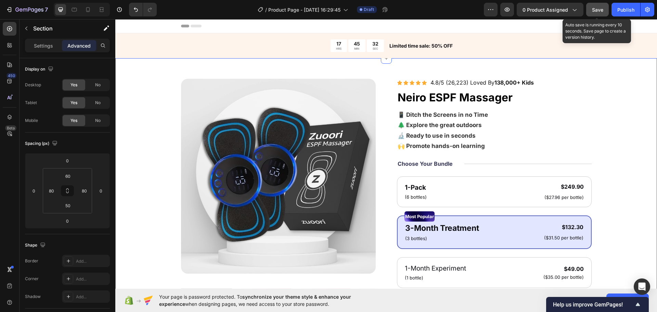
click at [605, 9] on button "Save" at bounding box center [597, 10] width 23 height 14
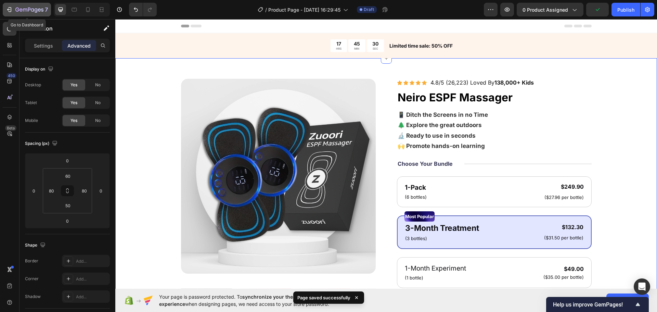
click at [18, 8] on icon "button" at bounding box center [29, 10] width 28 height 6
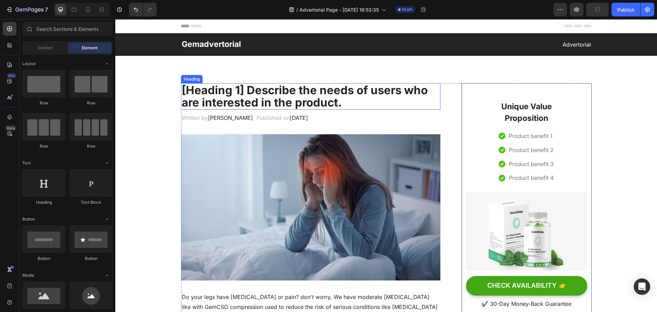
click at [245, 96] on p "[Heading 1] Describe the needs of users who are interested in the product." at bounding box center [311, 96] width 258 height 25
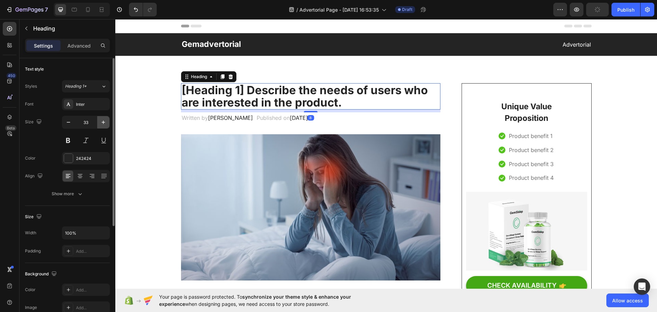
click at [102, 120] on icon "button" at bounding box center [103, 122] width 7 height 7
type input "34"
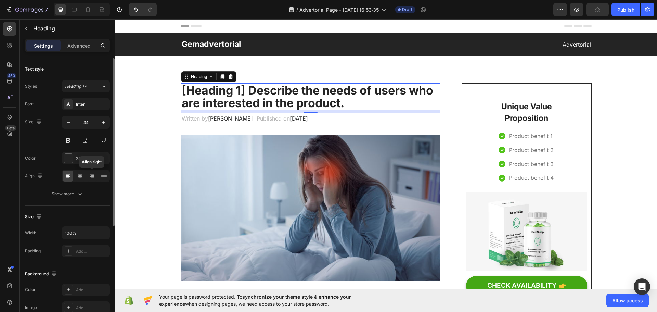
click at [84, 200] on div "Text style Styles Heading 1* Font Inter Size 34 Color 242424 Align Align right …" at bounding box center [67, 131] width 85 height 147
click at [81, 194] on icon "button" at bounding box center [80, 193] width 7 height 7
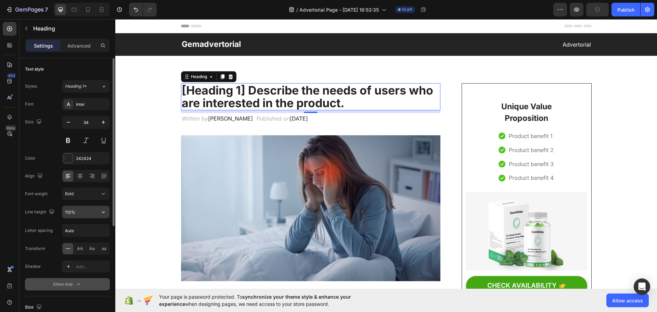
click at [84, 210] on input "110%" at bounding box center [85, 212] width 47 height 12
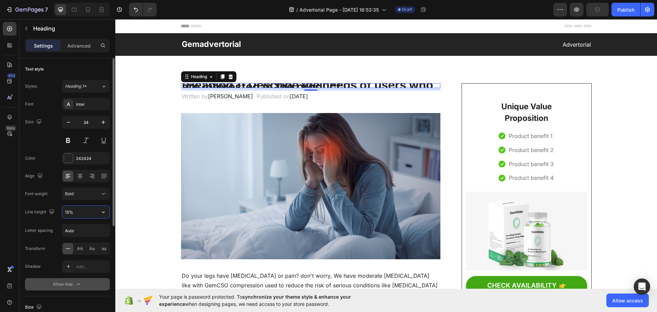
type input "150%"
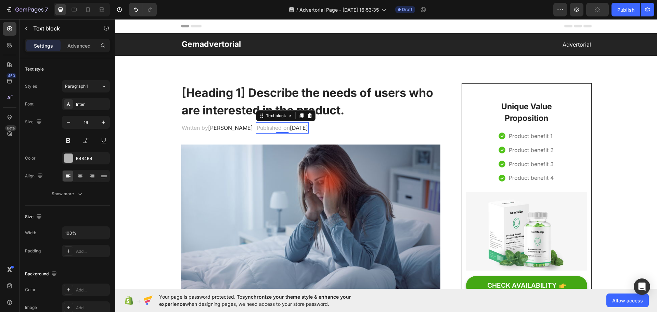
click at [290, 126] on span "February 28, 2023" at bounding box center [299, 127] width 18 height 7
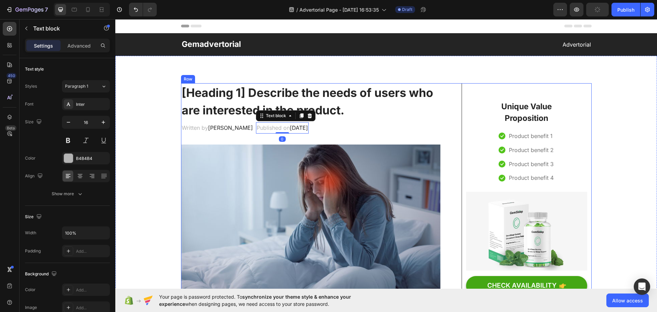
click at [326, 125] on div "Written by Dr.Marcus Text block Published on February 28, 2023 Text block 0 Row" at bounding box center [311, 127] width 260 height 11
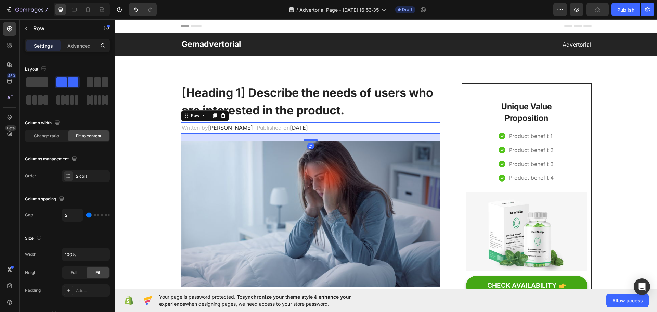
drag, startPoint x: 309, startPoint y: 143, endPoint x: 315, endPoint y: 139, distance: 6.4
click at [315, 139] on div at bounding box center [311, 139] width 14 height 2
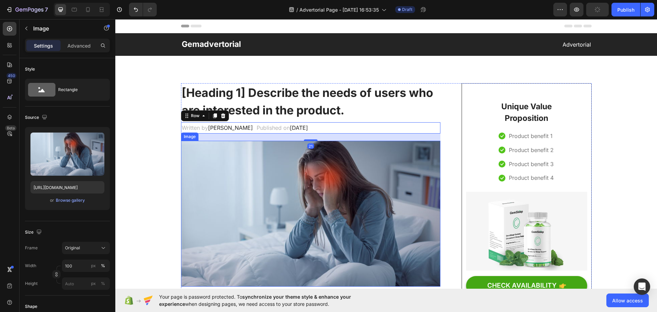
click at [186, 170] on img at bounding box center [311, 214] width 260 height 146
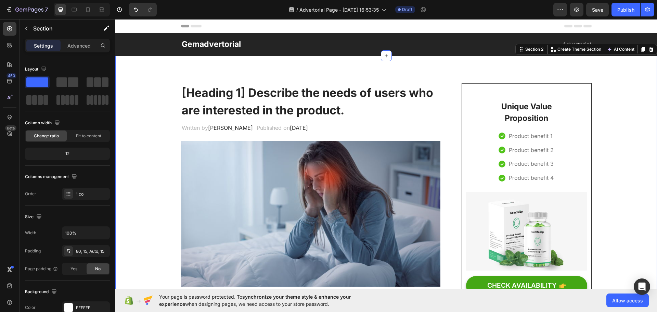
click at [587, 86] on div "Unique Value Proposition Heading Icon Product benefit 1 Text block Icon Product…" at bounding box center [526, 200] width 130 height 234
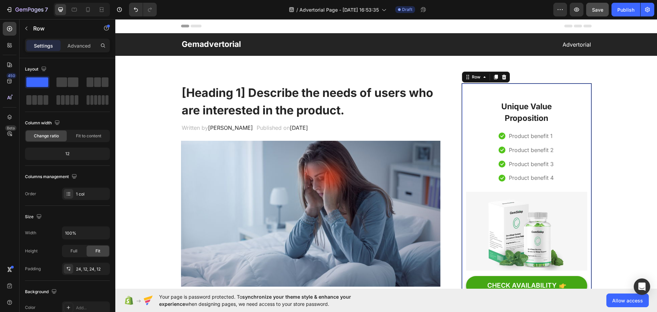
click at [599, 10] on span "Save" at bounding box center [597, 10] width 11 height 6
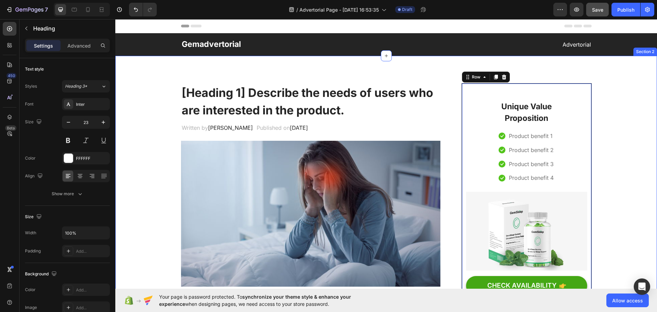
click at [205, 47] on p "Gemadvertorial" at bounding box center [284, 44] width 204 height 10
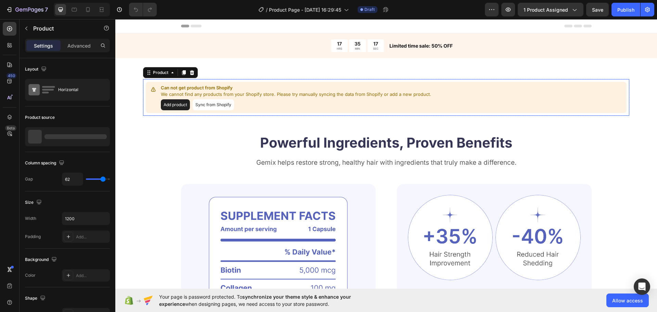
click at [183, 105] on button "Add product" at bounding box center [175, 104] width 29 height 11
click at [226, 102] on button "Sync from Shopify" at bounding box center [213, 104] width 41 height 11
click at [79, 137] on p "Product not found" at bounding box center [62, 136] width 35 height 5
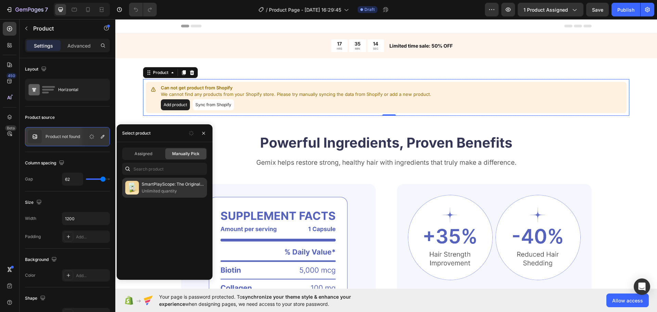
click at [166, 186] on p "SmartPlayScope: The Original Miniscope" at bounding box center [173, 184] width 62 height 7
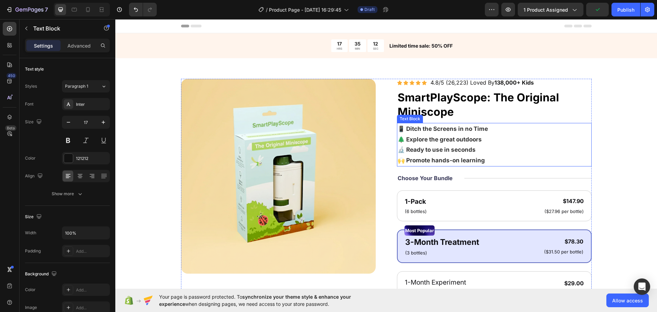
click at [557, 142] on p "📱 Ditch the Screens in no Time 🌲 Explore the great outdoors 🔬 Ready to use in s…" at bounding box center [493, 144] width 193 height 42
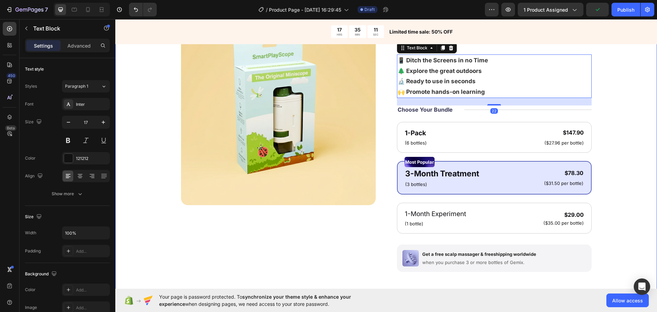
click at [610, 169] on div "Product Images Icon Icon Icon Icon Icon Icon List 4.8/5 (26,223) Loved By 138,0…" at bounding box center [386, 185] width 487 height 351
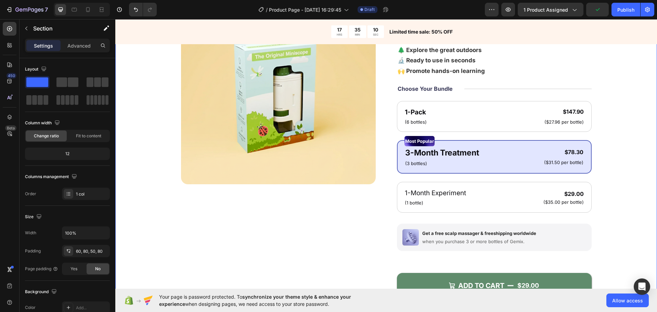
scroll to position [171, 0]
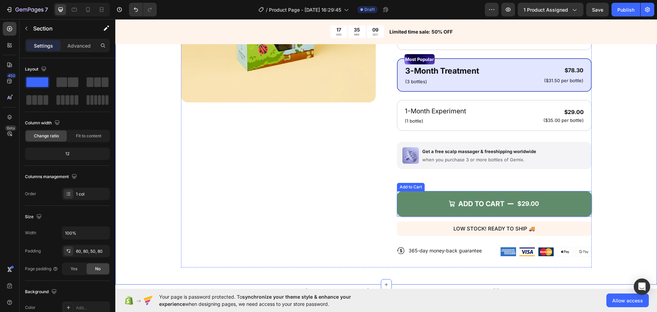
click at [577, 201] on button "ADD TO CART $29.00" at bounding box center [494, 203] width 195 height 25
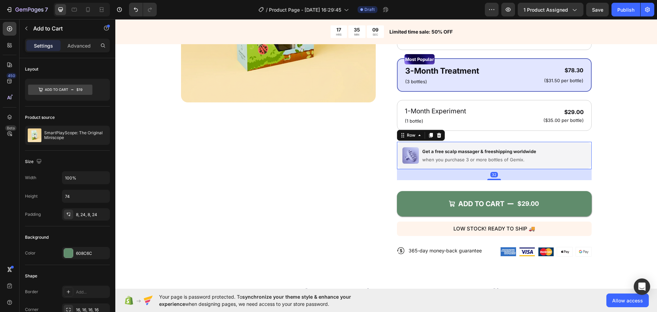
click at [547, 169] on div "Image Get a free scalp massager & freeshipping worldwide Text Block when you pu…" at bounding box center [494, 155] width 195 height 27
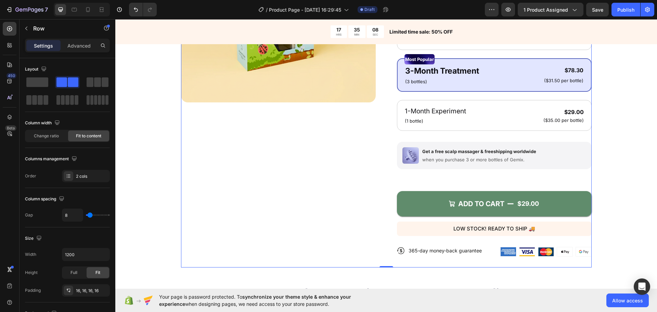
click at [494, 183] on div "ADD TO CART $29.00 Add to Cart" at bounding box center [494, 200] width 195 height 41
click at [501, 167] on div "Image Get a free scalp massager & freeshipping worldwide Text Block when you pu…" at bounding box center [494, 155] width 195 height 27
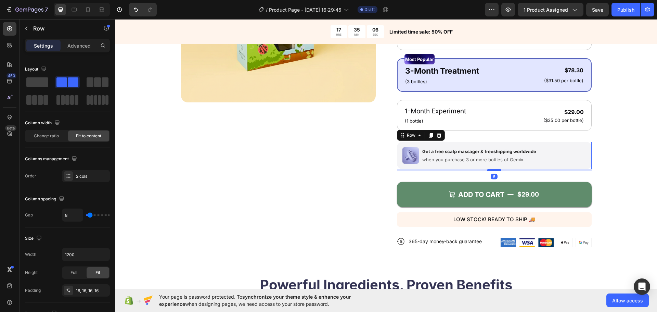
drag, startPoint x: 491, startPoint y: 179, endPoint x: 497, endPoint y: 169, distance: 11.5
click at [497, 169] on div at bounding box center [494, 170] width 14 height 2
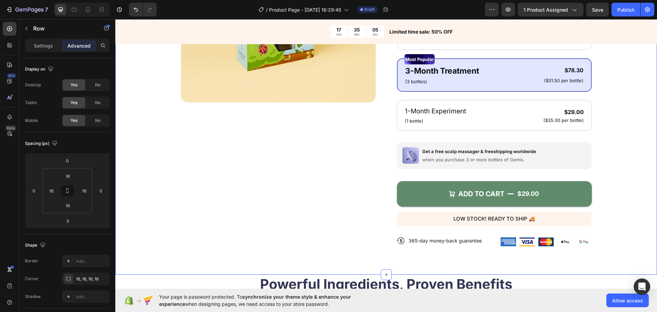
click at [624, 167] on div "Product Images Icon Icon Icon Icon Icon Icon List 4.8/5 (26,223) Loved By 138,0…" at bounding box center [385, 80] width 541 height 387
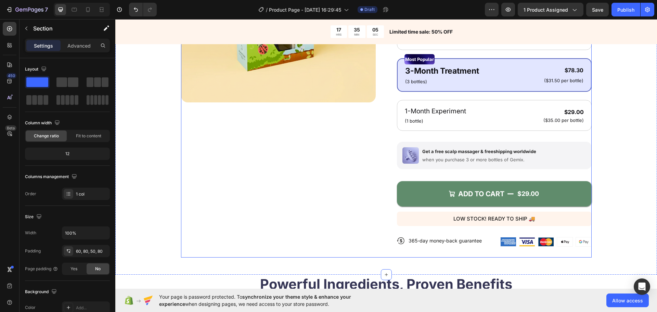
click at [547, 167] on div "Image Get a free scalp massager & freeshipping worldwide Text Block when you pu…" at bounding box center [494, 155] width 195 height 27
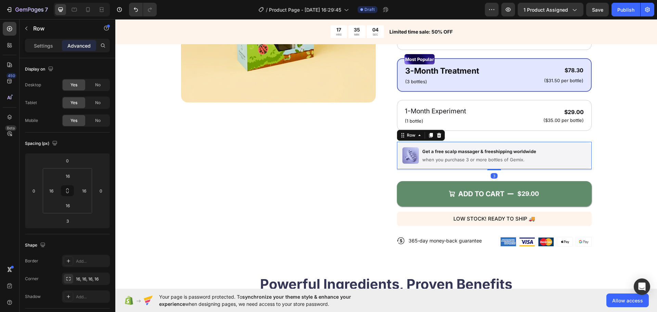
drag, startPoint x: 493, startPoint y: 169, endPoint x: 495, endPoint y: 162, distance: 7.2
click at [495, 162] on div "Image Get a free scalp massager & freeshipping worldwide Text Block when you pu…" at bounding box center [494, 155] width 195 height 27
type input "0"
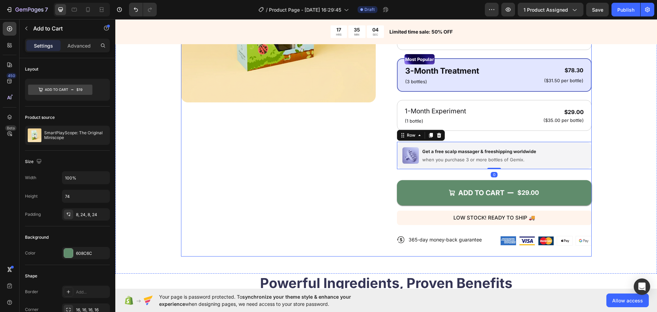
click at [514, 183] on button "ADD TO CART $29.00" at bounding box center [494, 192] width 195 height 25
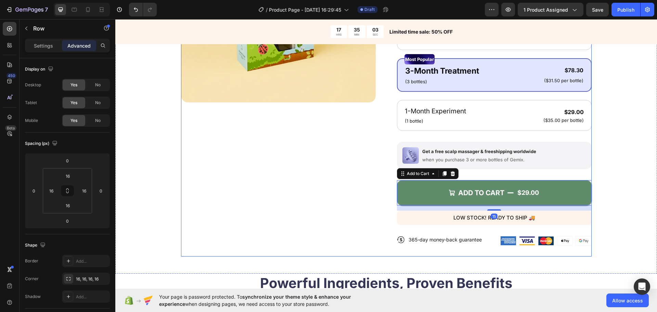
click at [514, 167] on div "Image Get a free scalp massager & freeshipping worldwide Text Block when you pu…" at bounding box center [494, 155] width 195 height 27
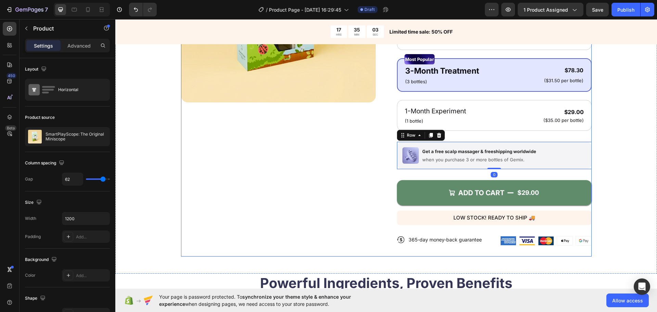
click at [526, 172] on div "ADD TO CART $29.00 Add to Cart" at bounding box center [494, 189] width 195 height 41
click at [631, 178] on div "Product Images Icon Icon Icon Icon Icon Icon List 4.8/5 (26,223) Loved By 138,0…" at bounding box center [385, 80] width 541 height 386
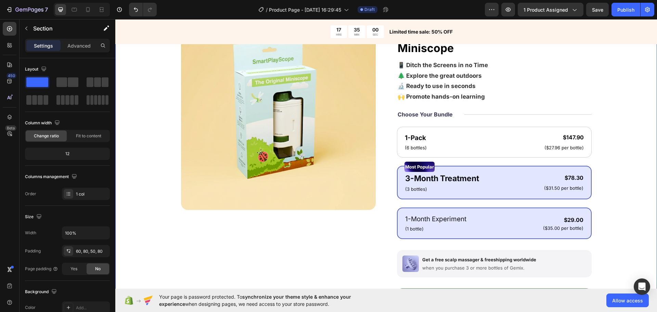
scroll to position [103, 0]
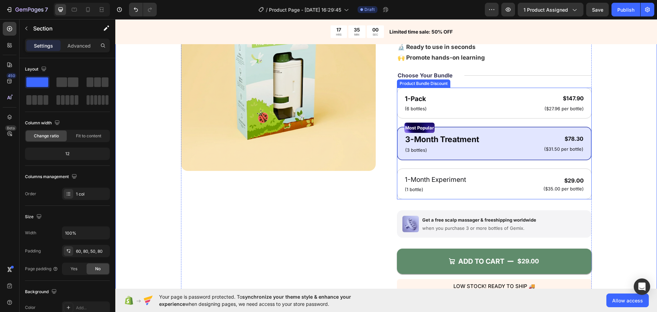
click at [500, 154] on div "Most Popular Text Block 3-Month Treatment Text Block (3 bottles) Text Block $78…" at bounding box center [494, 144] width 195 height 34
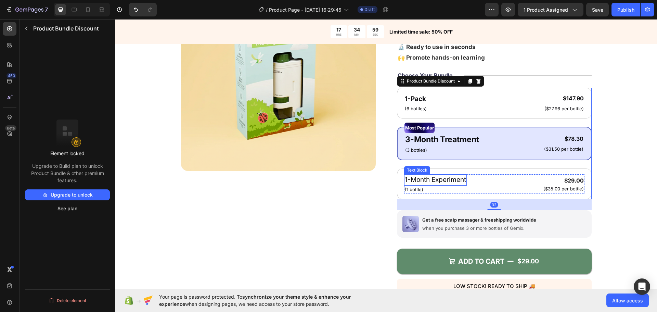
click at [423, 159] on div "Most Popular Text Block 3-Month Treatment Text Block (3 bottles) Text Block $78…" at bounding box center [494, 144] width 195 height 34
click at [423, 156] on div "Most Popular Text Block 3-Month Treatment Text Block (3 bottles) Text Block $78…" at bounding box center [494, 144] width 195 height 34
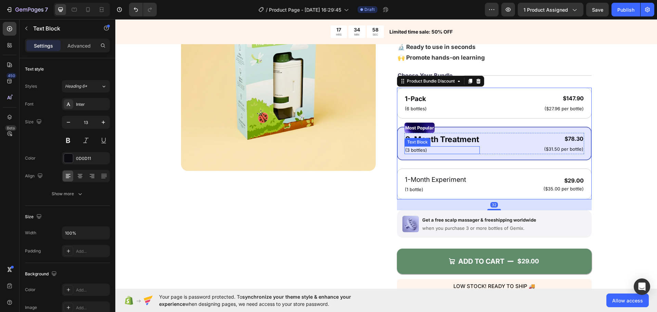
click at [421, 141] on div "Text Block" at bounding box center [417, 142] width 23 height 6
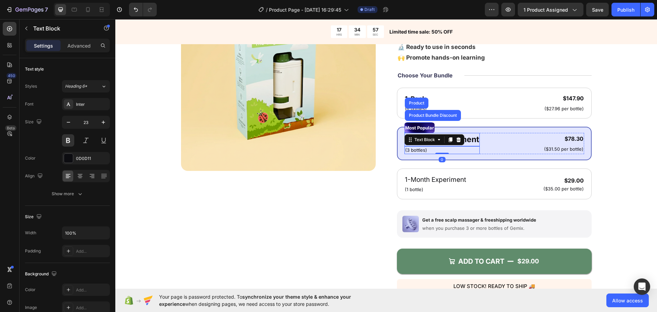
click at [471, 138] on p "3-Month Treatment" at bounding box center [442, 139] width 74 height 12
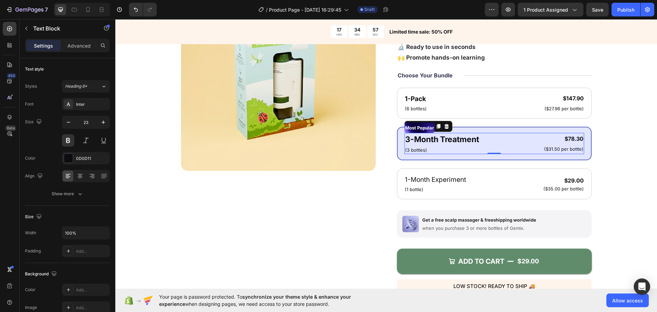
click at [495, 140] on div "3-Month Treatment Text Block (3 bottles) Text Block $78.30 Product Price Produc…" at bounding box center [494, 143] width 180 height 21
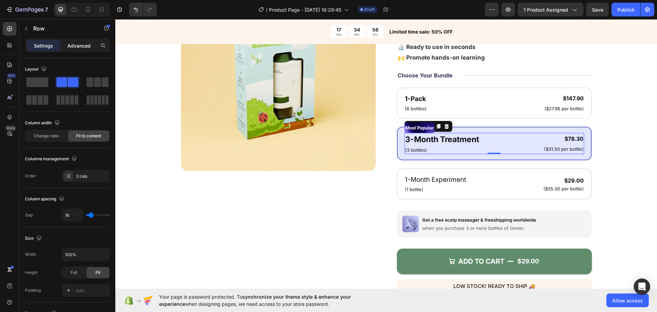
click at [79, 45] on p "Advanced" at bounding box center [78, 45] width 23 height 7
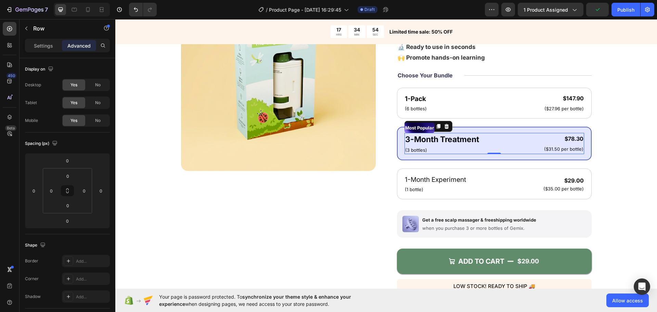
drag, startPoint x: 41, startPoint y: 41, endPoint x: 49, endPoint y: 54, distance: 14.7
click at [41, 41] on div "Settings" at bounding box center [43, 45] width 34 height 11
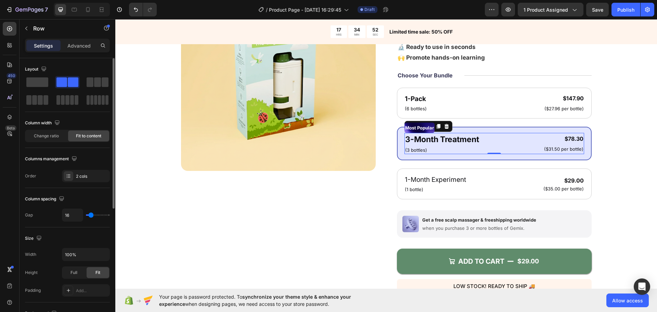
type input "4"
type input "0"
drag, startPoint x: 90, startPoint y: 216, endPoint x: 82, endPoint y: 215, distance: 7.9
type input "0"
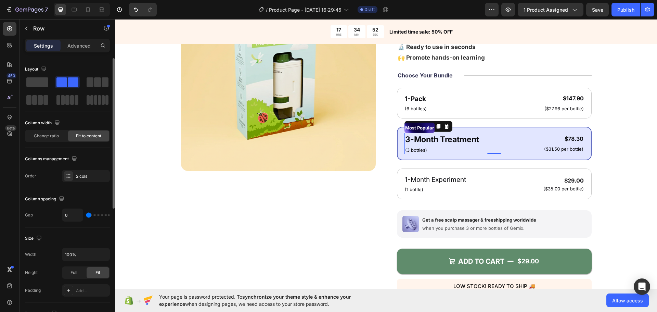
click at [86, 215] on input "range" at bounding box center [98, 214] width 24 height 1
type input "7"
type input "9"
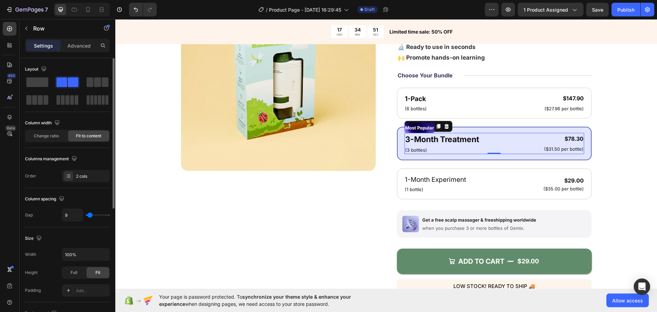
type input "11"
type input "13"
type input "16"
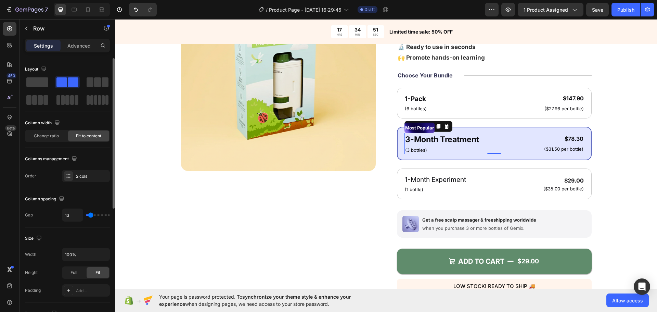
type input "16"
type input "18"
type input "20"
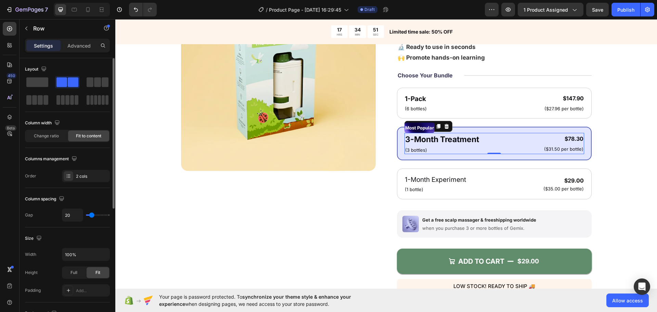
type input "22"
type input "24"
type input "22"
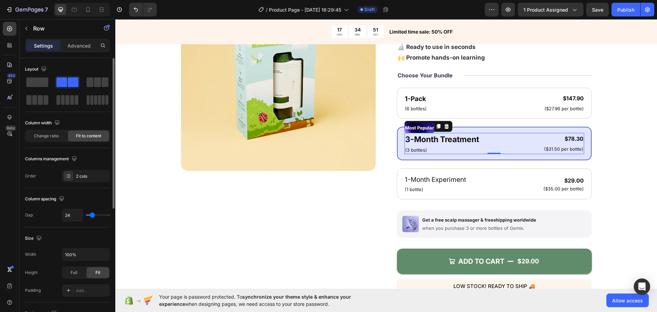
type input "22"
type input "20"
type input "18"
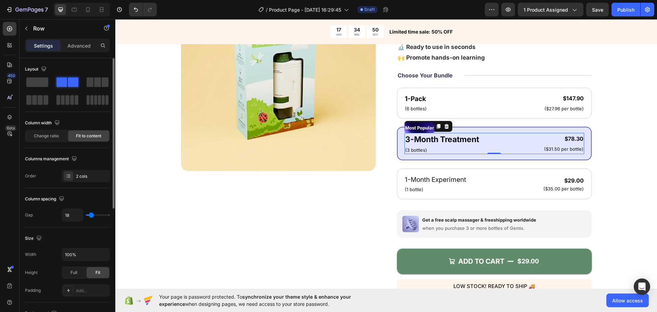
type input "16"
type input "13"
type input "16"
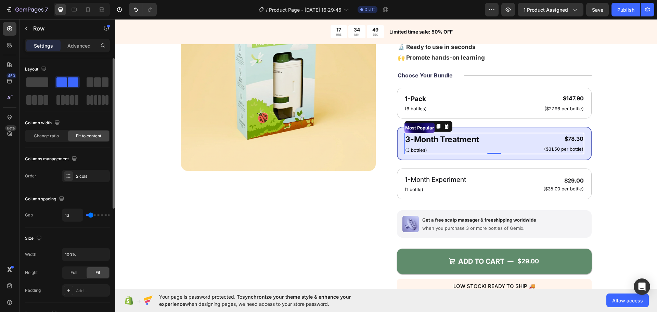
type input "16"
type input "18"
click at [91, 215] on input "range" at bounding box center [98, 214] width 24 height 1
click at [79, 214] on input "18" at bounding box center [72, 215] width 21 height 12
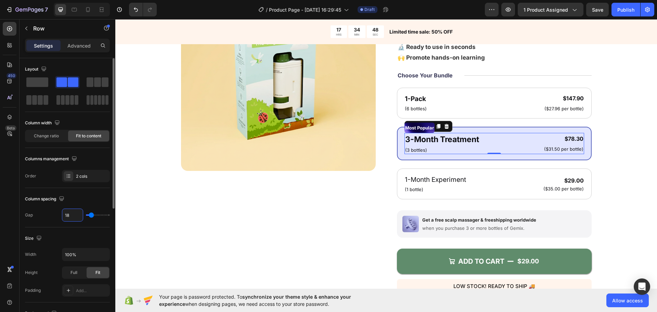
click at [79, 214] on input "18" at bounding box center [72, 215] width 21 height 12
type input "1"
type input "16"
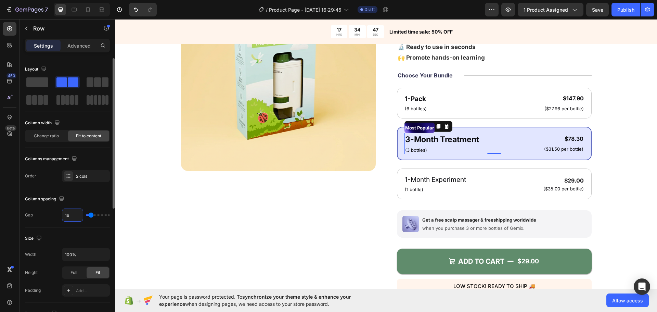
type input "16"
click at [84, 227] on div "Size Width 100% Height Full Fit Padding Add..." at bounding box center [67, 264] width 85 height 75
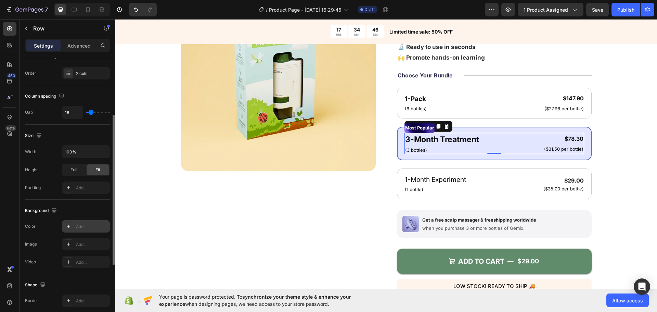
scroll to position [205, 0]
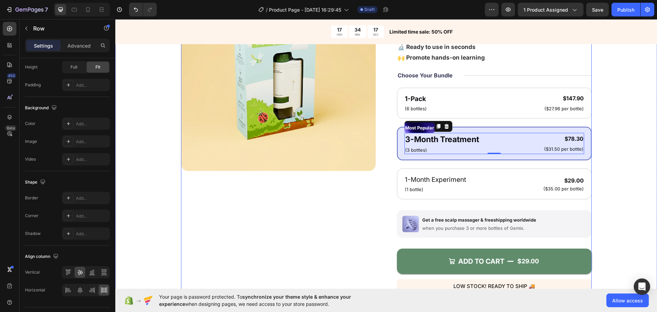
click at [308, 215] on div "Product Images" at bounding box center [278, 150] width 195 height 349
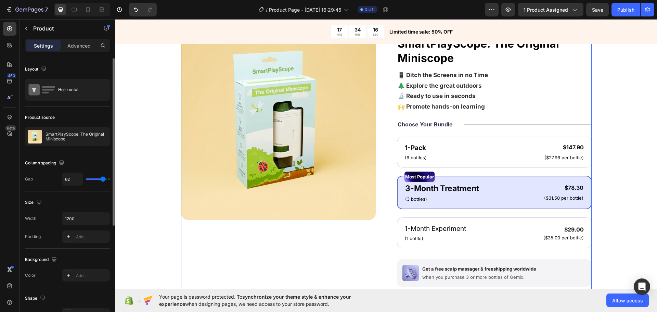
scroll to position [0, 0]
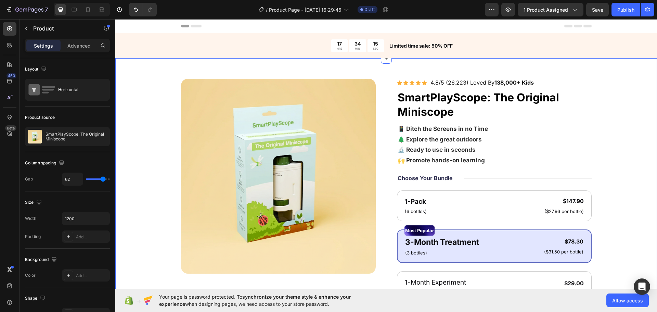
click at [646, 148] on div "Product Images Icon Icon Icon Icon Icon Icon List 4.8/5 (26,223) Loved By 138,0…" at bounding box center [385, 251] width 541 height 386
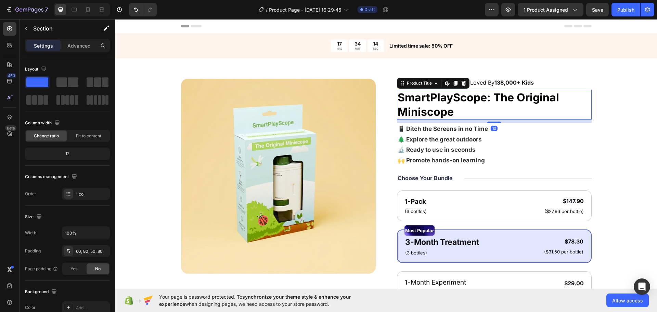
click at [510, 102] on h1 "SmartPlayScope: The Original Miniscope" at bounding box center [494, 105] width 195 height 30
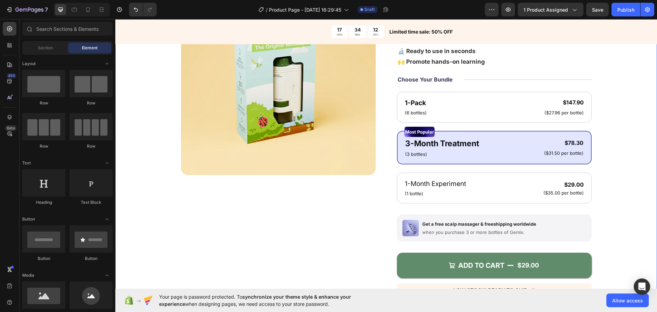
click at [644, 140] on div "Product Images Icon Icon Icon Icon Icon Icon List 4.8/5 (26,223) Loved By 138,0…" at bounding box center [385, 153] width 541 height 386
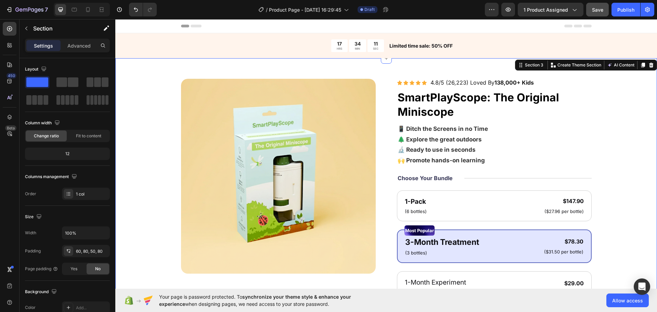
click at [601, 5] on button "Save" at bounding box center [597, 10] width 23 height 14
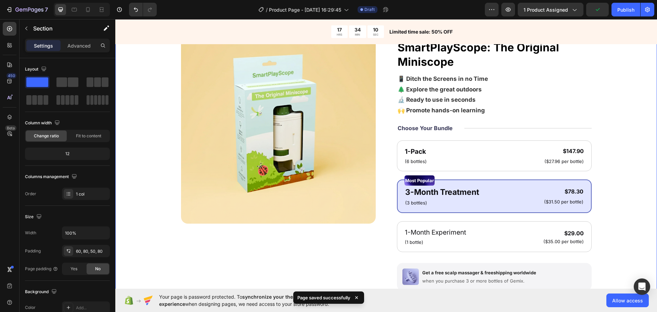
scroll to position [103, 0]
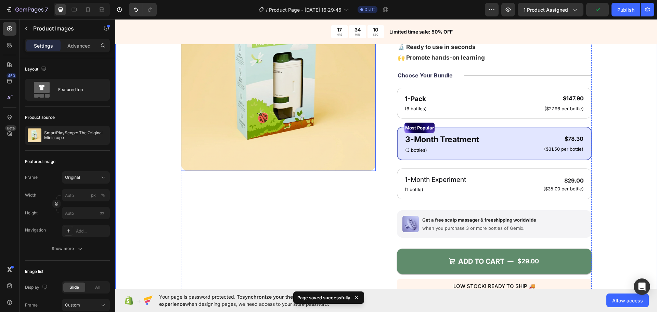
click at [329, 134] on img at bounding box center [278, 73] width 195 height 195
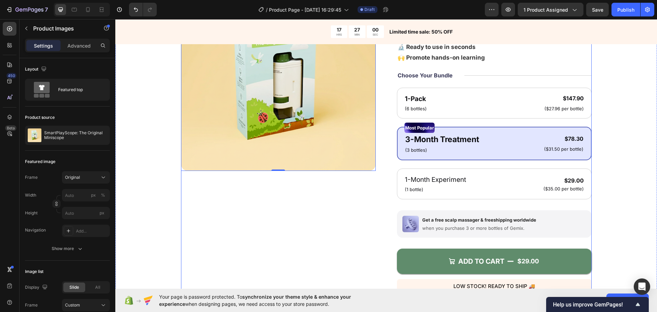
click at [306, 197] on div "Product Images 0" at bounding box center [278, 150] width 195 height 349
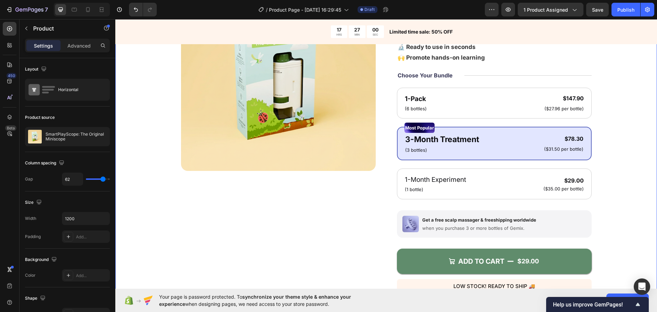
click at [164, 209] on div "Product Images Icon Icon Icon Icon Icon Icon List 4.8/5 (26,223) Loved By 138,0…" at bounding box center [386, 150] width 487 height 349
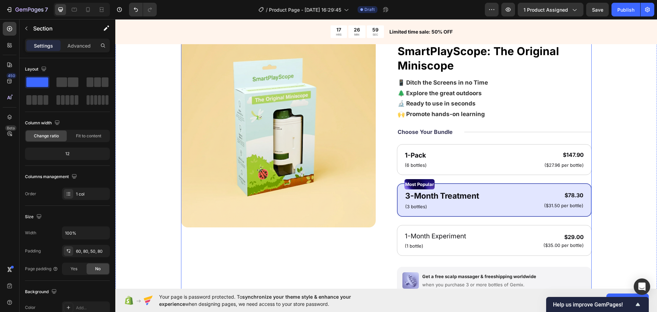
scroll to position [0, 0]
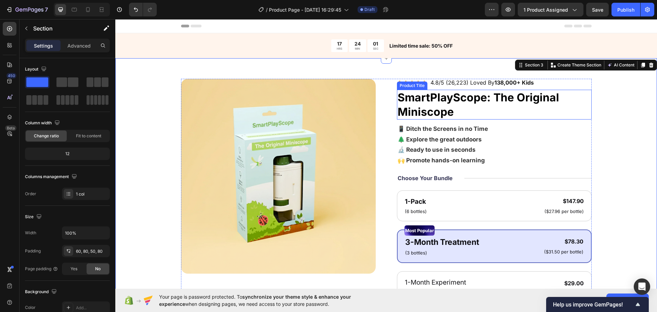
click at [437, 105] on h1 "SmartPlayScope: The Original Miniscope" at bounding box center [494, 105] width 195 height 30
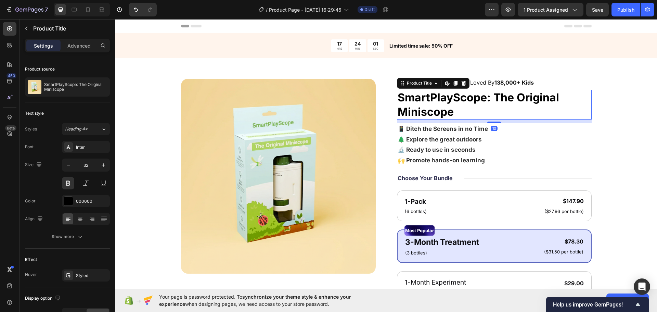
click at [437, 105] on h1 "SmartPlayScope: The Original Miniscope" at bounding box center [494, 105] width 195 height 30
click at [450, 111] on h1 "SmartPlayScope: The Original Miniscope" at bounding box center [494, 105] width 195 height 30
click at [437, 106] on h1 "SmartPlayScope: The Original Miniscope" at bounding box center [494, 105] width 195 height 30
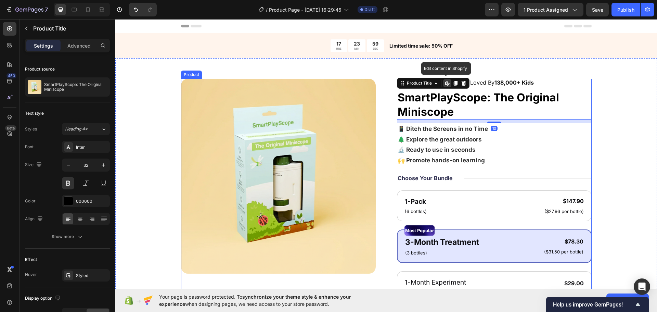
click at [377, 98] on div "Product Images Icon Icon Icon Icon Icon Icon List 4.8/5 (26,223) Loved By 138,0…" at bounding box center [386, 253] width 410 height 349
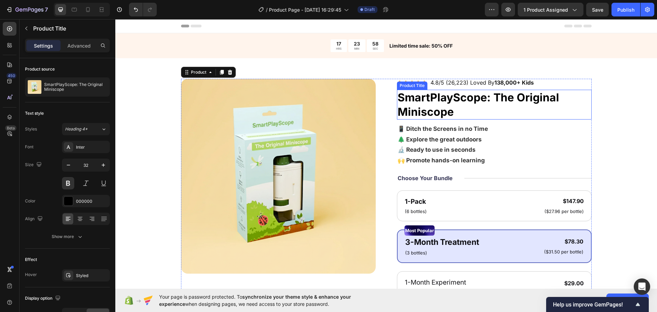
click at [436, 105] on h1 "SmartPlayScope: The Original Miniscope" at bounding box center [494, 105] width 195 height 30
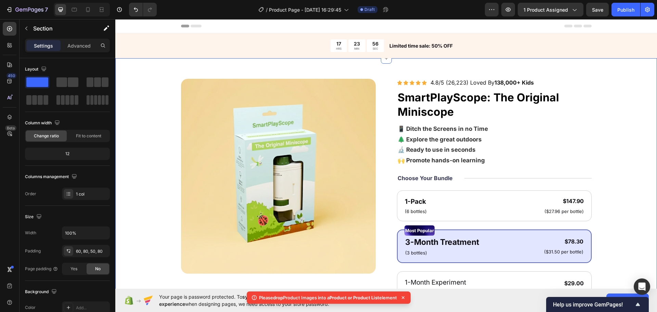
click at [173, 158] on div "Product Images Icon Icon Icon Icon Icon Icon List 4.8/5 (26,223) Loved By 138,0…" at bounding box center [386, 253] width 487 height 349
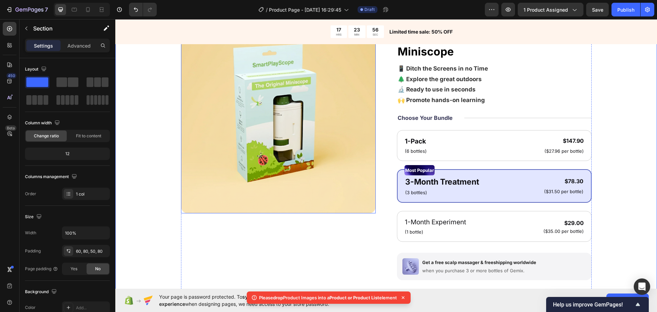
scroll to position [68, 0]
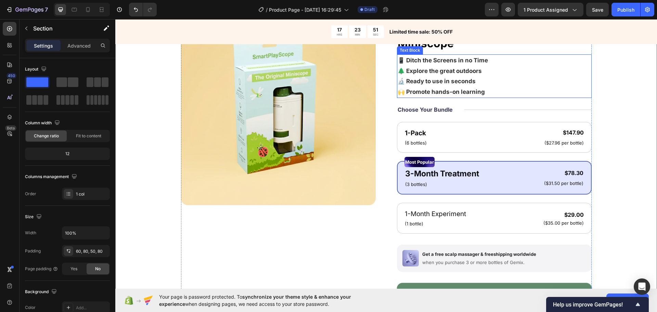
click at [423, 59] on strong "📱 Ditch the Screens in no Time" at bounding box center [442, 60] width 90 height 7
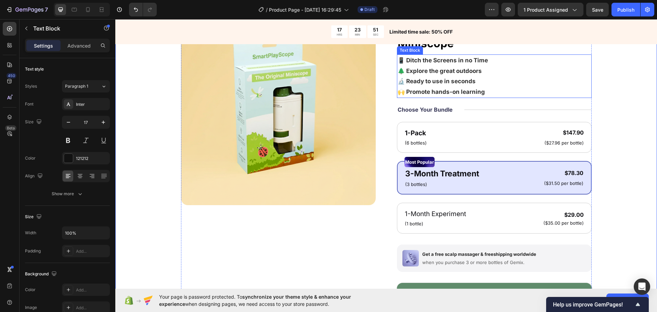
click at [425, 59] on strong "📱 Ditch the Screens in no Time" at bounding box center [442, 60] width 90 height 7
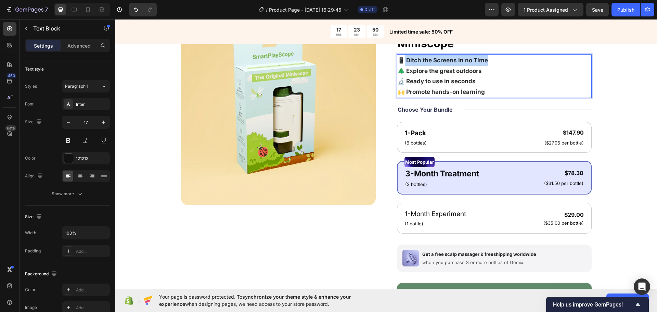
drag, startPoint x: 464, startPoint y: 59, endPoint x: 400, endPoint y: 58, distance: 63.6
click at [400, 58] on p "📱 Ditch the Screens in no Time 🌲 Explore the great outdoors 🔬 Ready to use in s…" at bounding box center [493, 76] width 193 height 42
click at [472, 68] on strong "🌲 Explore the great outdoors" at bounding box center [439, 70] width 84 height 7
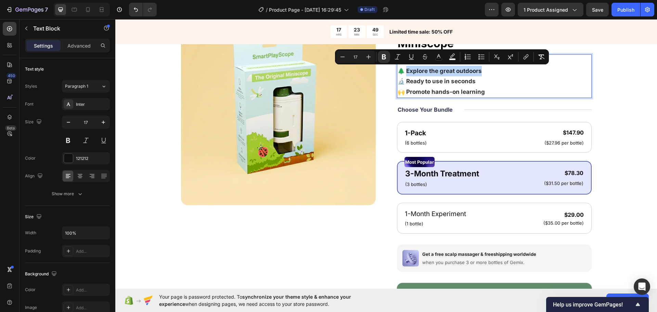
drag, startPoint x: 481, startPoint y: 70, endPoint x: 405, endPoint y: 70, distance: 75.9
click at [405, 70] on p "📱 Ditch the Screens in no Time 🌲 Explore the great outdoors 🔬 Ready to use in s…" at bounding box center [493, 76] width 193 height 42
drag, startPoint x: 448, startPoint y: 71, endPoint x: 488, endPoint y: 67, distance: 40.2
click at [449, 71] on strong "🌲 Explore the great outdoors" at bounding box center [439, 70] width 84 height 7
click at [497, 67] on p "📱 Ditch the Screens in no Time 🌲 Explore the great outdoors 🔬 Ready to use in s…" at bounding box center [493, 76] width 193 height 42
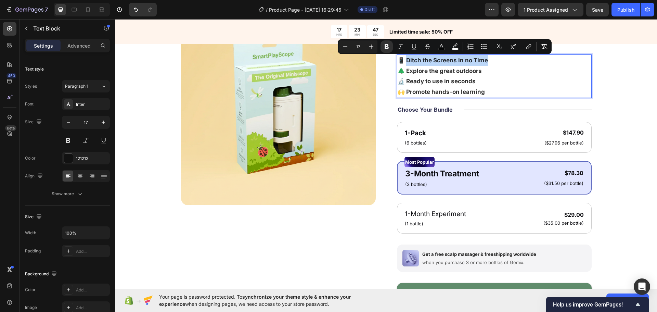
drag, startPoint x: 460, startPoint y: 59, endPoint x: 405, endPoint y: 61, distance: 55.1
click at [405, 61] on p "📱 Ditch the Screens in no Time 🌲 Explore the great outdoors 🔬 Ready to use in s…" at bounding box center [493, 76] width 193 height 42
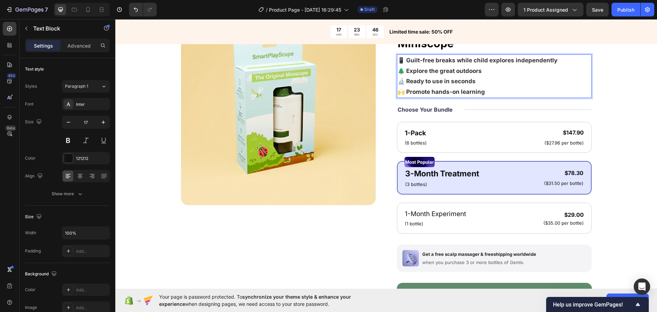
click at [418, 70] on strong "🌲 Explore the great outdoors" at bounding box center [439, 70] width 84 height 7
click at [449, 56] on p "📱 Guilt-free breaks while child explores independently 🌲 Explore the great outd…" at bounding box center [493, 76] width 193 height 42
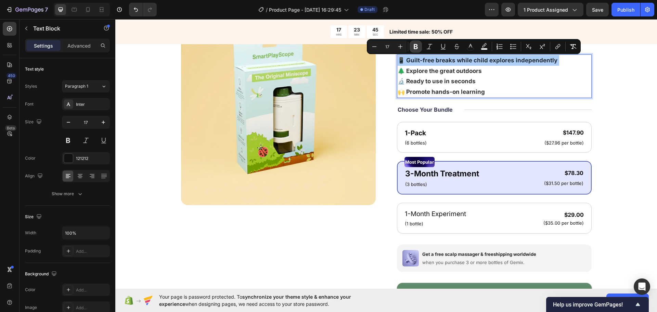
click at [413, 47] on icon "Editor contextual toolbar" at bounding box center [415, 46] width 7 height 7
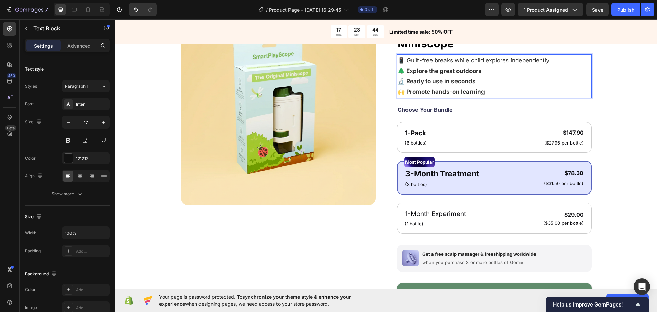
click at [440, 66] on p "📱 Guilt-free breaks while child explores independently 🌲 Explore the great outd…" at bounding box center [493, 76] width 193 height 42
click at [445, 63] on span "📱 Guilt-free breaks while child explores independently" at bounding box center [473, 60] width 152 height 7
drag, startPoint x: 451, startPoint y: 61, endPoint x: 406, endPoint y: 61, distance: 45.1
click at [406, 61] on span "📱 Guilt-free breaks while child explores independently" at bounding box center [473, 60] width 152 height 7
click at [300, 84] on img at bounding box center [278, 107] width 195 height 195
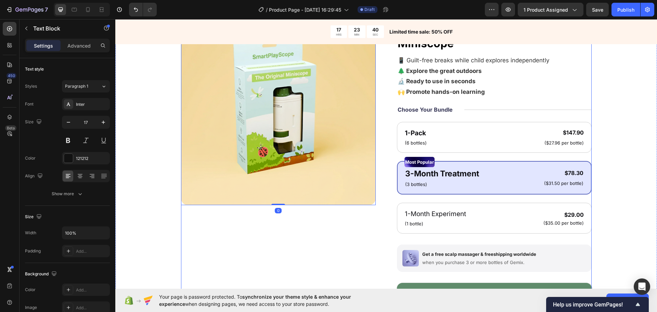
click at [415, 64] on p "📱 Guilt-free breaks while child explores independently 🌲 Explore the great outd…" at bounding box center [493, 76] width 193 height 42
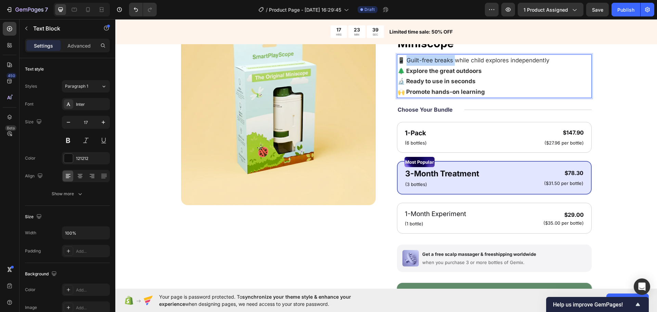
drag, startPoint x: 452, startPoint y: 61, endPoint x: 405, endPoint y: 63, distance: 47.2
click at [405, 63] on span "📱 Guilt-free breaks while child explores independently" at bounding box center [473, 60] width 152 height 7
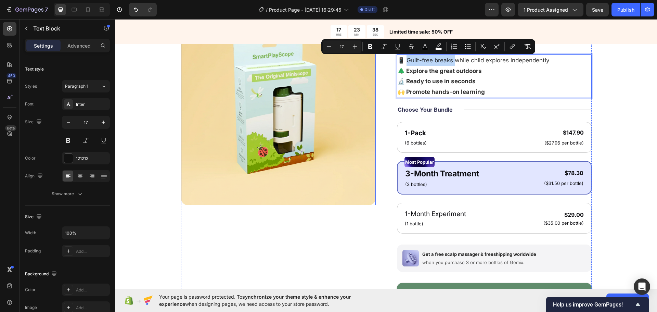
click at [299, 79] on img at bounding box center [278, 107] width 195 height 195
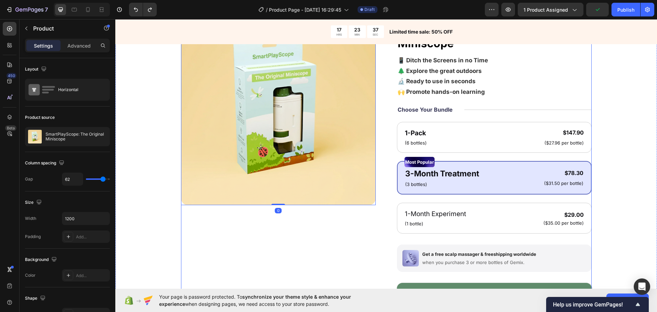
click at [378, 76] on div "Product Images 0 Icon Icon Icon Icon Icon Icon List 4.8/5 (26,223) Loved By 138…" at bounding box center [386, 184] width 410 height 349
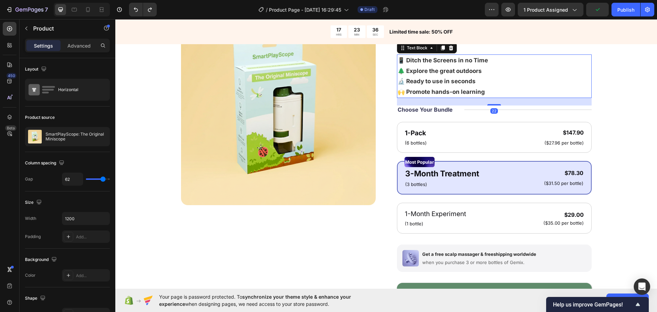
drag, startPoint x: 458, startPoint y: 58, endPoint x: 475, endPoint y: 57, distance: 16.8
click at [458, 58] on strong "📱 Ditch the Screens in no Time" at bounding box center [442, 60] width 90 height 7
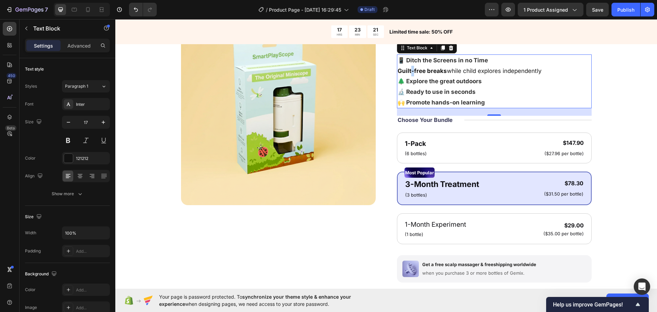
click at [408, 75] on p "Guilt-free breaks while child explores independently 🌲 Explore the great outdoo…" at bounding box center [493, 87] width 193 height 42
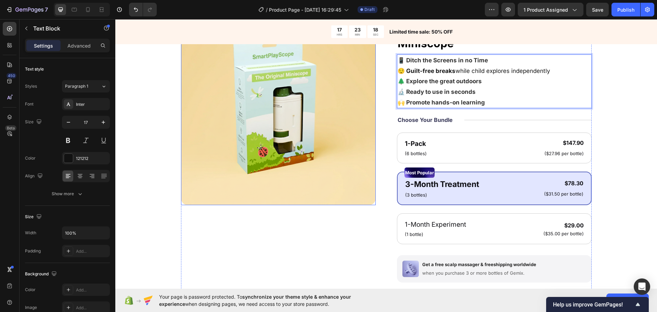
click at [183, 119] on img at bounding box center [278, 107] width 195 height 195
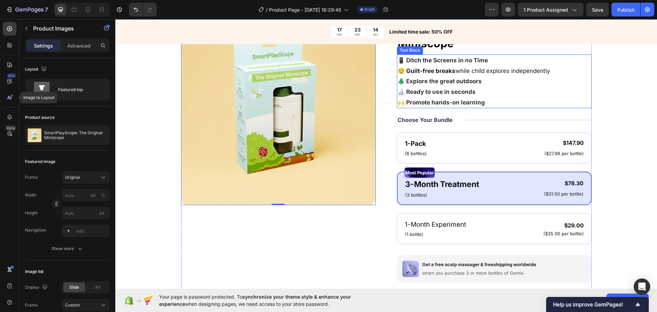
click at [415, 78] on strong "🌲 Explore the great outdoors" at bounding box center [439, 81] width 84 height 7
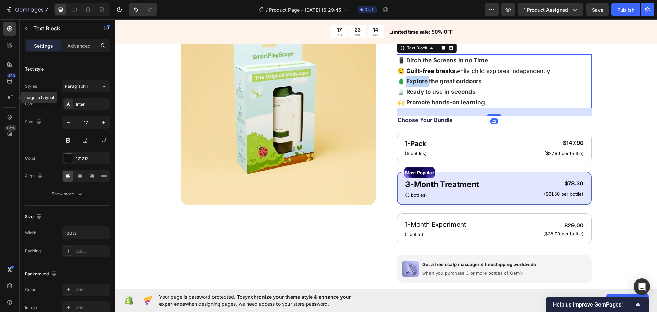
click at [417, 79] on strong "🌲 Explore the great outdoors" at bounding box center [439, 81] width 84 height 7
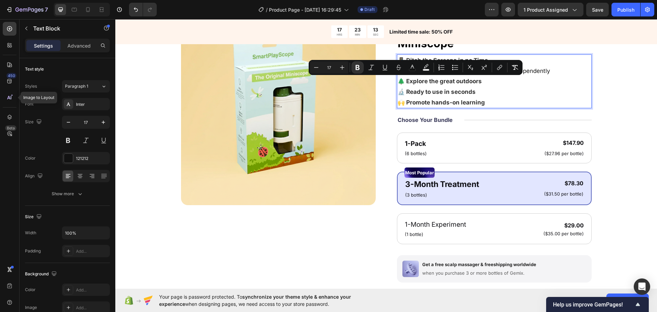
click at [444, 82] on strong "🌲 Explore the great outdoors" at bounding box center [439, 81] width 84 height 7
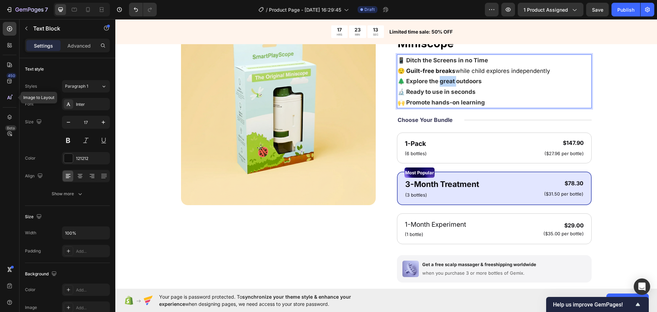
click at [444, 82] on strong "🌲 Explore the great outdoors" at bounding box center [439, 81] width 84 height 7
drag, startPoint x: 444, startPoint y: 82, endPoint x: 457, endPoint y: 82, distance: 13.0
click at [444, 82] on strong "🌲 Explore the great outdoors" at bounding box center [439, 81] width 84 height 7
click at [465, 83] on strong "🌲 Explore the great outdoors" at bounding box center [439, 81] width 84 height 7
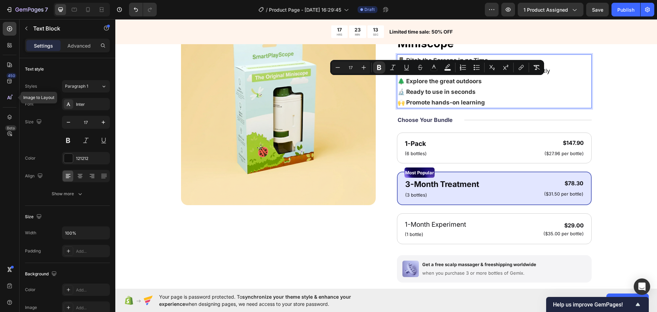
click at [458, 89] on strong "🔬 Ready to use in seconds" at bounding box center [436, 91] width 78 height 7
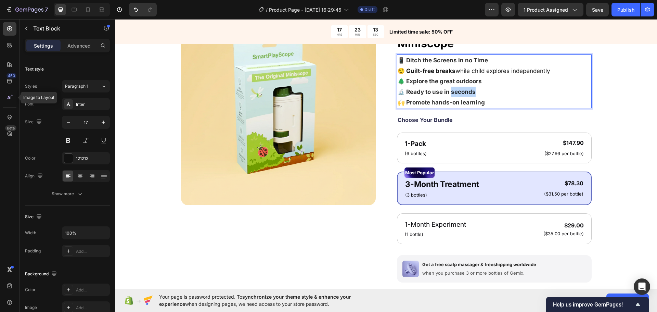
click at [458, 89] on strong "🔬 Ready to use in seconds" at bounding box center [436, 91] width 78 height 7
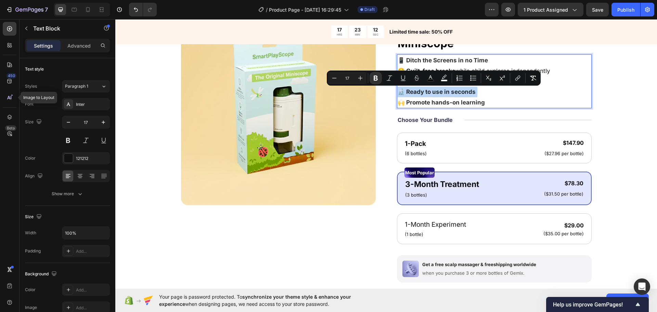
click at [476, 96] on p "😌 Guilt-free breaks while child explores independently 🌲 Explore the great outd…" at bounding box center [493, 87] width 193 height 42
click at [454, 84] on div "Minus 17 Plus Bold Italic Underline Strikethrough color color Numbered List Bul…" at bounding box center [433, 78] width 211 height 12
click at [474, 94] on p "😌 Guilt-free breaks while child explores independently 🌲 Explore the great outd…" at bounding box center [493, 87] width 193 height 42
click at [499, 101] on p "😌 Guilt-free breaks while child explores independently 🌲 Explore the great outd…" at bounding box center [493, 87] width 193 height 42
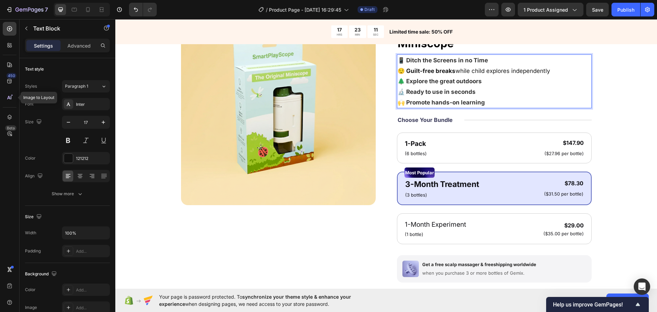
click at [450, 79] on strong "🌲 Explore the great outdoors" at bounding box center [439, 81] width 84 height 7
drag, startPoint x: 450, startPoint y: 79, endPoint x: 409, endPoint y: 78, distance: 41.7
click at [409, 78] on strong "🌲 Explore the great outdoors" at bounding box center [439, 81] width 84 height 7
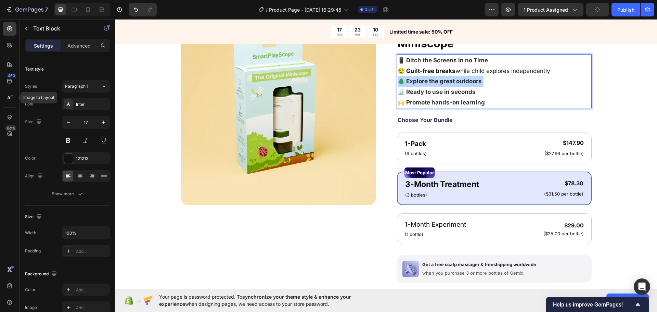
click at [409, 78] on strong "🌲 Explore the great outdoors" at bounding box center [439, 81] width 84 height 7
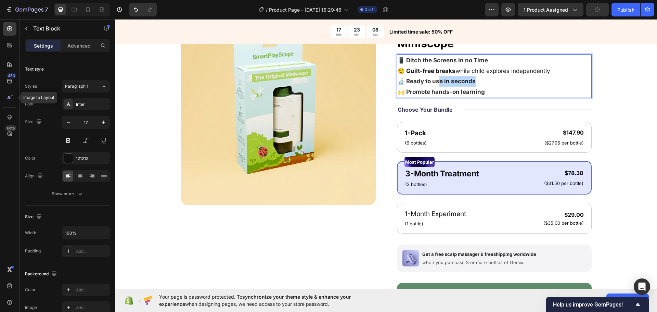
drag, startPoint x: 497, startPoint y: 79, endPoint x: 436, endPoint y: 83, distance: 60.7
click at [436, 83] on p "😌 Guilt-free breaks while child explores independently 🔬 Ready to use in second…" at bounding box center [493, 81] width 193 height 31
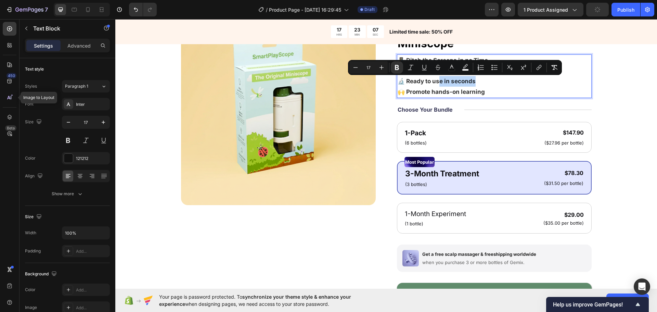
click at [492, 81] on p "😌 Guilt-free breaks while child explores independently 🔬 Ready to use in second…" at bounding box center [493, 81] width 193 height 31
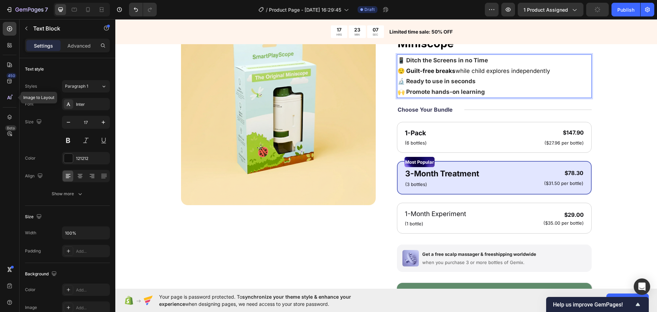
click at [491, 71] on p "😌 Guilt-free breaks while child explores independently 🔬 Ready to use in second…" at bounding box center [493, 81] width 193 height 31
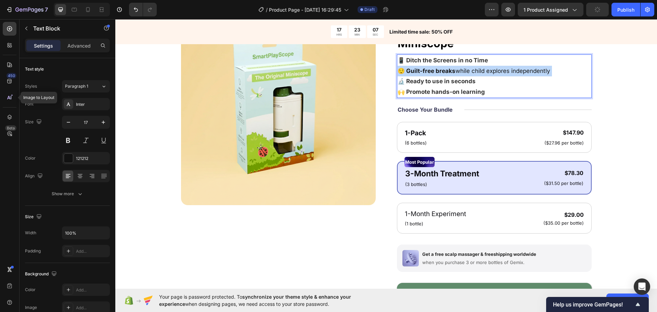
click at [491, 71] on p "😌 Guilt-free breaks while child explores independently 🔬 Ready to use in second…" at bounding box center [493, 81] width 193 height 31
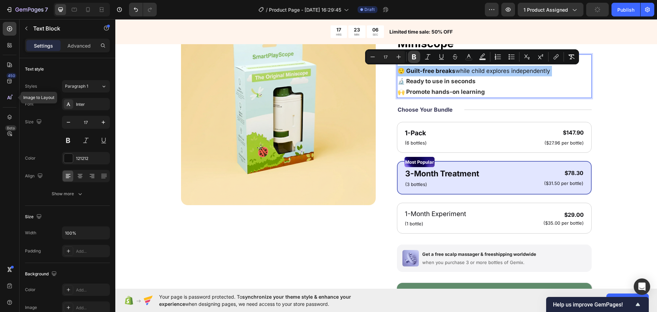
click at [416, 57] on icon "Editor contextual toolbar" at bounding box center [413, 56] width 7 height 7
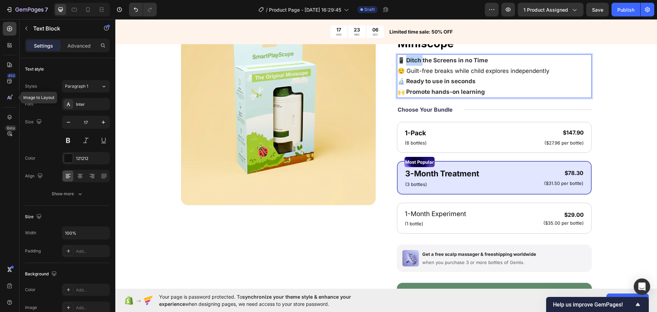
click at [415, 57] on strong "📱 Ditch the Screens in no Time" at bounding box center [442, 60] width 90 height 7
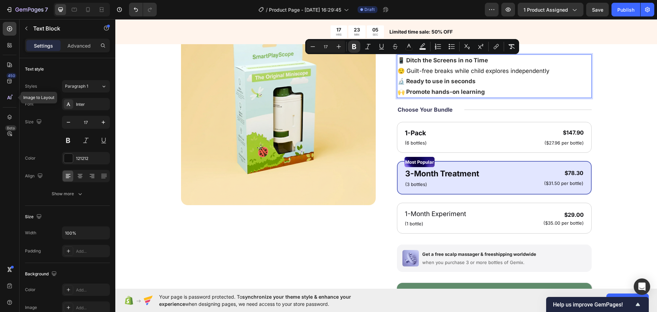
click at [432, 65] on p "📱 Ditch the Screens in no Time" at bounding box center [493, 60] width 193 height 11
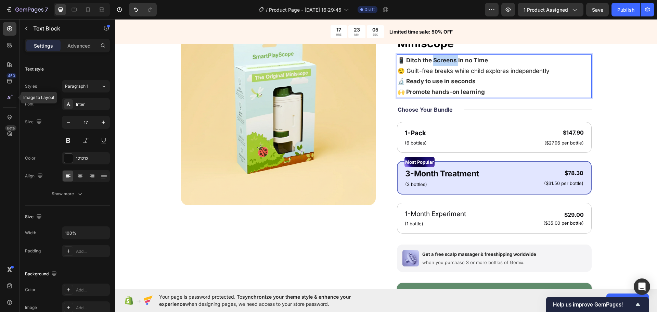
click at [432, 65] on p "📱 Ditch the Screens in no Time" at bounding box center [493, 60] width 193 height 11
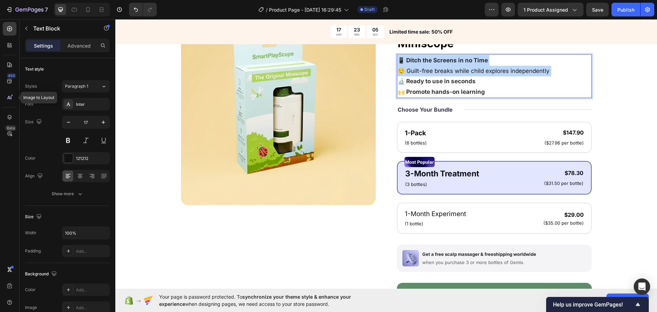
click at [432, 65] on div "📱 Ditch the Screens in no Time 😌 Guilt-free breaks while child explores indepen…" at bounding box center [494, 75] width 195 height 43
click at [430, 72] on p "😌 Guilt-free breaks while child explores independently 🔬 Ready to use in second…" at bounding box center [493, 81] width 193 height 31
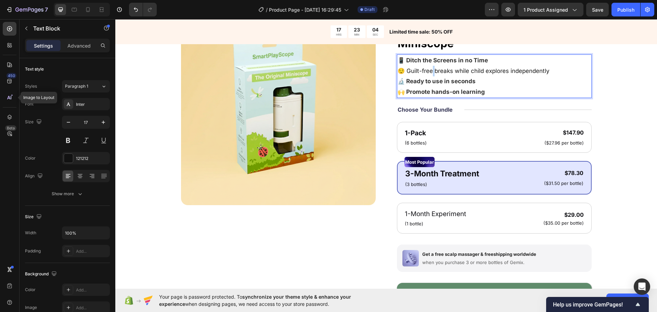
click at [430, 72] on p "😌 Guilt-free breaks while child explores independently 🔬 Ready to use in second…" at bounding box center [493, 81] width 193 height 31
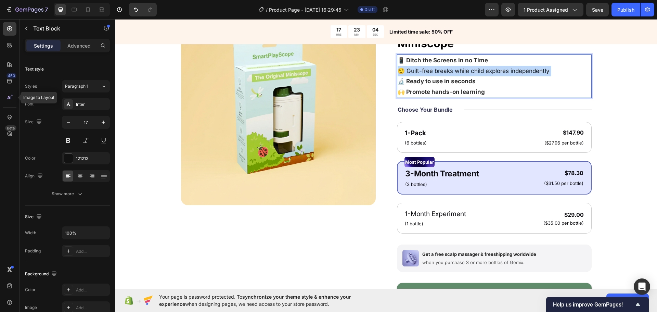
click at [430, 72] on p "😌 Guilt-free breaks while child explores independently 🔬 Ready to use in second…" at bounding box center [493, 81] width 193 height 31
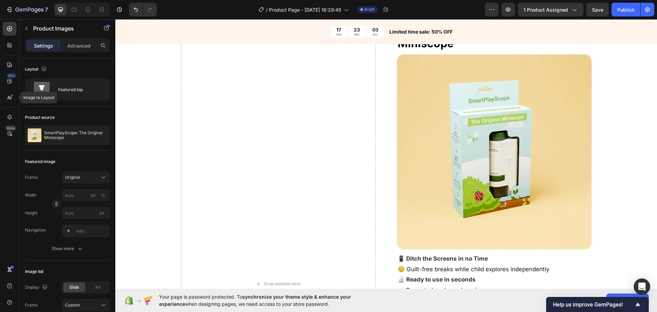
click at [471, 70] on img at bounding box center [494, 151] width 195 height 195
click at [326, 119] on div "Drop element here" at bounding box center [278, 283] width 195 height 547
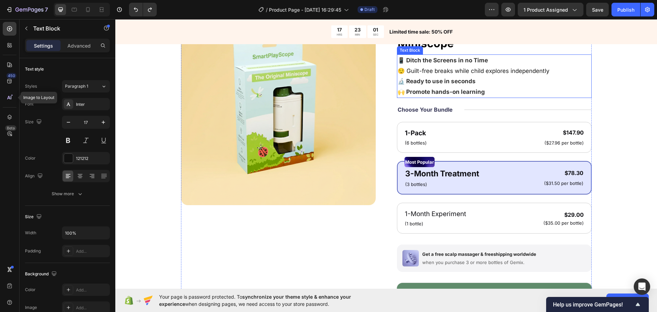
click at [459, 73] on p "😌 Guilt-free breaks while child explores independently 🔬 Ready to use in second…" at bounding box center [493, 81] width 193 height 31
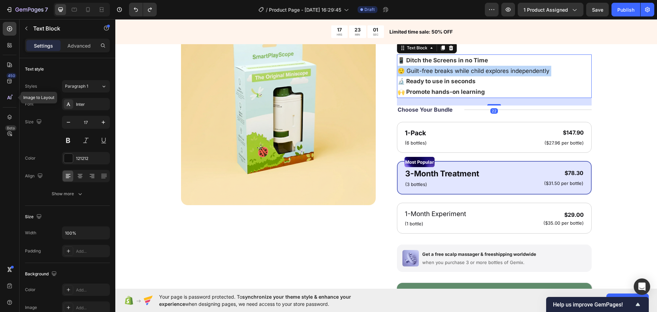
click at [459, 73] on p "😌 Guilt-free breaks while child explores independently 🔬 Ready to use in second…" at bounding box center [493, 81] width 193 height 31
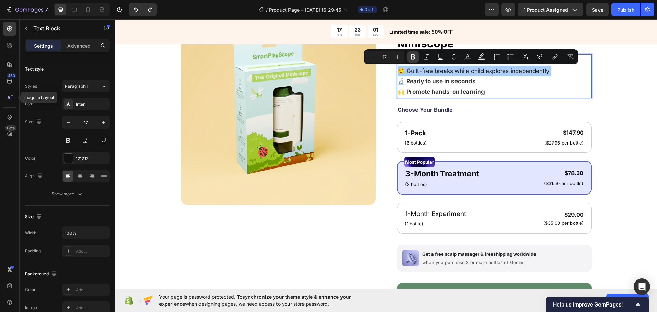
click at [410, 53] on button "Bold" at bounding box center [413, 57] width 12 height 12
click at [371, 109] on img at bounding box center [278, 107] width 195 height 195
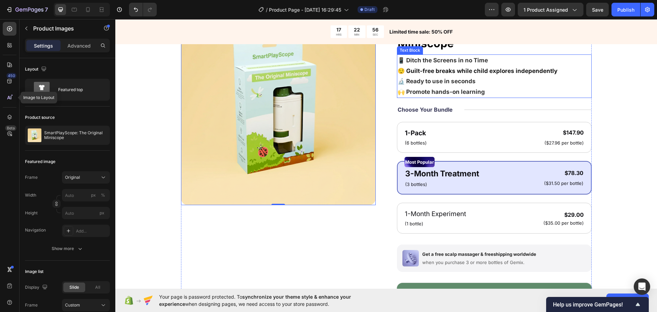
click at [428, 74] on p "😌 Guilt-free breaks while child explores independently 🔬 Ready to use in second…" at bounding box center [493, 81] width 193 height 31
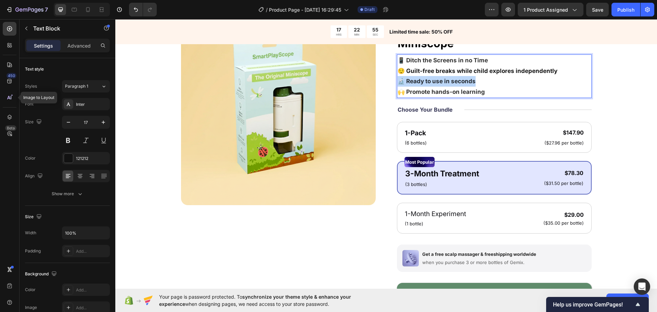
drag, startPoint x: 475, startPoint y: 81, endPoint x: 379, endPoint y: 80, distance: 96.1
click at [379, 80] on div "Product Images Icon Icon Icon Icon Icon Icon List 4.8/5 (26,223) Loved By 138,0…" at bounding box center [386, 184] width 410 height 349
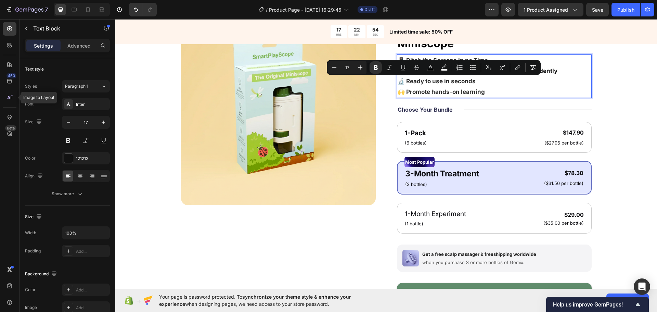
click at [466, 95] on strong "🙌 Promote hands-on learning" at bounding box center [440, 91] width 87 height 7
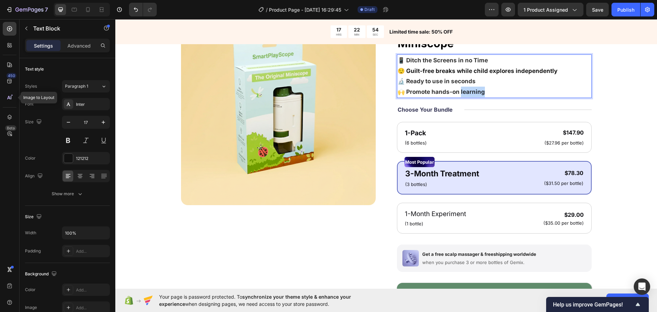
click at [466, 95] on strong "🙌 Promote hands-on learning" at bounding box center [440, 91] width 87 height 7
click at [465, 95] on strong "🙌 Promote hands-on learning" at bounding box center [440, 91] width 87 height 7
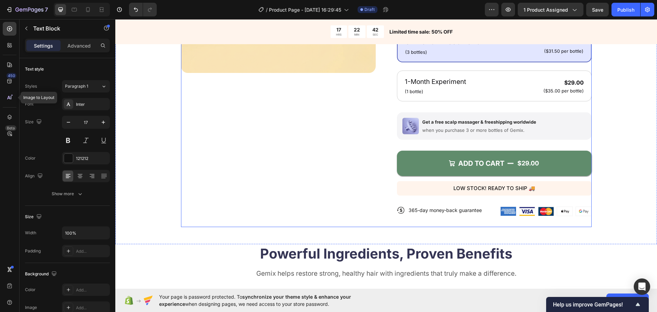
scroll to position [205, 0]
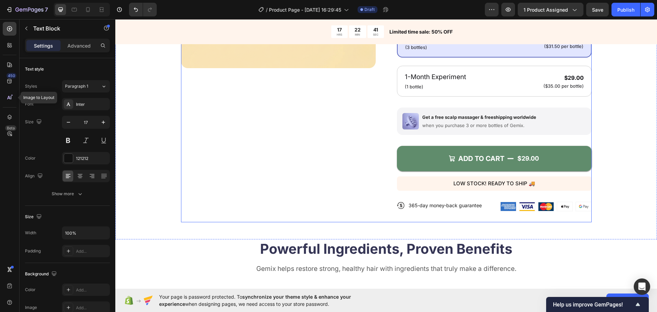
click at [463, 207] on p "365-day money-back guarantee" at bounding box center [444, 205] width 73 height 6
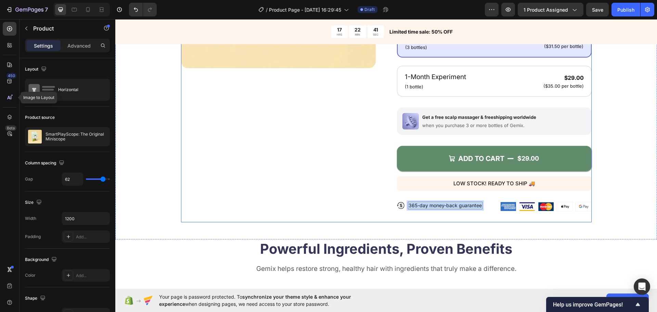
click at [364, 204] on div "Product Images" at bounding box center [278, 47] width 195 height 349
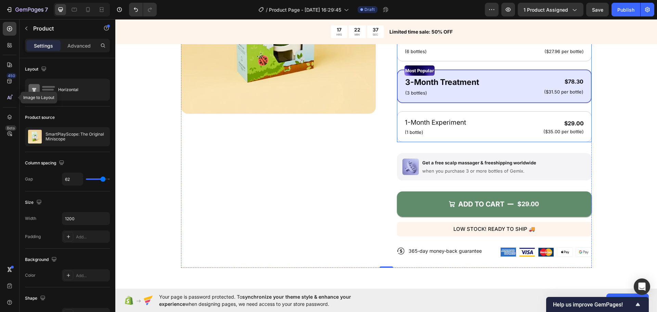
scroll to position [171, 0]
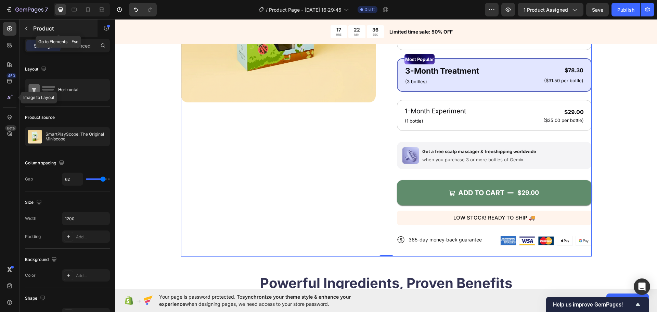
click at [34, 31] on p "Product" at bounding box center [62, 28] width 58 height 8
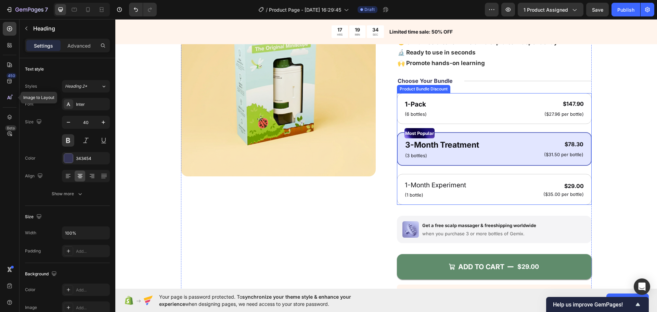
scroll to position [205, 0]
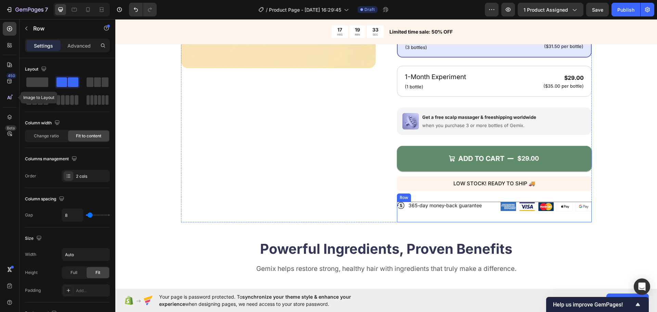
click at [492, 215] on div "Icon 365-day money-back guarantee Text Block Row" at bounding box center [447, 211] width 101 height 21
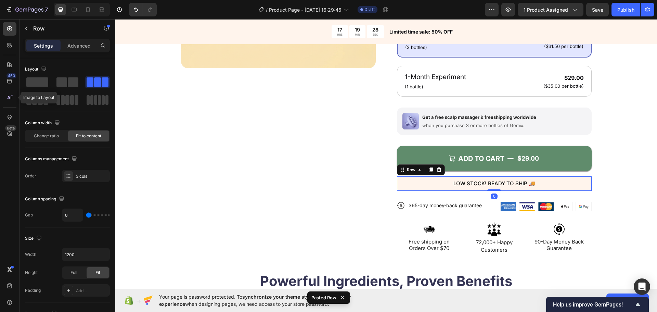
click at [546, 189] on div "LOW STOCK! READY TO SHIP 🚚 Text Block Row 0" at bounding box center [494, 183] width 195 height 14
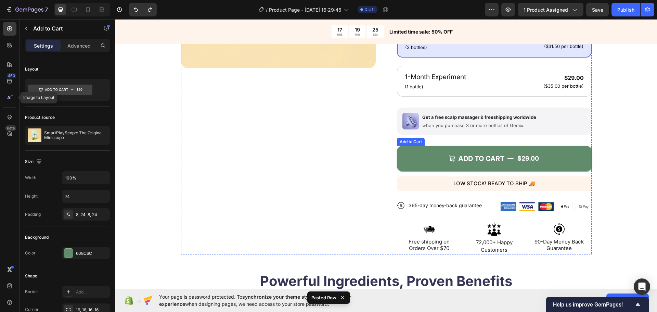
click at [566, 169] on button "ADD TO CART $29.00" at bounding box center [494, 158] width 195 height 25
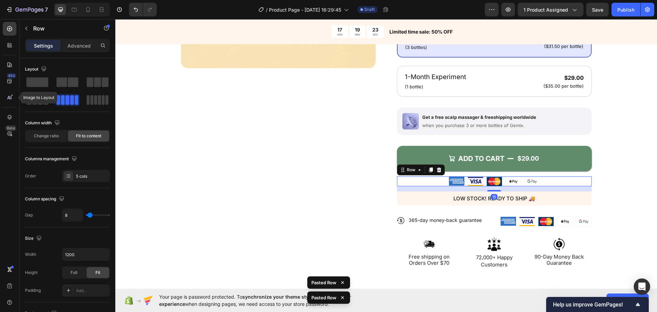
click at [558, 186] on div "15" at bounding box center [494, 188] width 195 height 5
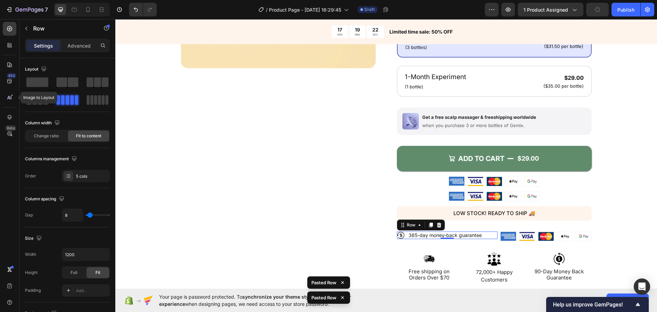
click at [488, 233] on div "Icon 365-day money-back guarantee Text Block Row 0" at bounding box center [447, 235] width 101 height 8
click at [490, 235] on div "Icon 365-day money-back guarantee Text Block Row 0" at bounding box center [447, 235] width 101 height 8
click at [493, 235] on div "Icon 365-day money-back guarantee Text Block Row 0" at bounding box center [447, 235] width 101 height 8
click at [495, 235] on div "Icon 365-day money-back guarantee Text Block Row Image Image Image Image Image …" at bounding box center [494, 241] width 195 height 21
drag, startPoint x: 442, startPoint y: 227, endPoint x: 439, endPoint y: 225, distance: 3.7
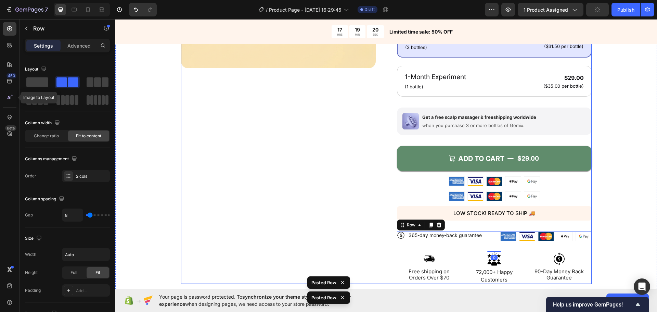
click at [440, 226] on div "Icon Icon Icon Icon Icon Icon List 4.8/5 (26,223) Loved By 138,000+ Kids Text B…" at bounding box center [494, 78] width 195 height 410
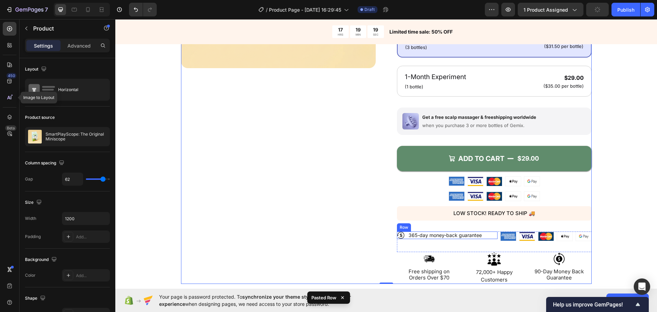
click at [494, 236] on div "Icon 365-day money-back guarantee Text Block Row" at bounding box center [447, 235] width 101 height 8
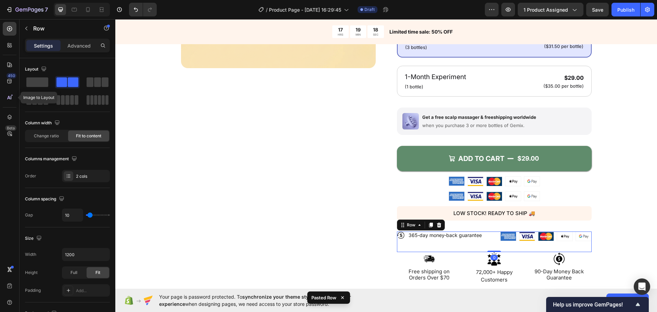
click at [495, 236] on div "Icon 365-day money-back guarantee Text Block Row Image Image Image Image Image …" at bounding box center [494, 241] width 195 height 21
click at [437, 223] on icon at bounding box center [438, 224] width 4 height 5
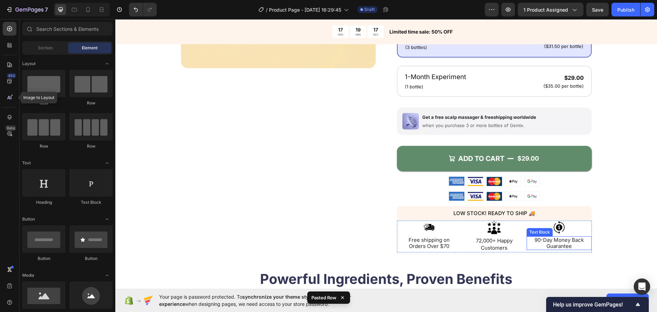
click at [552, 244] on span "90-Day Money Back Guarantee" at bounding box center [558, 242] width 49 height 13
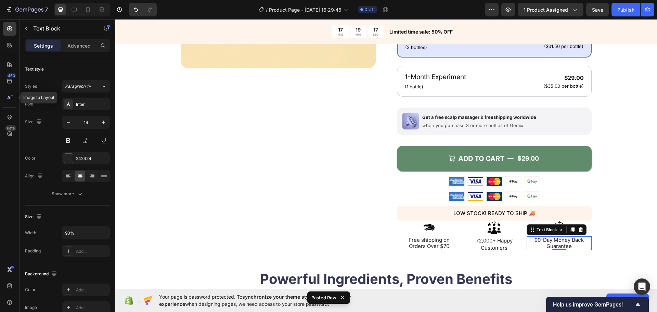
click at [538, 241] on span "90-Day Money Back Guarantee" at bounding box center [558, 242] width 49 height 13
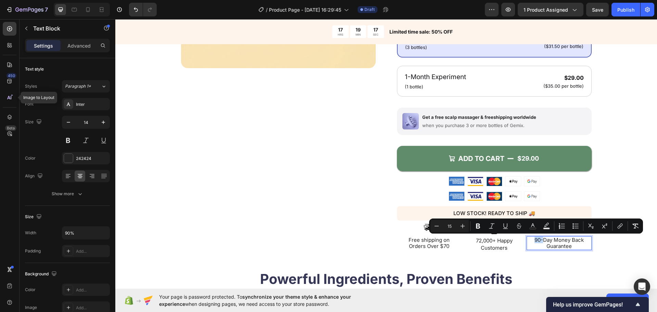
drag, startPoint x: 538, startPoint y: 240, endPoint x: 534, endPoint y: 240, distance: 4.1
click at [534, 240] on span "90-Day Money Back Guarantee" at bounding box center [558, 242] width 49 height 13
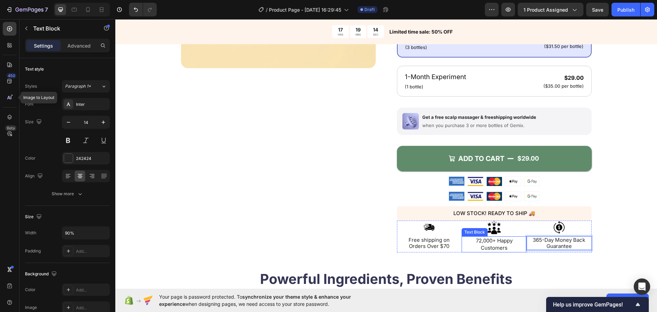
click at [321, 232] on div "Product Images" at bounding box center [278, 62] width 195 height 379
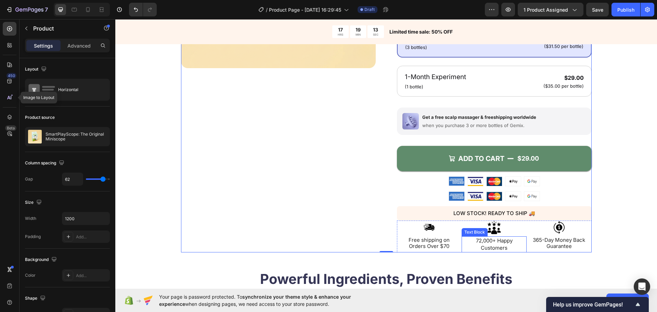
click at [505, 242] on span "72,000+ Happy Customers" at bounding box center [494, 244] width 37 height 14
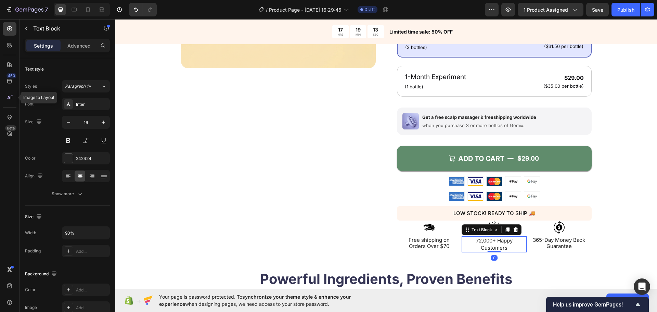
click at [483, 238] on span "72,000+ Happy Customers" at bounding box center [494, 244] width 37 height 14
drag, startPoint x: 478, startPoint y: 238, endPoint x: 474, endPoint y: 239, distance: 4.1
click at [476, 239] on span "72,000+ Happy Customers" at bounding box center [494, 244] width 37 height 14
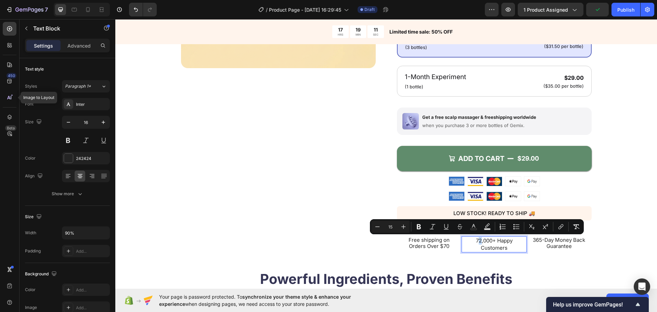
click at [476, 240] on span "72,000+ Happy Customers" at bounding box center [494, 244] width 37 height 14
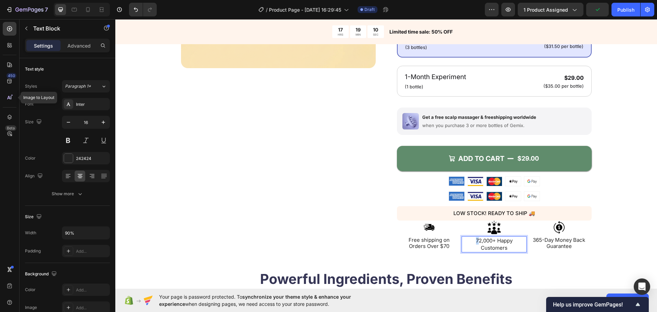
drag, startPoint x: 477, startPoint y: 240, endPoint x: 473, endPoint y: 240, distance: 4.2
click at [476, 240] on span "72,000+ Happy Customers" at bounding box center [494, 244] width 37 height 14
drag, startPoint x: 477, startPoint y: 240, endPoint x: 473, endPoint y: 240, distance: 4.4
click at [476, 240] on span "72,000+ Happy Customers" at bounding box center [494, 244] width 37 height 14
click at [349, 243] on div "Product Images" at bounding box center [278, 62] width 195 height 379
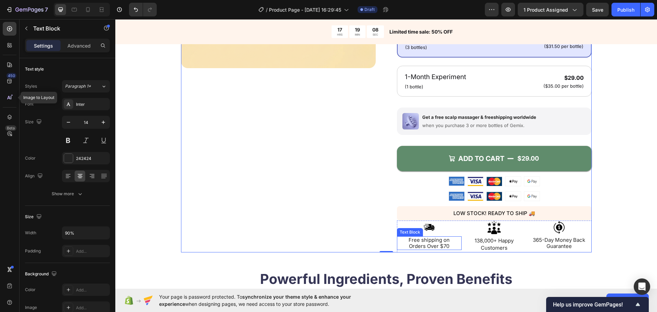
click at [413, 243] on span "Free shipping on Orders Over $70" at bounding box center [428, 242] width 41 height 13
click at [431, 243] on span "Free shipping on Orders Over $70" at bounding box center [428, 242] width 41 height 13
click at [439, 245] on span "Free shipping on Orders Over $70" at bounding box center [428, 242] width 41 height 13
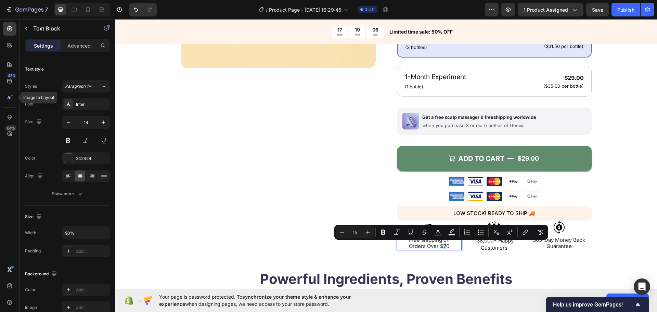
click at [440, 246] on span "Free shipping on Orders Over $70" at bounding box center [428, 242] width 41 height 13
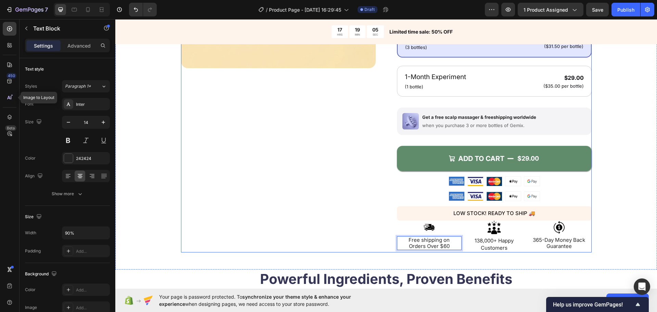
drag, startPoint x: 305, startPoint y: 239, endPoint x: 311, endPoint y: 239, distance: 6.5
click at [305, 239] on div "Product Images" at bounding box center [278, 62] width 195 height 379
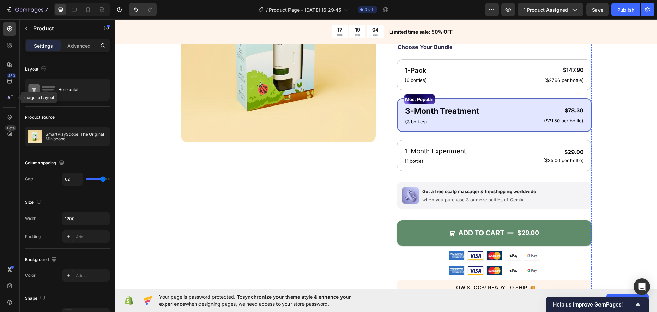
scroll to position [274, 0]
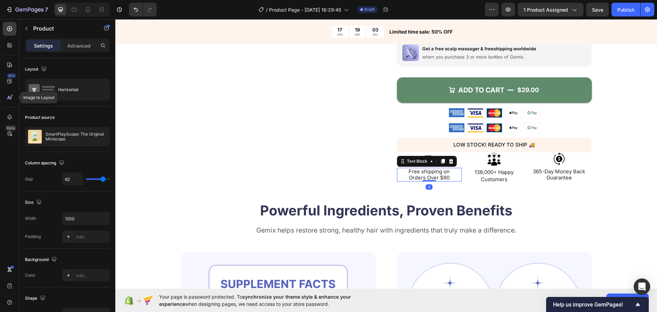
drag, startPoint x: 451, startPoint y: 172, endPoint x: 444, endPoint y: 178, distance: 9.2
click at [450, 172] on p "Free shipping on Orders Over $60" at bounding box center [428, 174] width 57 height 12
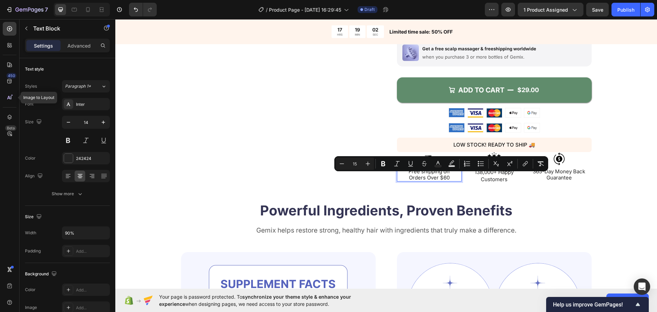
click at [444, 177] on span "Free shipping on Orders Over $60" at bounding box center [428, 174] width 41 height 13
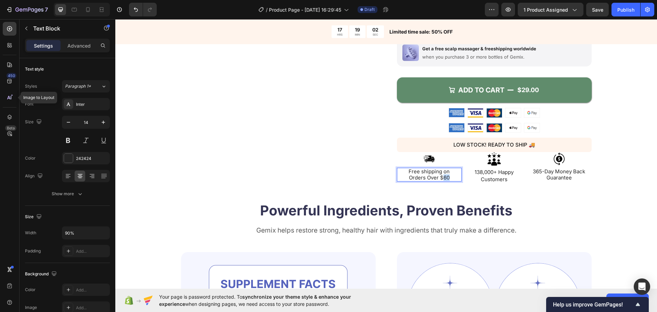
drag, startPoint x: 446, startPoint y: 177, endPoint x: 441, endPoint y: 176, distance: 4.8
click at [441, 176] on span "Free shipping on Orders Over $60" at bounding box center [428, 174] width 41 height 13
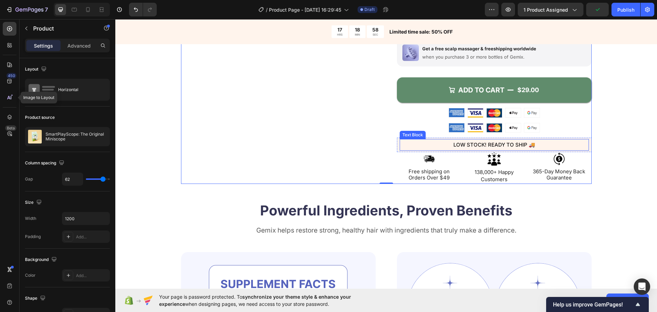
click at [444, 147] on p "LOW STOCK! READY TO SHIP 🚚" at bounding box center [494, 145] width 188 height 10
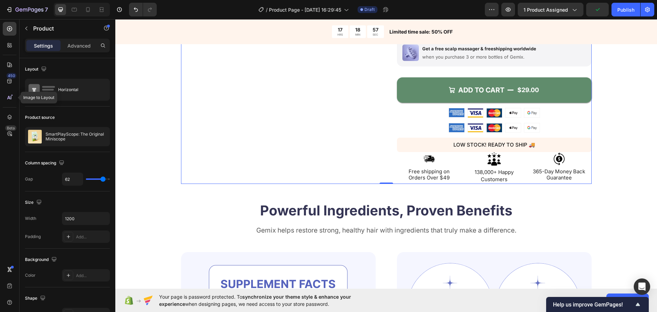
click at [547, 116] on div "Image Image Image Image Image Row" at bounding box center [494, 113] width 195 height 10
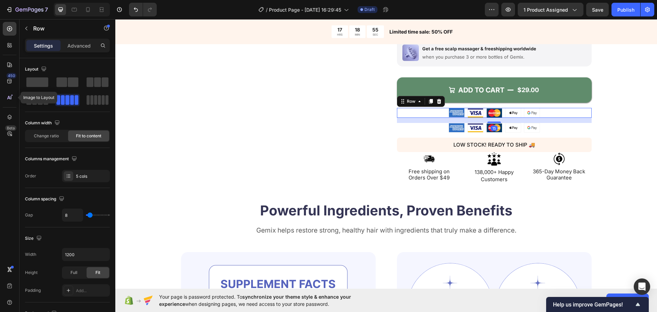
click at [436, 99] on icon at bounding box center [438, 101] width 4 height 5
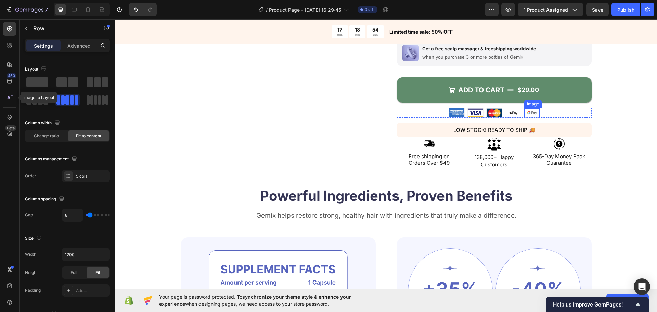
drag, startPoint x: 537, startPoint y: 113, endPoint x: 541, endPoint y: 114, distance: 4.1
click at [537, 113] on div "Image Image Image Image Image Row" at bounding box center [494, 113] width 195 height 10
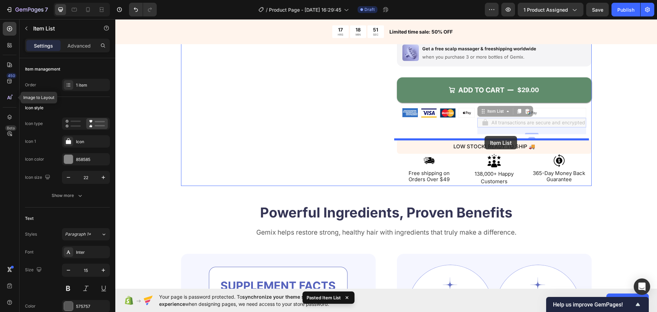
drag, startPoint x: 483, startPoint y: 114, endPoint x: 484, endPoint y: 136, distance: 21.9
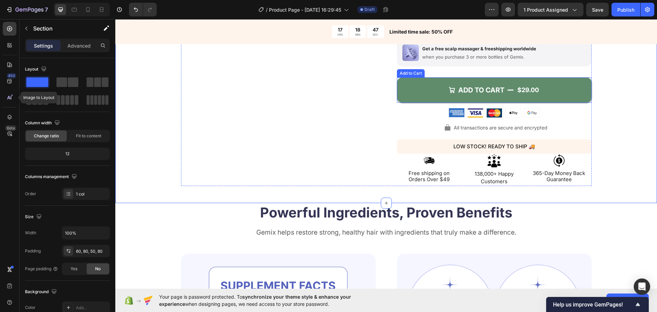
click at [412, 85] on button "ADD TO CART $29.00" at bounding box center [494, 89] width 195 height 25
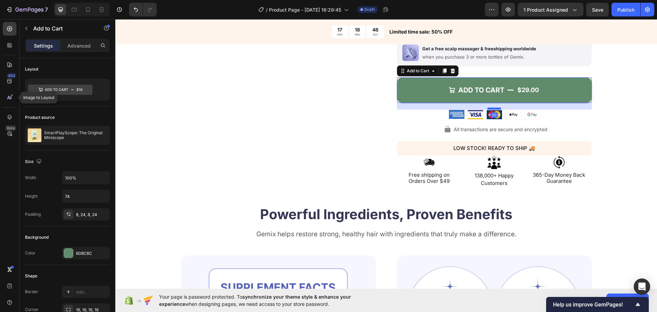
click at [492, 108] on div at bounding box center [494, 108] width 14 height 2
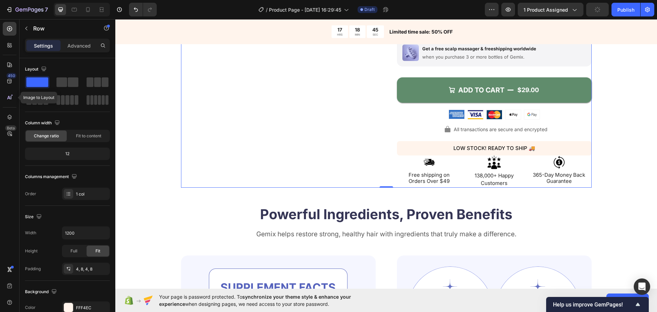
click at [397, 146] on div "LOW STOCK! READY TO SHIP 🚚 Text Block Row" at bounding box center [494, 148] width 195 height 14
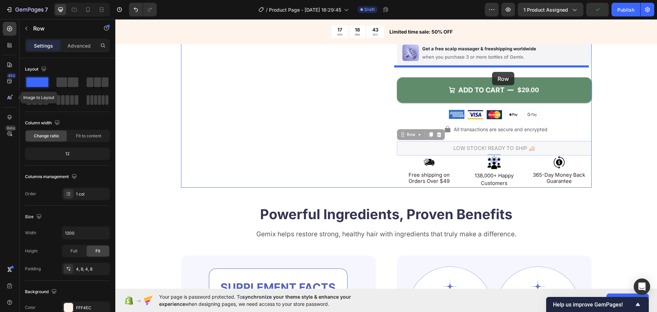
drag, startPoint x: 397, startPoint y: 135, endPoint x: 492, endPoint y: 73, distance: 113.3
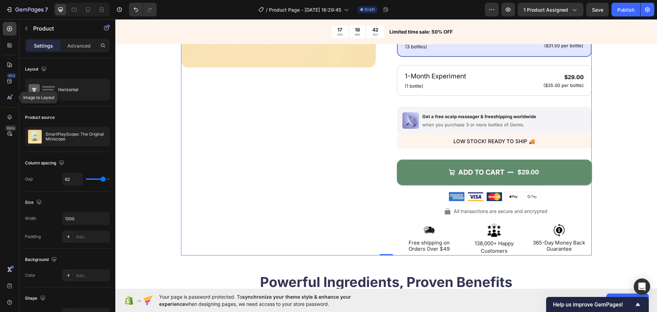
scroll to position [205, 0]
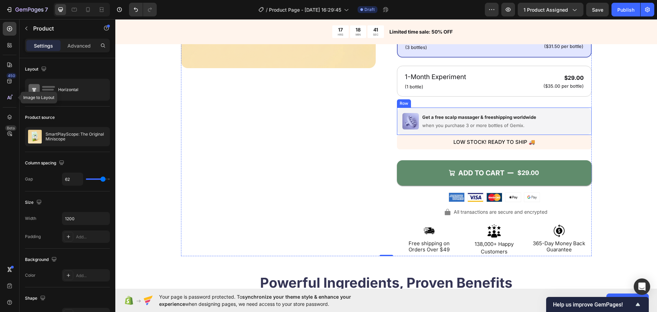
click at [551, 130] on div "Image Get a free scalp massager & freeshipping worldwide Text Block when you pu…" at bounding box center [494, 120] width 195 height 27
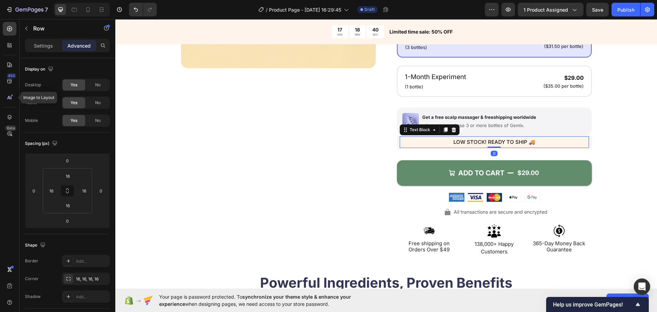
click at [499, 147] on div "LOW STOCK! READY TO SHIP 🚚" at bounding box center [493, 142] width 189 height 12
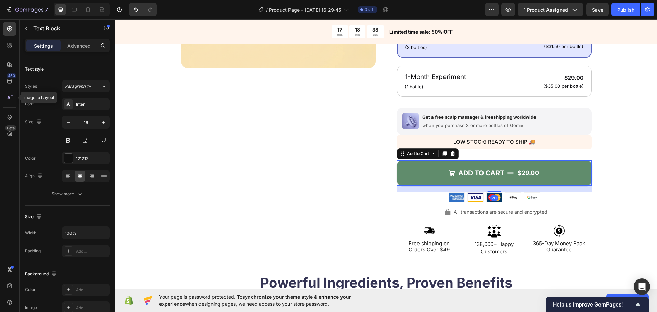
click at [547, 163] on button "ADD TO CART $29.00" at bounding box center [494, 172] width 195 height 25
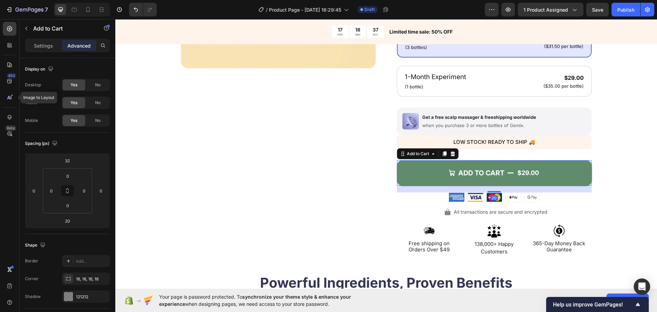
click at [80, 40] on div "Advanced" at bounding box center [79, 45] width 34 height 11
click at [73, 158] on input "32" at bounding box center [68, 160] width 14 height 10
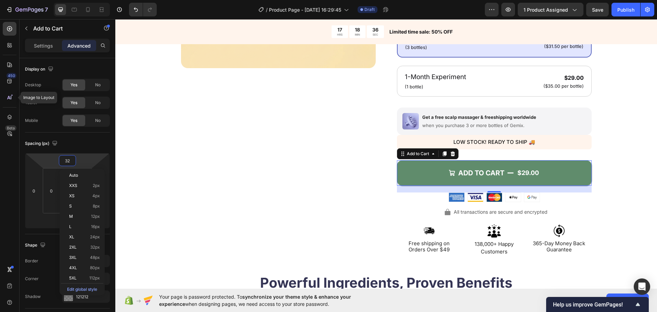
type input "0"
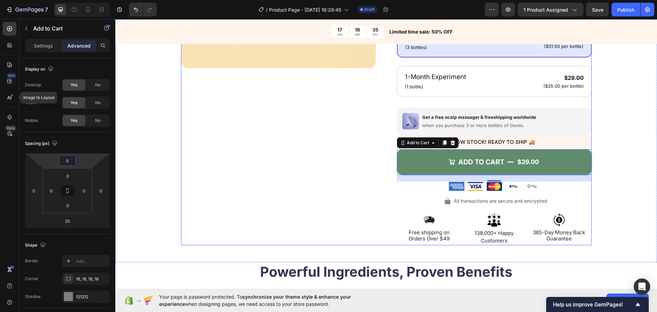
drag, startPoint x: 214, startPoint y: 167, endPoint x: 239, endPoint y: 167, distance: 25.6
click at [215, 167] on div "Product Images" at bounding box center [278, 58] width 195 height 371
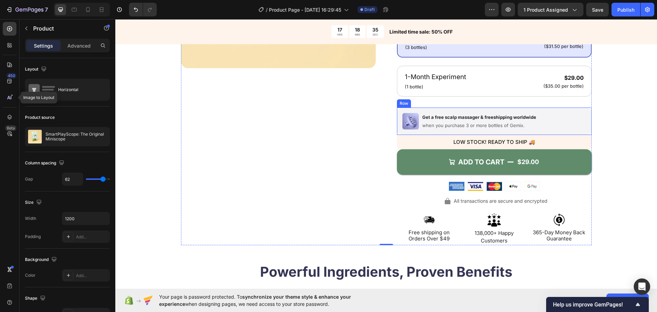
click at [541, 130] on div "Image Get a free scalp massager & freeshipping worldwide Text Block when you pu…" at bounding box center [494, 120] width 195 height 27
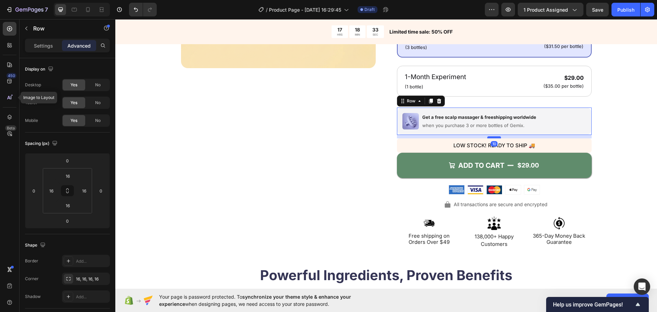
drag, startPoint x: 493, startPoint y: 134, endPoint x: 494, endPoint y: 137, distance: 3.5
click at [494, 137] on div at bounding box center [494, 137] width 14 height 2
type input "10"
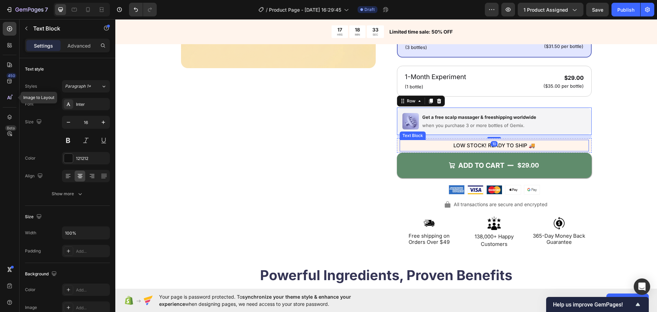
click at [551, 142] on p "LOW STOCK! READY TO SHIP 🚚" at bounding box center [494, 145] width 188 height 10
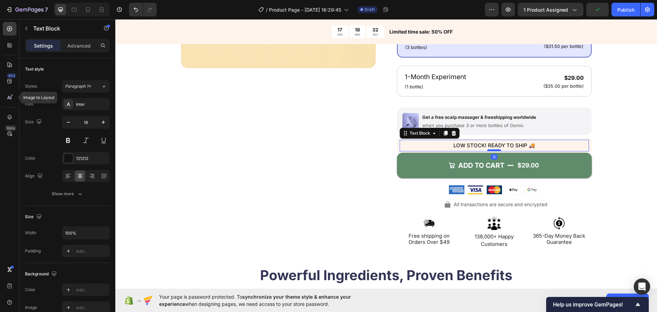
click at [497, 150] on div at bounding box center [494, 150] width 14 height 2
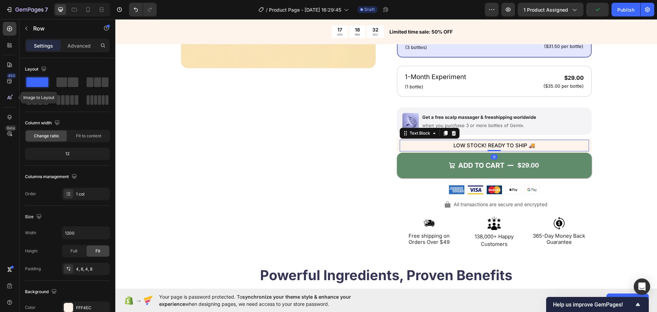
click at [498, 151] on div "LOW STOCK! READY TO SHIP 🚚 Text Block 0 Row" at bounding box center [494, 145] width 195 height 14
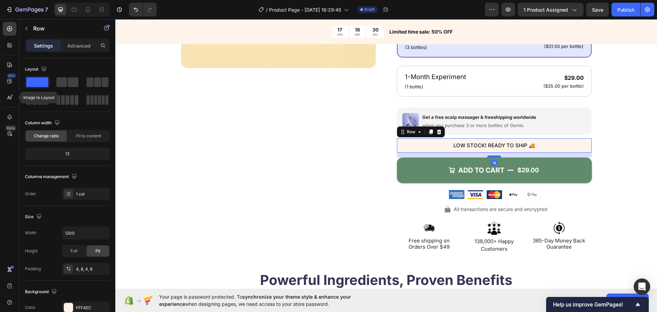
drag, startPoint x: 494, startPoint y: 152, endPoint x: 494, endPoint y: 156, distance: 4.5
click at [494, 156] on div at bounding box center [494, 156] width 14 height 2
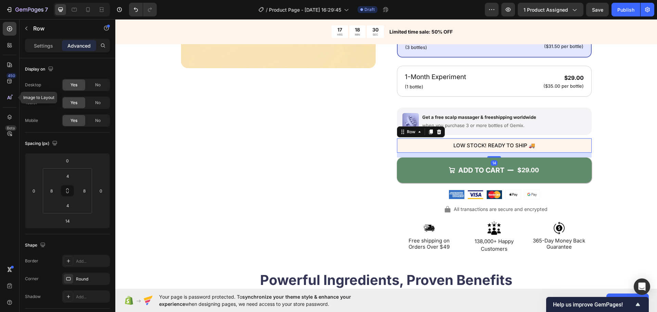
click at [355, 165] on div "Product Images" at bounding box center [278, 63] width 195 height 380
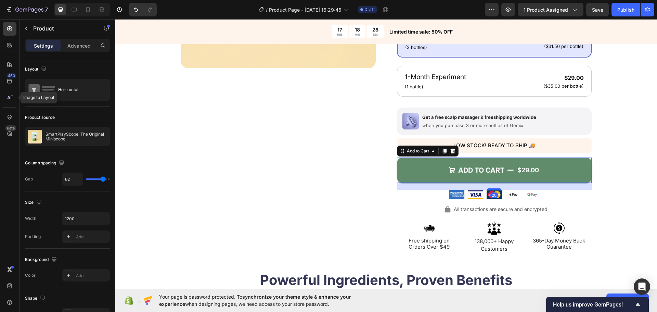
click at [402, 149] on div "Add to Cart" at bounding box center [428, 150] width 62 height 11
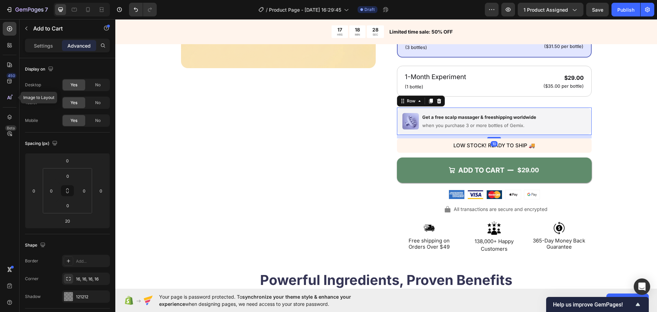
click at [397, 132] on div "Image Get a free scalp massager & freeshipping worldwide Text Block when you pu…" at bounding box center [494, 120] width 195 height 27
click at [75, 220] on div "10" at bounding box center [67, 220] width 17 height 11
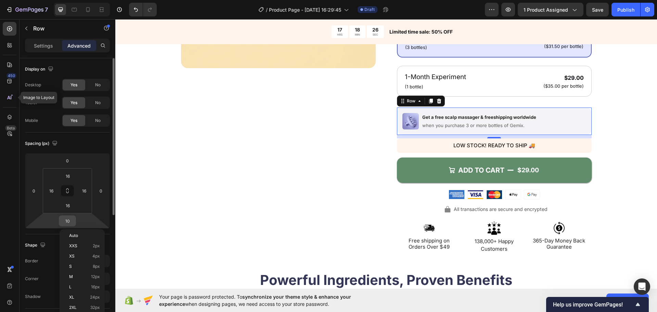
click at [74, 220] on div "10" at bounding box center [67, 220] width 17 height 11
click at [71, 220] on input "10" at bounding box center [68, 220] width 14 height 10
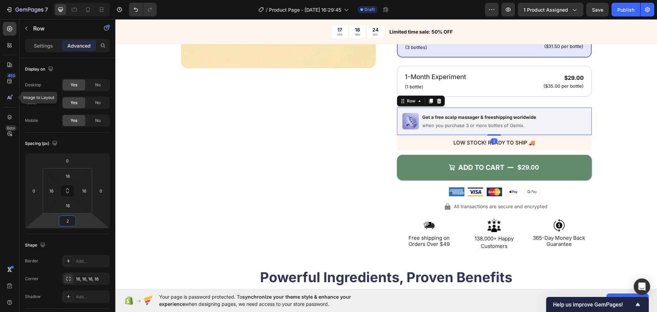
type input "20"
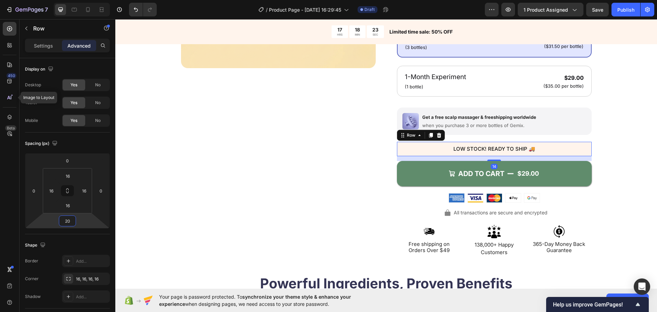
click at [411, 155] on div "LOW STOCK! READY TO SHIP 🚚 Text Block Row 14" at bounding box center [494, 149] width 195 height 14
click at [67, 215] on input "14" at bounding box center [68, 220] width 14 height 10
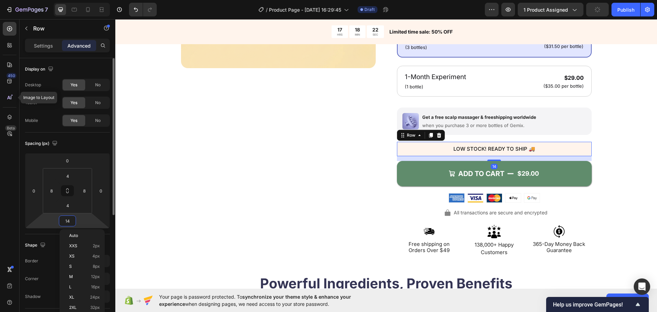
click at [68, 215] on input "14" at bounding box center [68, 220] width 14 height 10
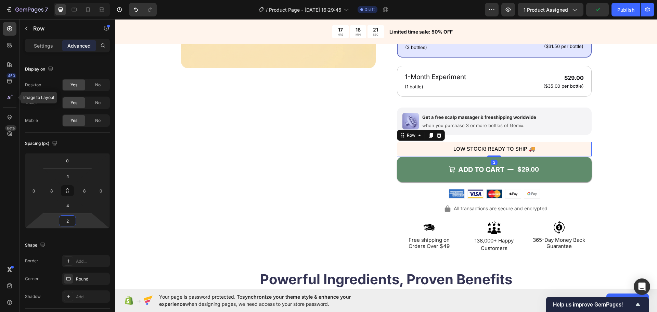
type input "20"
click at [162, 192] on div "Product Images Icon Icon Icon Icon Icon Icon List 4.8/5 (26,223) Loved By 138,0…" at bounding box center [386, 62] width 487 height 379
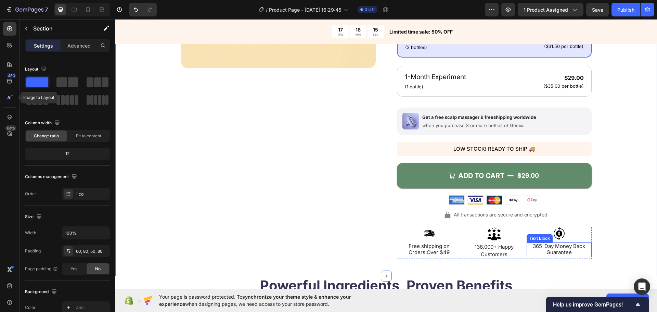
click at [540, 247] on span "365-Day Money Back Guarantee" at bounding box center [558, 248] width 52 height 13
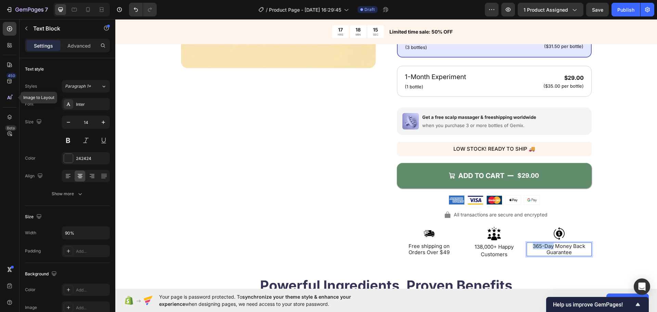
drag, startPoint x: 551, startPoint y: 246, endPoint x: 517, endPoint y: 244, distance: 34.3
click at [517, 244] on div "Image Free shipping on Orders Over $49 Text Block Image 138,000+ Happy Customer…" at bounding box center [494, 242] width 195 height 32
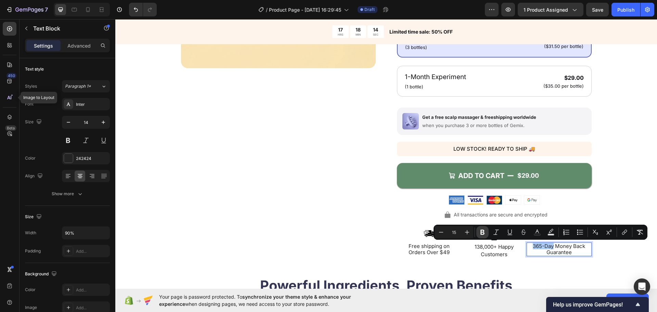
click at [479, 232] on icon "Editor contextual toolbar" at bounding box center [482, 231] width 7 height 7
click at [321, 233] on div "Product Images" at bounding box center [278, 65] width 195 height 385
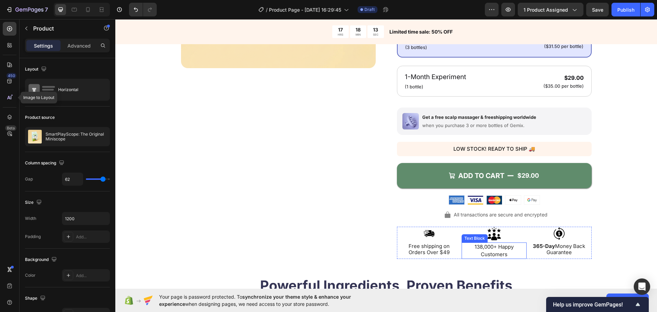
click at [502, 250] on p "138,000+ Happy Customers" at bounding box center [493, 250] width 57 height 15
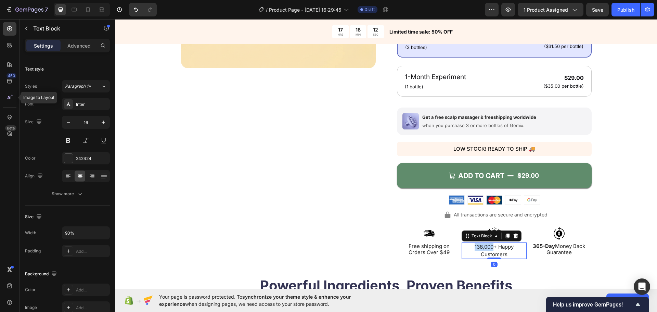
drag, startPoint x: 485, startPoint y: 245, endPoint x: 462, endPoint y: 244, distance: 23.6
click at [462, 244] on div "138,000+ Happy Customers" at bounding box center [493, 250] width 65 height 16
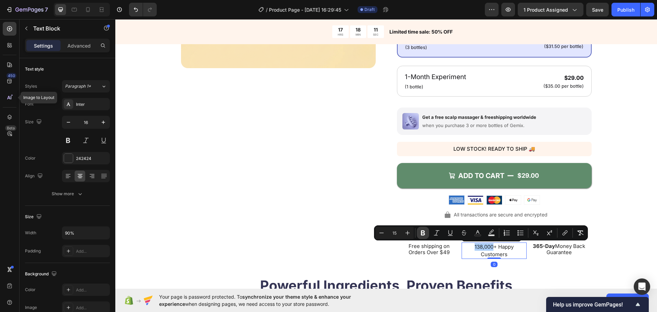
click at [418, 234] on button "Bold" at bounding box center [422, 232] width 12 height 12
click at [424, 244] on span "Free shipping on Orders Over $49" at bounding box center [428, 248] width 41 height 13
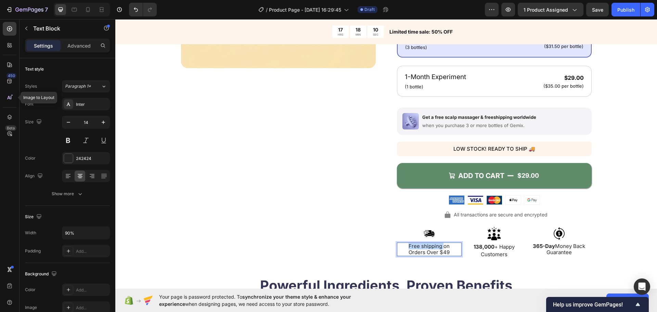
drag, startPoint x: 440, startPoint y: 248, endPoint x: 402, endPoint y: 247, distance: 38.3
click at [402, 247] on p "Free shipping on Orders Over $49" at bounding box center [428, 249] width 57 height 12
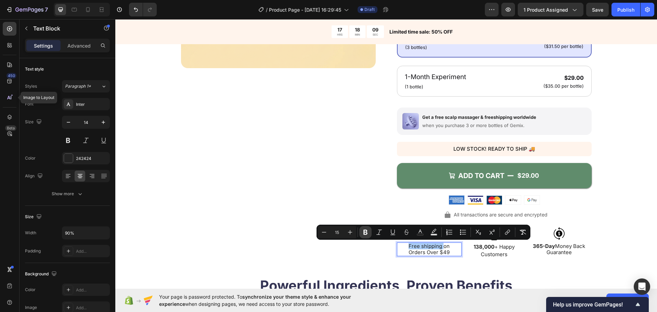
click at [369, 232] on button "Bold" at bounding box center [365, 232] width 12 height 12
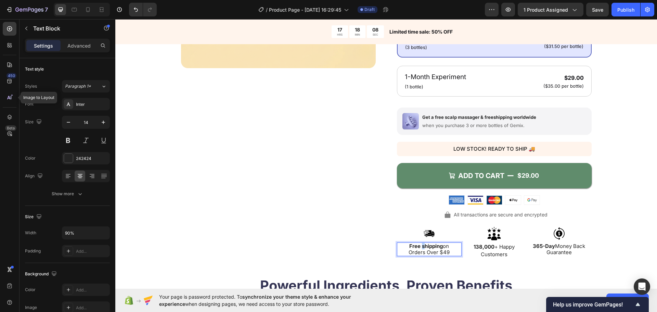
click at [421, 247] on strong "Free shipping" at bounding box center [426, 245] width 34 height 6
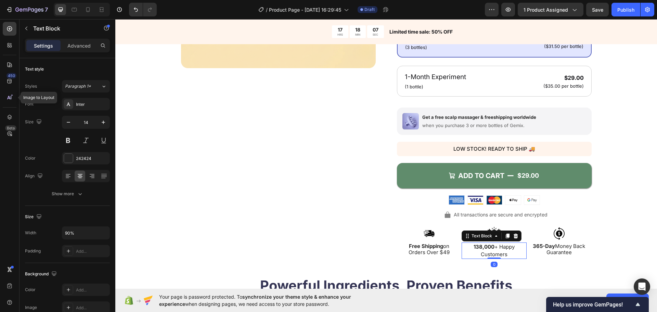
click at [486, 255] on span "138,000 + Happy Customers" at bounding box center [493, 250] width 41 height 14
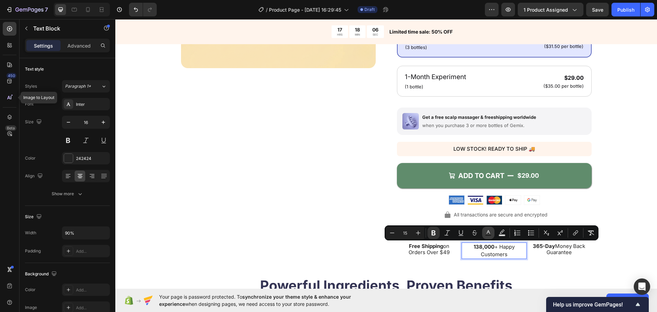
click at [492, 235] on button "Text Color" at bounding box center [488, 232] width 12 height 12
type input "242424"
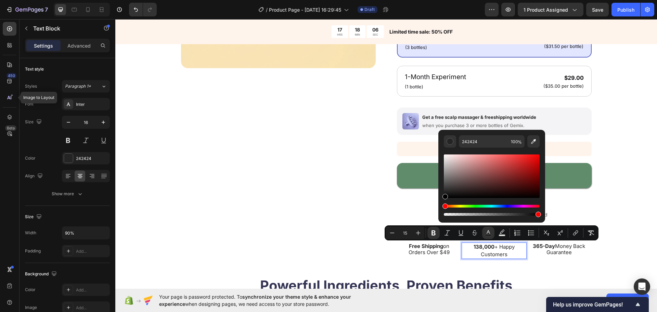
drag, startPoint x: 416, startPoint y: 225, endPoint x: 398, endPoint y: 288, distance: 65.4
click at [327, 0] on body "7 / Product Page - [DATE] 16:29:45 Draft Preview 1 product assigned Save Publis…" at bounding box center [328, 0] width 657 height 0
type input "000000"
click at [422, 260] on div "Product Images Icon Icon Icon Icon Icon Icon List 4.8/5 (26,223) Loved By 138,0…" at bounding box center [385, 64] width 541 height 423
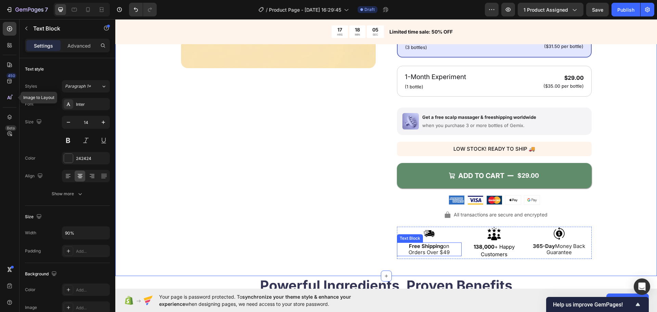
click at [427, 247] on strong "Free Shipping" at bounding box center [426, 245] width 34 height 6
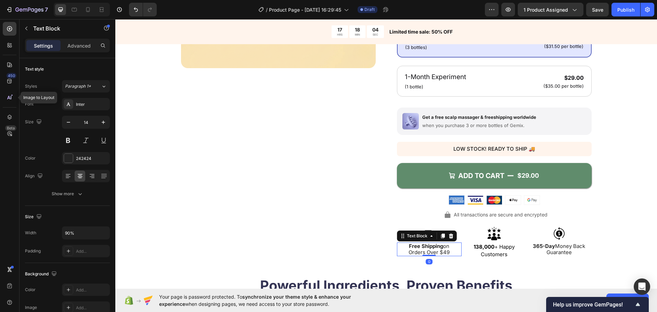
click at [427, 247] on strong "Free Shipping" at bounding box center [426, 245] width 34 height 6
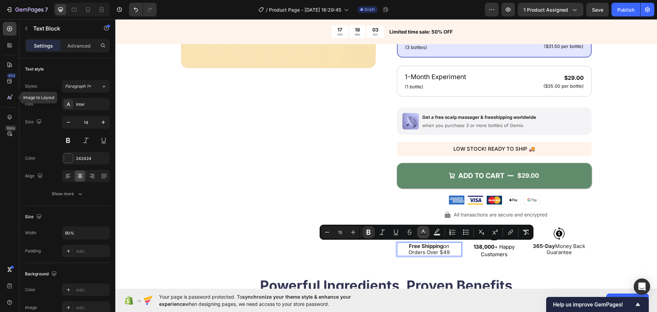
click at [424, 232] on icon "Editor contextual toolbar" at bounding box center [422, 231] width 3 height 4
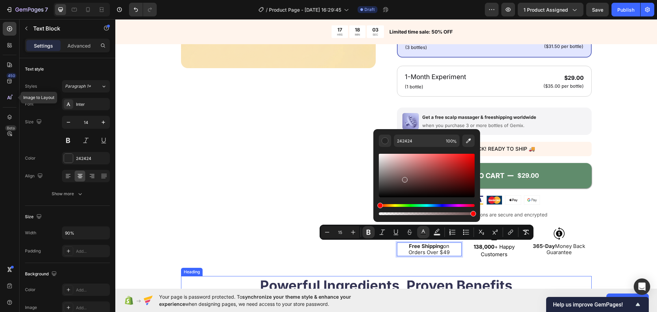
drag, startPoint x: 519, startPoint y: 197, endPoint x: 563, endPoint y: 265, distance: 81.3
type input "000000"
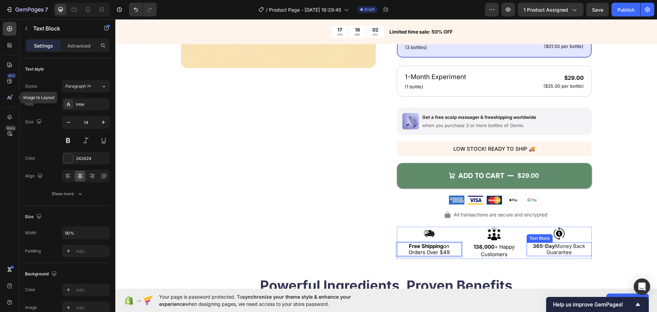
click at [571, 253] on p "365-Day Money Back Guarantee" at bounding box center [558, 249] width 57 height 12
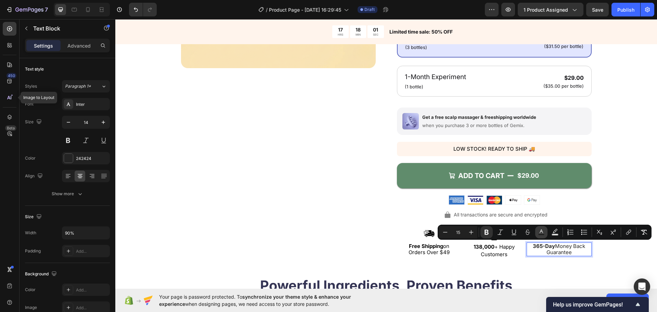
click at [542, 233] on icon "Editor contextual toolbar" at bounding box center [541, 231] width 7 height 7
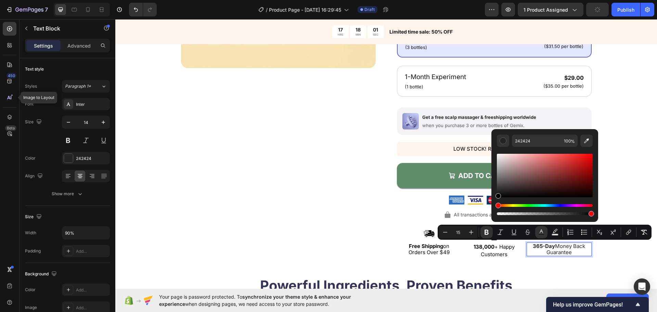
drag, startPoint x: 555, startPoint y: 255, endPoint x: 379, endPoint y: 272, distance: 176.3
type input "000000"
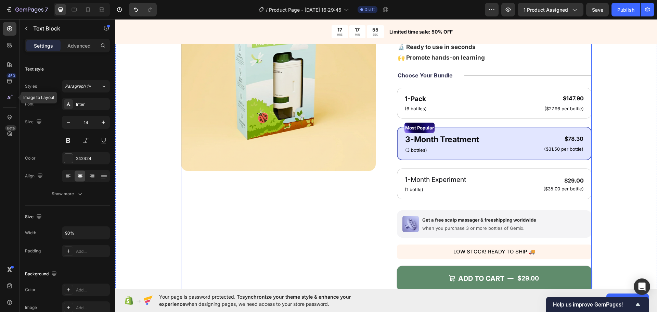
click at [336, 187] on div "Product Images" at bounding box center [278, 168] width 195 height 385
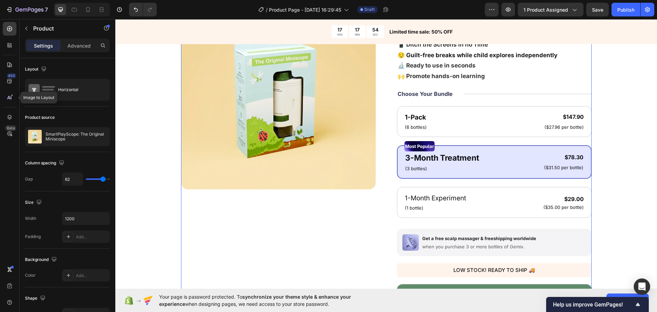
scroll to position [0, 0]
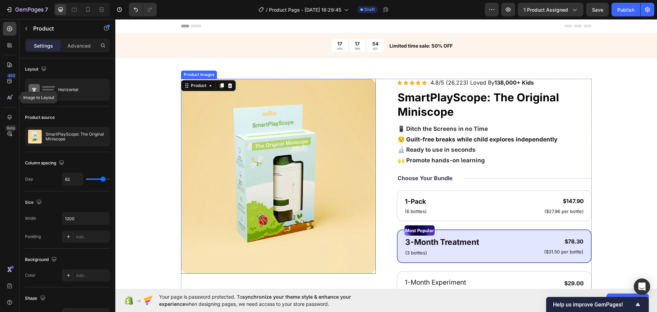
click at [462, 100] on h1 "SmartPlayScope: The Original Miniscope" at bounding box center [494, 105] width 195 height 30
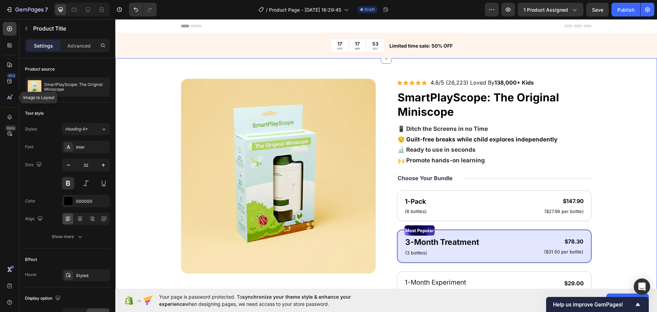
click at [611, 121] on div "Product Images Icon Icon Icon Icon Icon Icon List 4.8/5 (26,223) Loved By 138,0…" at bounding box center [386, 271] width 487 height 385
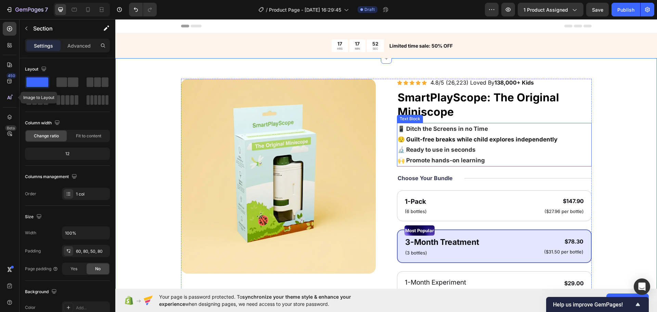
click at [467, 137] on strong "😌 Guilt-free breaks while child explores independently" at bounding box center [477, 139] width 160 height 7
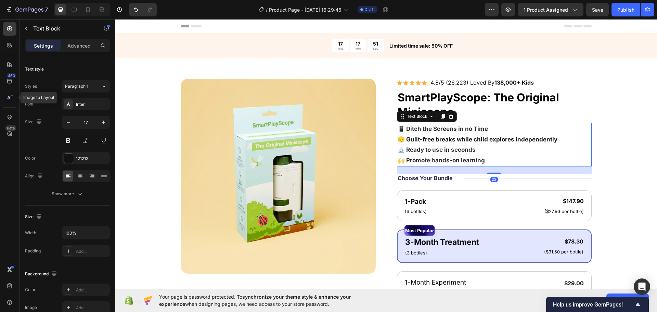
click at [467, 137] on strong "😌 Guilt-free breaks while child explores independently" at bounding box center [477, 139] width 160 height 7
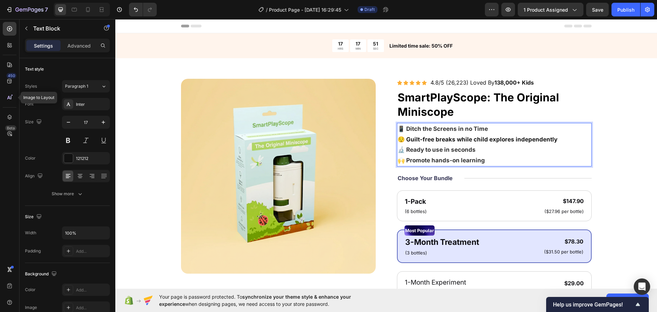
click at [479, 137] on strong "😌 Guilt-free breaks while child explores independently" at bounding box center [477, 139] width 160 height 7
click at [494, 136] on strong "😌 Guilt-free breaks while child explores independently" at bounding box center [477, 139] width 160 height 7
click at [533, 140] on strong "😌 Guilt-free breaks while child explores independently" at bounding box center [477, 139] width 160 height 7
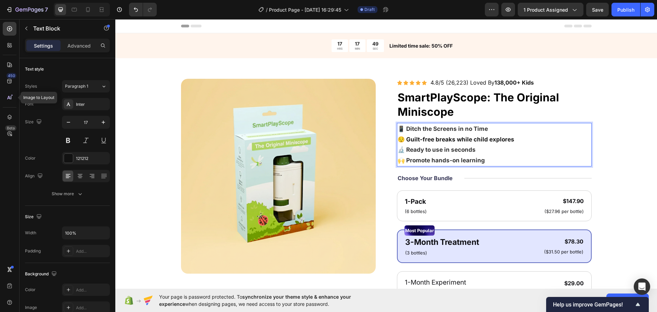
click at [568, 147] on p "😌 Guilt-free breaks while child explores 🔬 Ready to use in seconds 🙌 Promote ha…" at bounding box center [493, 149] width 193 height 31
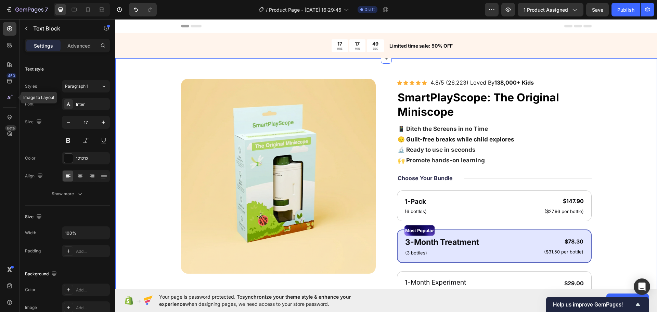
click at [599, 148] on div "Product Images Icon Icon Icon Icon Icon Icon List 4.8/5 (26,223) Loved By 138,0…" at bounding box center [386, 271] width 487 height 385
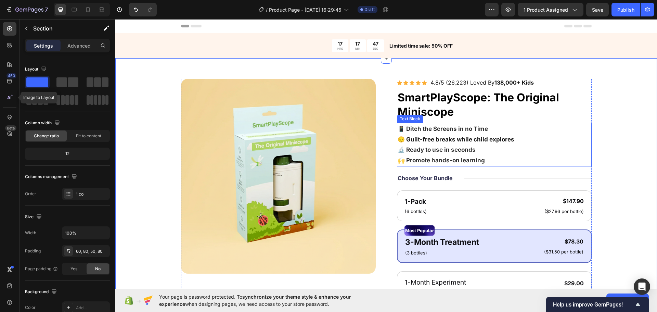
click at [484, 139] on strong "😌 Guilt-free breaks while child explores" at bounding box center [455, 139] width 117 height 7
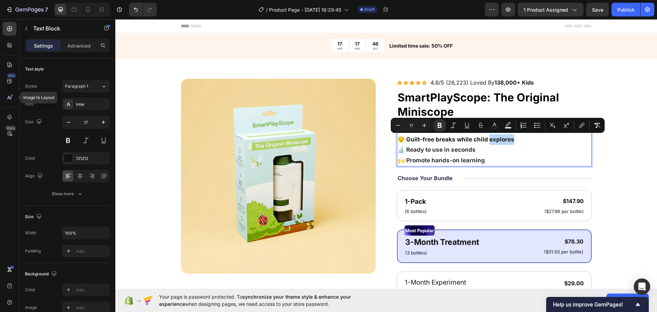
click at [486, 139] on strong "😌 Guilt-free breaks while child explores" at bounding box center [455, 139] width 117 height 7
click at [487, 138] on strong "😌 Guilt-free breaks while child explores" at bounding box center [455, 139] width 117 height 7
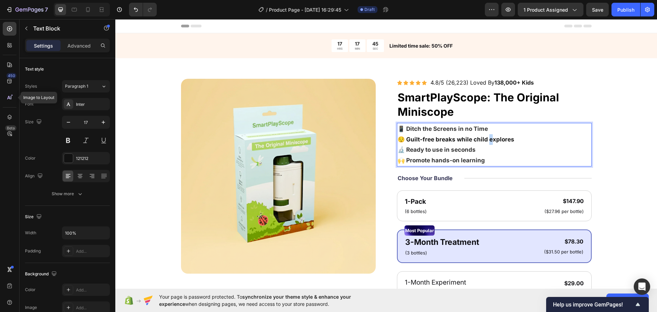
drag, startPoint x: 487, startPoint y: 139, endPoint x: 480, endPoint y: 141, distance: 7.8
click at [486, 139] on strong "😌 Guilt-free breaks while child explores" at bounding box center [455, 139] width 117 height 7
click at [444, 127] on strong "📱 Ditch the Screens in no Time" at bounding box center [442, 128] width 90 height 7
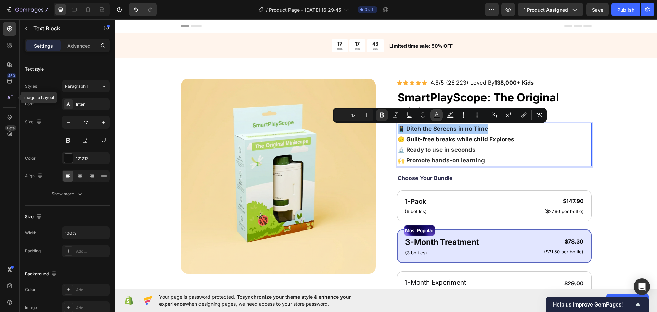
click at [439, 114] on icon "Editor contextual toolbar" at bounding box center [436, 114] width 7 height 7
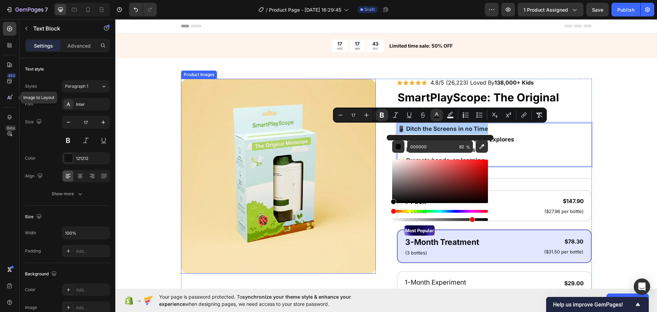
drag, startPoint x: 548, startPoint y: 186, endPoint x: 400, endPoint y: 223, distance: 152.8
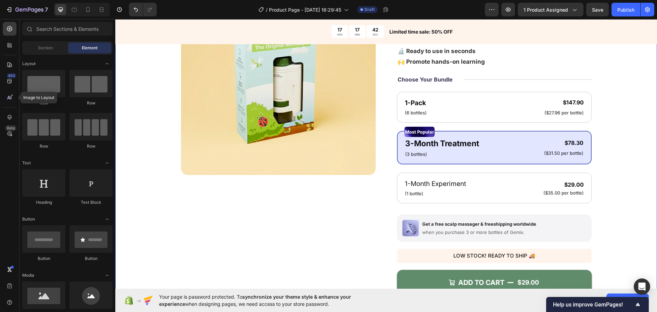
click at [612, 161] on div "Product Images Icon Icon Icon Icon Icon Icon List 4.8/5 (26,223) Loved By 138,0…" at bounding box center [386, 172] width 487 height 385
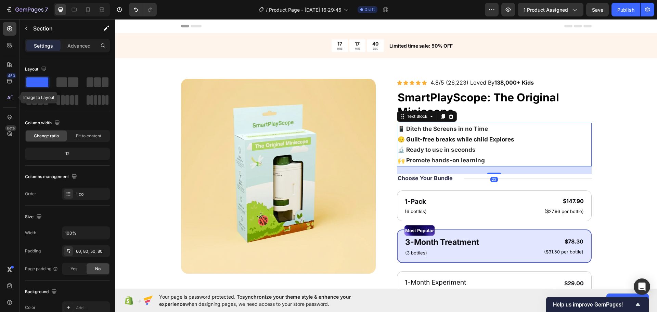
click at [472, 143] on p "😌 Guilt-free breaks while child Explores 🔬 Ready to use in seconds 🙌 Promote ha…" at bounding box center [493, 149] width 193 height 31
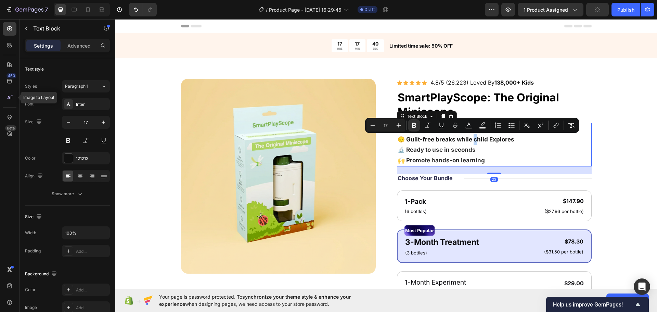
click at [473, 141] on strong "😌 Guilt-free breaks while child Explores" at bounding box center [455, 139] width 117 height 7
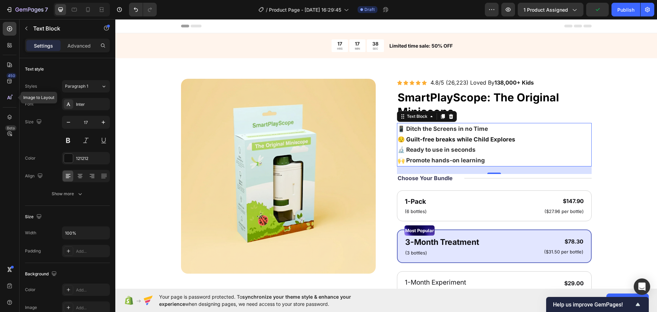
click at [473, 141] on strong "😌 Guilt-free breaks while Child Explores" at bounding box center [456, 139] width 118 height 7
click at [472, 140] on strong "😌 Guilt-free breaks while Child Explores" at bounding box center [456, 139] width 118 height 7
click at [485, 139] on strong "😌 Guilt-free breaks while child Explores" at bounding box center [455, 139] width 117 height 7
click at [472, 128] on strong "📱 Ditch the Screens in no Time" at bounding box center [442, 128] width 90 height 7
click at [433, 130] on strong "📱 Ditch the Screens in no time" at bounding box center [441, 128] width 89 height 7
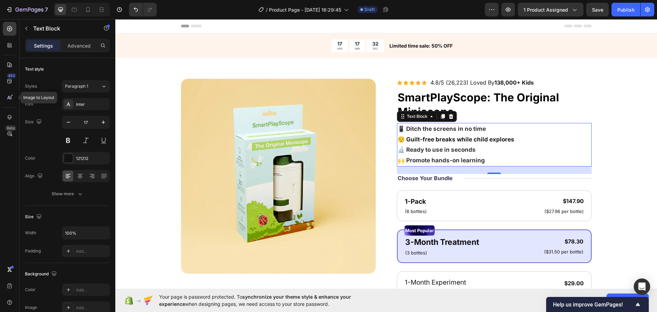
click at [437, 145] on p "😌 Guilt-free breaks while child explores 🔬 Ready to use in seconds 🙌 Promote ha…" at bounding box center [493, 149] width 193 height 31
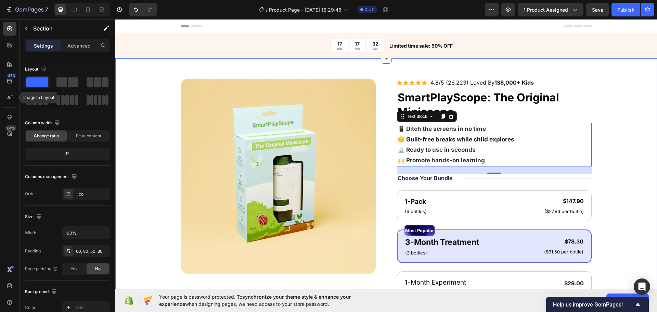
click at [598, 153] on div "Product Images Icon Icon Icon Icon Icon Icon List 4.8/5 (26,223) Loved By 138,0…" at bounding box center [386, 271] width 487 height 385
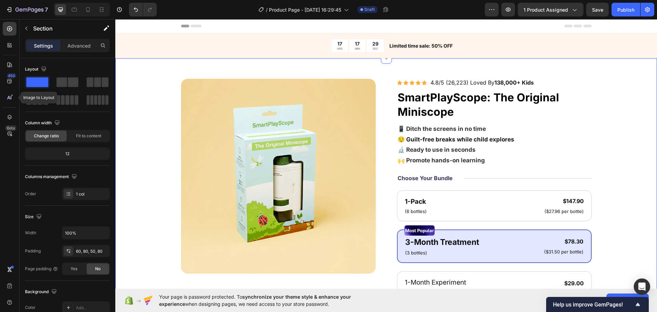
click at [599, 137] on div "Product Images Icon Icon Icon Icon Icon Icon List 4.8/5 (26,223) Loved By 138,0…" at bounding box center [386, 271] width 487 height 385
click at [466, 164] on p "😌 Guilt-free breaks while child explores 🔬 Ready to use in seconds 🙌 Promote ha…" at bounding box center [493, 149] width 193 height 31
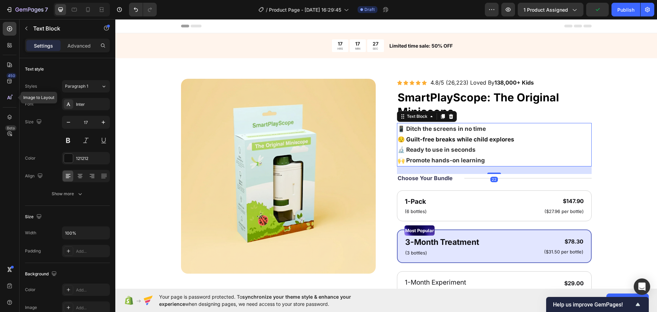
click at [466, 159] on strong "🙌 Promote hands-on learning" at bounding box center [440, 160] width 87 height 7
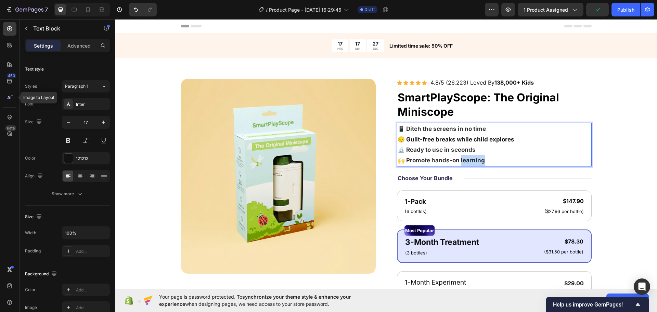
click at [466, 159] on strong "🙌 Promote hands-on learning" at bounding box center [440, 160] width 87 height 7
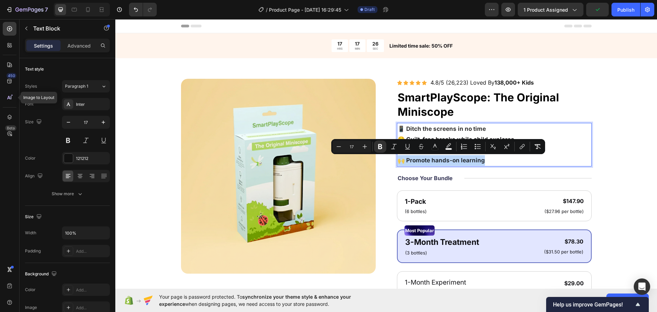
click at [464, 159] on strong "🙌 Promote hands-on learning" at bounding box center [440, 160] width 87 height 7
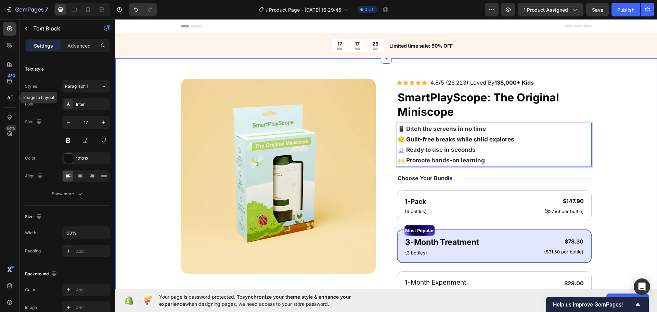
click at [617, 172] on div "Product Images Icon Icon Icon Icon Icon Icon List 4.8/5 (26,223) Loved By 138,0…" at bounding box center [386, 271] width 487 height 385
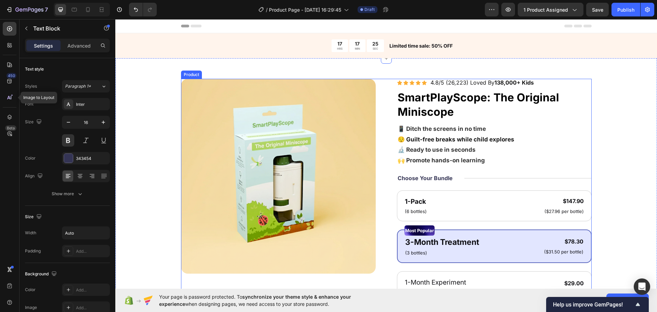
click at [421, 178] on p "Choose Your Bundle" at bounding box center [424, 177] width 55 height 7
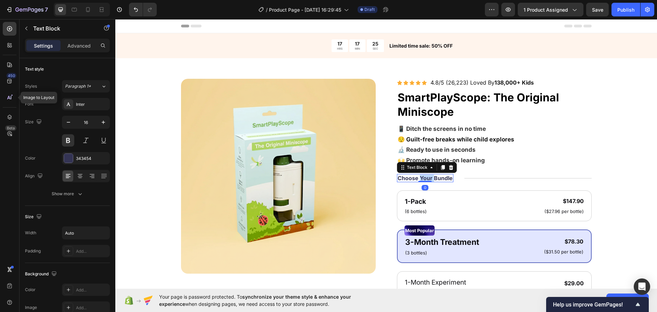
click at [421, 178] on p "Choose Your Bundle" at bounding box center [424, 177] width 55 height 7
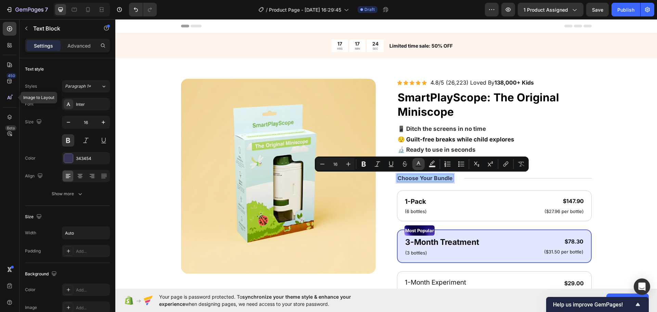
click at [419, 163] on icon "Editor contextual toolbar" at bounding box center [418, 163] width 7 height 7
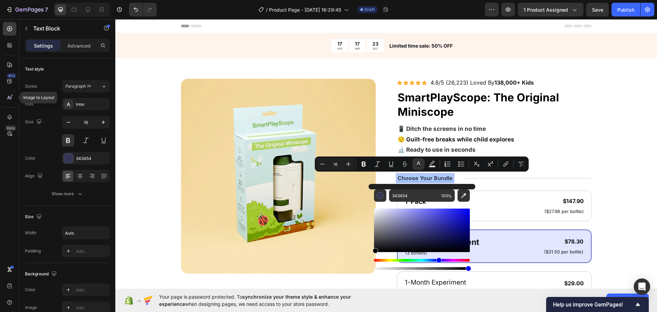
drag, startPoint x: 222, startPoint y: 269, endPoint x: 281, endPoint y: 290, distance: 63.4
click at [301, 0] on html "7 / Product Page - Sep 28, 16:29:45 Draft Preview 1 product assigned Save Publi…" at bounding box center [328, 0] width 657 height 0
type input "000000"
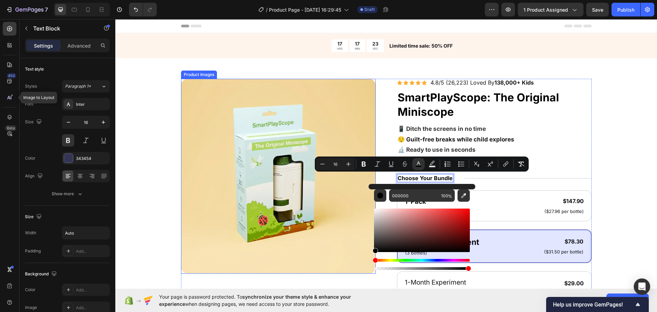
click at [211, 214] on img at bounding box center [278, 176] width 195 height 195
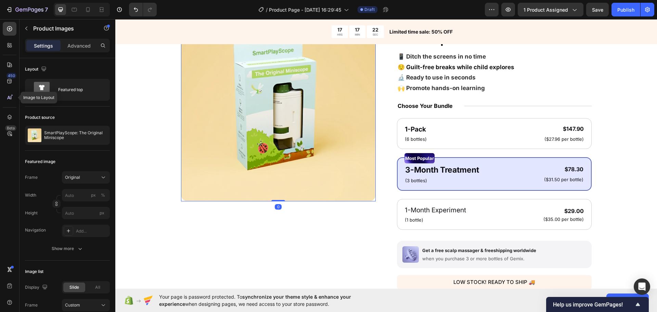
scroll to position [171, 0]
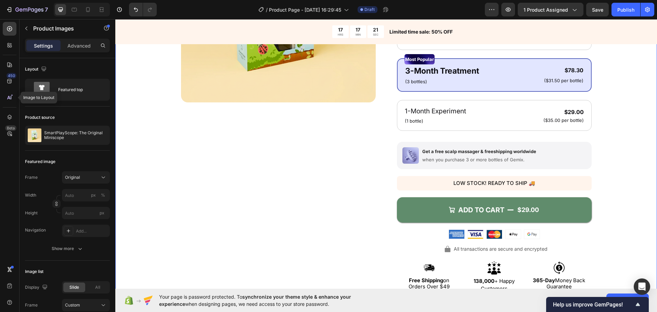
click at [613, 182] on div "Product Images Icon Icon Icon Icon Icon Icon List 4.8/5 (26,223) Loved By 138,0…" at bounding box center [386, 100] width 487 height 385
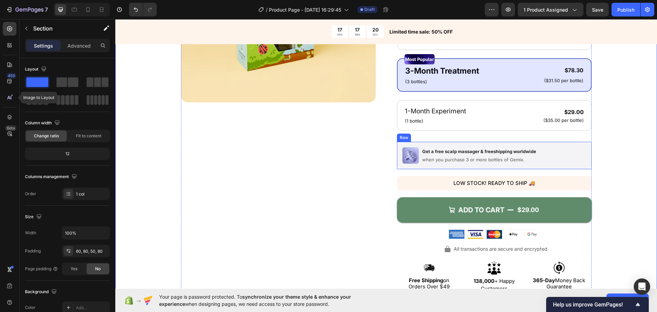
click at [565, 166] on div "Image Get a free scalp massager & freeshipping worldwide Text Block when you pu…" at bounding box center [494, 155] width 195 height 27
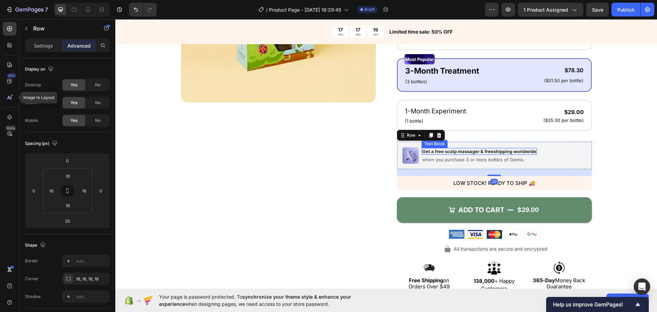
click at [291, 183] on div "Product Images" at bounding box center [278, 100] width 195 height 385
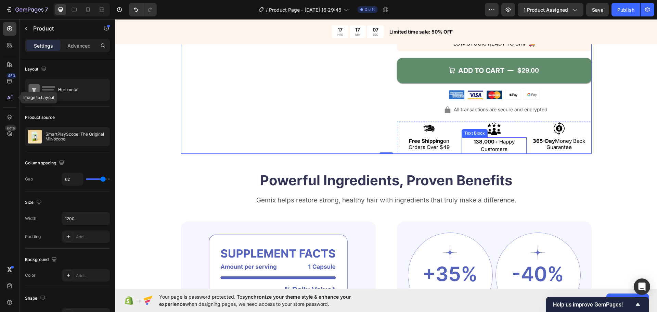
scroll to position [308, 0]
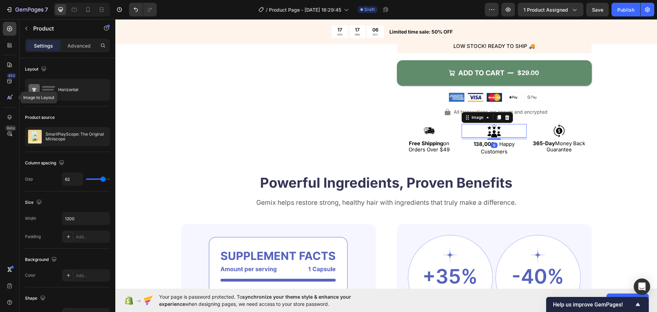
click at [495, 135] on img at bounding box center [494, 131] width 14 height 14
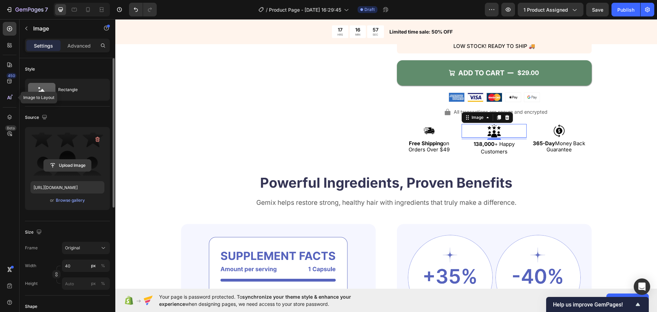
click at [70, 162] on input "file" at bounding box center [67, 165] width 47 height 12
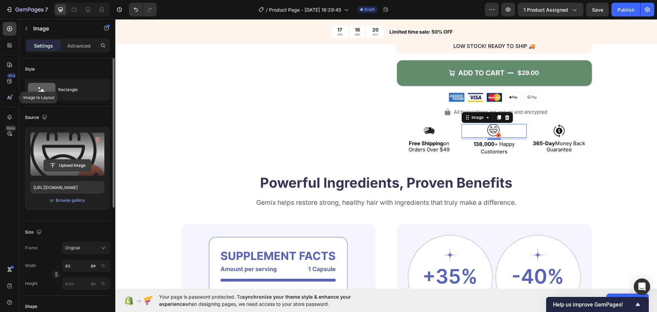
click at [87, 166] on input "file" at bounding box center [67, 165] width 47 height 12
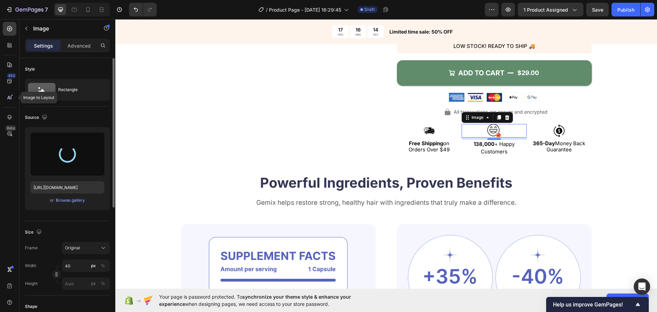
type input "https://cdn.shopify.com/s/files/1/0934/2330/5087/files/gempages_578278445276988…"
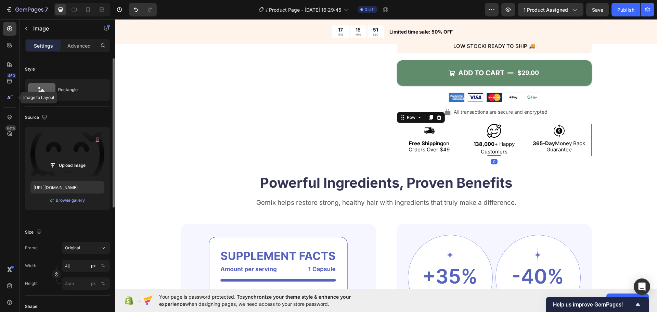
click at [426, 137] on div "Image Free Shipping on Orders Over $49 Text Block" at bounding box center [429, 140] width 65 height 32
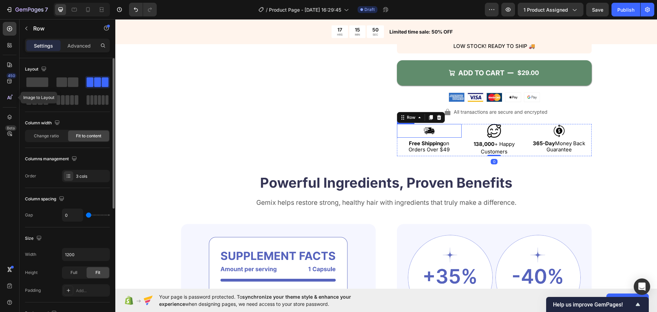
click at [423, 132] on img at bounding box center [429, 131] width 14 height 14
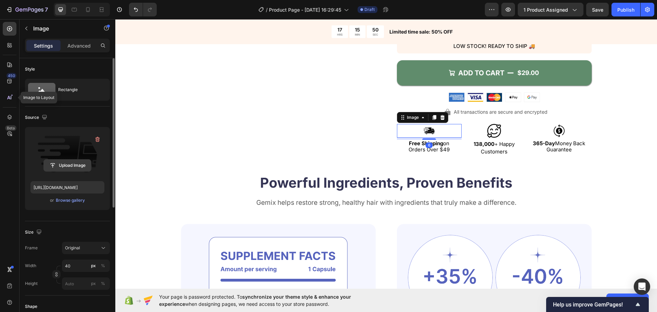
click at [74, 159] on button "Upload Image" at bounding box center [67, 165] width 48 height 12
click at [67, 173] on label at bounding box center [67, 153] width 74 height 43
click at [67, 171] on input "file" at bounding box center [67, 165] width 47 height 12
type input "https://cdn.shopify.com/s/files/1/0934/2330/5087/files/gempages_578278445276988…"
click at [552, 131] on img at bounding box center [559, 131] width 14 height 14
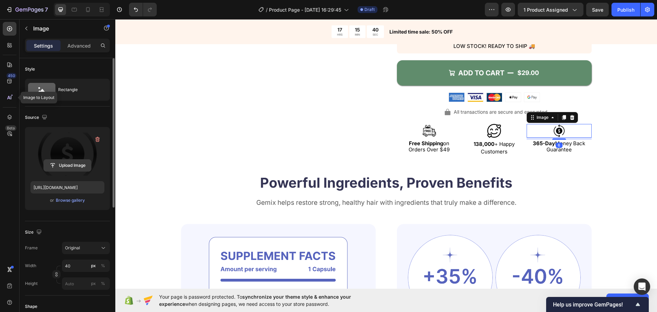
click at [71, 170] on input "file" at bounding box center [67, 165] width 47 height 12
type input "https://cdn.shopify.com/s/files/1/0934/2330/5087/files/gempages_578278445276988…"
click at [68, 268] on input "40" at bounding box center [86, 265] width 48 height 12
